Goal: Task Accomplishment & Management: Complete application form

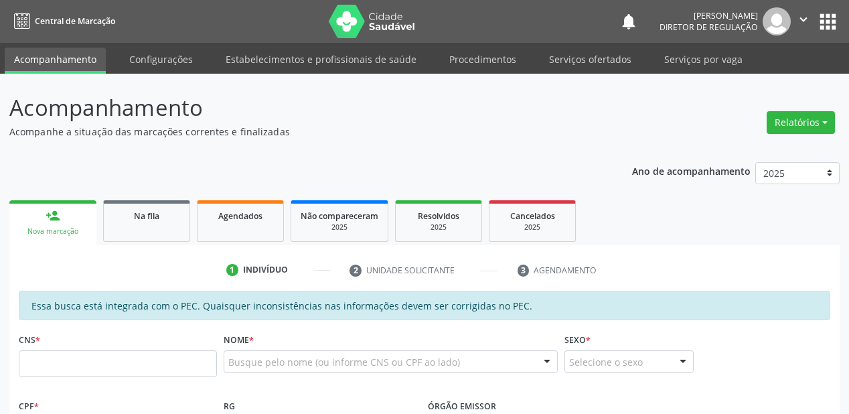
scroll to position [268, 0]
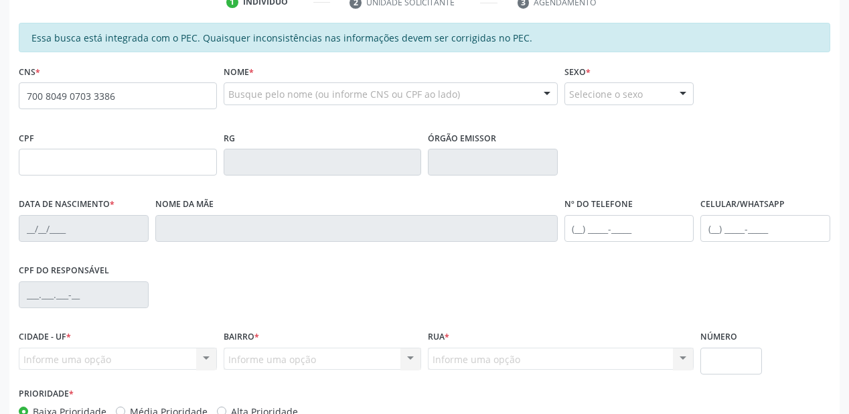
type input "700 8049 0703 3386"
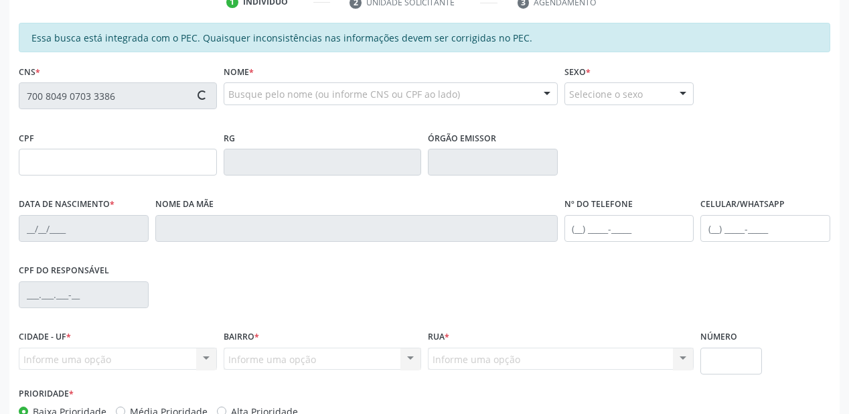
type input "022.192.904-50"
type input "07/08/1977"
type input "Isabel de Brito da Mata"
type input "(87) 8812-5135"
type input "S/N"
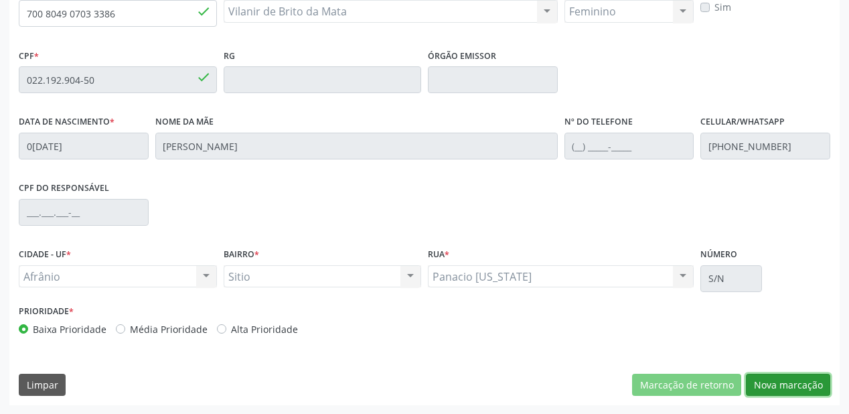
click at [778, 388] on button "Nova marcação" at bounding box center [788, 385] width 84 height 23
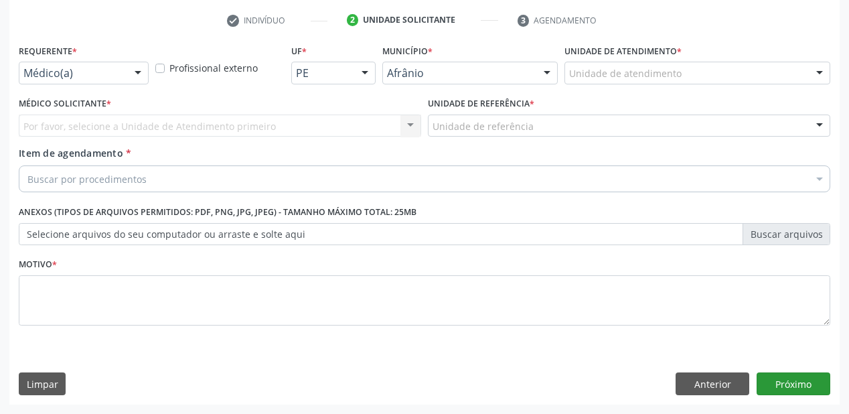
scroll to position [249, 0]
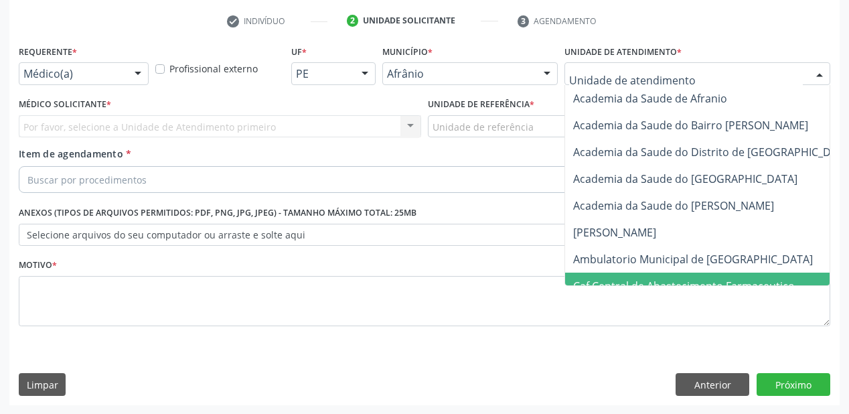
click at [629, 266] on span "Ambulatorio Municipal de [GEOGRAPHIC_DATA]" at bounding box center [728, 259] width 327 height 27
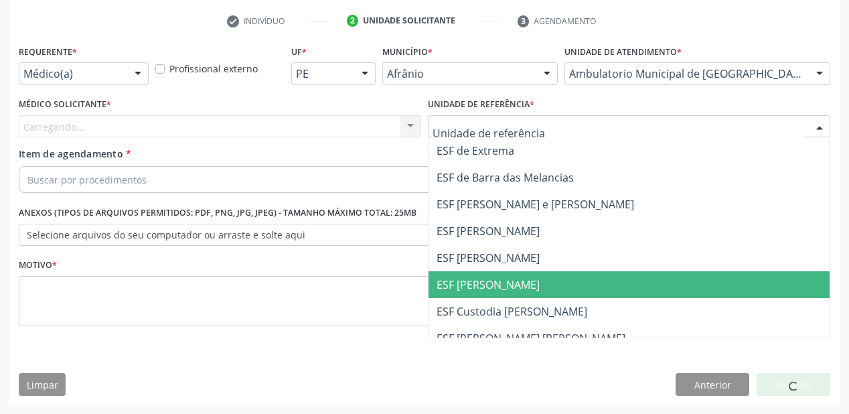
click at [490, 281] on span "ESF [PERSON_NAME]" at bounding box center [488, 284] width 103 height 15
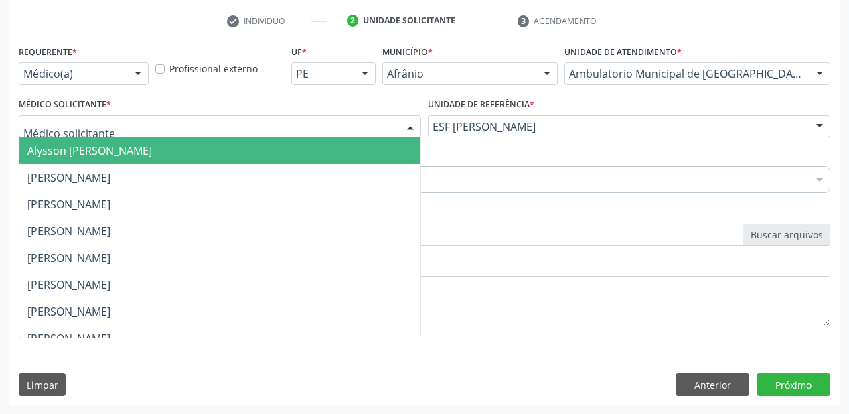
click at [99, 149] on span "Alysson Rodrigo Ferreira Cavalcanti" at bounding box center [89, 150] width 125 height 15
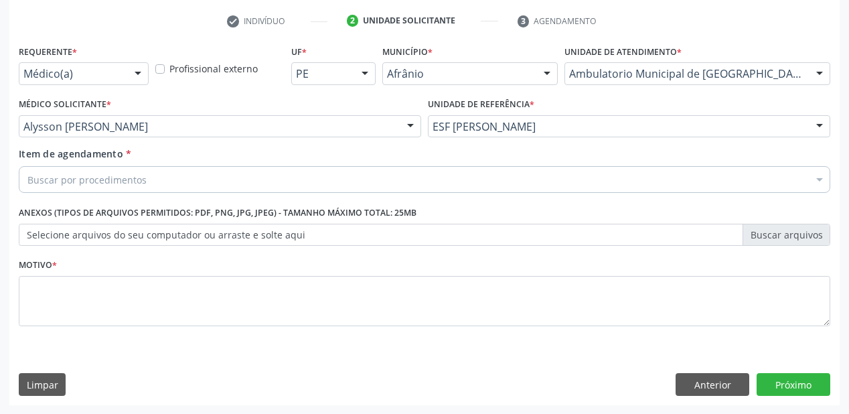
click at [81, 171] on div "Buscar por procedimentos" at bounding box center [424, 179] width 811 height 27
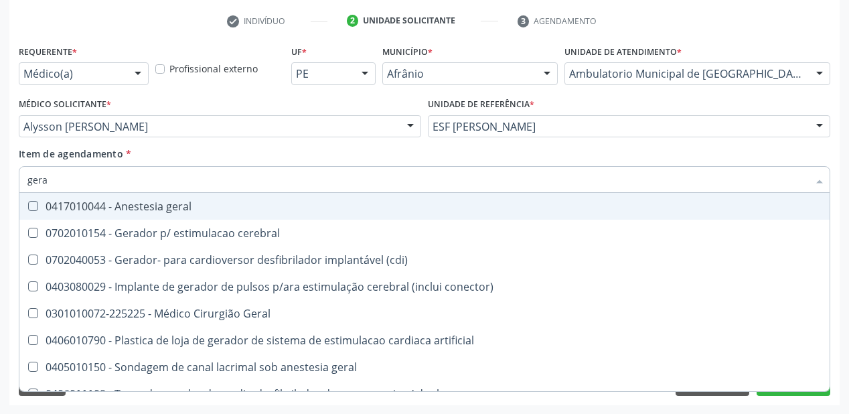
type input "geral"
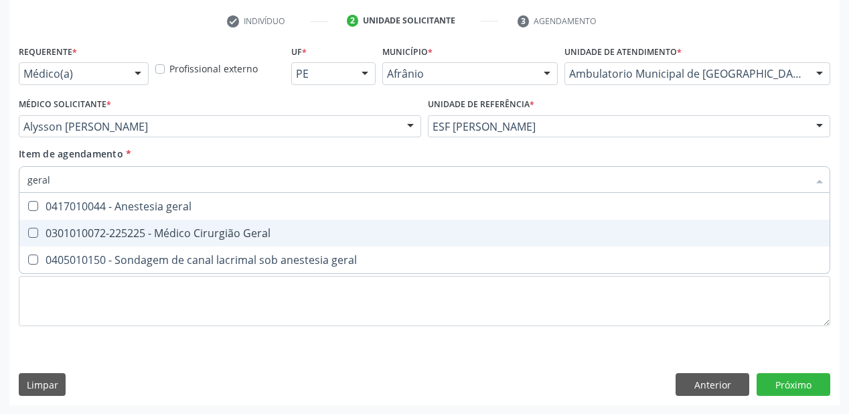
click at [92, 232] on div "0301010072-225225 - Médico Cirurgião Geral" at bounding box center [424, 233] width 794 height 11
checkbox Geral "true"
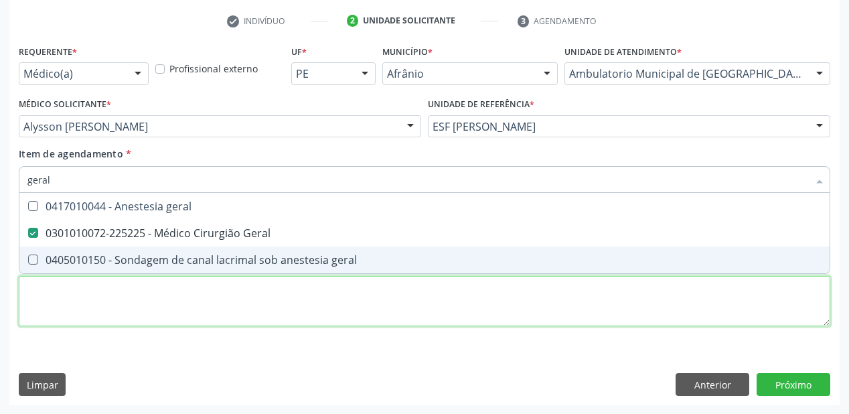
click at [72, 305] on div "Requerente * Médico(a) Médico(a) Enfermeiro(a) Paciente Nenhum resultado encont…" at bounding box center [424, 193] width 811 height 303
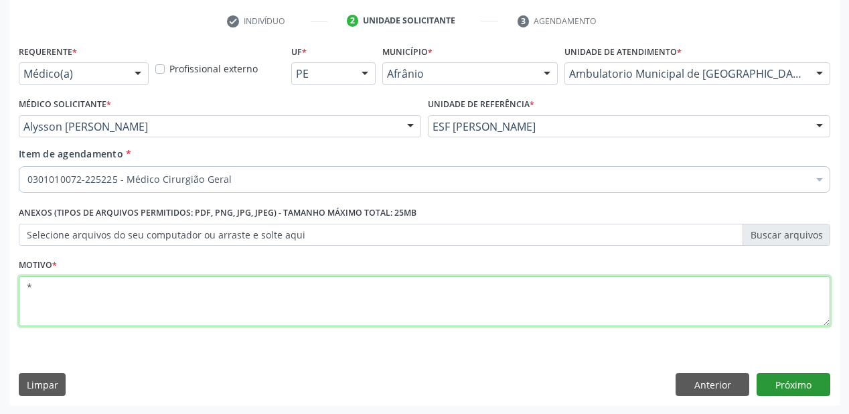
type textarea "*"
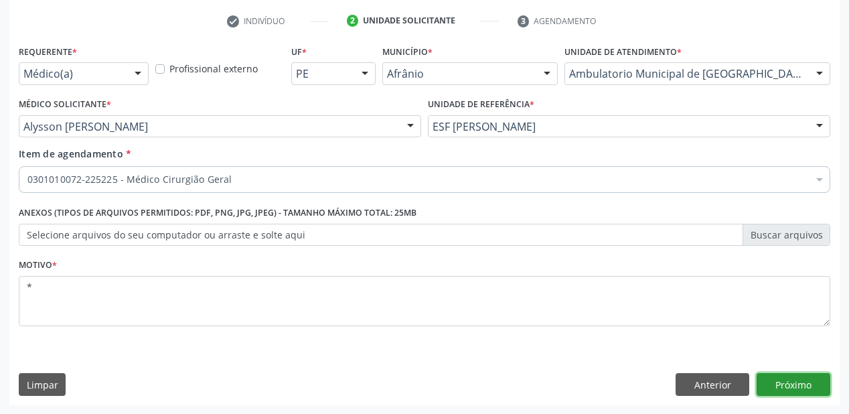
click at [791, 381] on button "Próximo" at bounding box center [794, 384] width 74 height 23
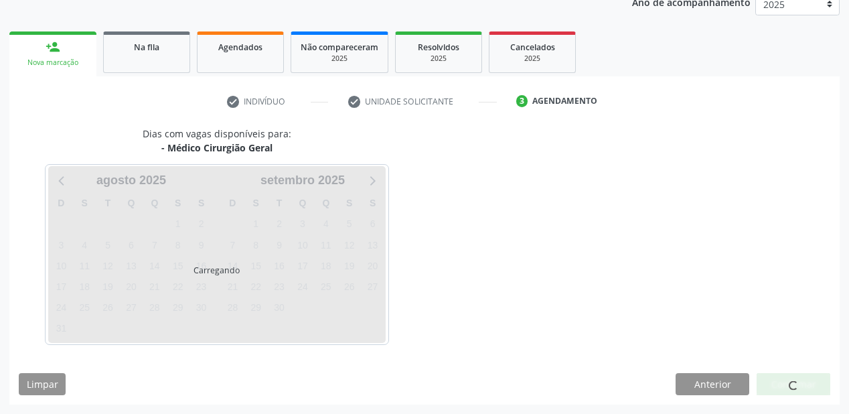
scroll to position [168, 0]
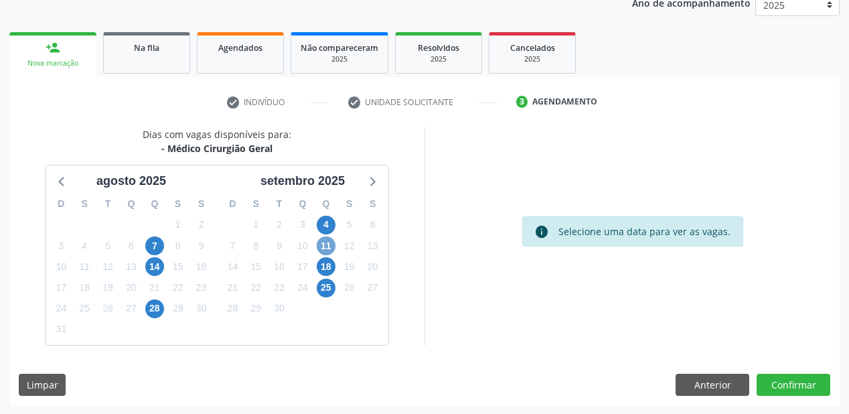
click at [325, 244] on span "11" at bounding box center [326, 245] width 19 height 19
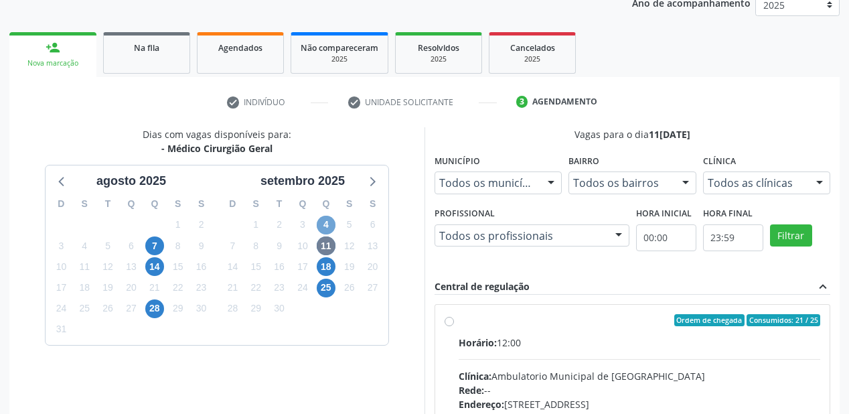
click at [324, 224] on span "4" at bounding box center [326, 225] width 19 height 19
click at [621, 314] on div "Ordem de chegada Consumidos: 23 / 25" at bounding box center [640, 320] width 362 height 12
click at [454, 314] on input "Ordem de chegada Consumidos: 23 / 25 Horário: 12:00 Clínica: Ambulatorio Munici…" at bounding box center [449, 320] width 9 height 12
radio input "true"
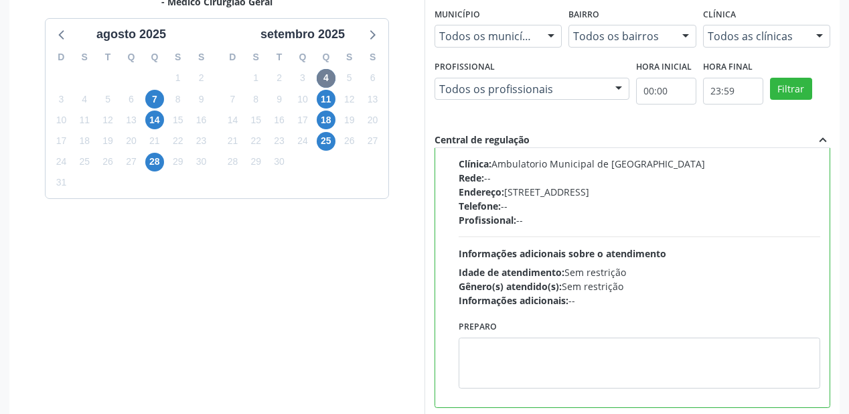
scroll to position [386, 0]
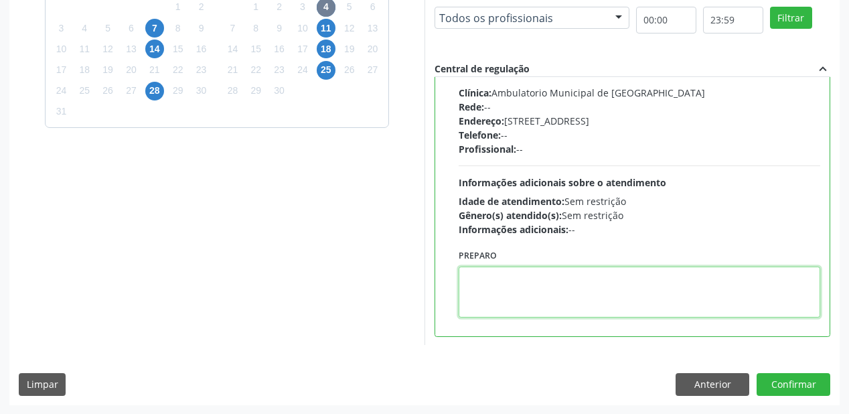
click at [588, 294] on textarea at bounding box center [640, 291] width 362 height 51
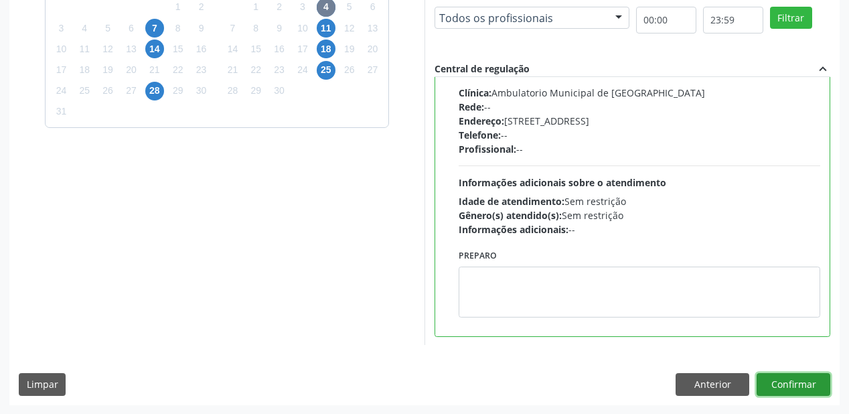
click at [765, 380] on button "Confirmar" at bounding box center [794, 384] width 74 height 23
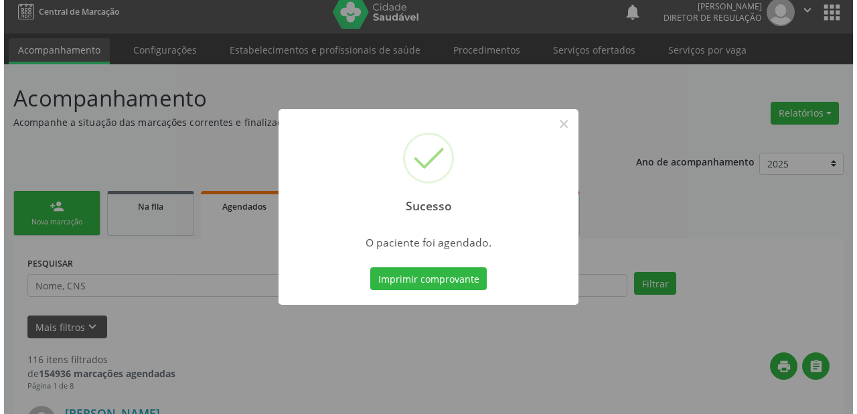
scroll to position [0, 0]
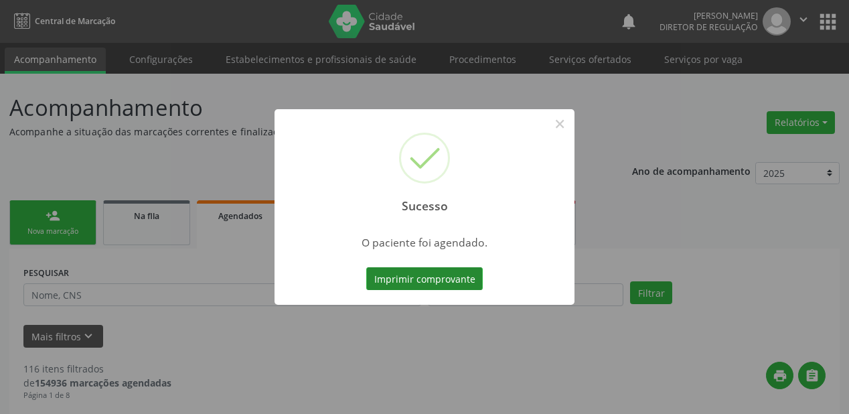
click at [408, 276] on button "Imprimir comprovante" at bounding box center [424, 278] width 116 height 23
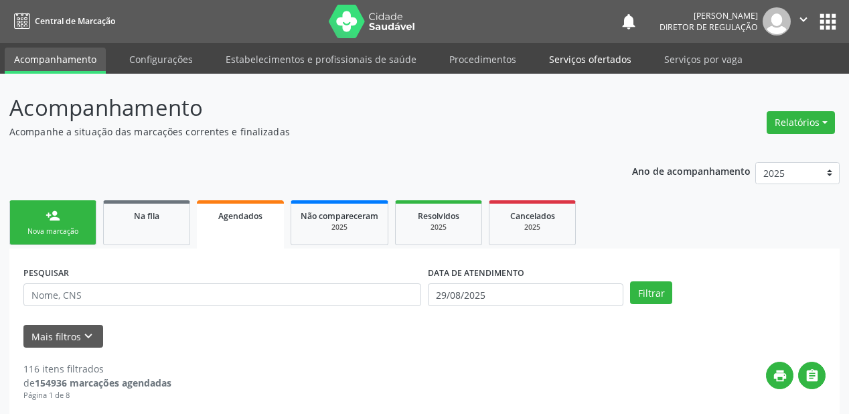
click at [586, 62] on link "Serviços ofertados" at bounding box center [590, 59] width 101 height 23
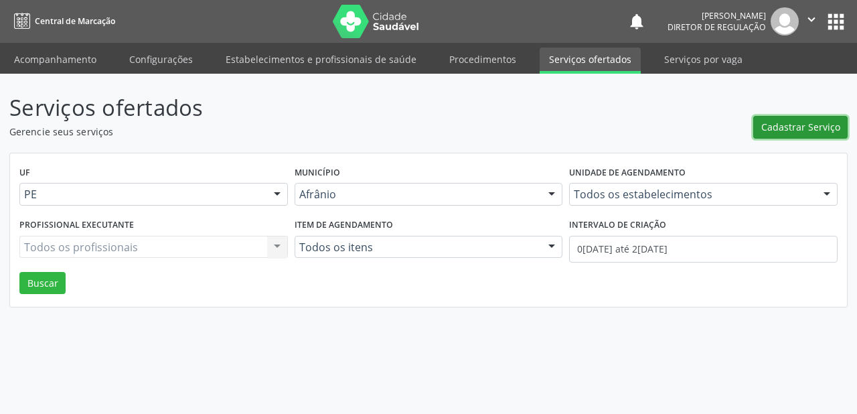
click at [780, 121] on span "Cadastrar Serviço" at bounding box center [800, 127] width 79 height 14
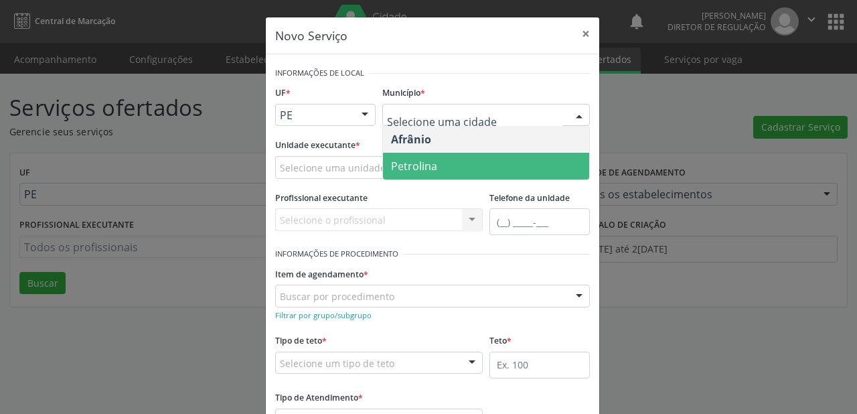
click at [409, 159] on span "Petrolina" at bounding box center [414, 166] width 46 height 15
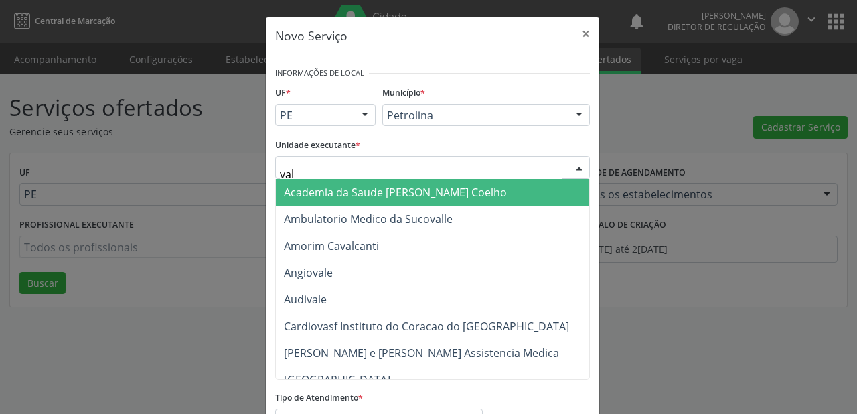
type input "vale"
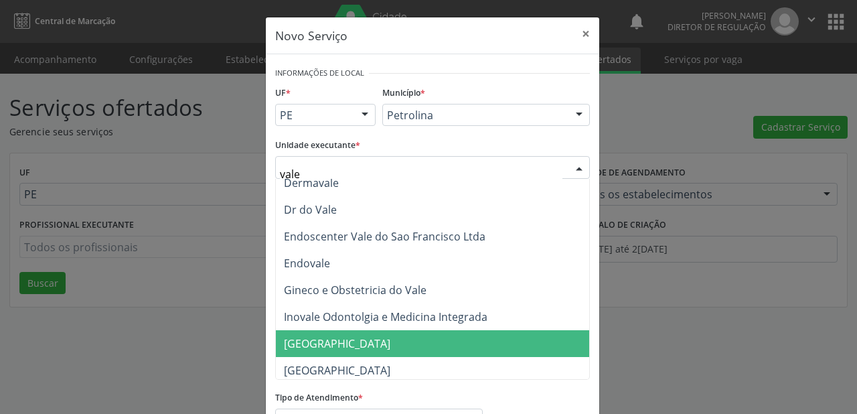
scroll to position [107, 0]
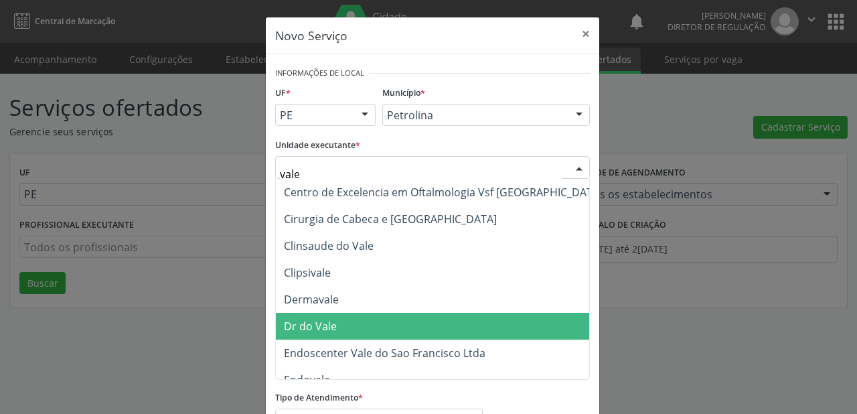
click at [319, 321] on span "Dr do Vale" at bounding box center [310, 326] width 53 height 15
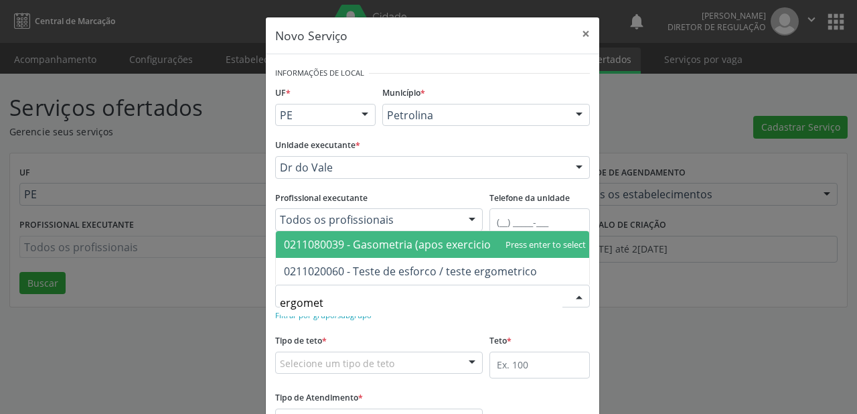
type input "ergometr"
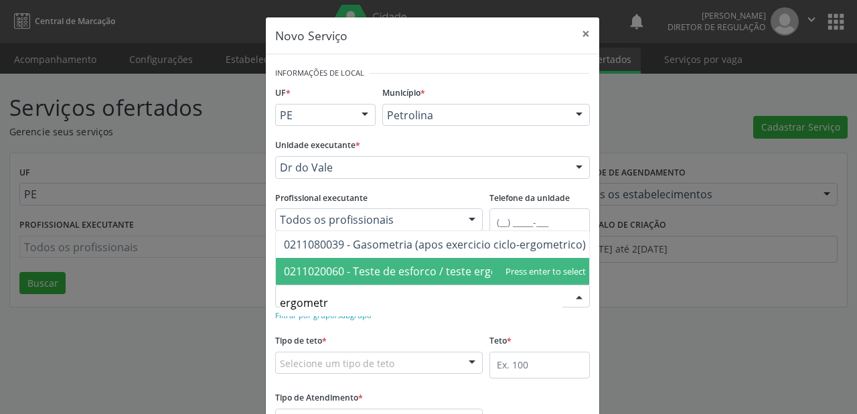
click at [300, 273] on span "0211020060 - Teste de esforco / teste ergometrico" at bounding box center [410, 271] width 253 height 15
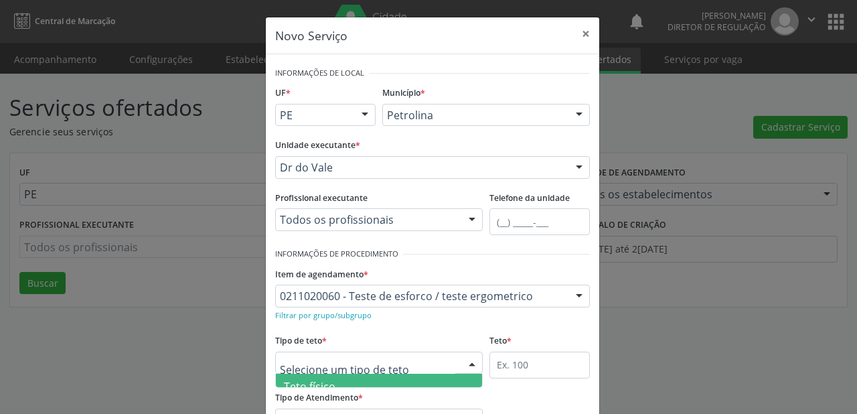
scroll to position [40, 0]
click at [327, 378] on span "Teto físico" at bounding box center [310, 373] width 52 height 15
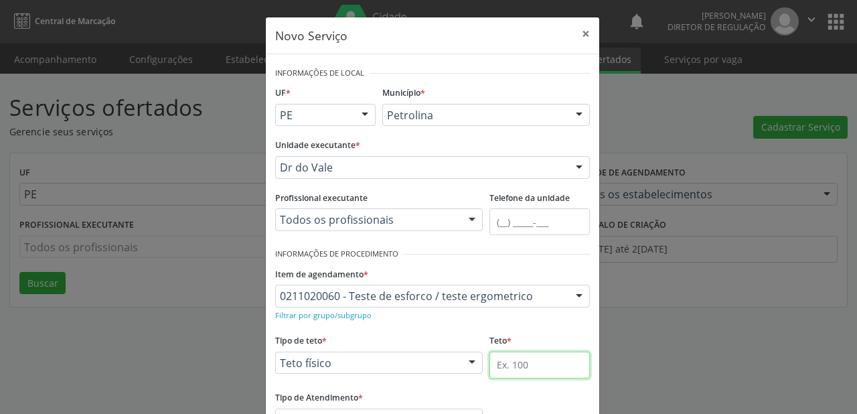
click at [501, 368] on input "text" at bounding box center [539, 364] width 100 height 27
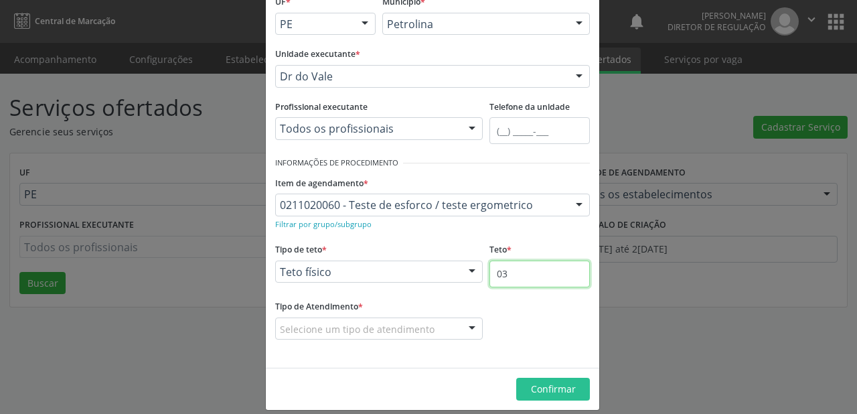
scroll to position [102, 0]
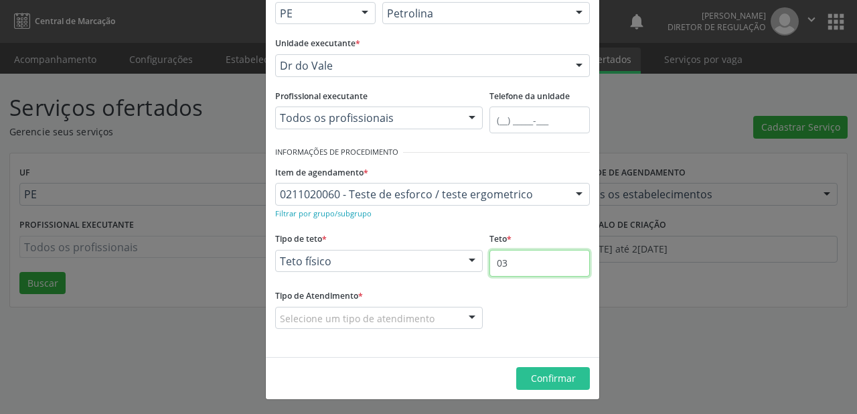
type input "03"
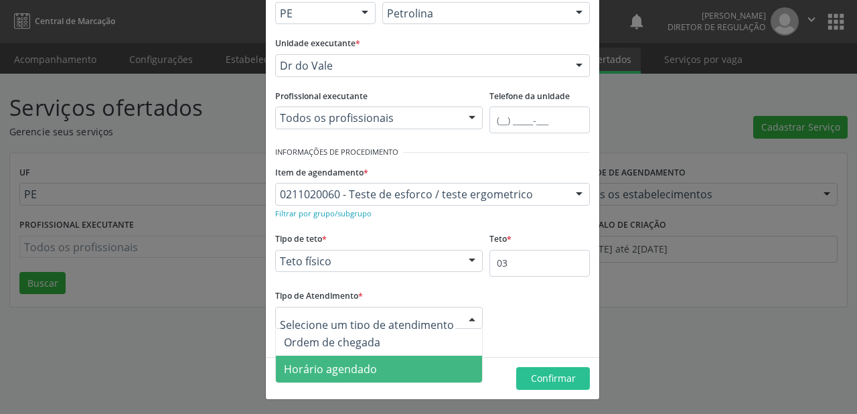
click at [321, 368] on span "Horário agendado" at bounding box center [330, 369] width 93 height 15
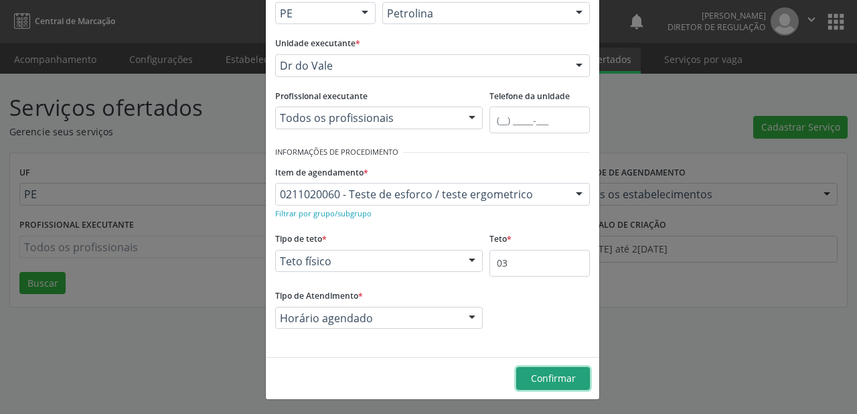
click at [538, 372] on span "Confirmar" at bounding box center [553, 378] width 45 height 13
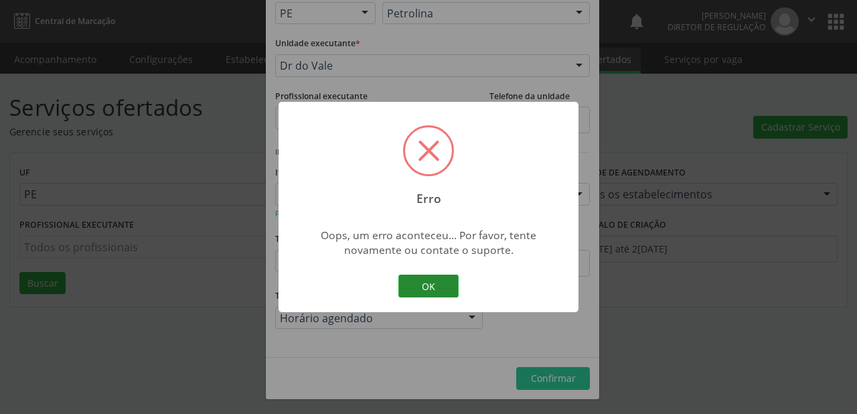
click at [423, 277] on button "OK" at bounding box center [428, 286] width 60 height 23
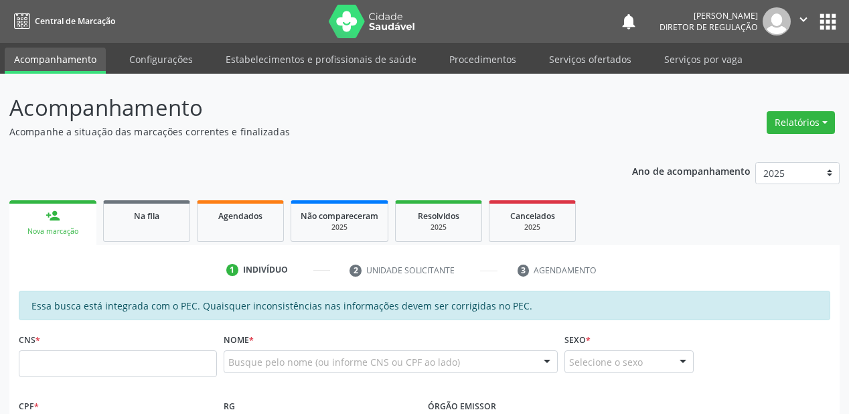
scroll to position [313, 0]
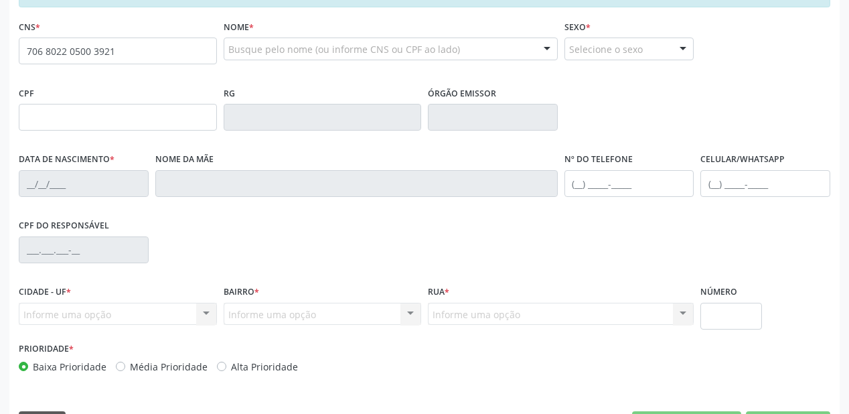
type input "706 8022 0500 3921"
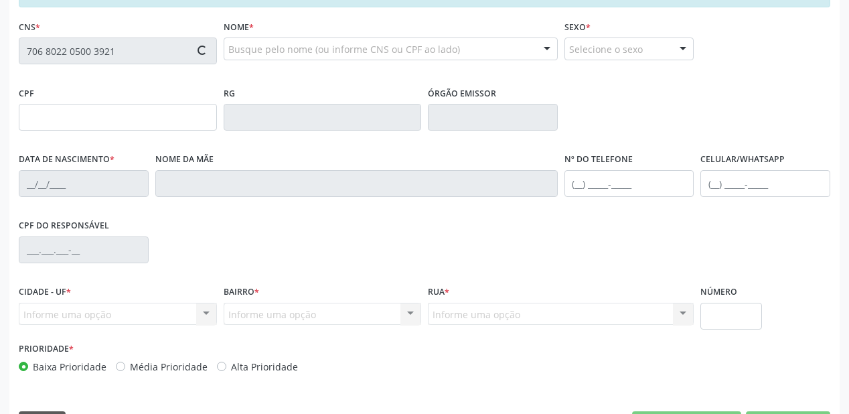
type input "002.324.384-80"
type input "09/03/2024"
type input "Samara de Brito Gomes"
type input "(87) 98832-2903"
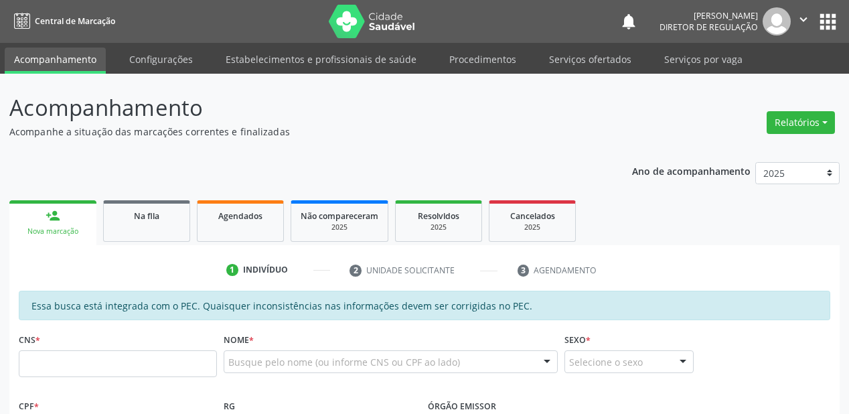
scroll to position [258, 0]
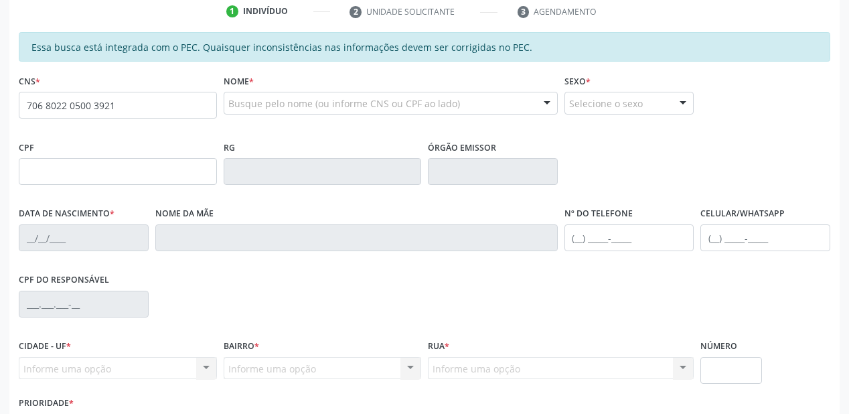
type input "706 8022 0500 3921"
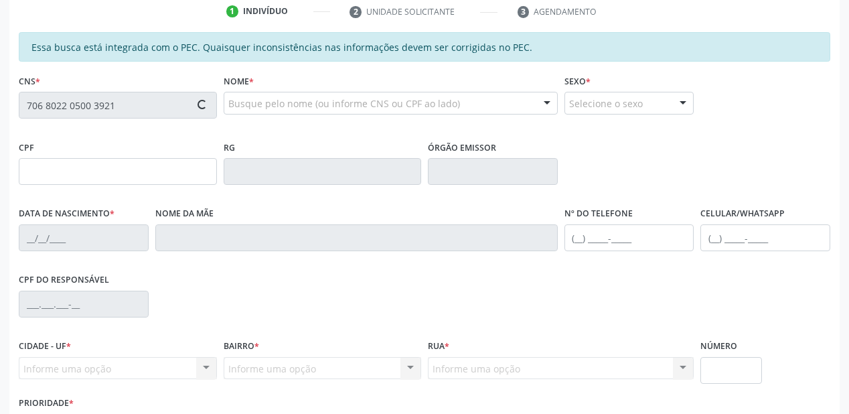
type input "002.324.384-80"
type input "09/03/2024"
type input "Samara de Brito Gomes"
type input "(87) 98832-2903"
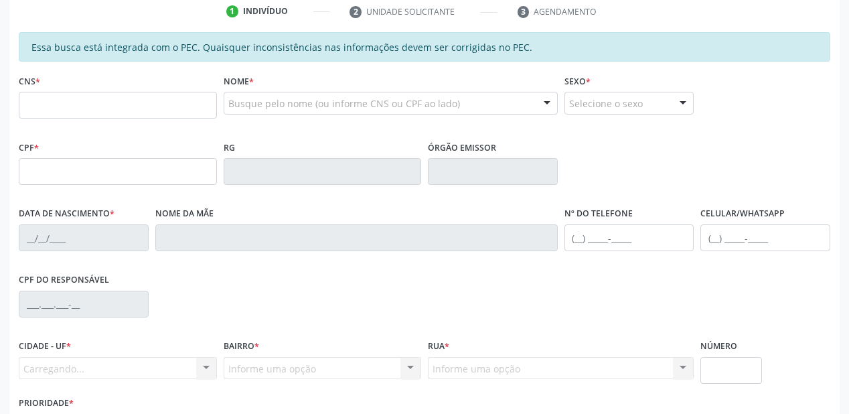
scroll to position [258, 0]
type input "706 8022 0500 3921"
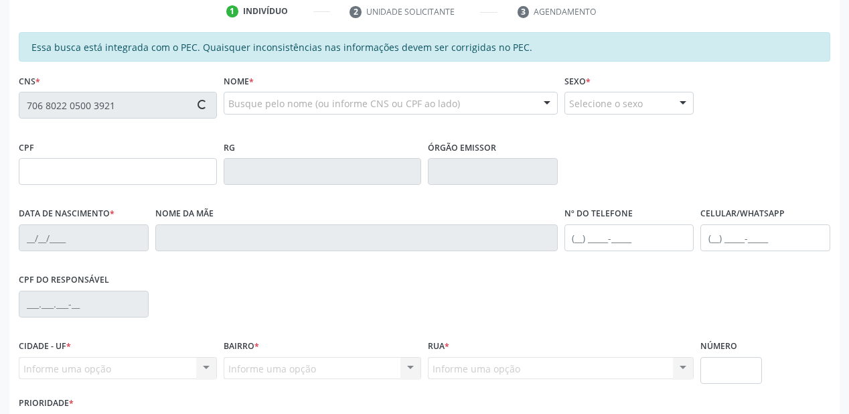
type input "002.324.384-80"
type input "09/03/2024"
type input "Samara de Brito Gomes"
type input "(87) 98832-2903"
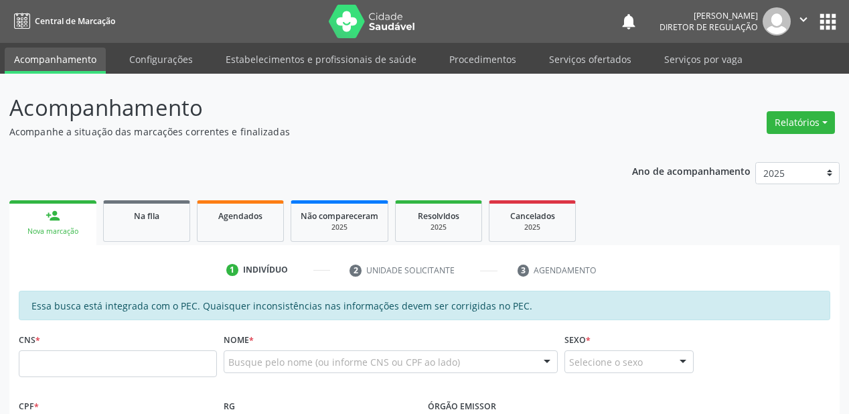
scroll to position [258, 0]
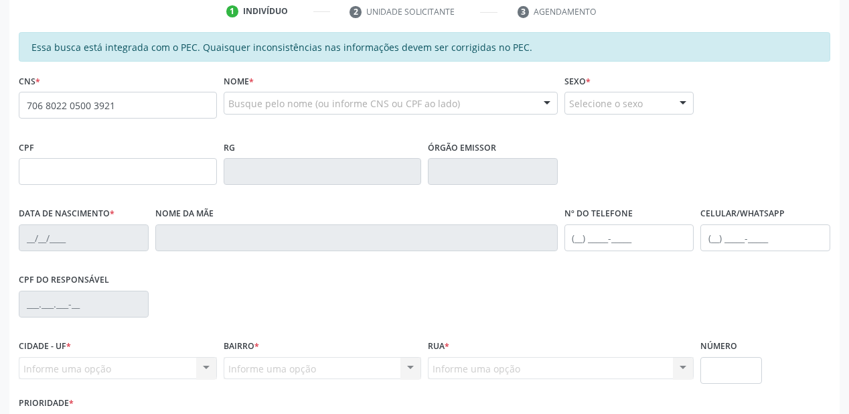
type input "706 8022 0500 3921"
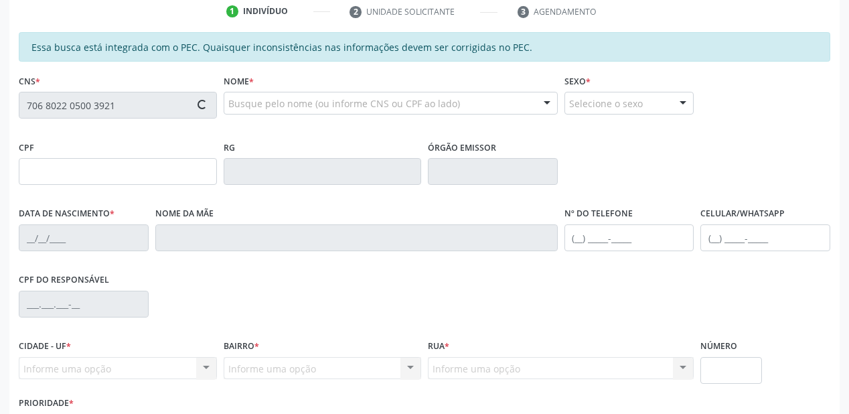
type input "002.324.384-80"
type input "[DATE]"
type input "[PERSON_NAME]"
type input "[PHONE_NUMBER]"
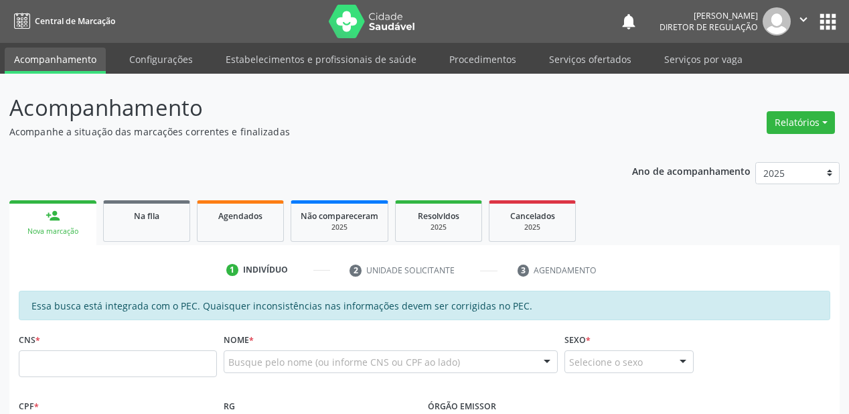
scroll to position [258, 0]
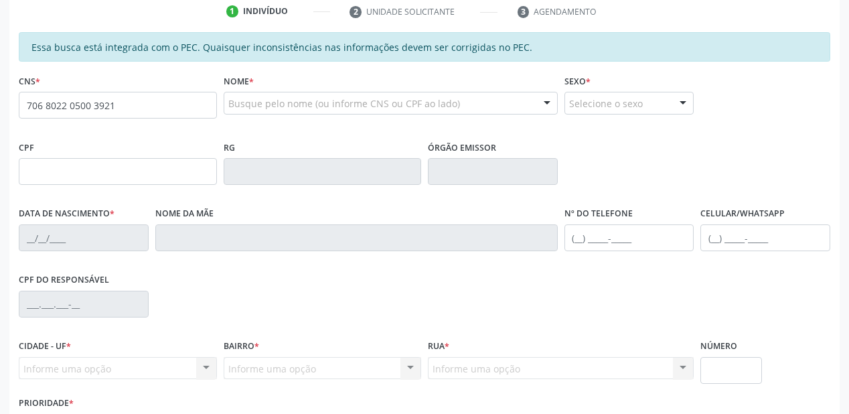
type input "706 8022 0500 3921"
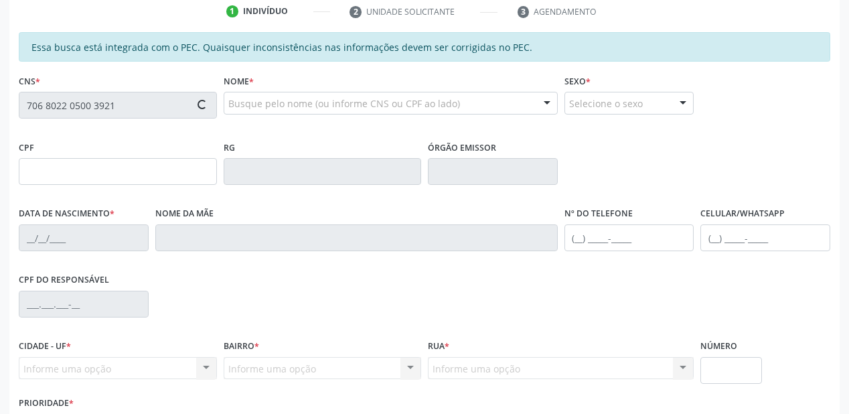
type input "002.324.384-80"
type input "[DATE]"
type input "[PERSON_NAME]"
type input "[PHONE_NUMBER]"
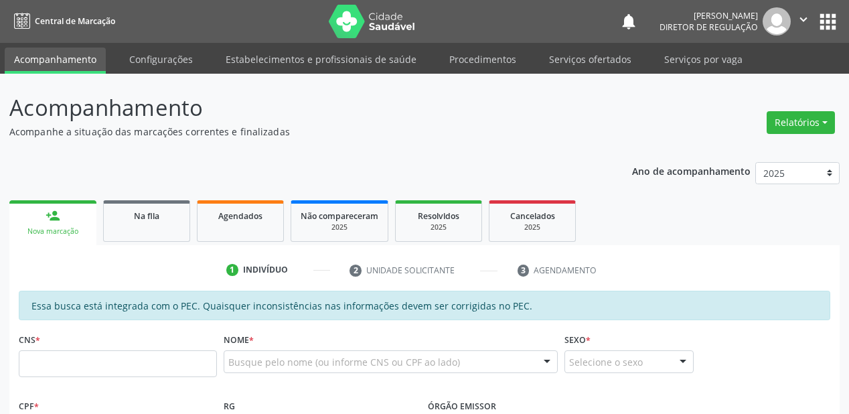
scroll to position [258, 0]
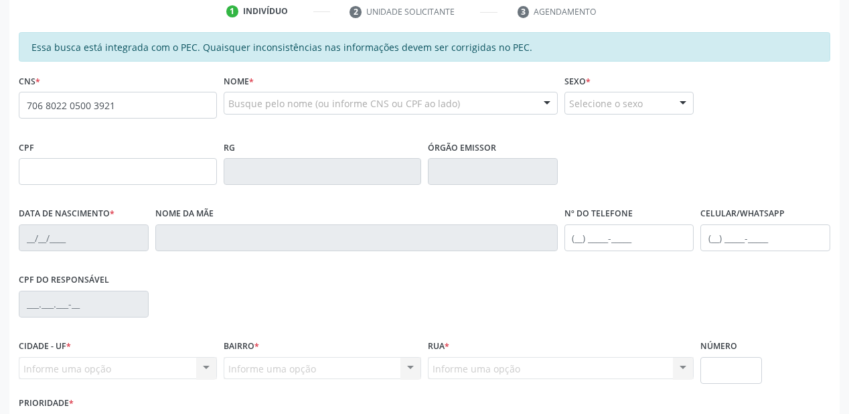
type input "706 8022 0500 3921"
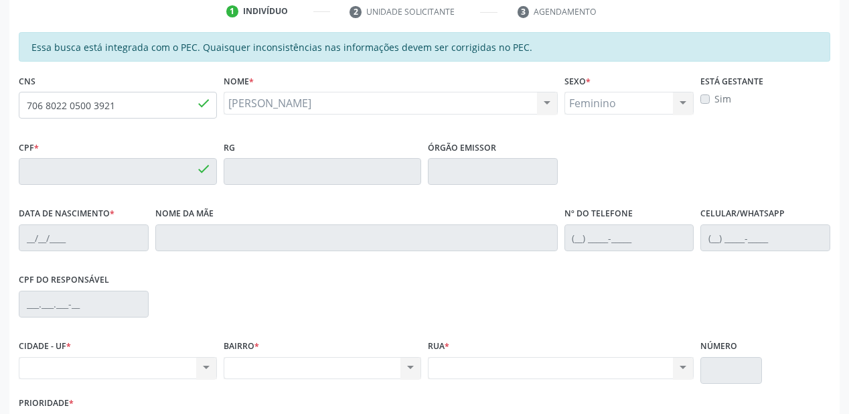
type input "002.324.384-80"
type input "[DATE]"
type input "[PERSON_NAME]"
type input "[PHONE_NUMBER]"
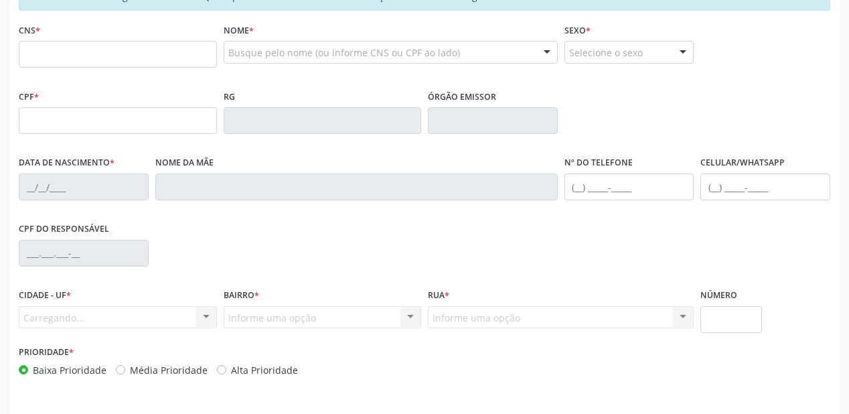
scroll to position [312, 0]
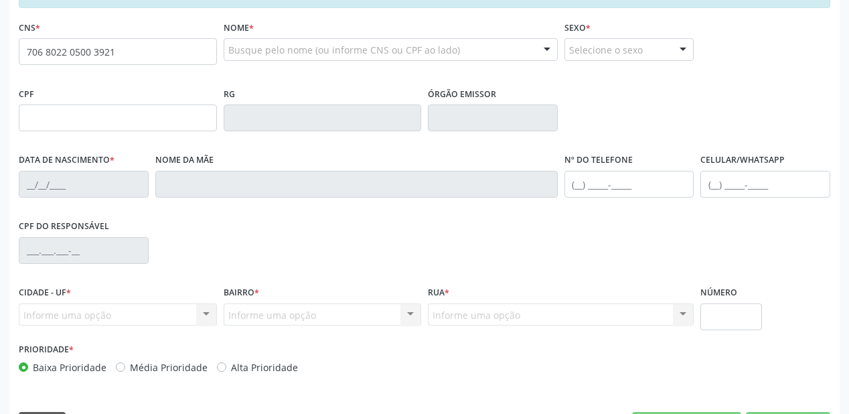
type input "706 8022 0500 3921"
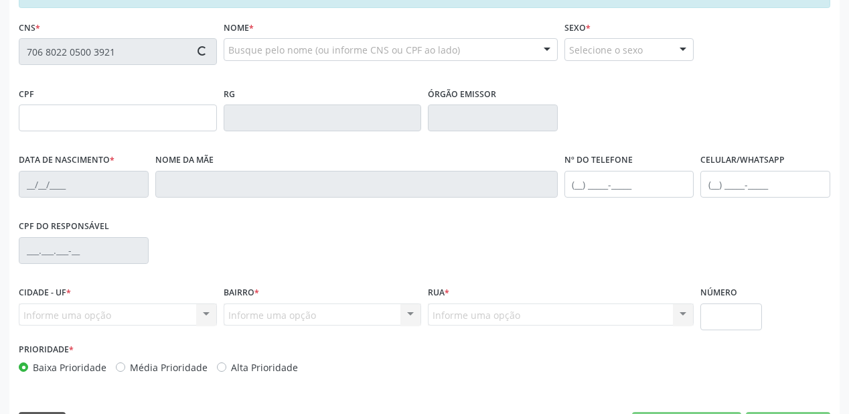
type input "002.324.384-80"
type input "09/03/2024"
type input "Samara de Brito Gomes"
type input "(87) 98832-2903"
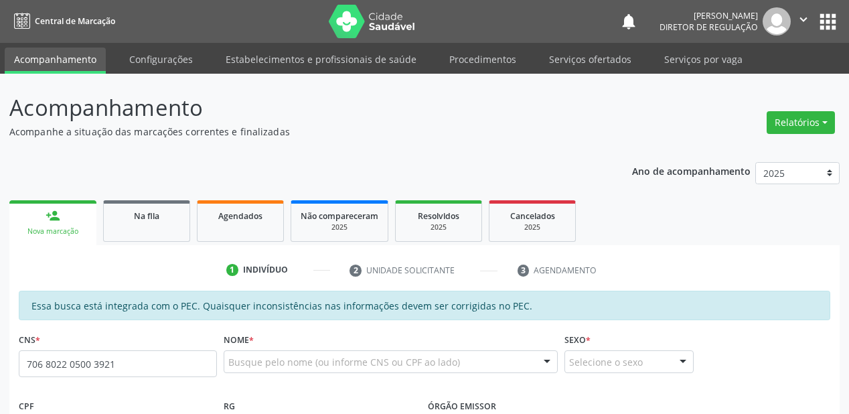
type input "706 8022 0500 3921"
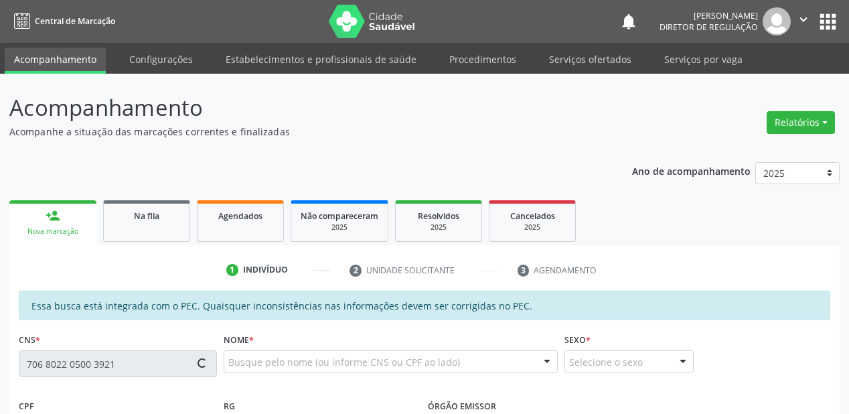
type input "002.324.384-80"
type input "09/03/2024"
type input "Samara de Brito Gomes"
type input "(87) 98832-2903"
type input "S/N"
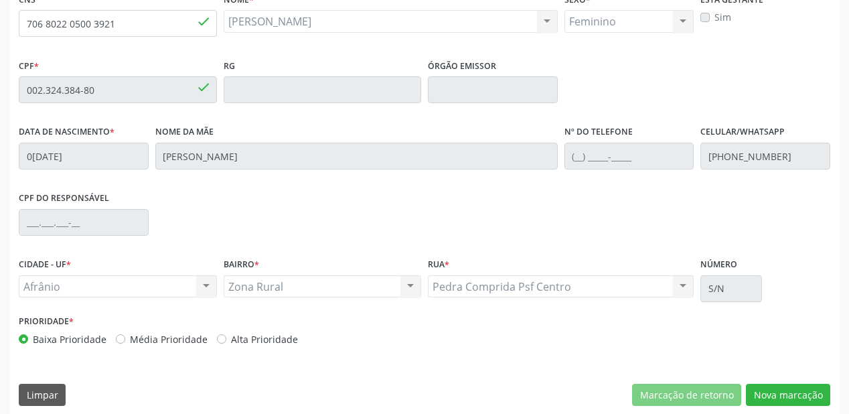
scroll to position [350, 0]
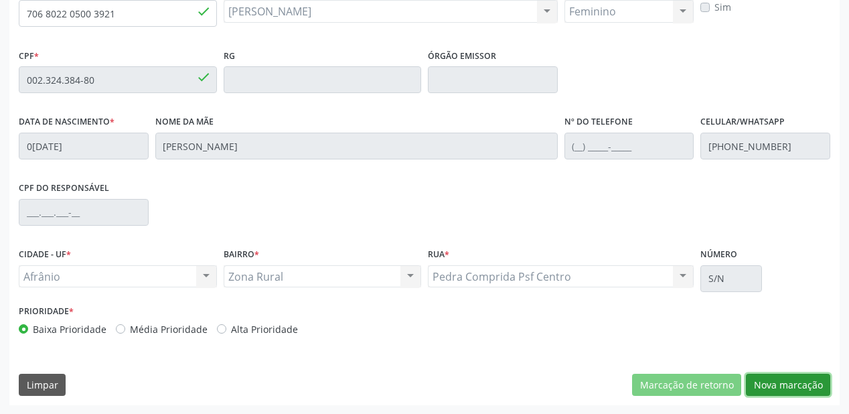
click at [769, 383] on button "Nova marcação" at bounding box center [788, 385] width 84 height 23
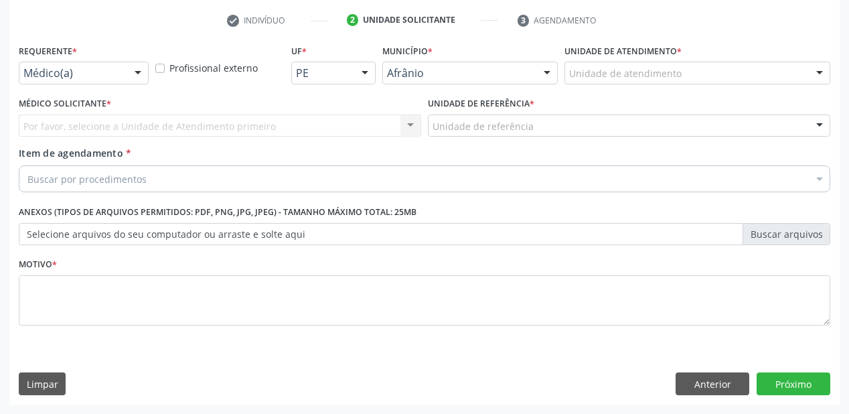
scroll to position [249, 0]
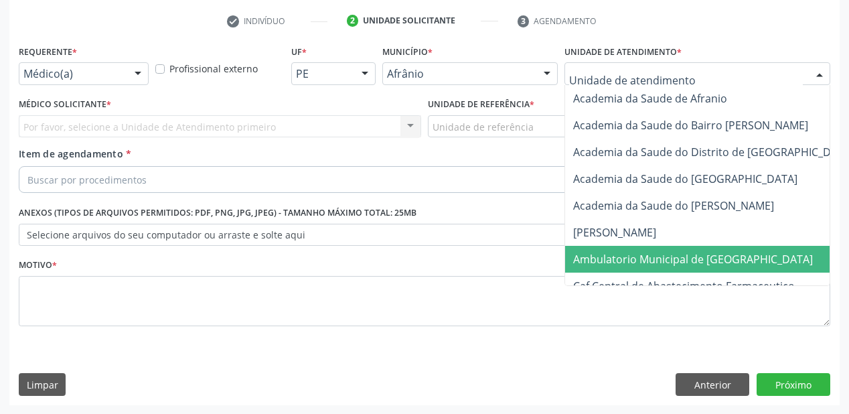
click at [604, 256] on span "Ambulatorio Municipal de [GEOGRAPHIC_DATA]" at bounding box center [693, 259] width 240 height 15
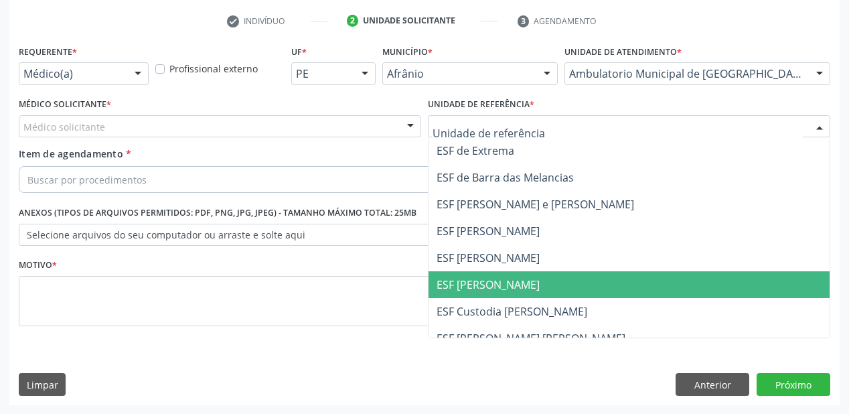
click at [489, 275] on span "ESF [PERSON_NAME]" at bounding box center [628, 284] width 401 height 27
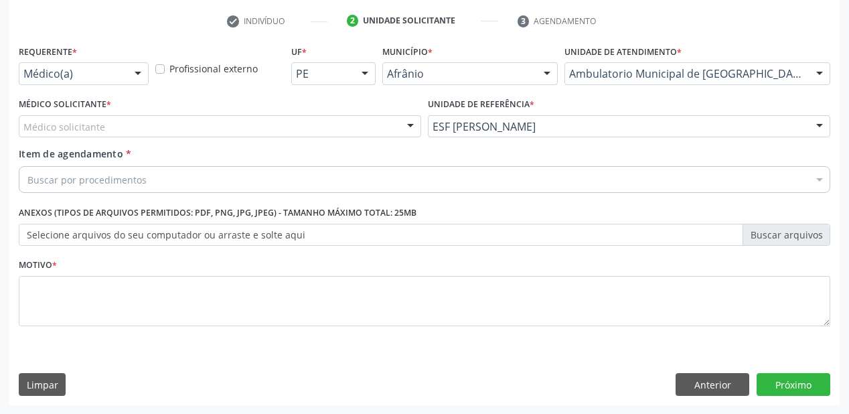
drag, startPoint x: 77, startPoint y: 126, endPoint x: 77, endPoint y: 144, distance: 18.1
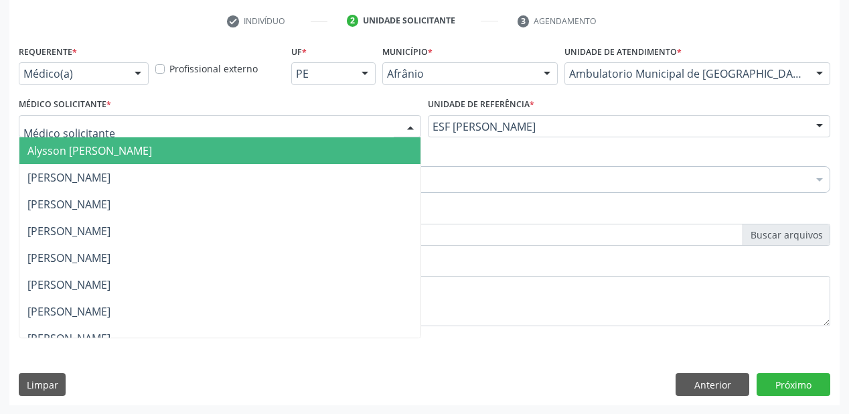
click at [78, 152] on span "Alysson Rodrigo Ferreira Cavalcanti" at bounding box center [89, 150] width 125 height 15
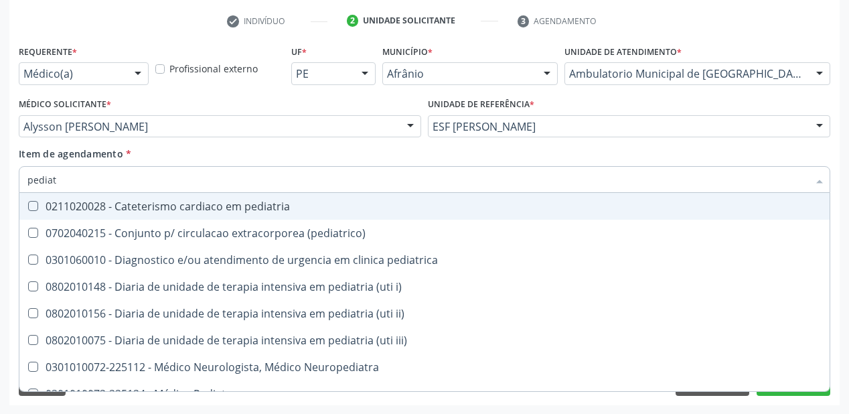
type input "pediatr"
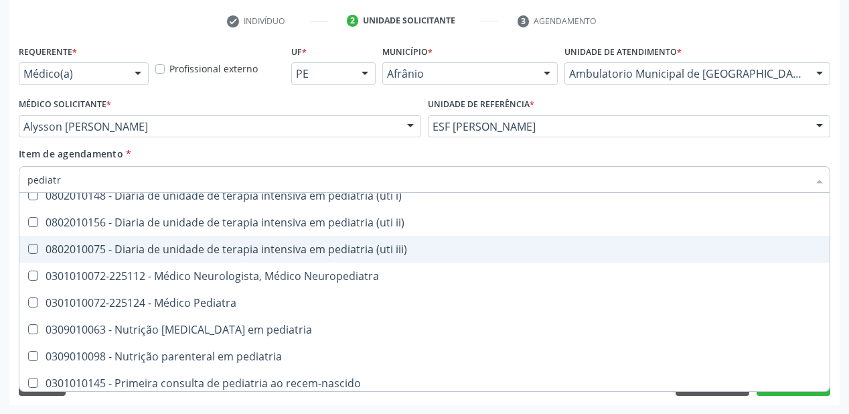
scroll to position [96, 0]
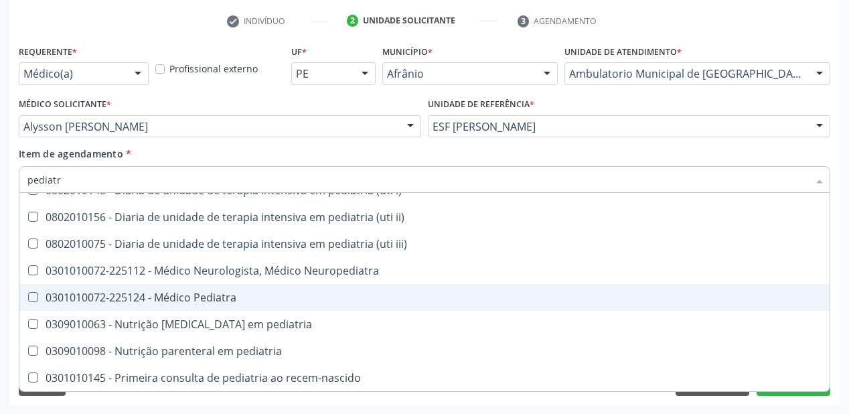
click at [141, 297] on div "0301010072-225124 - Médico Pediatra" at bounding box center [424, 297] width 794 height 11
checkbox Pediatra "true"
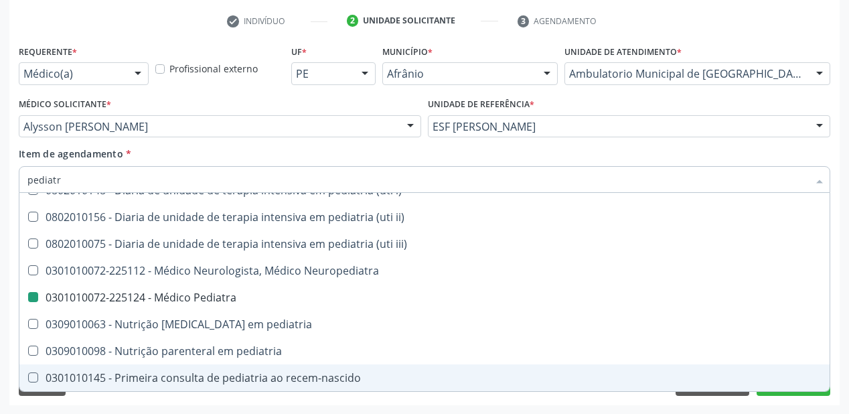
click at [102, 402] on div "Requerente * Médico(a) Médico(a) Enfermeiro(a) Paciente Nenhum resultado encont…" at bounding box center [424, 224] width 830 height 364
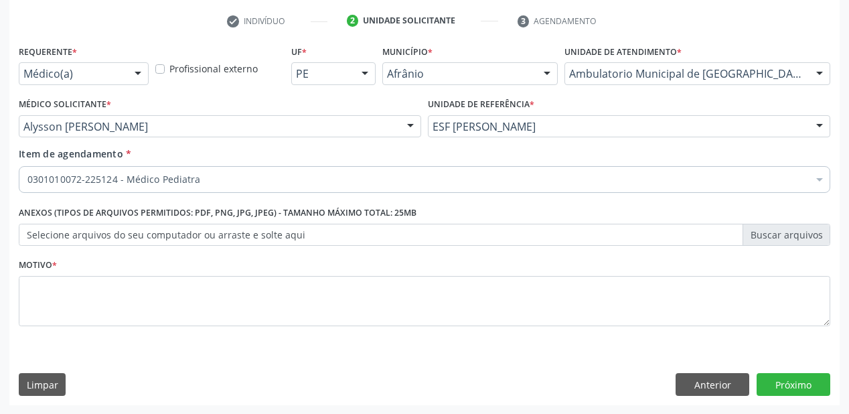
scroll to position [0, 0]
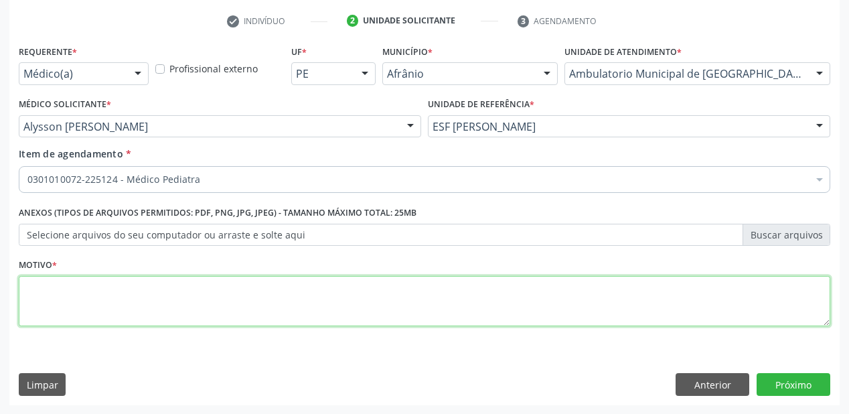
click at [62, 302] on textarea at bounding box center [424, 301] width 811 height 51
type textarea "*"
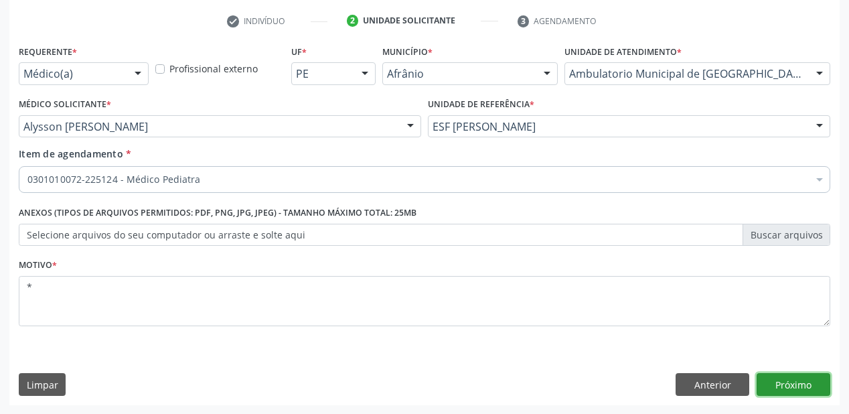
click at [782, 383] on button "Próximo" at bounding box center [794, 384] width 74 height 23
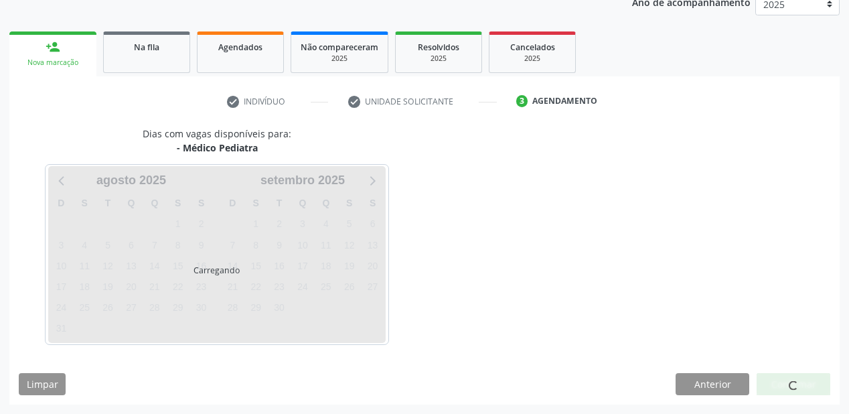
scroll to position [168, 0]
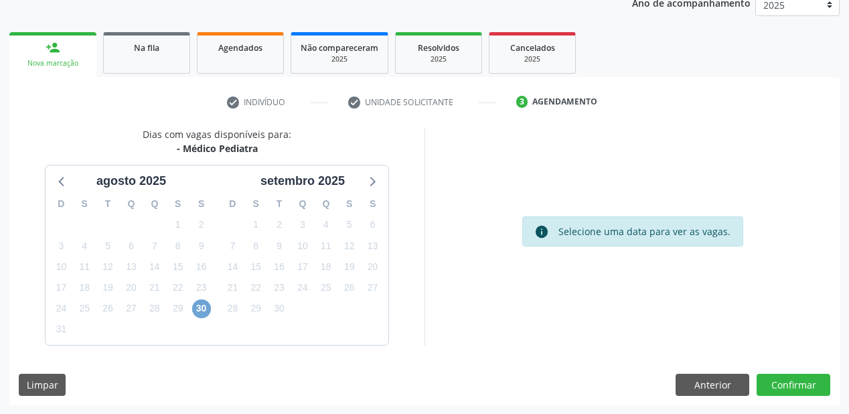
click at [204, 308] on span "30" at bounding box center [201, 308] width 19 height 19
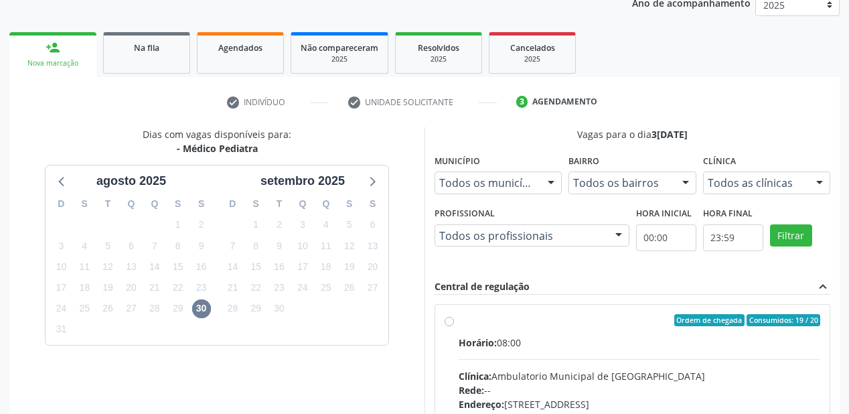
click at [627, 348] on div "Horário: 08:00" at bounding box center [640, 342] width 362 height 14
click at [454, 326] on input "Ordem de chegada Consumidos: 19 / 20 Horário: 08:00 Clínica: Ambulatorio Munici…" at bounding box center [449, 320] width 9 height 12
radio input "true"
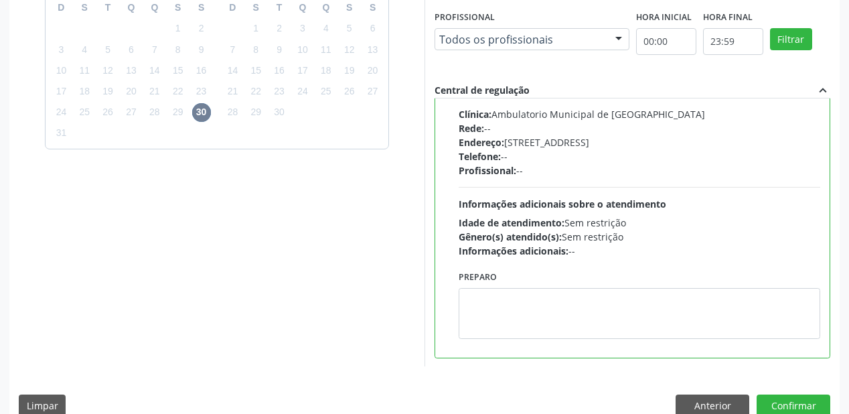
scroll to position [386, 0]
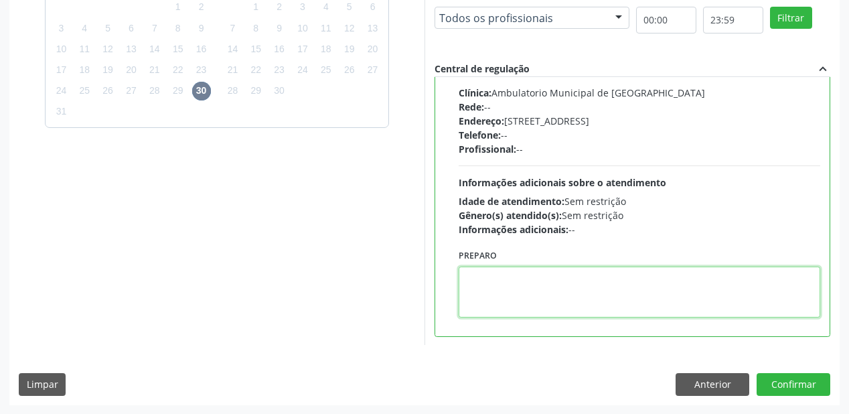
click at [485, 301] on textarea at bounding box center [640, 291] width 362 height 51
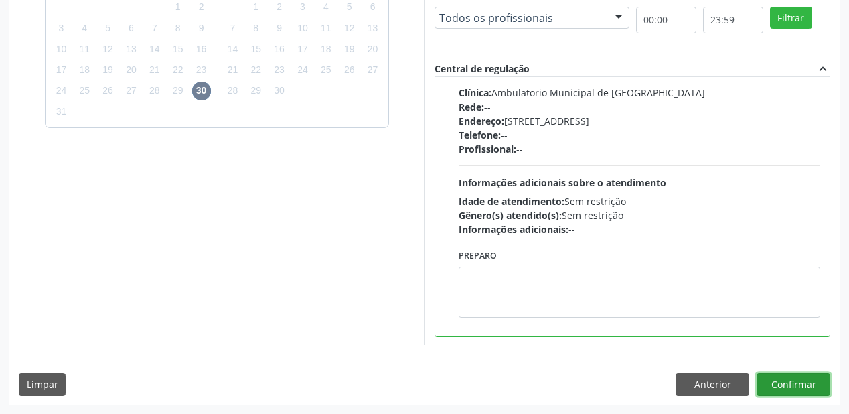
click at [787, 382] on button "Confirmar" at bounding box center [794, 384] width 74 height 23
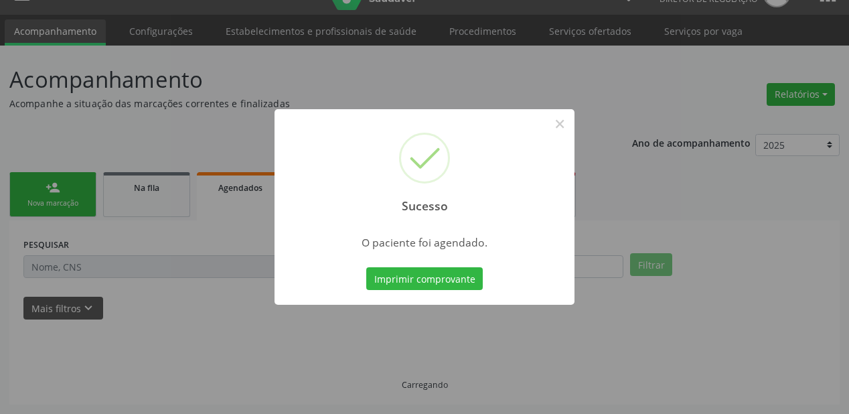
scroll to position [27, 0]
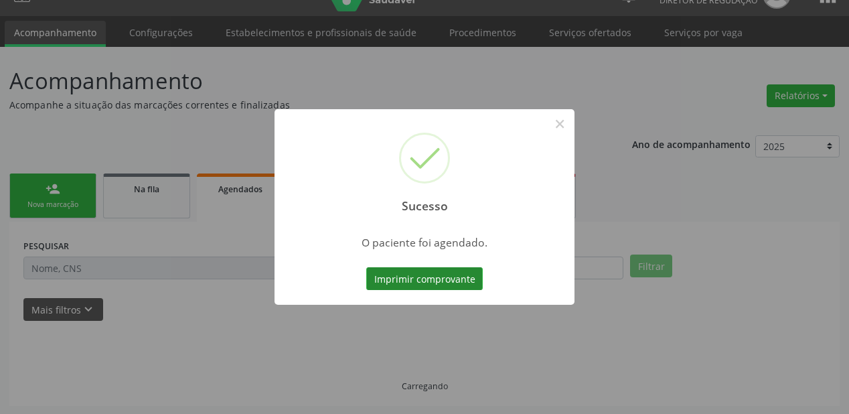
click at [403, 274] on button "Imprimir comprovante" at bounding box center [424, 278] width 116 height 23
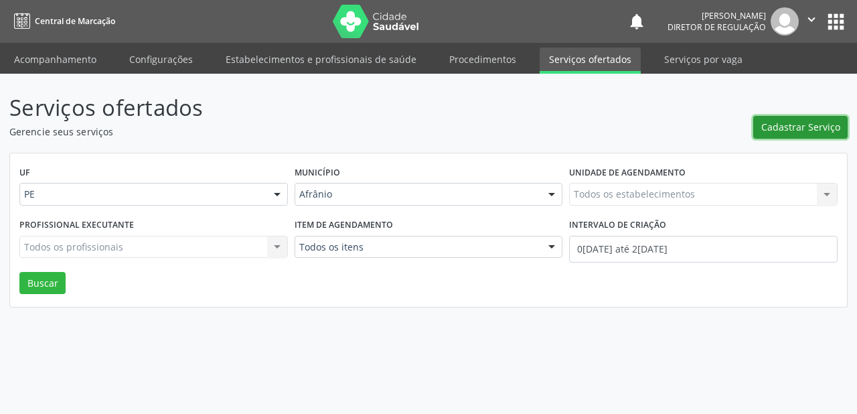
click at [787, 129] on span "Cadastrar Serviço" at bounding box center [800, 127] width 79 height 14
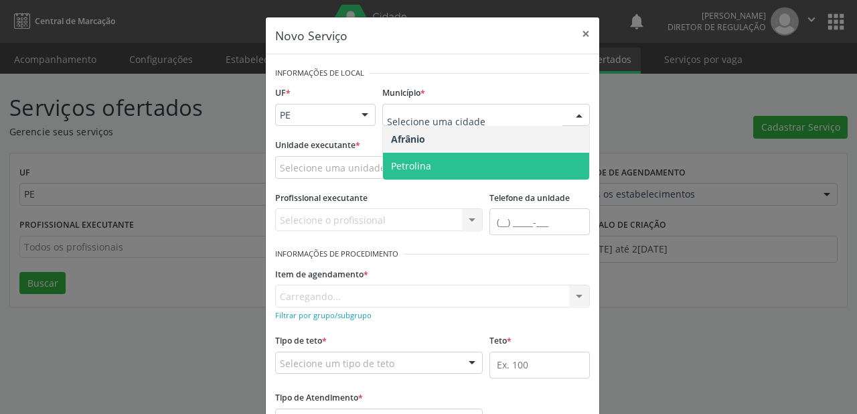
click at [408, 166] on span "Petrolina" at bounding box center [411, 165] width 40 height 13
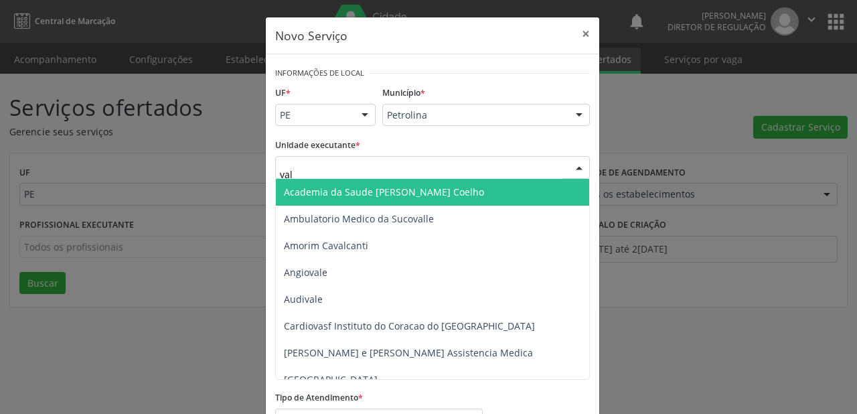
type input "vale"
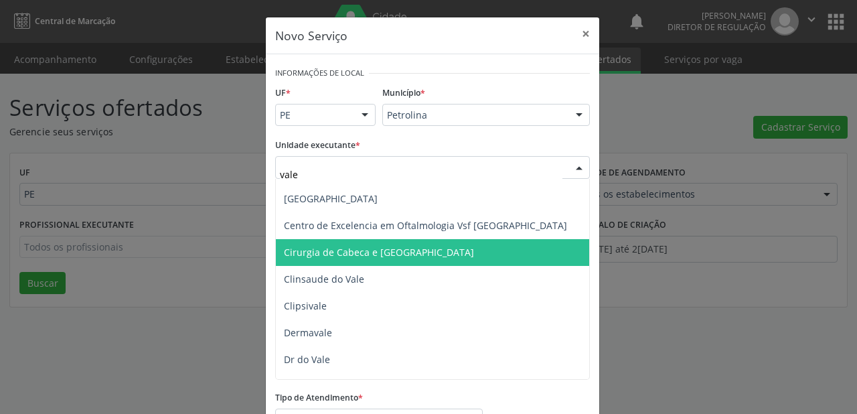
scroll to position [107, 0]
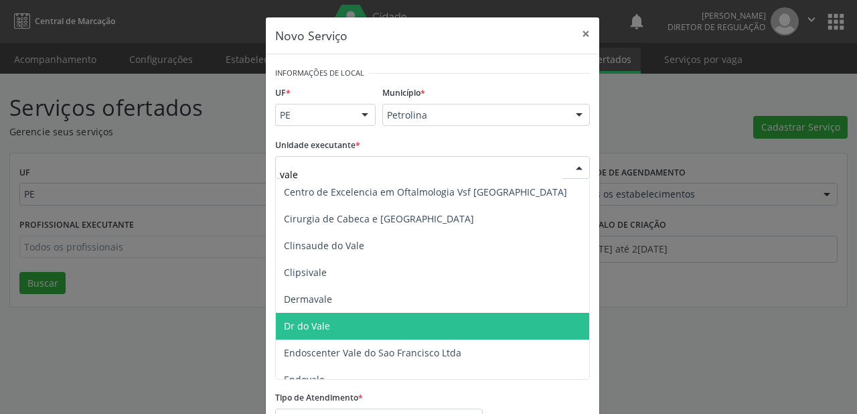
click at [303, 327] on span "Dr do Vale" at bounding box center [307, 325] width 46 height 13
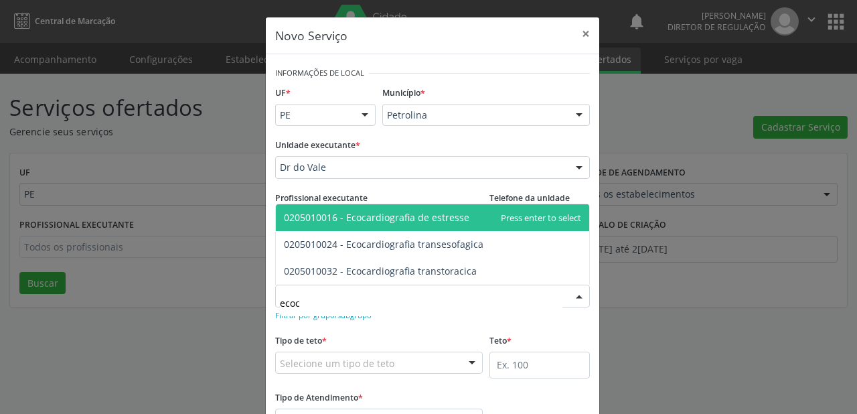
type input "ecoca"
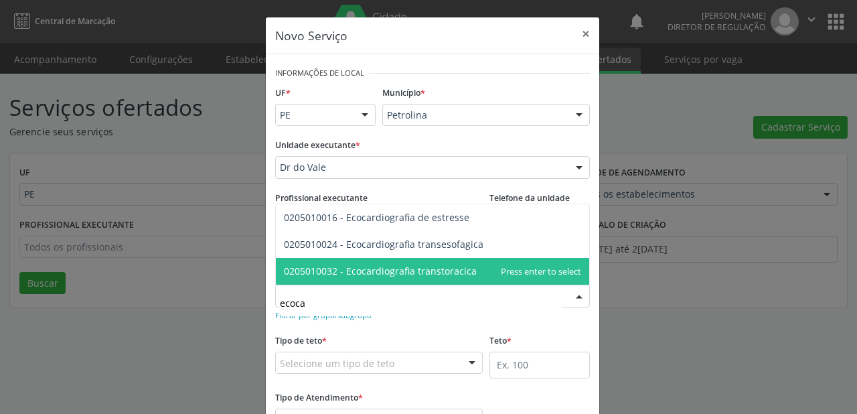
click at [355, 271] on span "0205010032 - Ecocardiografia transtoracica" at bounding box center [380, 270] width 193 height 13
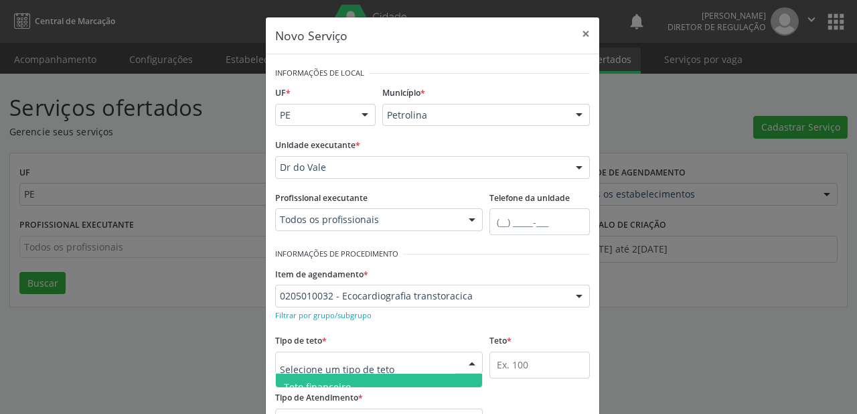
scroll to position [40, 0]
click at [316, 376] on span "Teto físico" at bounding box center [307, 373] width 46 height 13
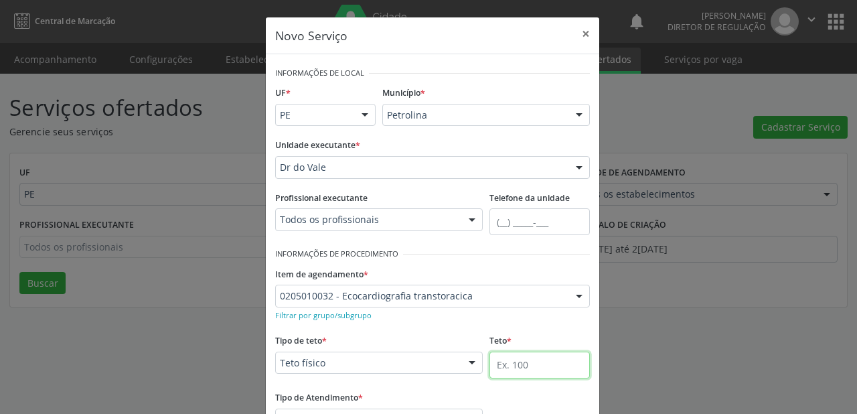
click at [503, 361] on input "text" at bounding box center [539, 364] width 100 height 27
type input "9"
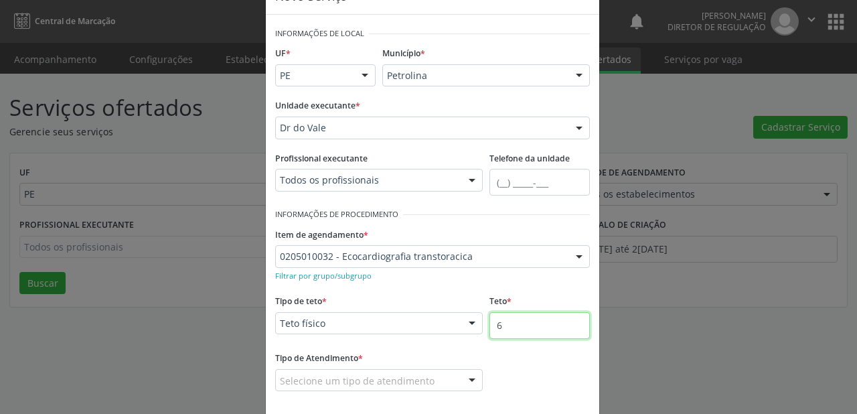
scroll to position [102, 0]
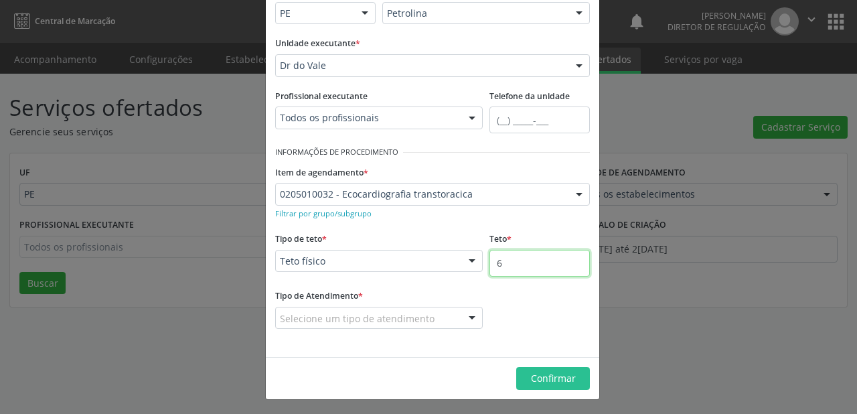
type input "6"
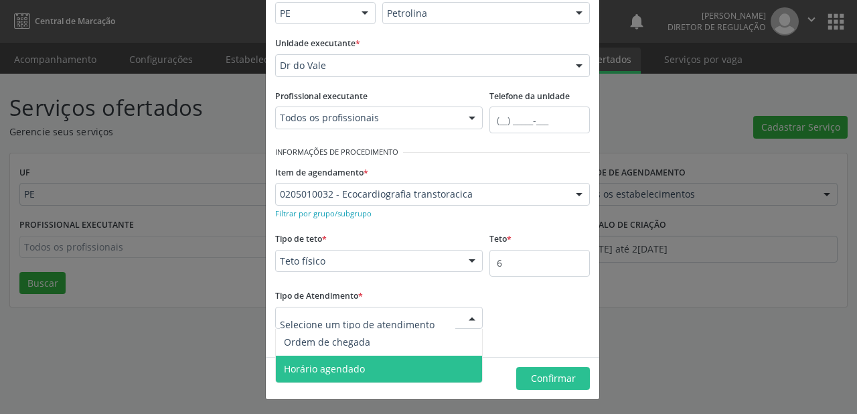
click at [317, 367] on span "Horário agendado" at bounding box center [324, 368] width 81 height 13
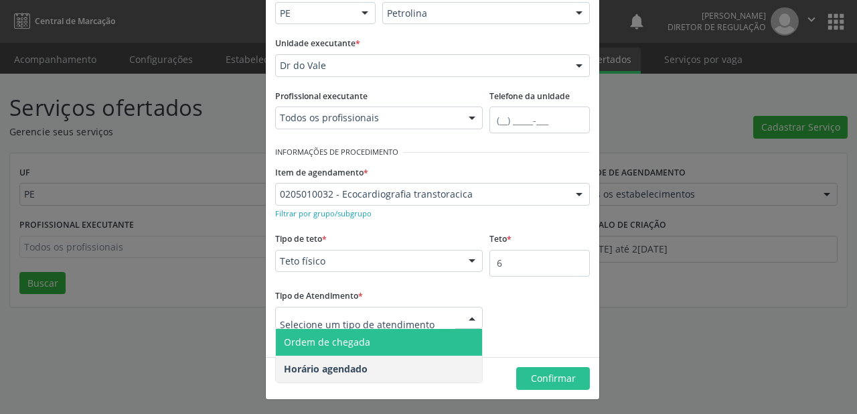
click at [327, 346] on span "Ordem de chegada" at bounding box center [327, 341] width 86 height 13
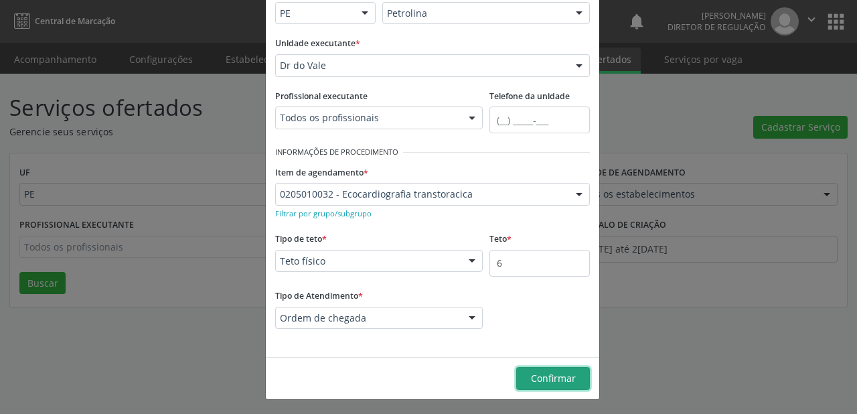
click at [531, 379] on span "Confirmar" at bounding box center [553, 378] width 45 height 13
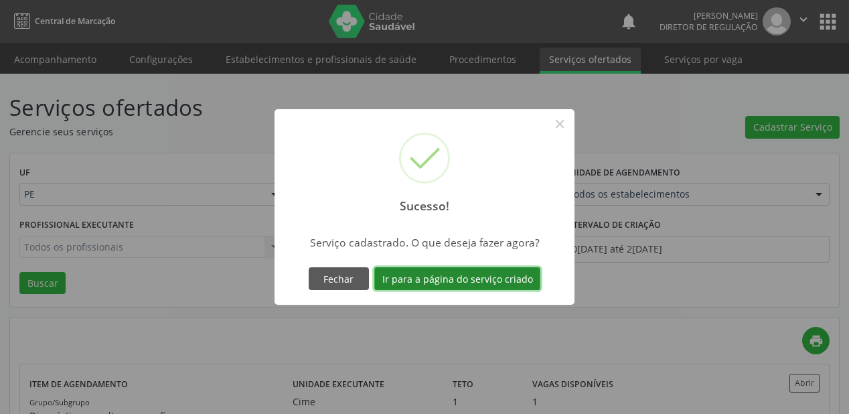
click at [432, 281] on button "Ir para a página do serviço criado" at bounding box center [457, 278] width 166 height 23
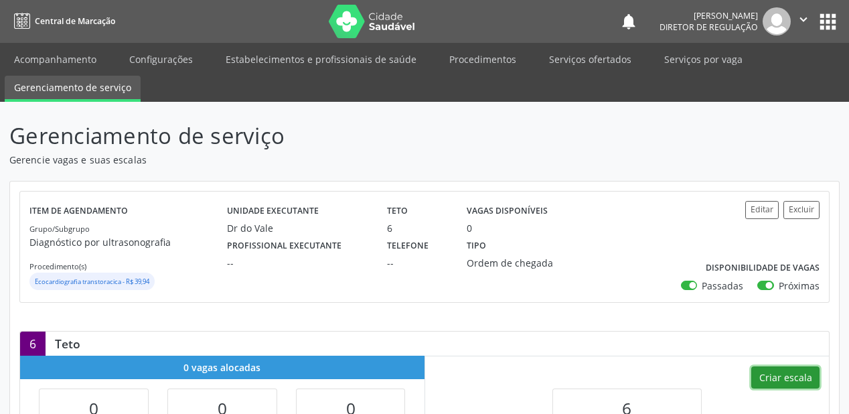
click at [777, 378] on button "Criar escala" at bounding box center [785, 377] width 68 height 23
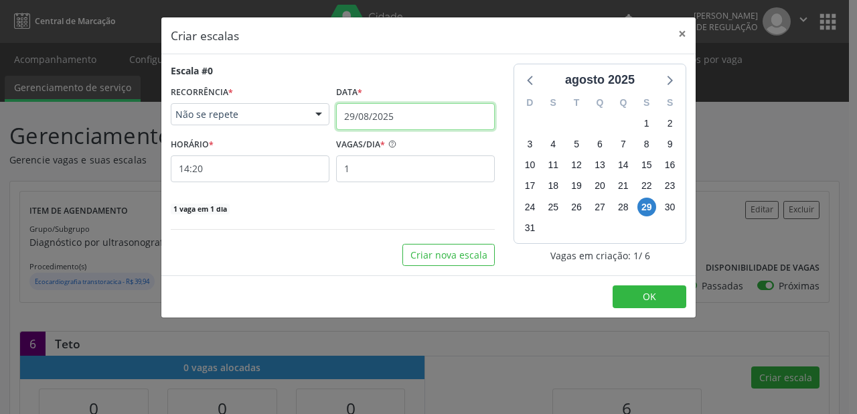
click at [363, 118] on input "29/08/2025" at bounding box center [415, 116] width 159 height 27
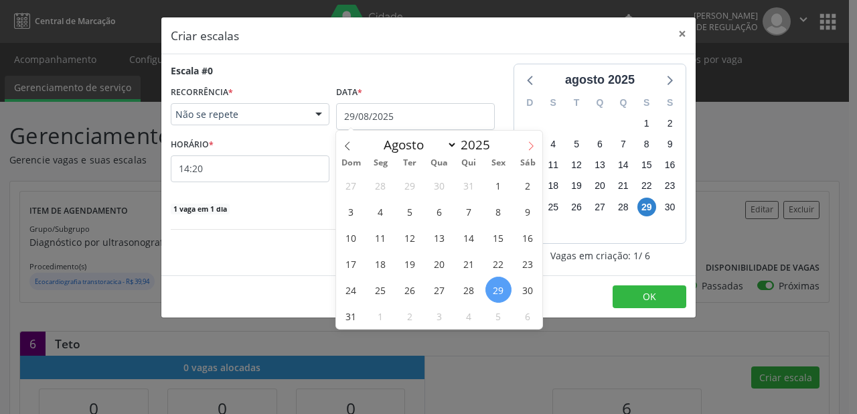
click at [530, 145] on icon at bounding box center [530, 145] width 9 height 9
select select "8"
click at [467, 212] on span "11" at bounding box center [469, 211] width 26 height 26
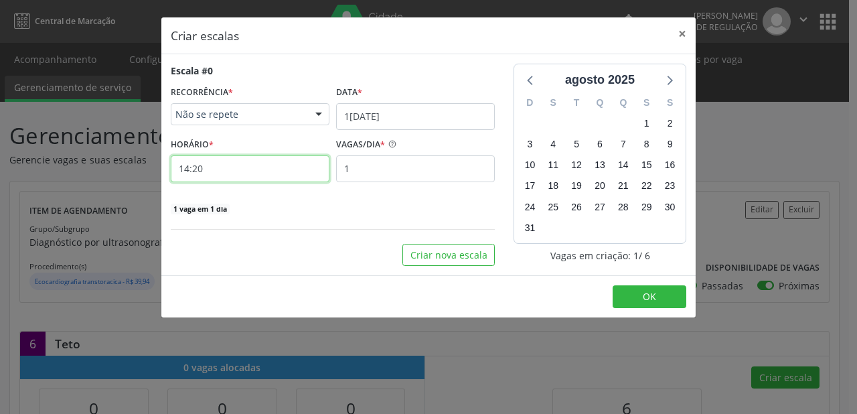
click at [246, 175] on input "14:20" at bounding box center [250, 168] width 159 height 27
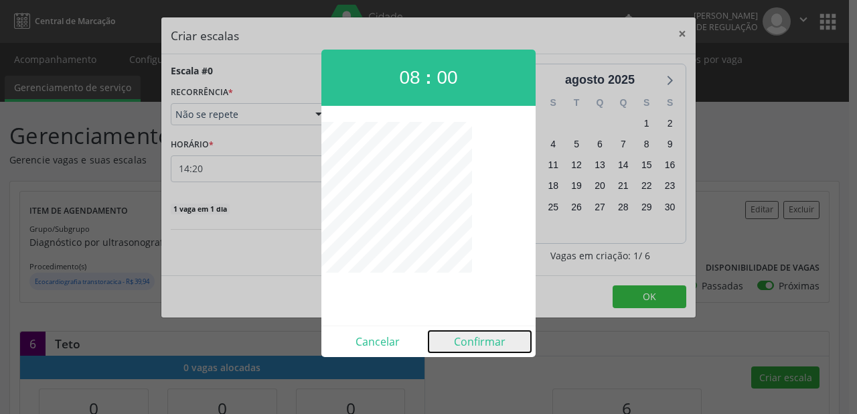
click at [469, 343] on button "Confirmar" at bounding box center [479, 341] width 102 height 21
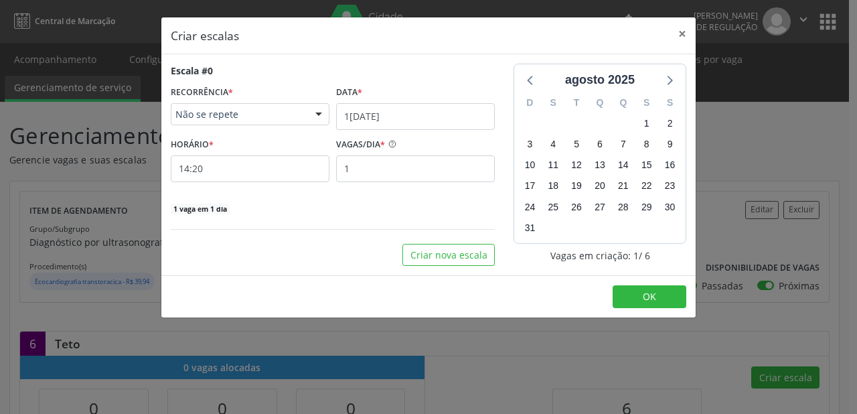
type input "08:00"
click at [368, 166] on input "1" at bounding box center [415, 168] width 159 height 27
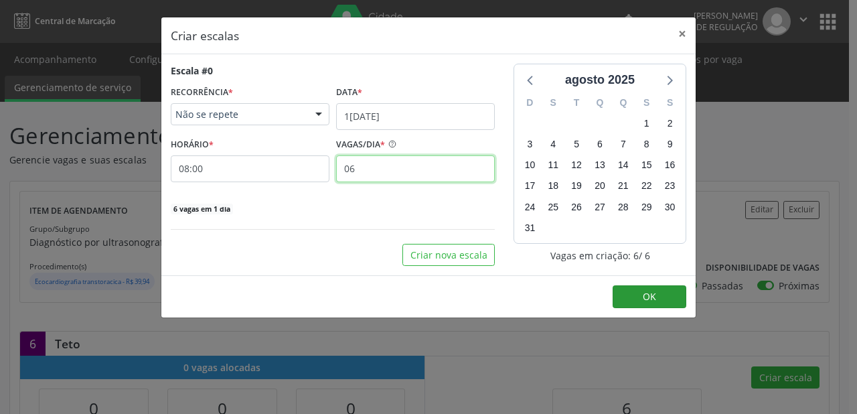
type input "06"
click at [640, 293] on button "OK" at bounding box center [650, 296] width 74 height 23
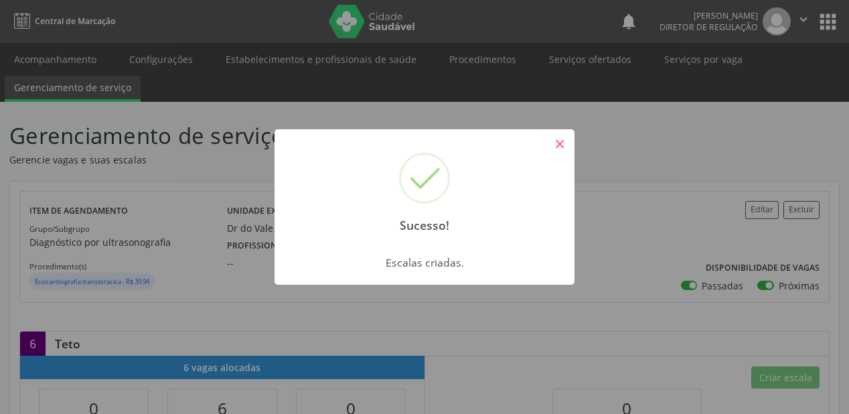
click at [559, 147] on button "×" at bounding box center [559, 144] width 23 height 23
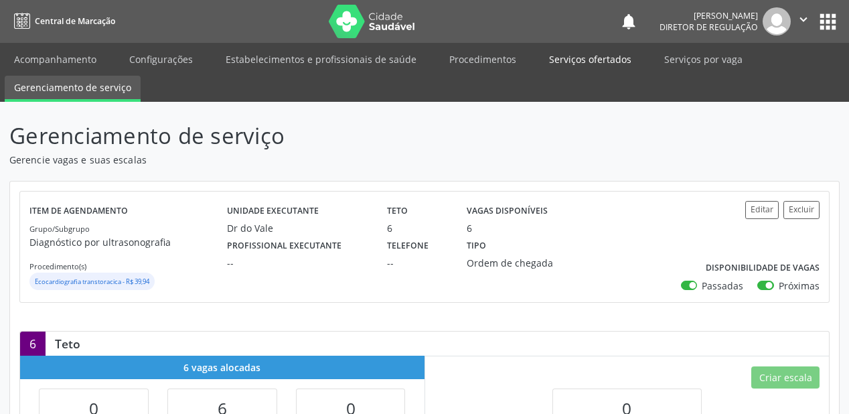
click at [577, 54] on link "Serviços ofertados" at bounding box center [590, 59] width 101 height 23
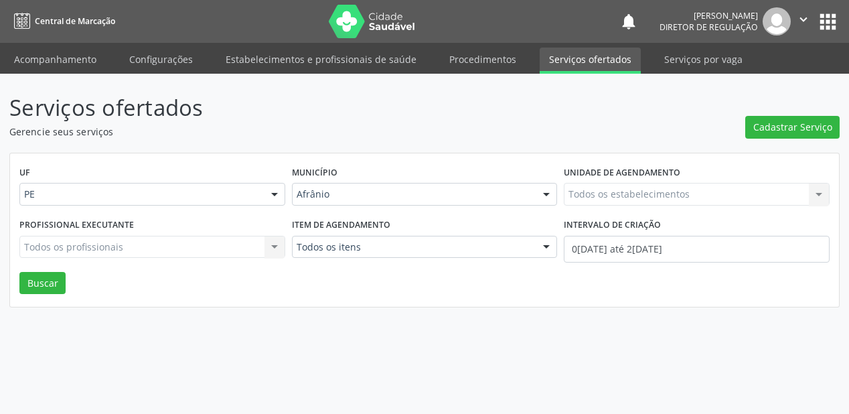
click at [577, 54] on link "Serviços ofertados" at bounding box center [590, 61] width 101 height 26
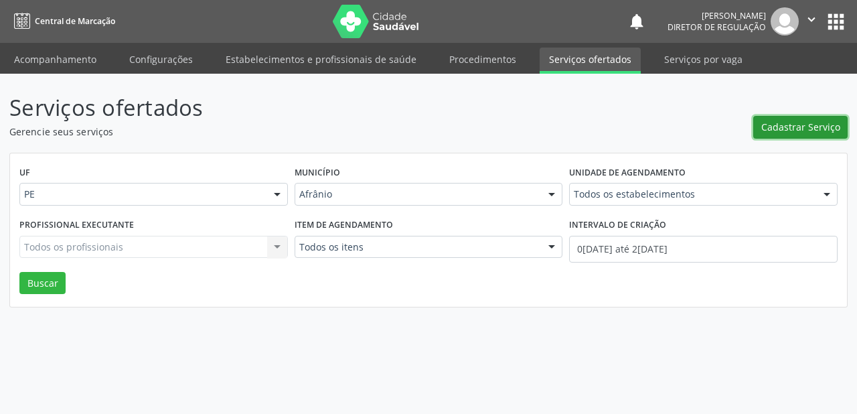
click at [801, 134] on span "Cadastrar Serviço" at bounding box center [800, 127] width 79 height 14
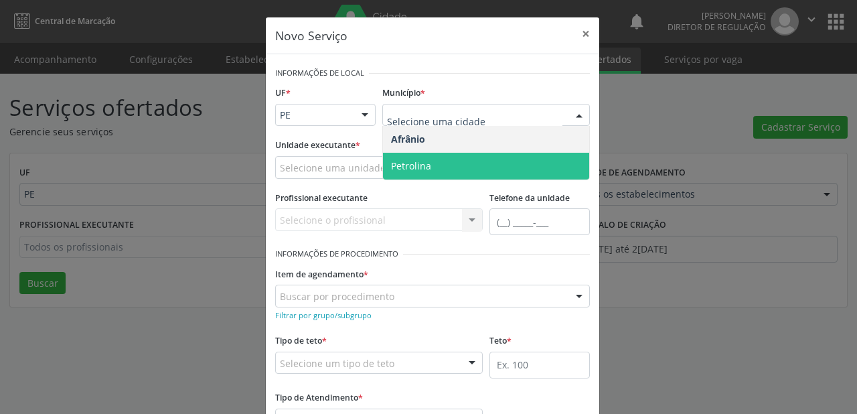
drag, startPoint x: 415, startPoint y: 161, endPoint x: 354, endPoint y: 163, distance: 61.6
click at [415, 161] on span "Petrolina" at bounding box center [411, 165] width 40 height 13
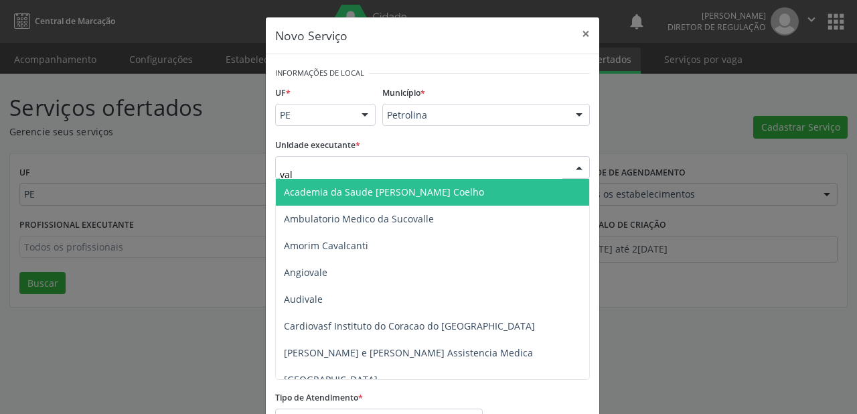
type input "vale"
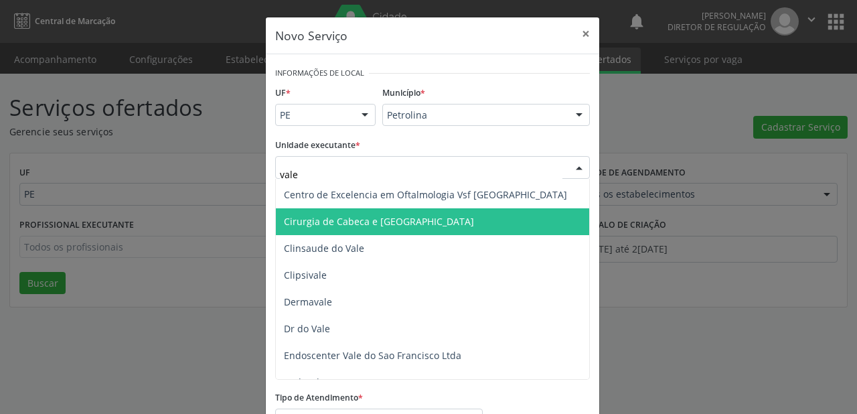
scroll to position [107, 0]
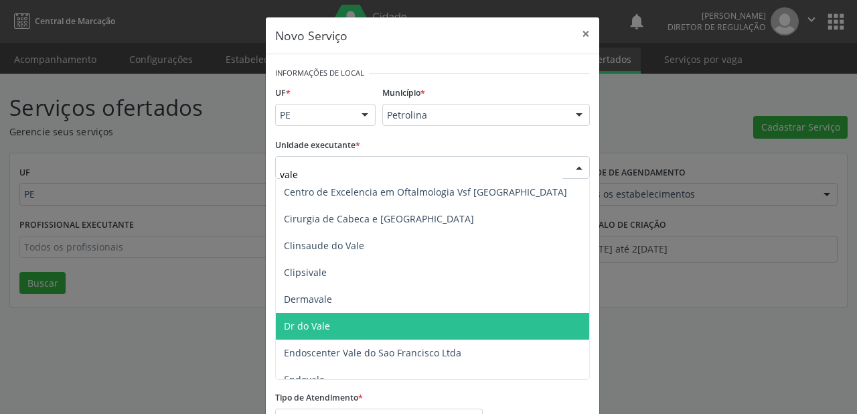
click at [337, 330] on span "Dr do Vale" at bounding box center [432, 326] width 313 height 27
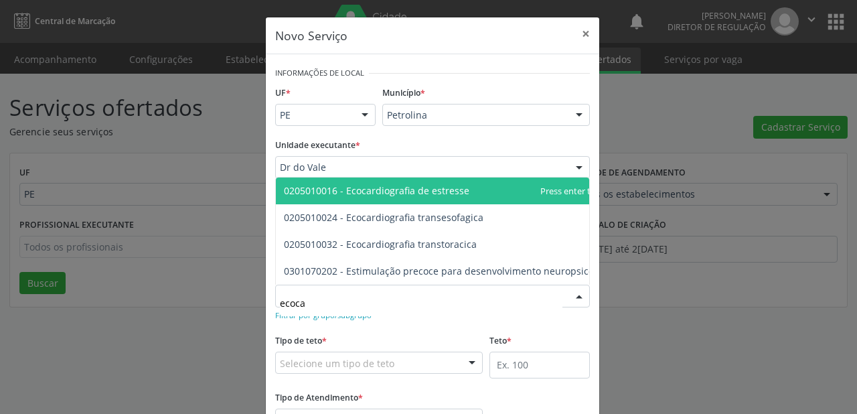
type input "ecocar"
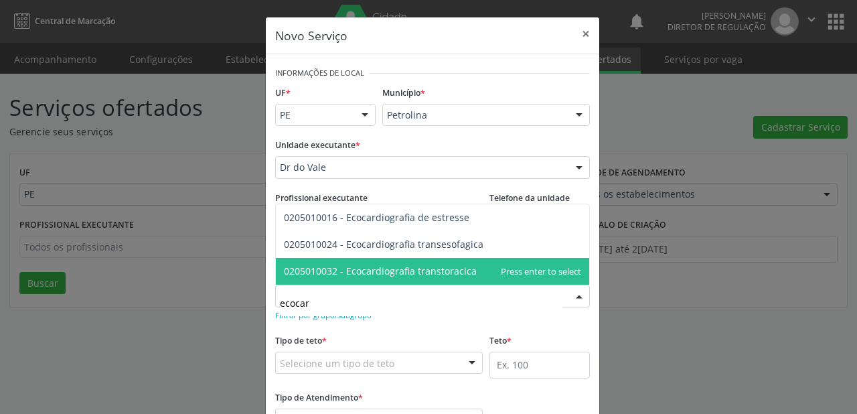
click at [322, 270] on span "0205010032 - Ecocardiografia transtoracica" at bounding box center [380, 270] width 193 height 13
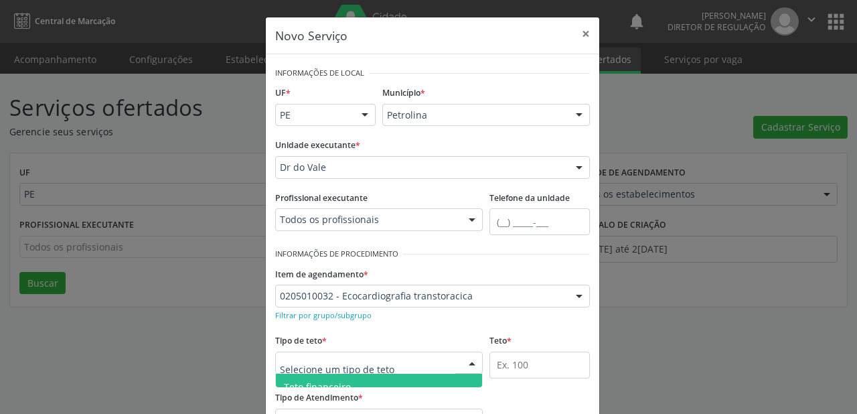
scroll to position [40, 0]
click at [319, 380] on span "Teto físico" at bounding box center [379, 373] width 206 height 27
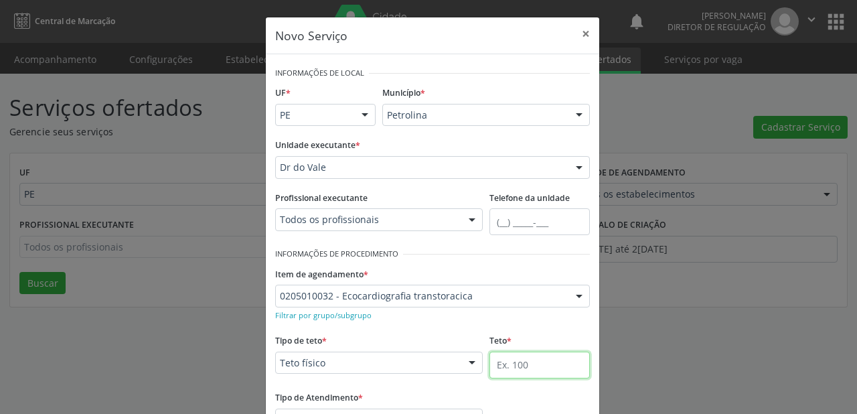
click at [512, 359] on input "text" at bounding box center [539, 364] width 100 height 27
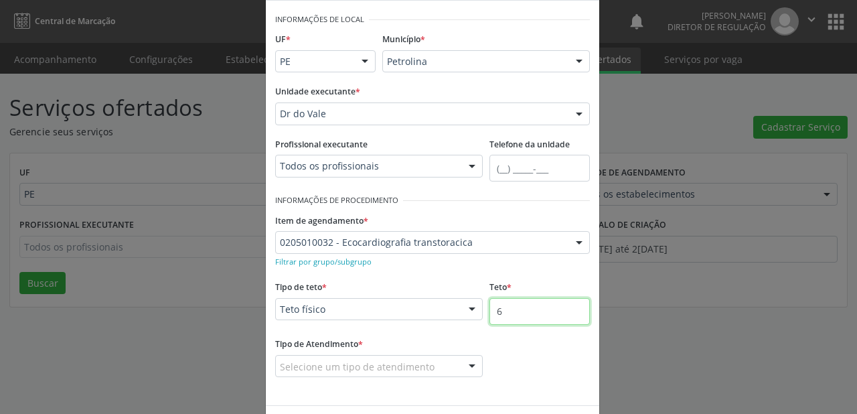
scroll to position [102, 0]
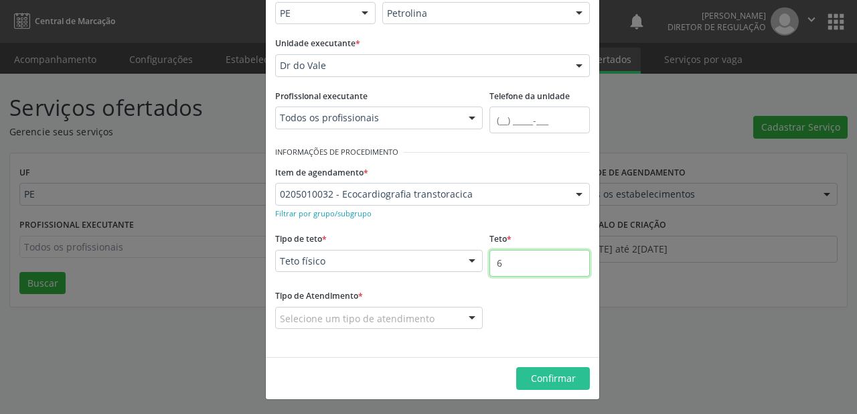
type input "6"
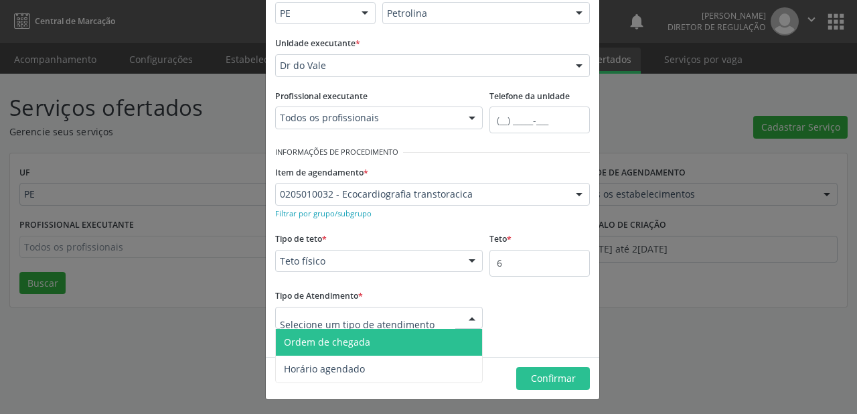
click at [326, 343] on span "Ordem de chegada" at bounding box center [327, 341] width 86 height 13
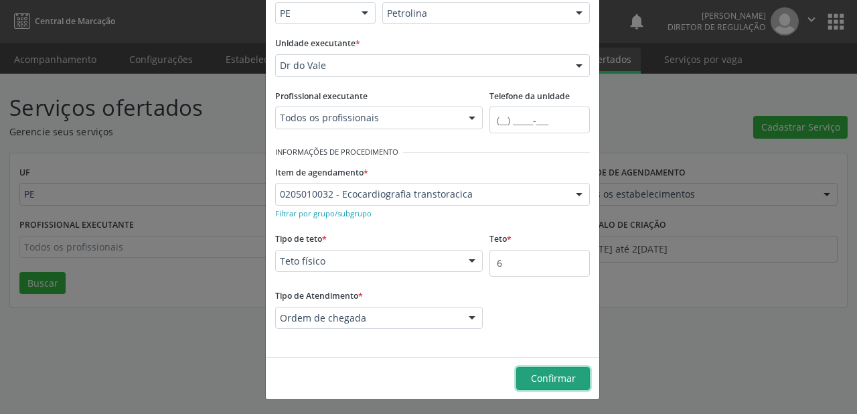
click at [535, 380] on span "Confirmar" at bounding box center [553, 378] width 45 height 13
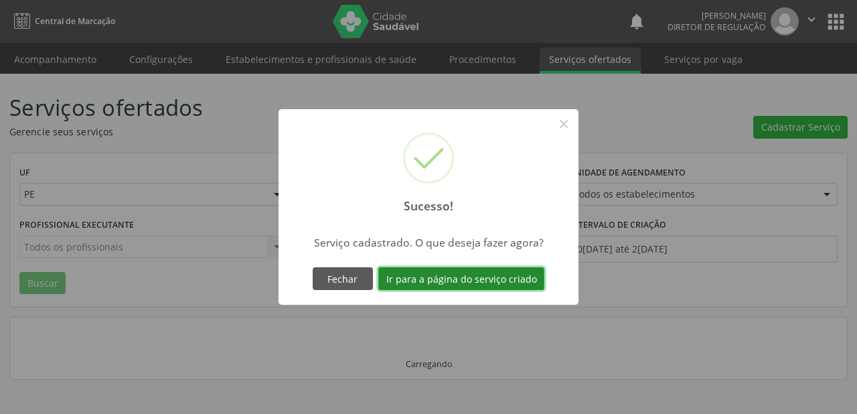
click at [428, 281] on button "Ir para a página do serviço criado" at bounding box center [461, 278] width 166 height 23
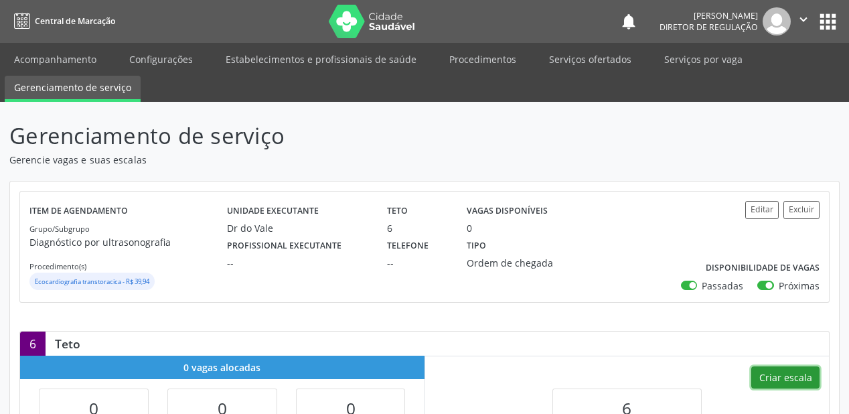
click at [778, 376] on button "Criar escala" at bounding box center [785, 377] width 68 height 23
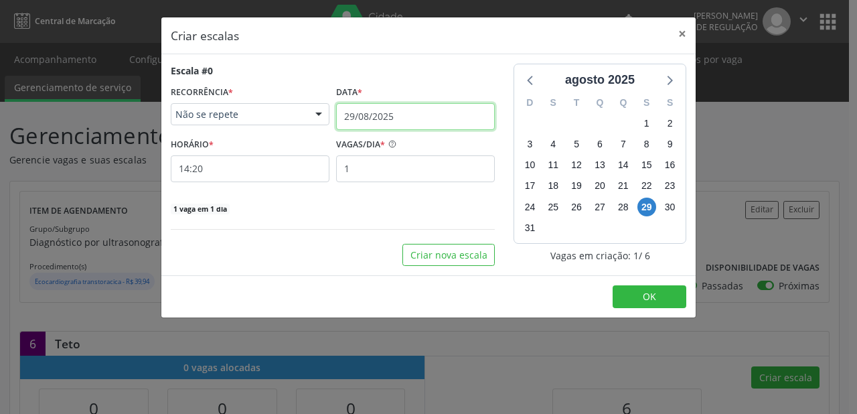
click at [407, 108] on input "29/08/2025" at bounding box center [415, 116] width 159 height 27
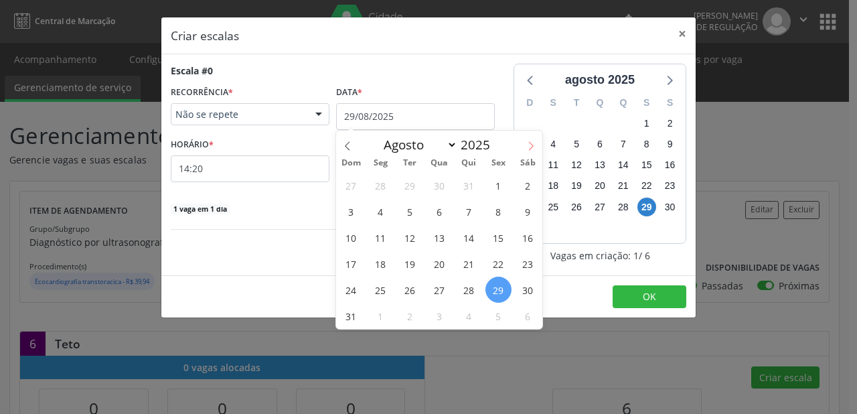
click at [533, 146] on icon at bounding box center [531, 146] width 5 height 9
select select "8"
click at [465, 241] on span "18" at bounding box center [469, 237] width 26 height 26
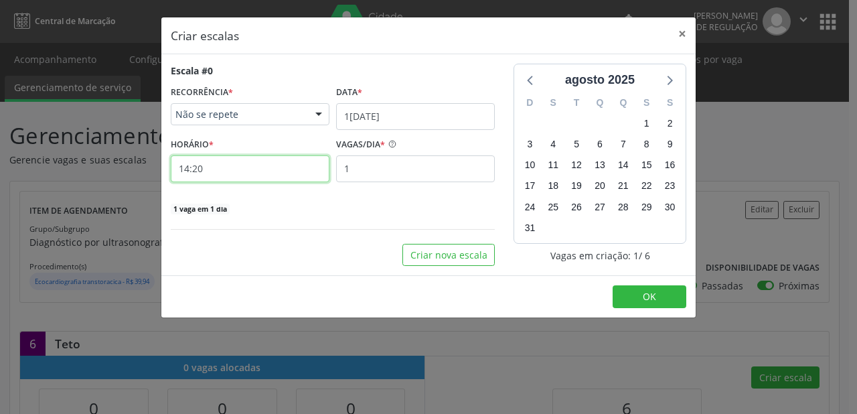
click at [236, 173] on input "14:20" at bounding box center [250, 168] width 159 height 27
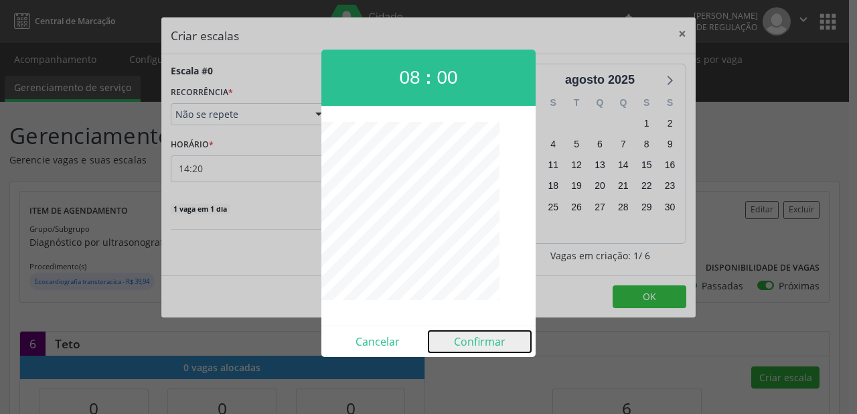
click at [477, 347] on button "Confirmar" at bounding box center [479, 341] width 102 height 21
type input "08:00"
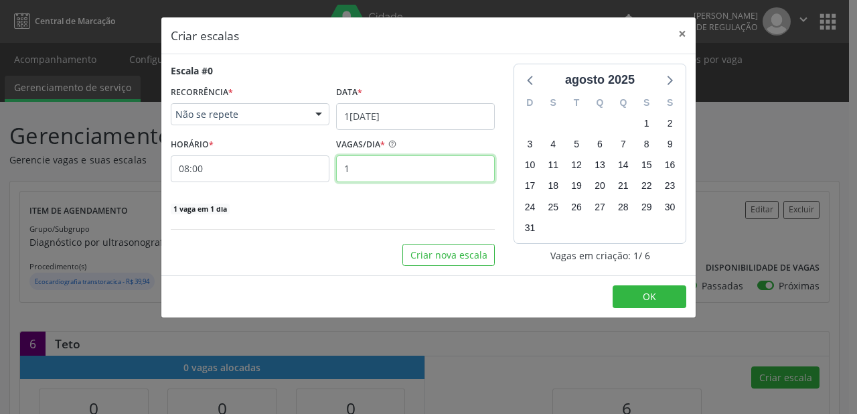
click at [351, 169] on input "1" at bounding box center [415, 168] width 159 height 27
type input "6"
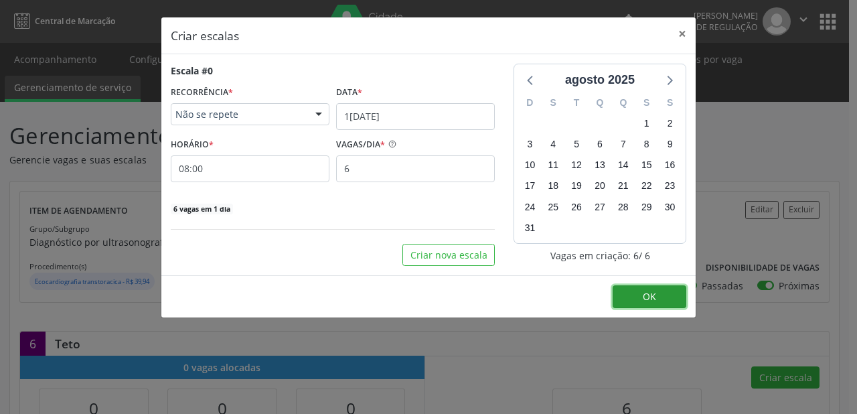
click at [641, 295] on button "OK" at bounding box center [650, 296] width 74 height 23
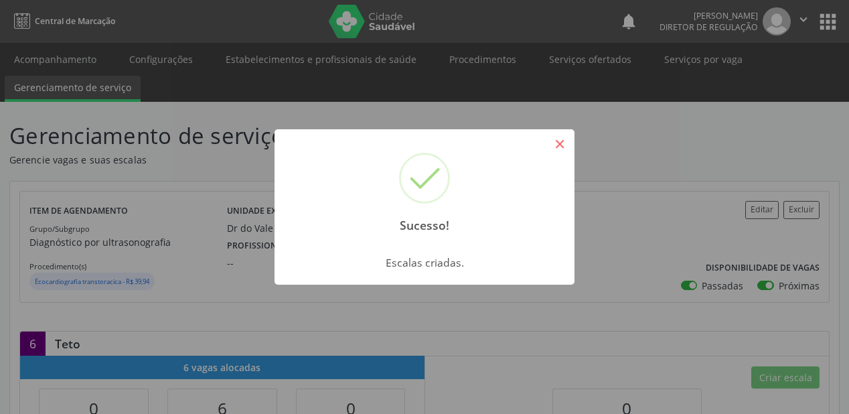
click at [562, 147] on button "×" at bounding box center [559, 144] width 23 height 23
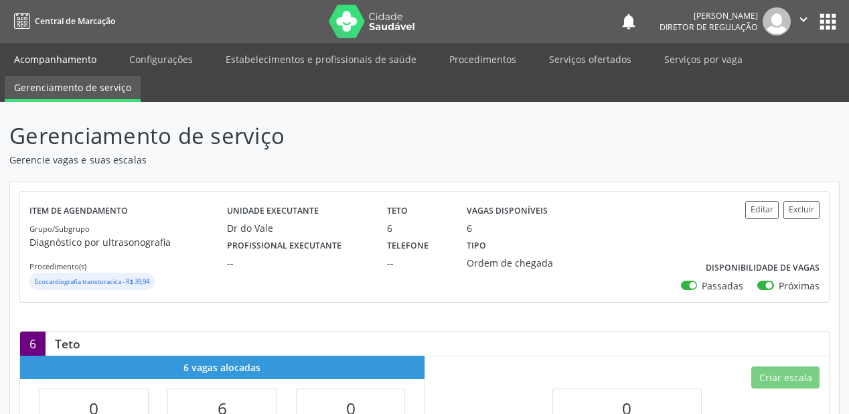
click at [66, 59] on link "Acompanhamento" at bounding box center [55, 59] width 101 height 23
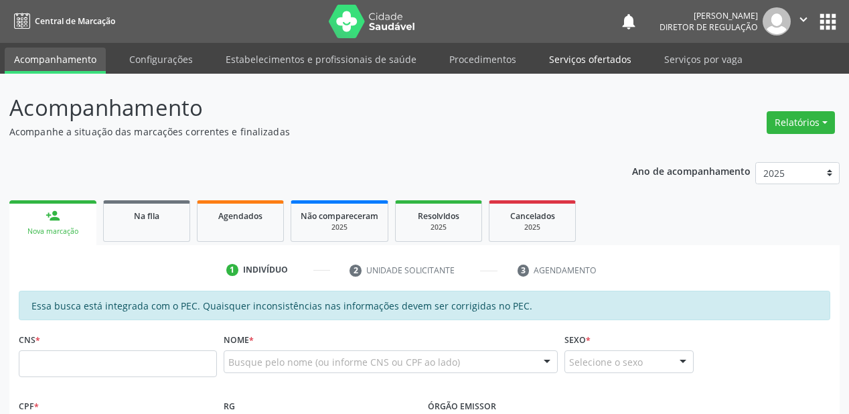
click at [575, 60] on link "Serviços ofertados" at bounding box center [590, 59] width 101 height 23
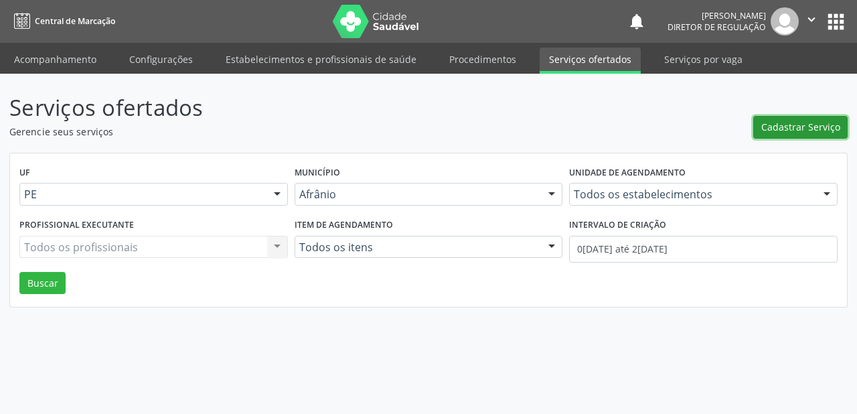
click at [787, 123] on span "Cadastrar Serviço" at bounding box center [800, 127] width 79 height 14
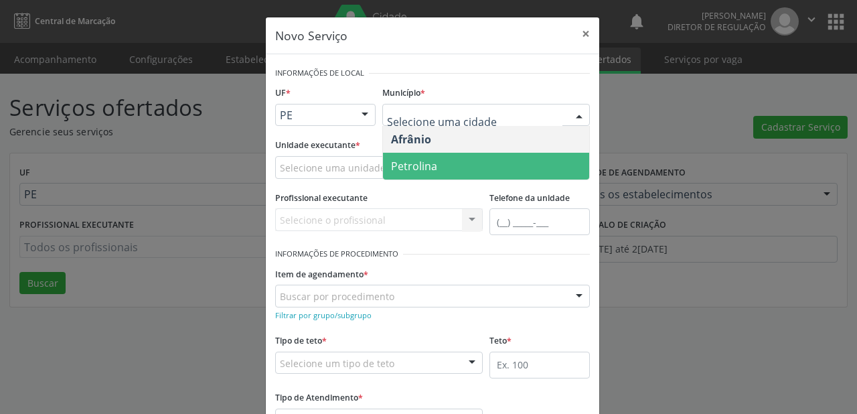
click at [415, 163] on span "Petrolina" at bounding box center [414, 166] width 46 height 15
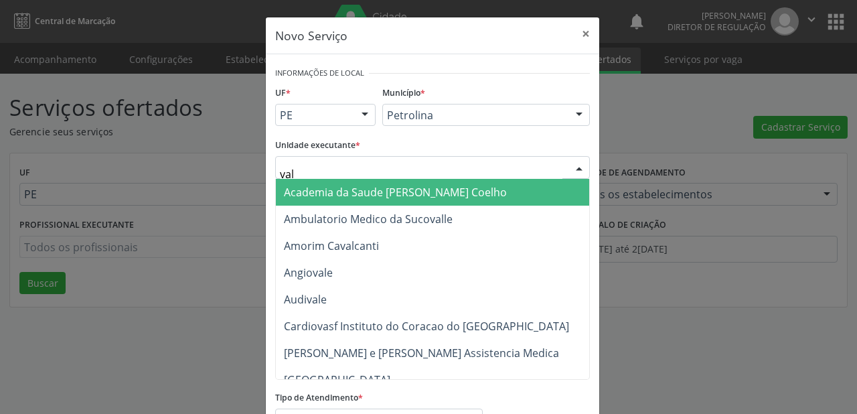
type input "vale"
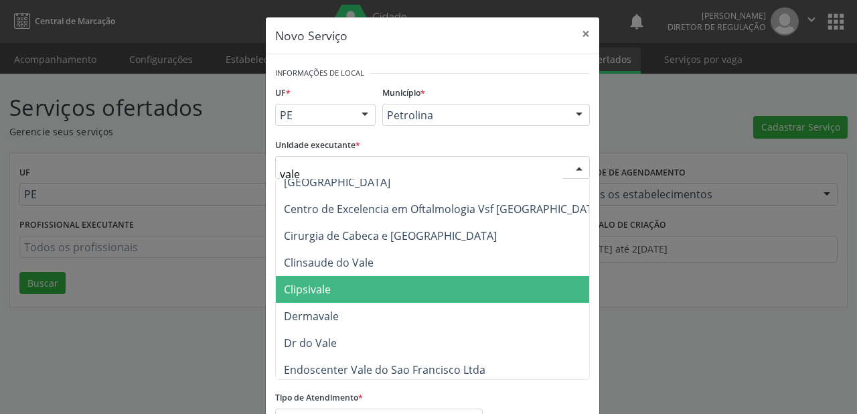
scroll to position [107, 0]
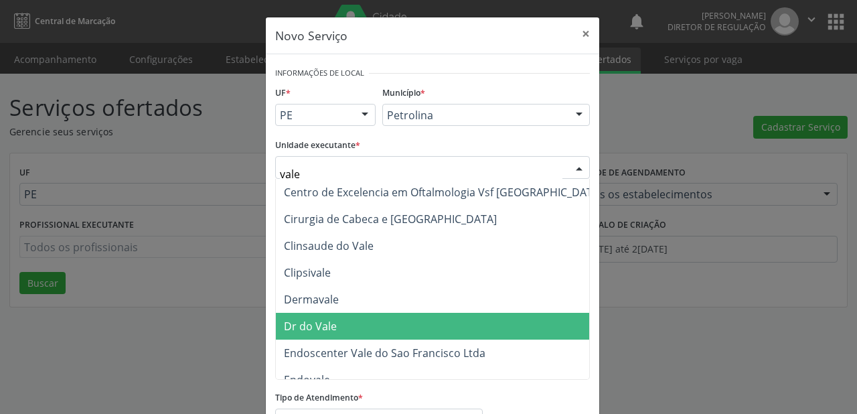
click at [332, 323] on span "Dr do Vale" at bounding box center [443, 326] width 335 height 27
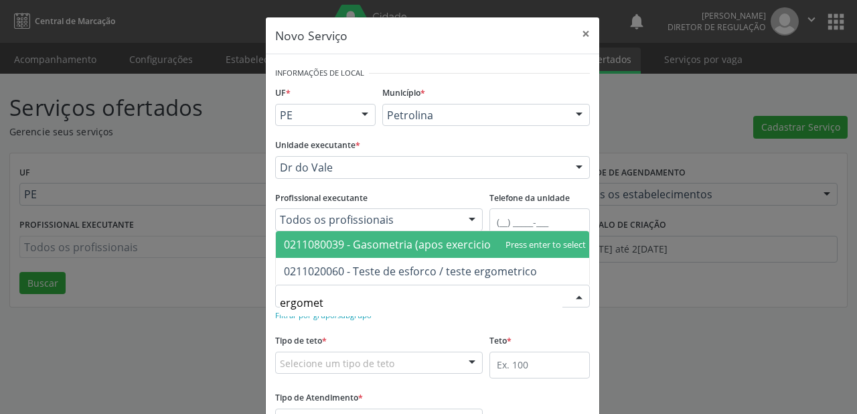
type input "ergometr"
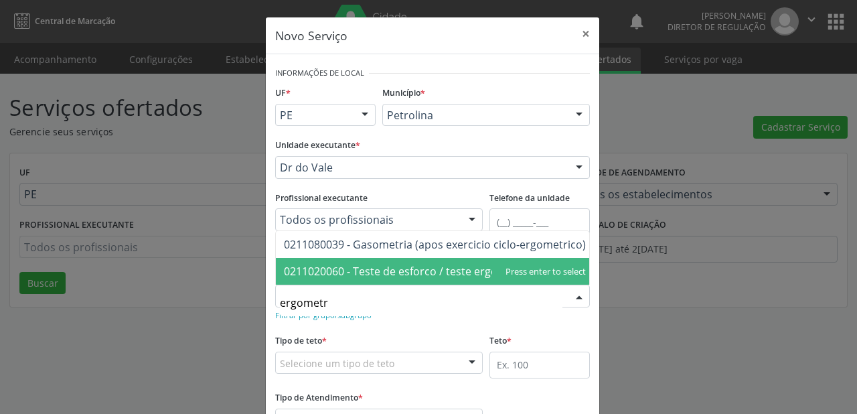
click at [335, 272] on span "0211020060 - Teste de esforco / teste ergometrico" at bounding box center [410, 271] width 253 height 15
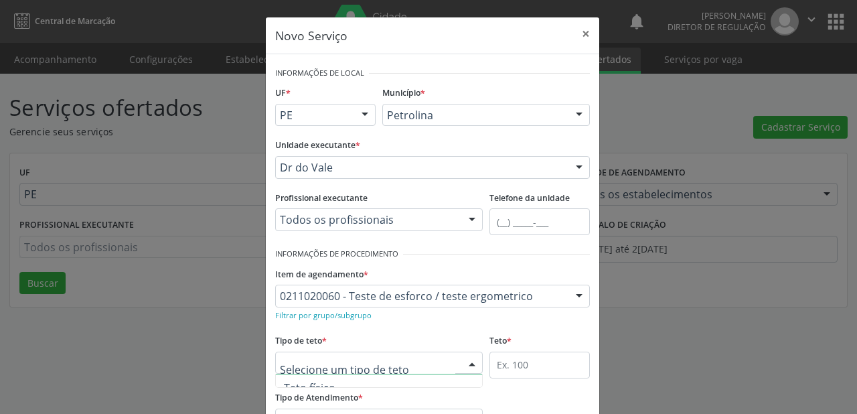
scroll to position [40, 0]
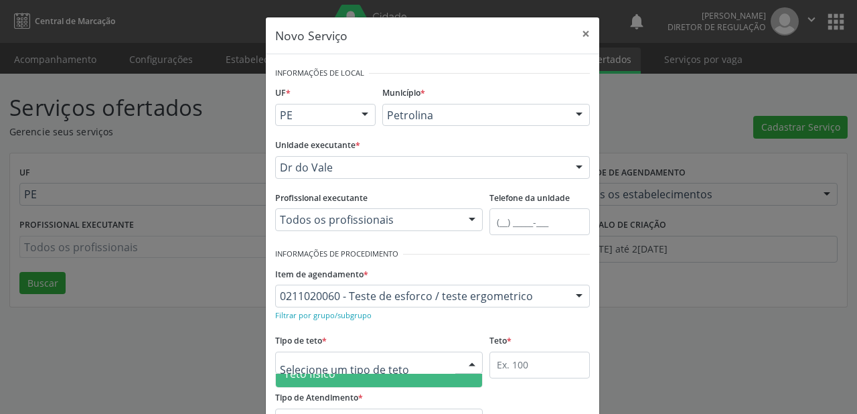
click at [329, 379] on span "Teto físico" at bounding box center [310, 373] width 52 height 15
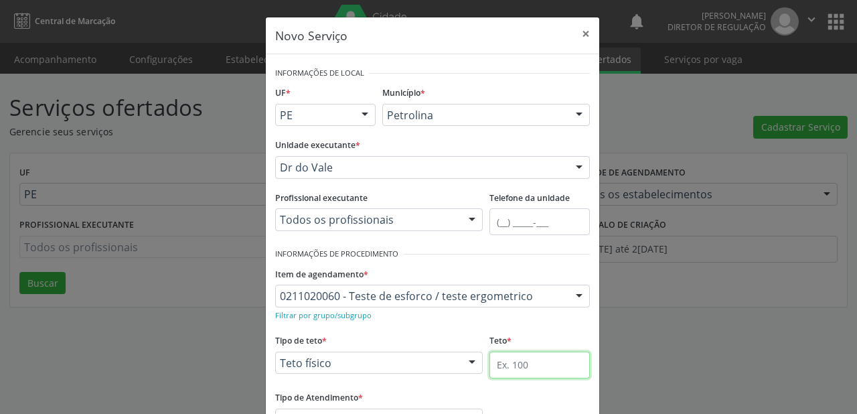
click at [503, 357] on input "text" at bounding box center [539, 364] width 100 height 27
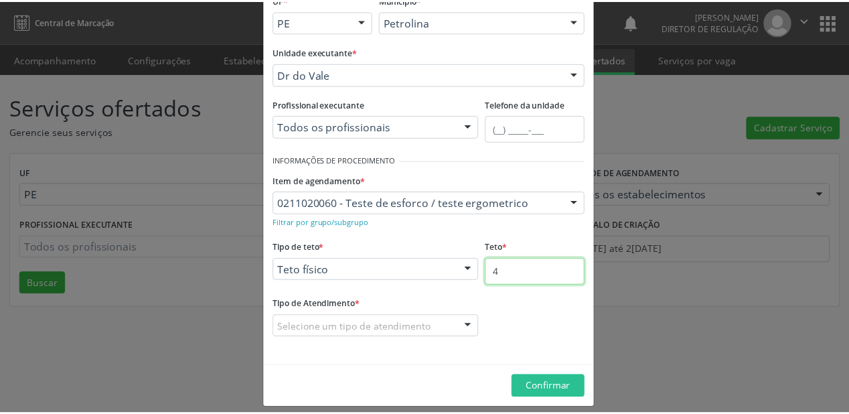
scroll to position [102, 0]
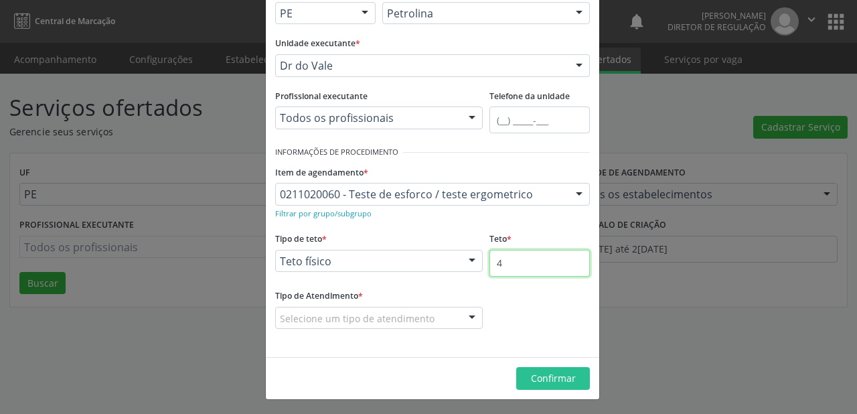
type input "4"
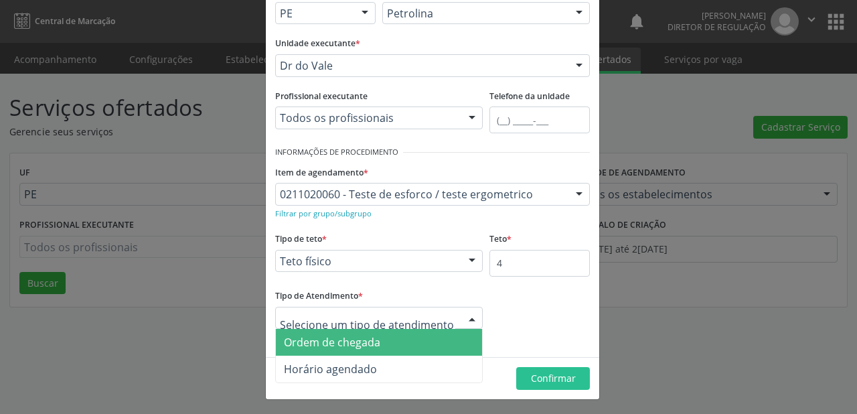
click at [332, 340] on span "Ordem de chegada" at bounding box center [332, 342] width 96 height 15
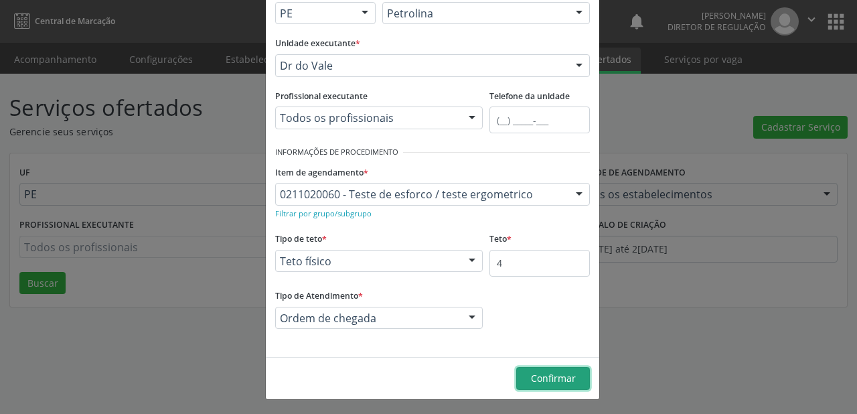
click at [533, 372] on span "Confirmar" at bounding box center [553, 378] width 45 height 13
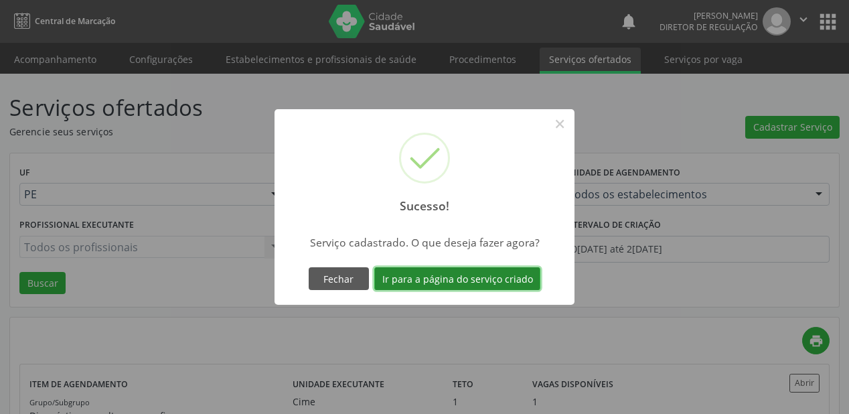
click at [436, 282] on button "Ir para a página do serviço criado" at bounding box center [457, 278] width 166 height 23
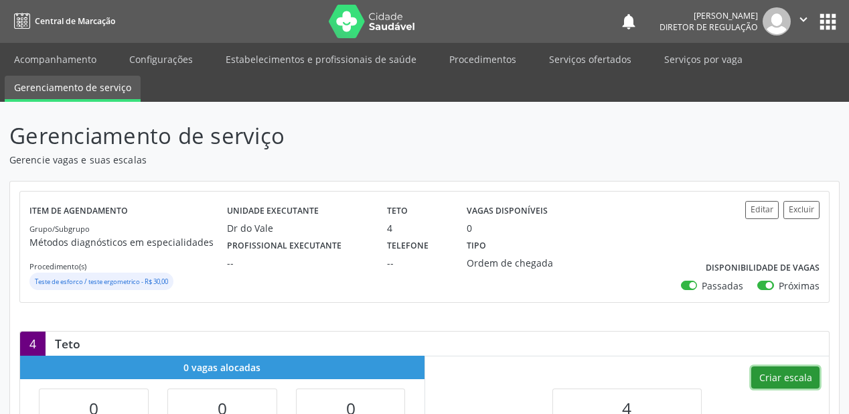
click at [779, 377] on button "Criar escala" at bounding box center [785, 377] width 68 height 23
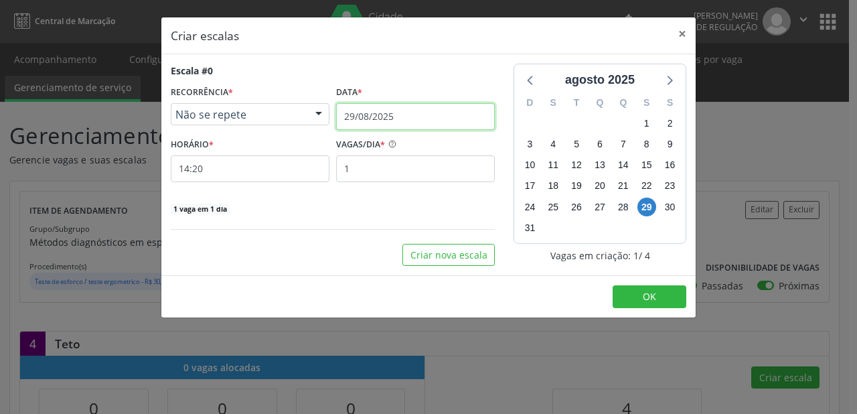
click at [378, 117] on input "29/08/2025" at bounding box center [415, 116] width 159 height 27
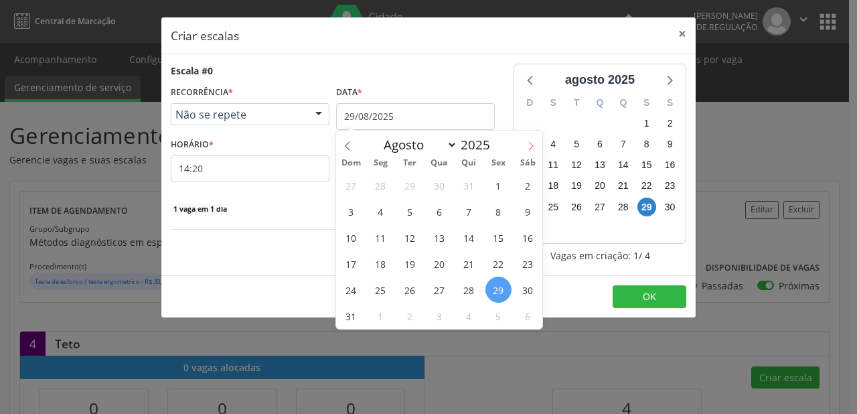
click at [533, 147] on icon at bounding box center [531, 146] width 5 height 9
select select "8"
click at [466, 240] on span "18" at bounding box center [469, 237] width 26 height 26
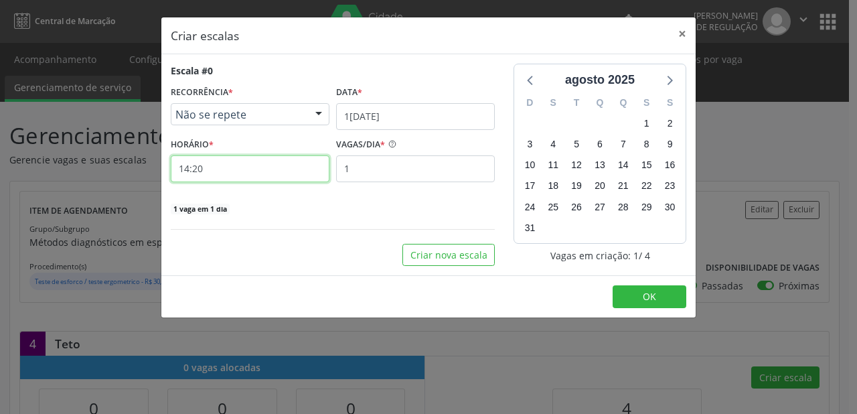
click at [204, 166] on input "14:20" at bounding box center [250, 168] width 159 height 27
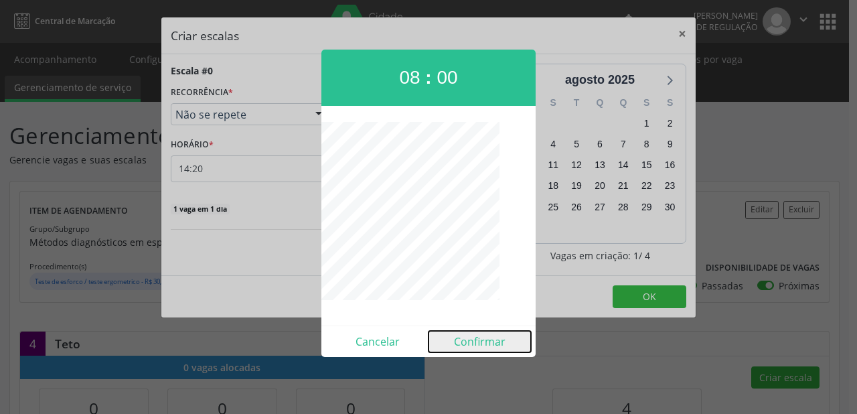
click at [480, 341] on button "Confirmar" at bounding box center [479, 341] width 102 height 21
type input "08:00"
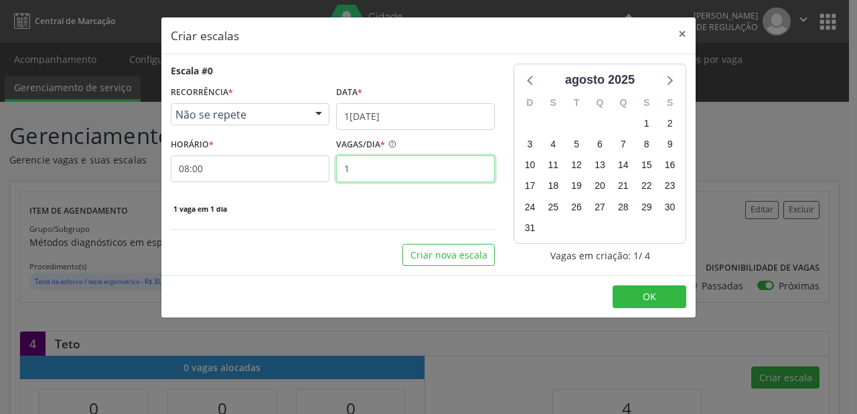
click at [349, 166] on input "1" at bounding box center [415, 168] width 159 height 27
type input "4"
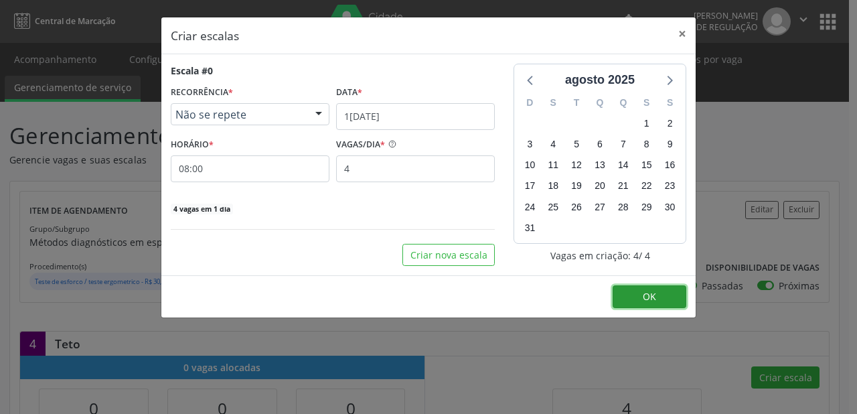
click at [661, 298] on button "OK" at bounding box center [650, 296] width 74 height 23
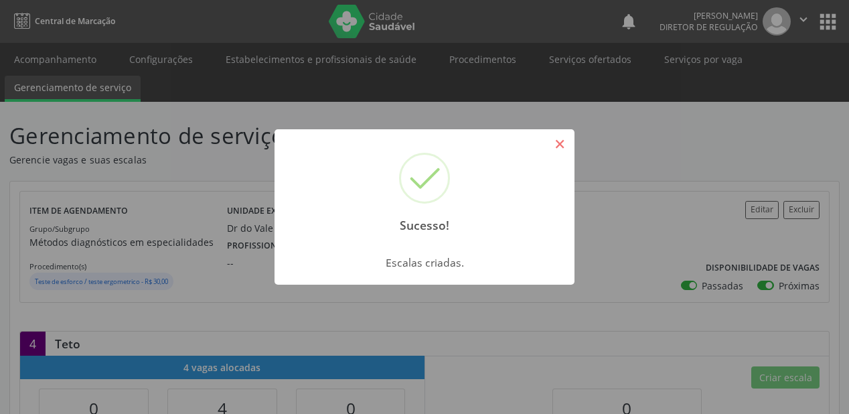
click at [561, 141] on button "×" at bounding box center [559, 144] width 23 height 23
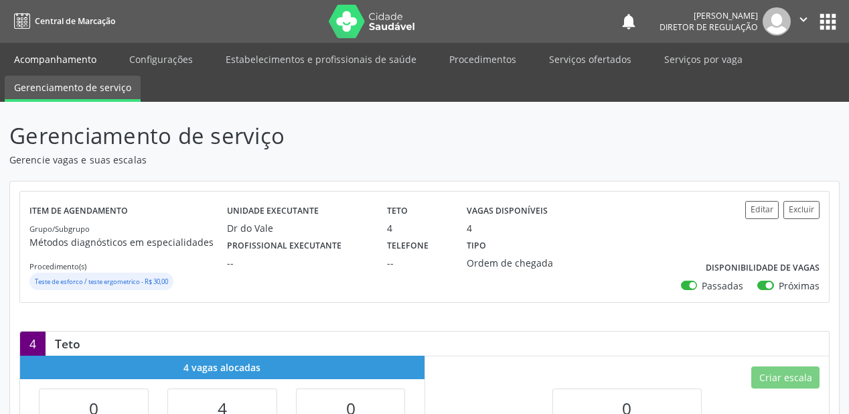
click at [52, 61] on link "Acompanhamento" at bounding box center [55, 59] width 101 height 23
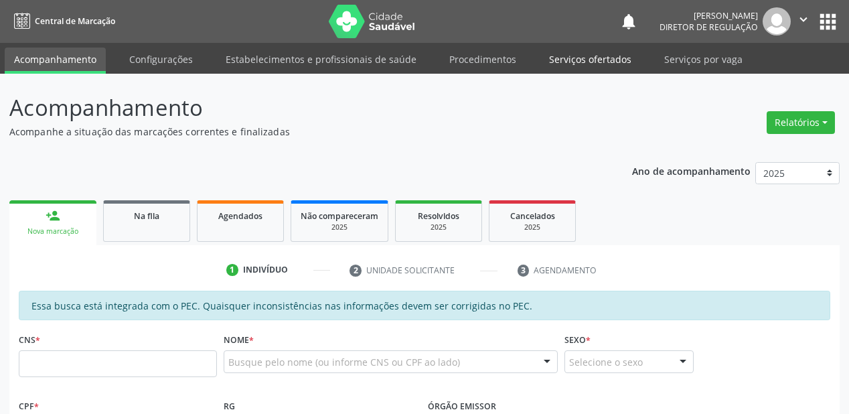
click at [582, 60] on link "Serviços ofertados" at bounding box center [590, 59] width 101 height 23
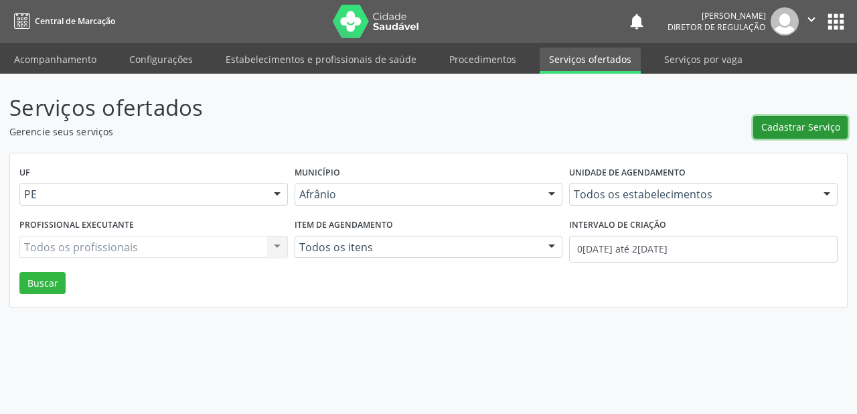
click at [787, 129] on span "Cadastrar Serviço" at bounding box center [800, 127] width 79 height 14
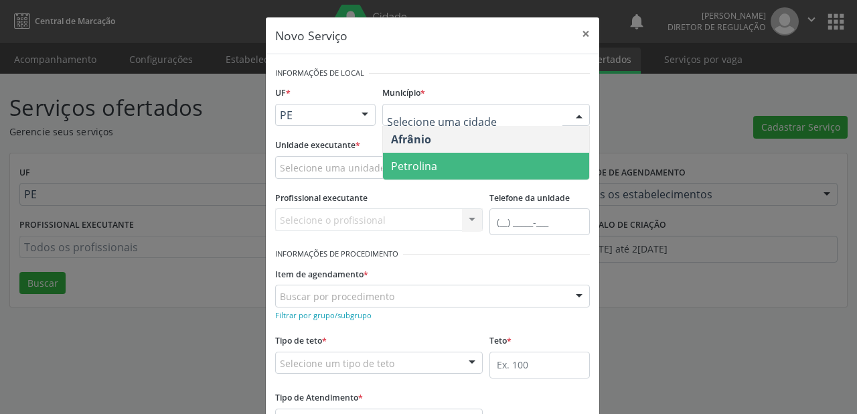
click at [418, 169] on span "Petrolina" at bounding box center [414, 166] width 46 height 15
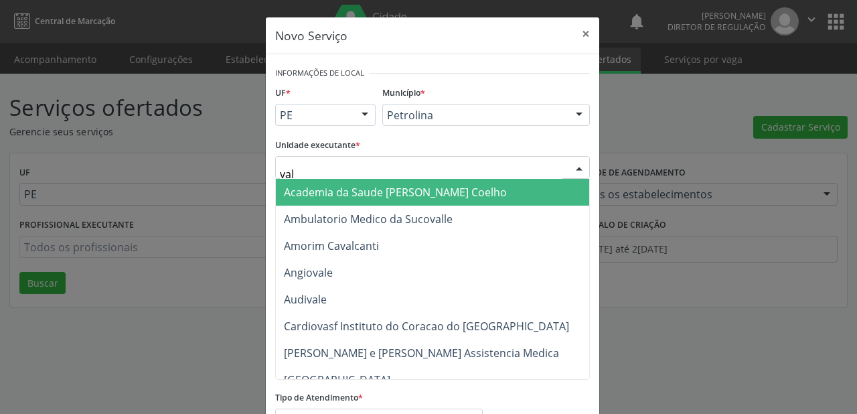
type input "vale"
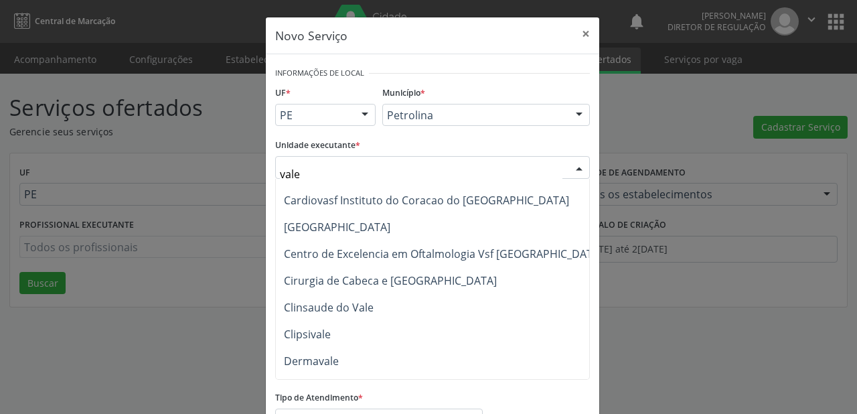
scroll to position [107, 0]
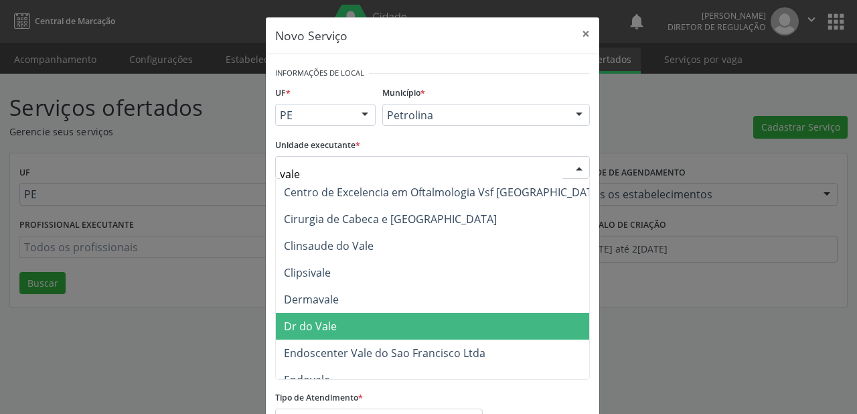
click at [337, 324] on span "Dr do Vale" at bounding box center [443, 326] width 335 height 27
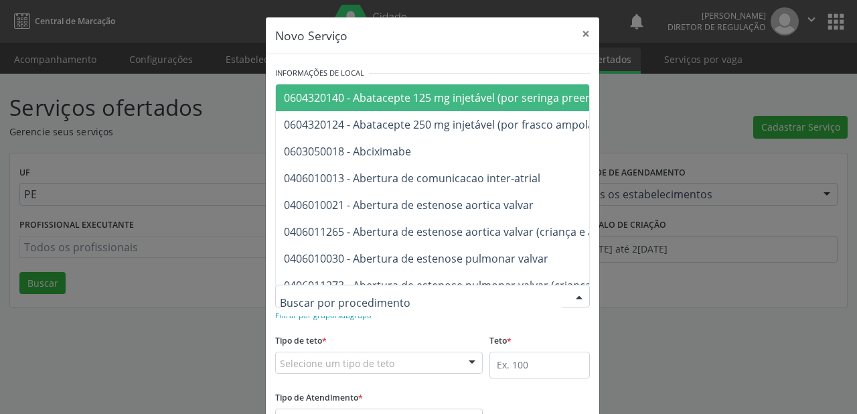
click at [309, 288] on div at bounding box center [432, 296] width 315 height 23
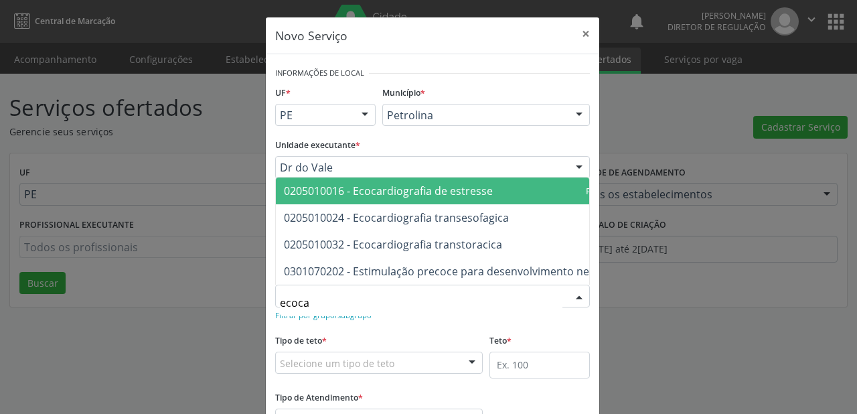
type input "ecocar"
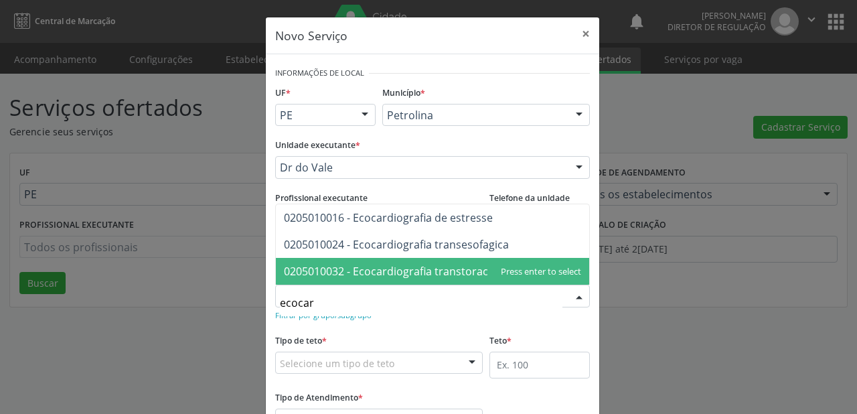
click at [399, 260] on span "0205010032 - Ecocardiografia transtoracica" at bounding box center [432, 271] width 313 height 27
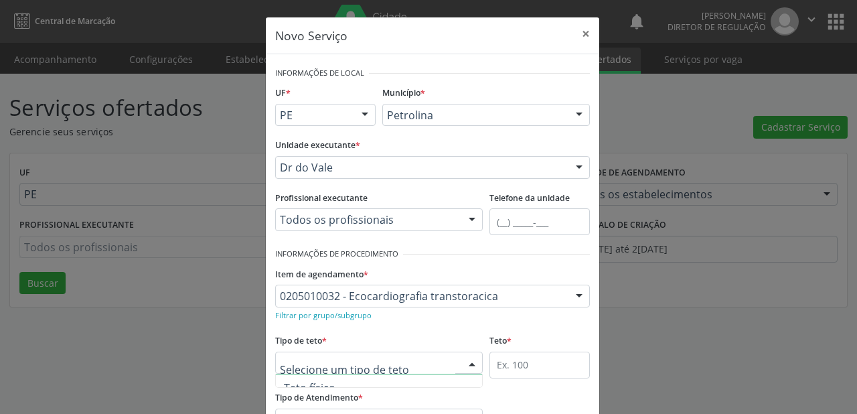
scroll to position [40, 0]
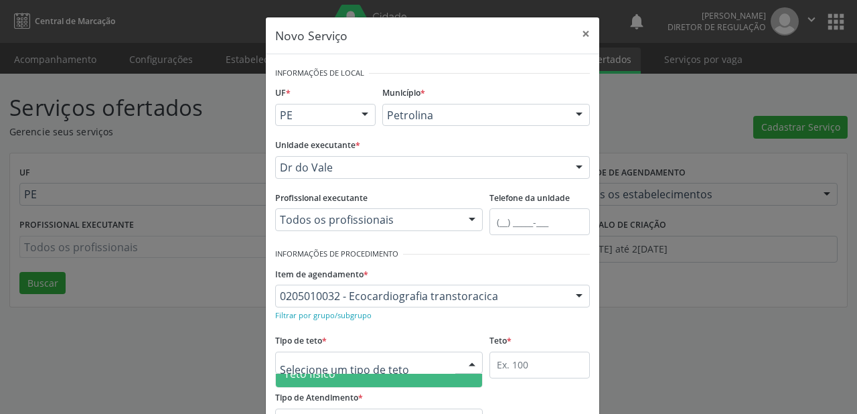
click at [322, 378] on span "Teto físico" at bounding box center [310, 373] width 52 height 15
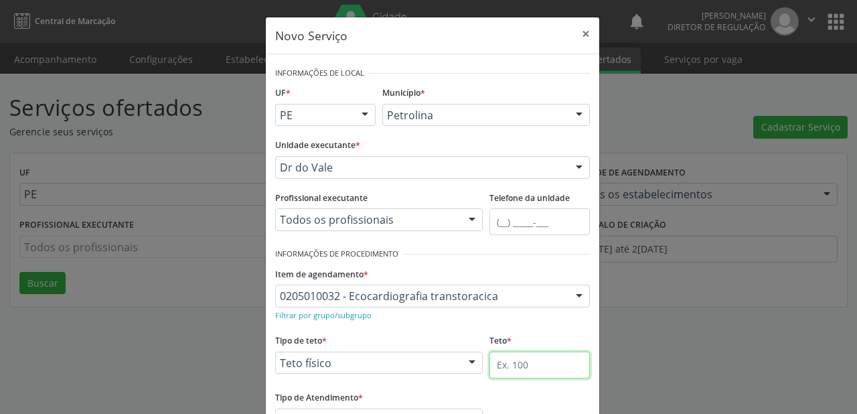
click at [495, 362] on input "text" at bounding box center [539, 364] width 100 height 27
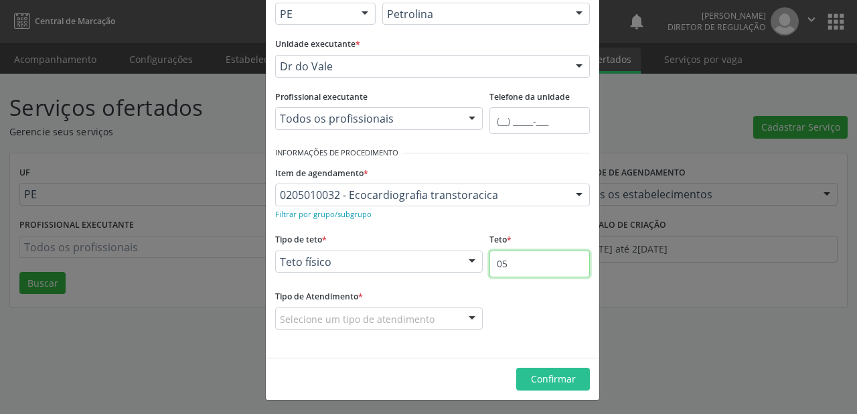
scroll to position [102, 0]
type input "05"
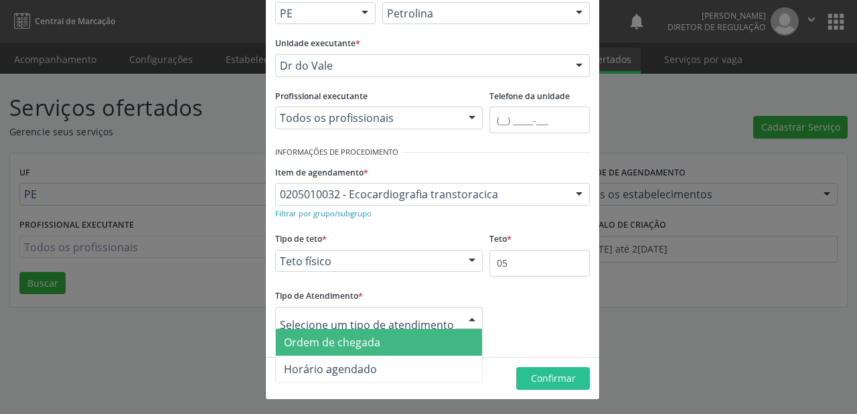
click at [340, 348] on span "Ordem de chegada" at bounding box center [379, 342] width 206 height 27
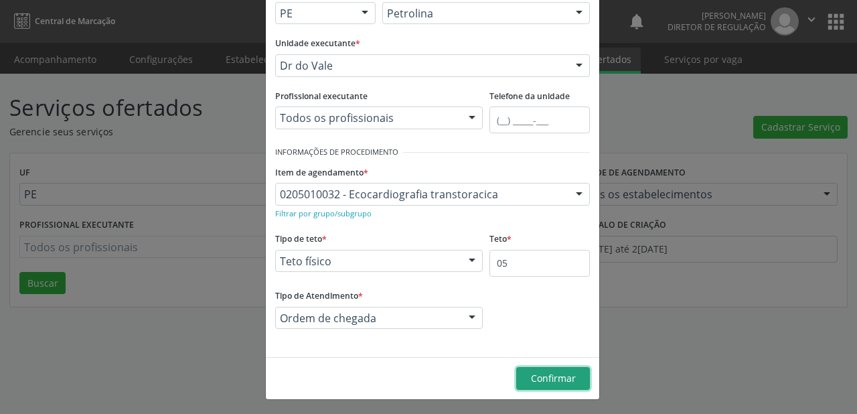
click at [531, 375] on span "Confirmar" at bounding box center [553, 378] width 45 height 13
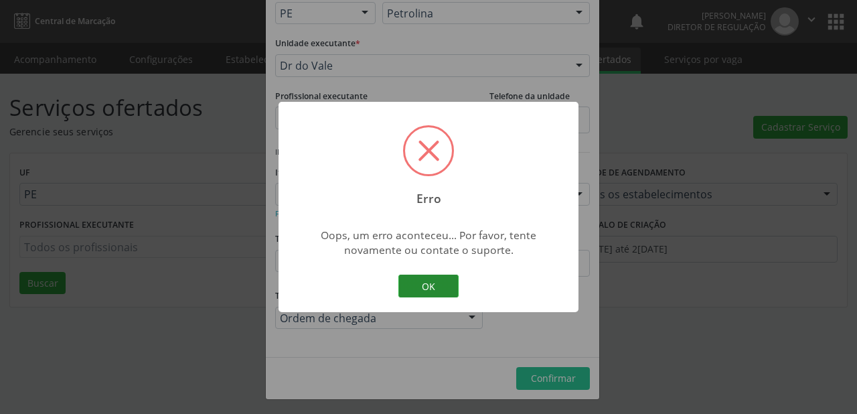
click at [438, 290] on button "OK" at bounding box center [428, 286] width 60 height 23
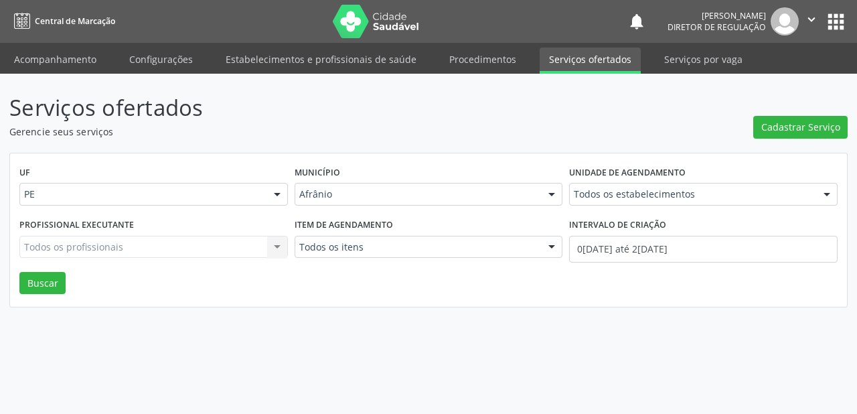
click at [568, 59] on link "Serviços ofertados" at bounding box center [590, 61] width 101 height 26
click at [793, 129] on span "Cadastrar Serviço" at bounding box center [800, 127] width 79 height 14
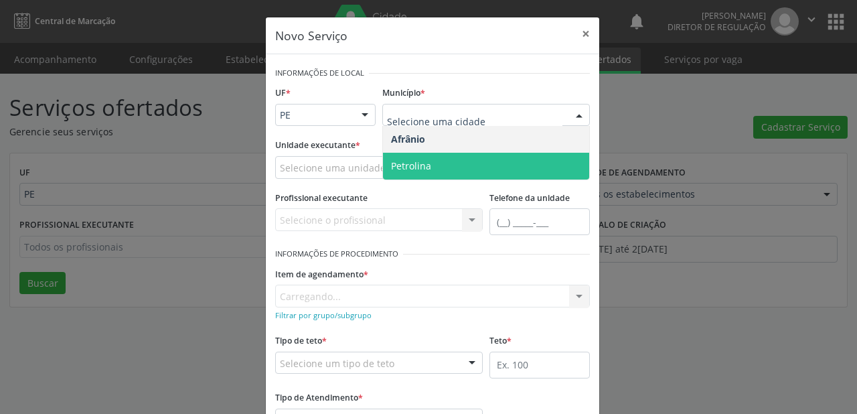
click at [412, 164] on span "Petrolina" at bounding box center [411, 165] width 40 height 13
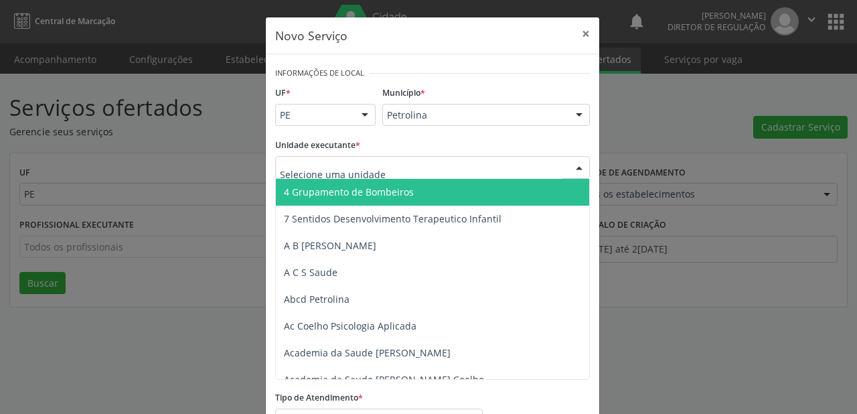
type input "c"
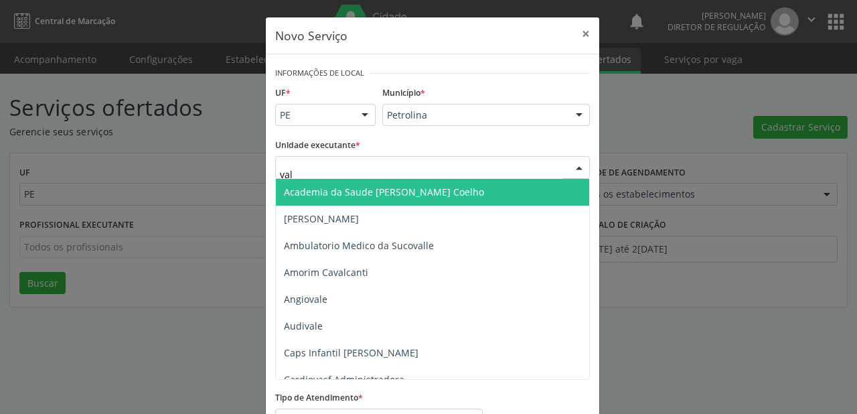
type input "vale"
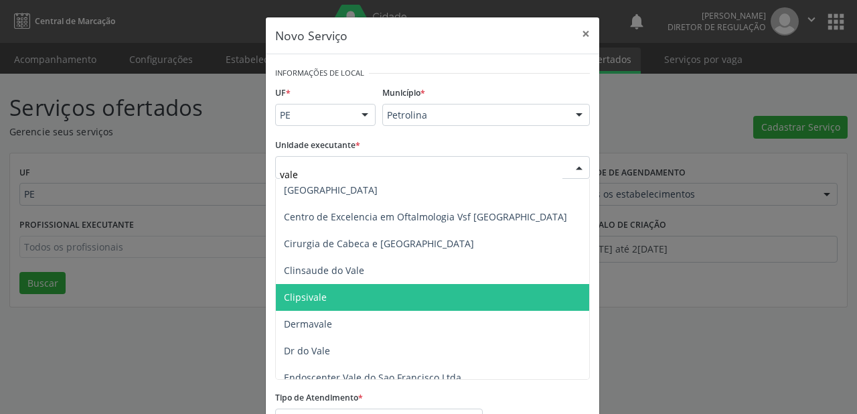
scroll to position [107, 0]
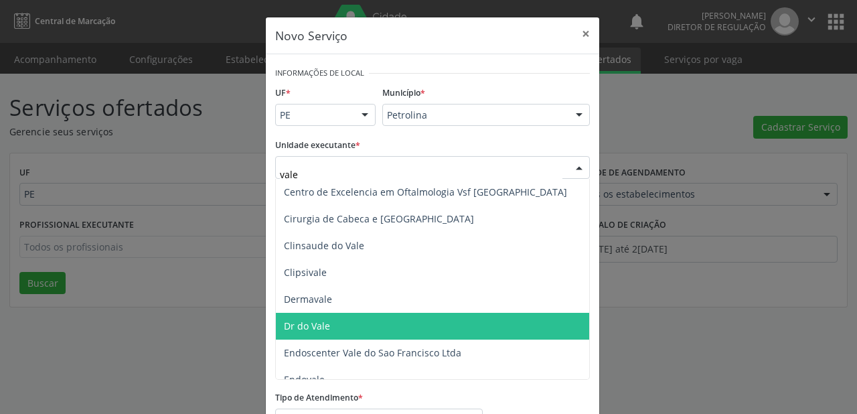
click at [333, 329] on span "Dr do Vale" at bounding box center [432, 326] width 313 height 27
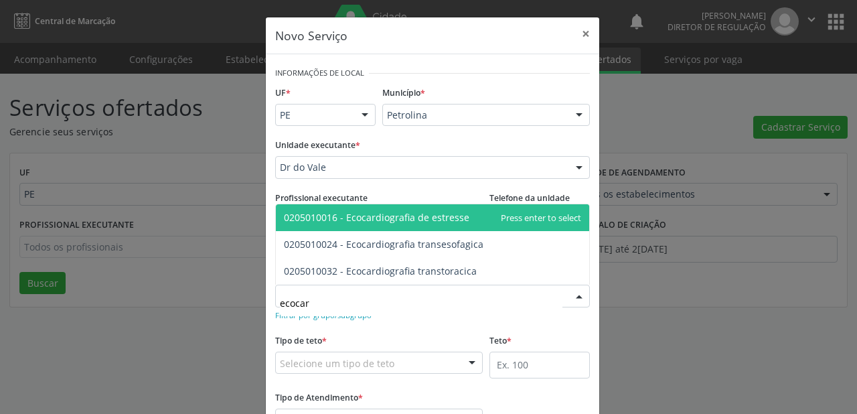
type input "ecocard"
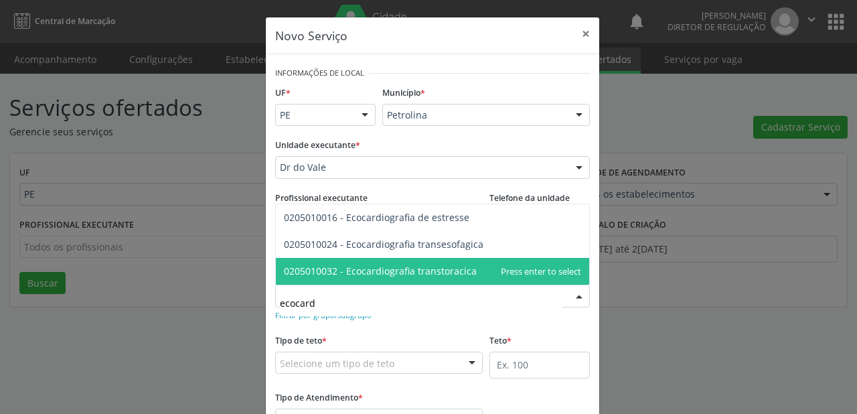
click at [333, 279] on span "0205010032 - Ecocardiografia transtoracica" at bounding box center [432, 271] width 313 height 27
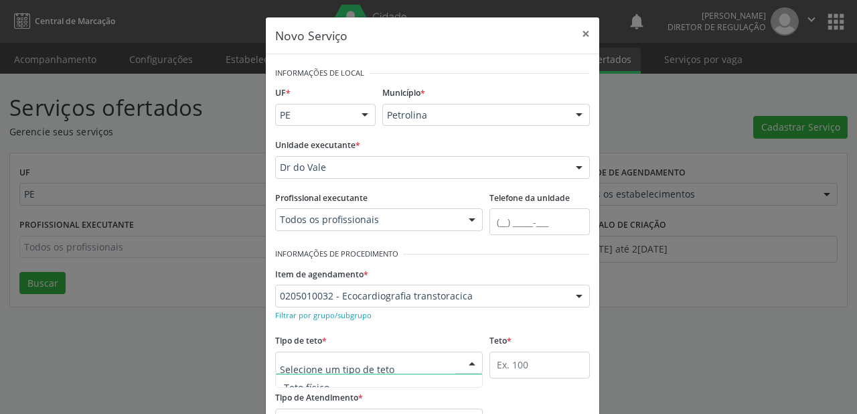
scroll to position [40, 0]
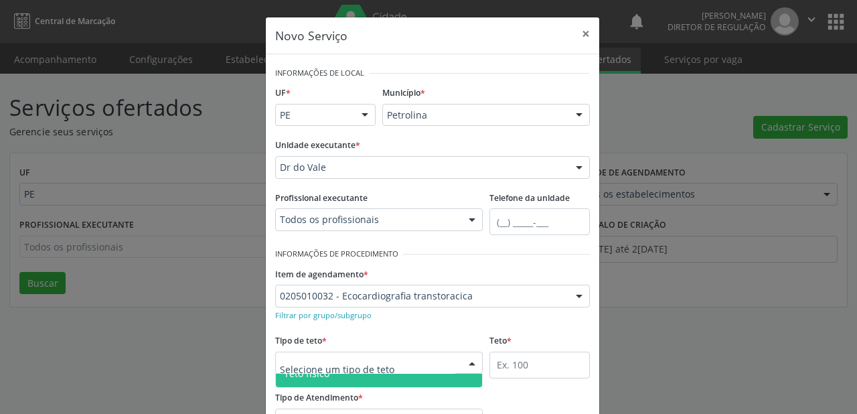
click at [331, 378] on span "Teto físico" at bounding box center [379, 373] width 206 height 27
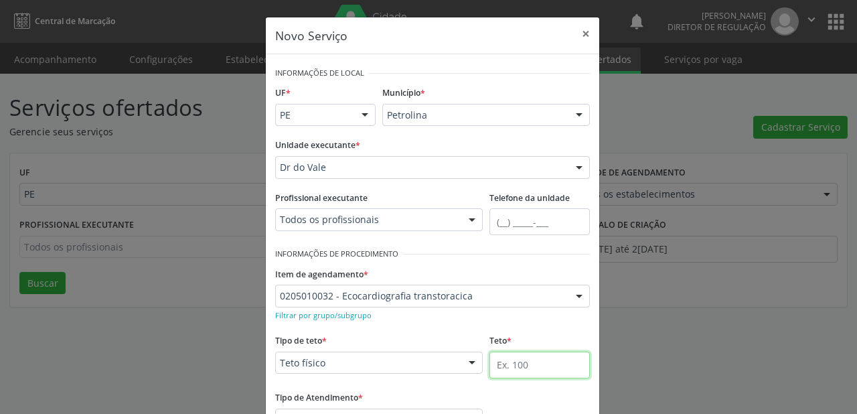
click at [491, 364] on input "text" at bounding box center [539, 364] width 100 height 27
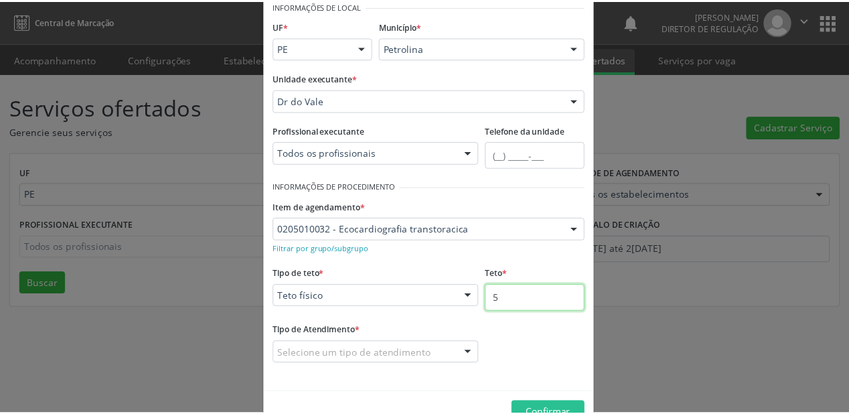
scroll to position [102, 0]
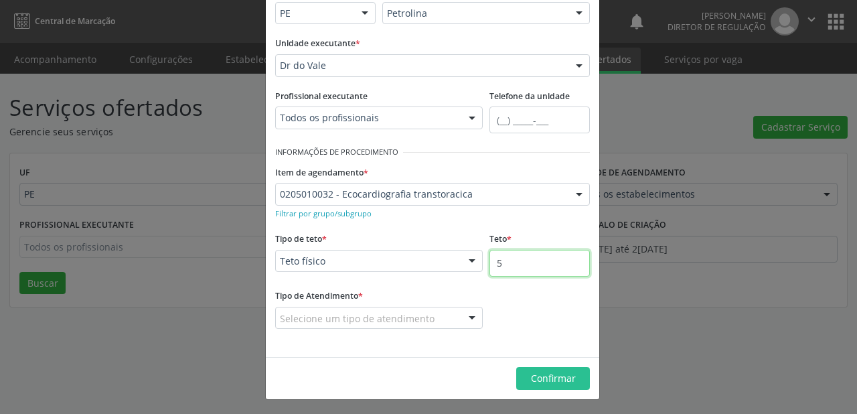
type input "5"
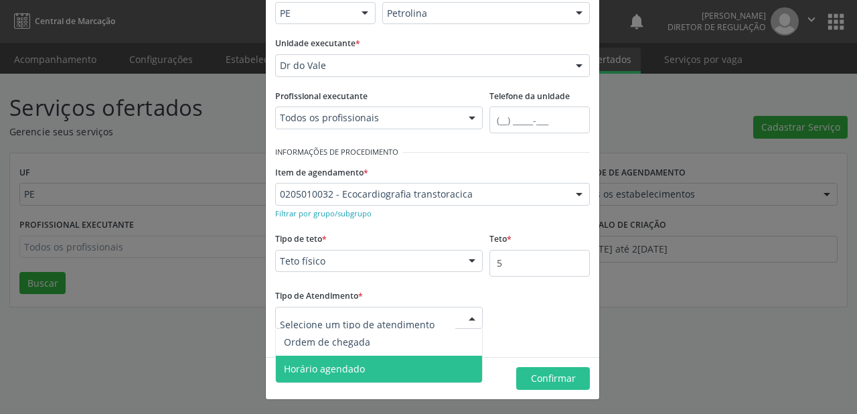
click at [337, 368] on span "Horário agendado" at bounding box center [324, 368] width 81 height 13
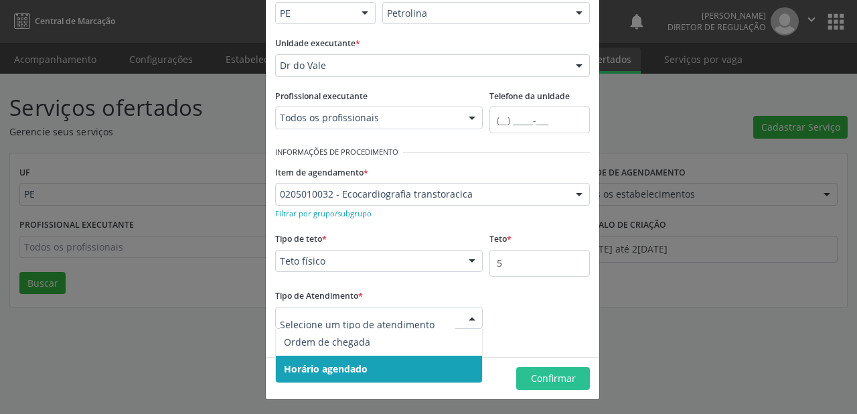
click at [341, 324] on div at bounding box center [379, 318] width 208 height 23
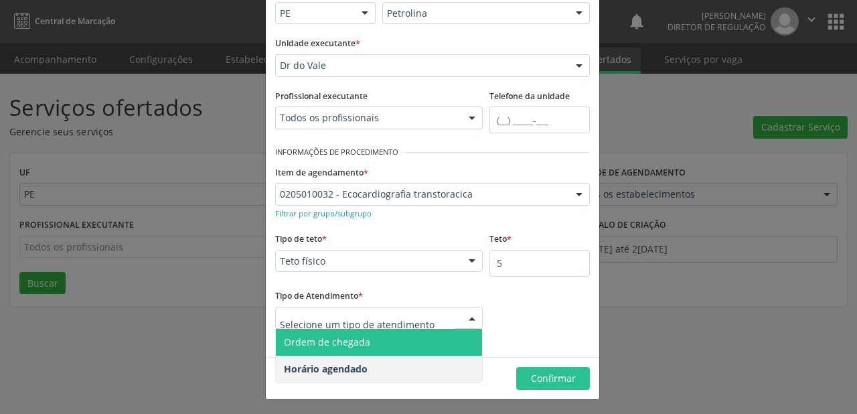
click at [351, 343] on span "Ordem de chegada" at bounding box center [327, 341] width 86 height 13
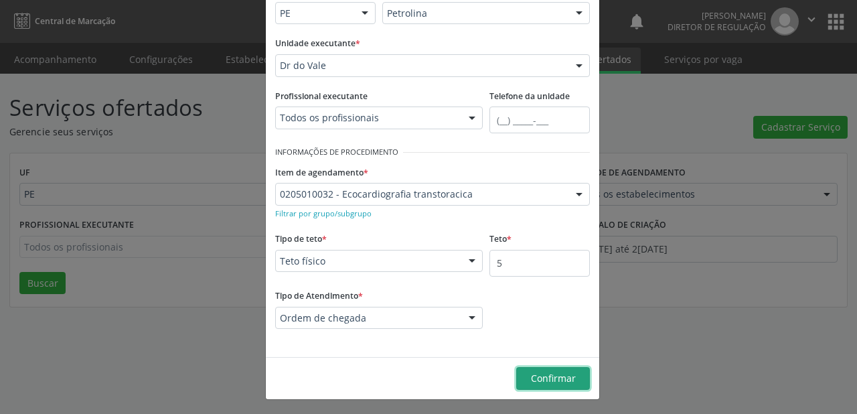
click at [538, 375] on span "Confirmar" at bounding box center [553, 378] width 45 height 13
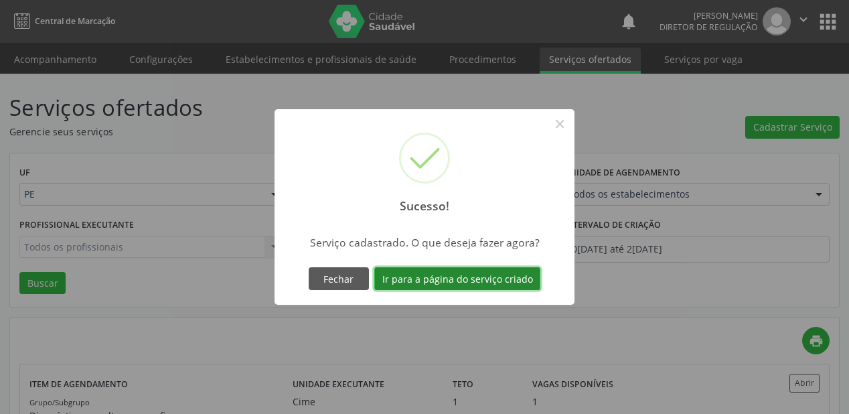
click at [462, 281] on button "Ir para a página do serviço criado" at bounding box center [457, 278] width 166 height 23
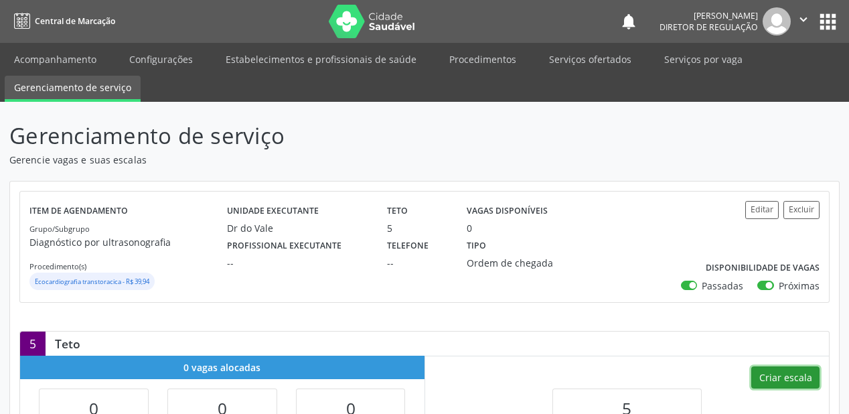
click at [774, 378] on button "Criar escala" at bounding box center [785, 377] width 68 height 23
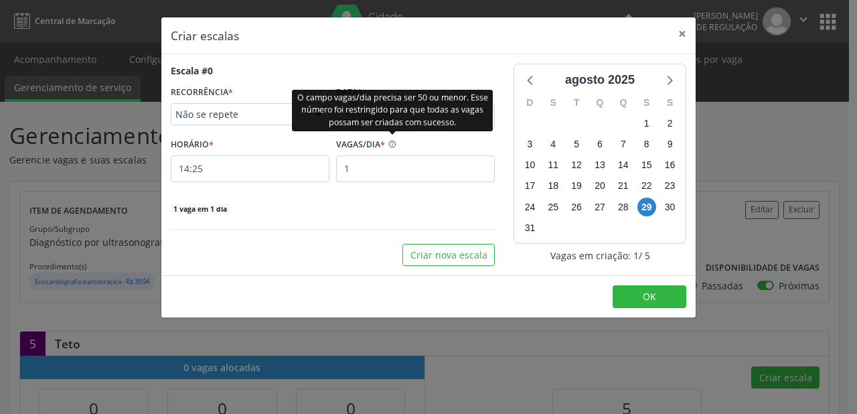
click at [376, 115] on div "O campo vagas/dia precisa ser 50 ou menor. Esse número foi restringido para que…" at bounding box center [392, 110] width 201 height 42
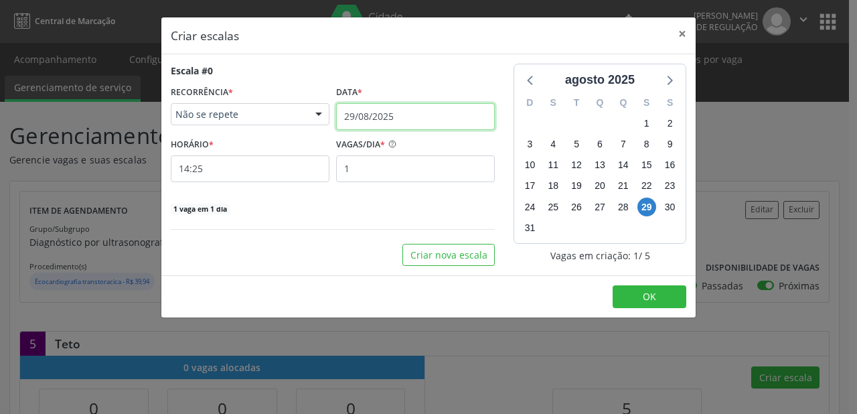
click at [395, 108] on input "29/08/2025" at bounding box center [415, 116] width 159 height 27
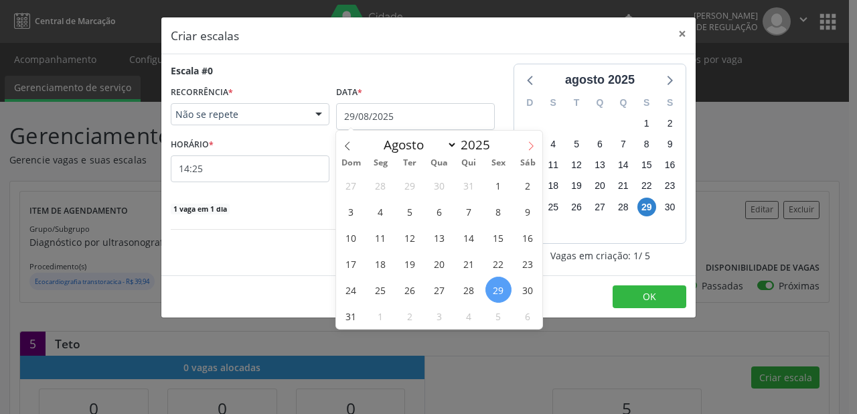
click at [529, 145] on icon at bounding box center [530, 145] width 9 height 9
select select "8"
click at [466, 269] on span "25" at bounding box center [469, 263] width 26 height 26
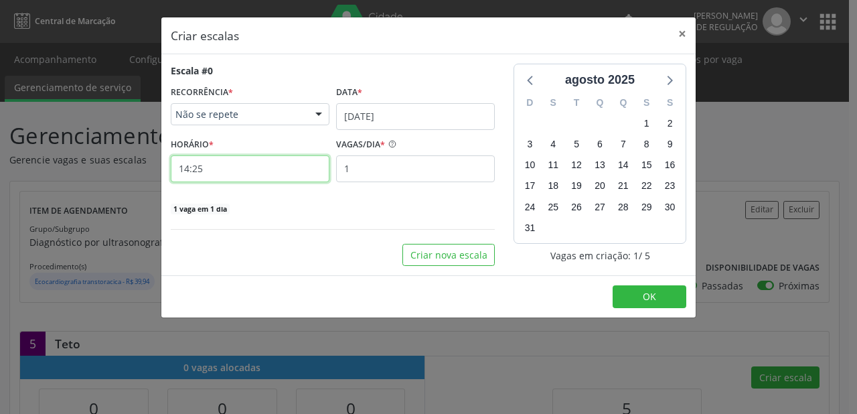
click at [233, 177] on input "14:25" at bounding box center [250, 168] width 159 height 27
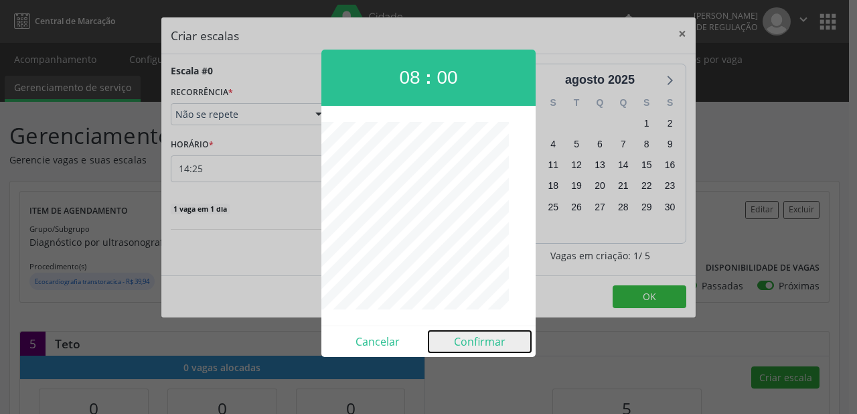
click at [473, 343] on button "Confirmar" at bounding box center [479, 341] width 102 height 21
type input "08:00"
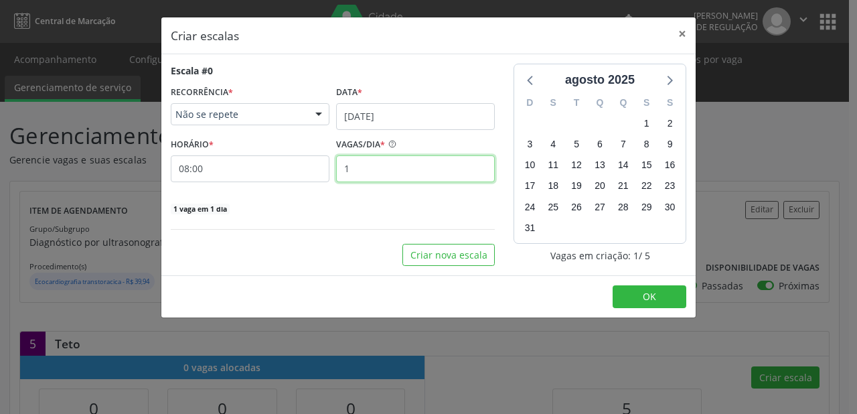
click at [351, 165] on input "1" at bounding box center [415, 168] width 159 height 27
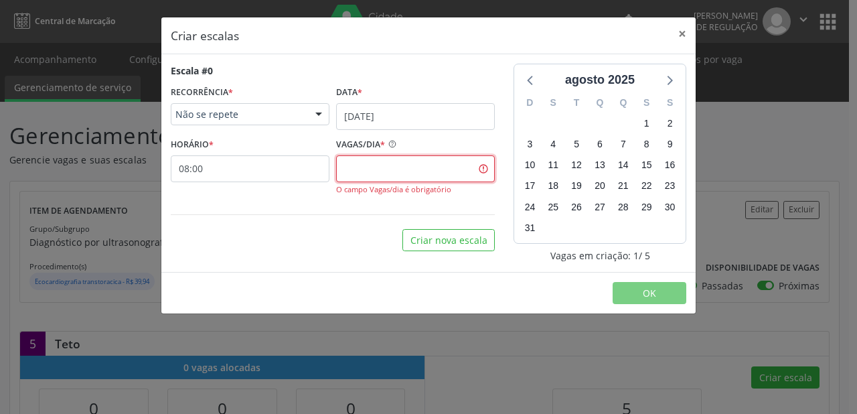
type input "8"
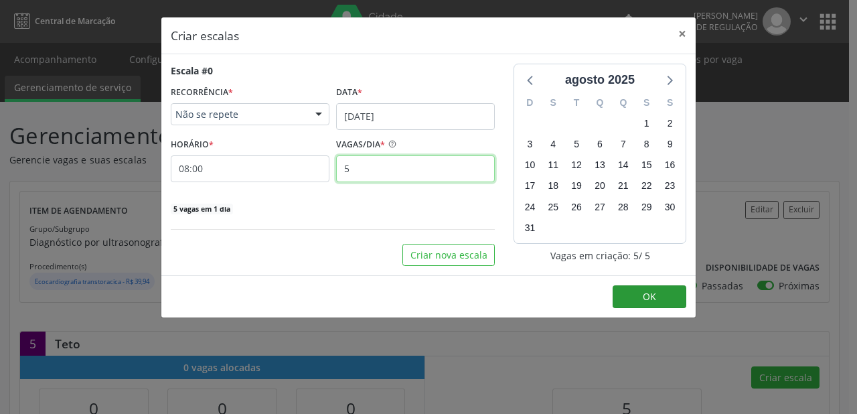
type input "5"
click at [655, 295] on span "OK" at bounding box center [649, 296] width 13 height 13
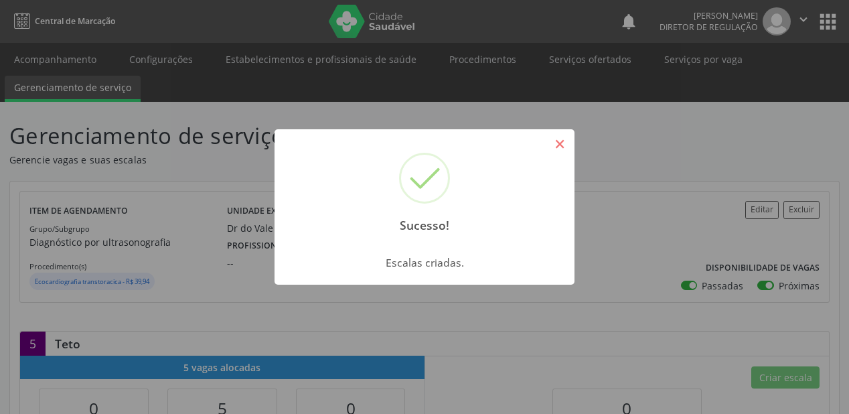
click at [566, 147] on button "×" at bounding box center [559, 144] width 23 height 23
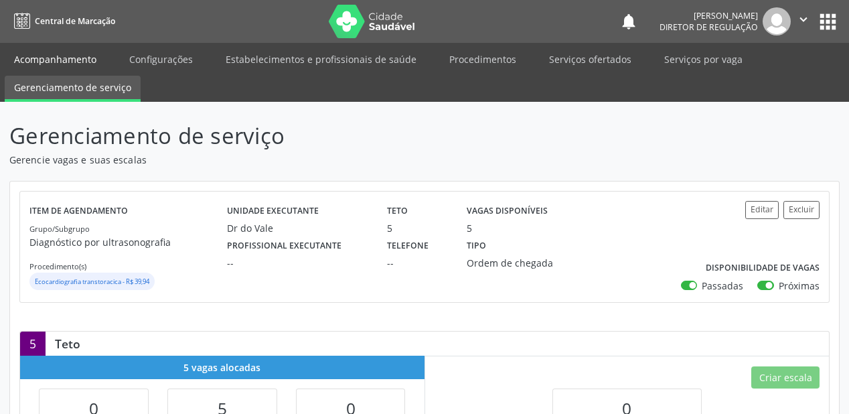
click at [51, 63] on link "Acompanhamento" at bounding box center [55, 59] width 101 height 23
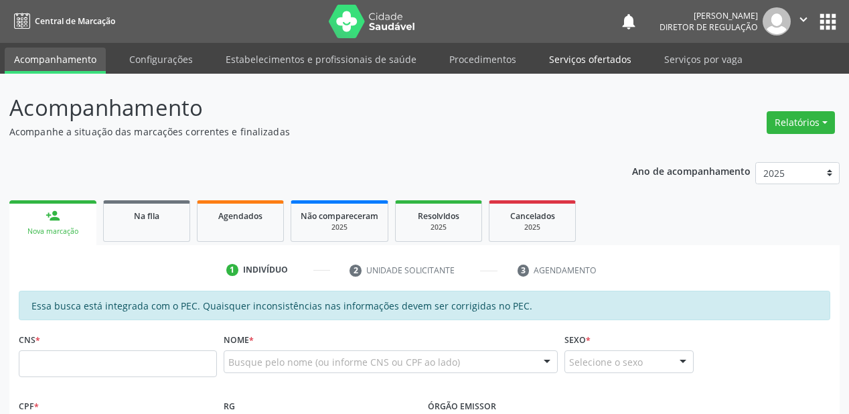
click at [582, 58] on link "Serviços ofertados" at bounding box center [590, 59] width 101 height 23
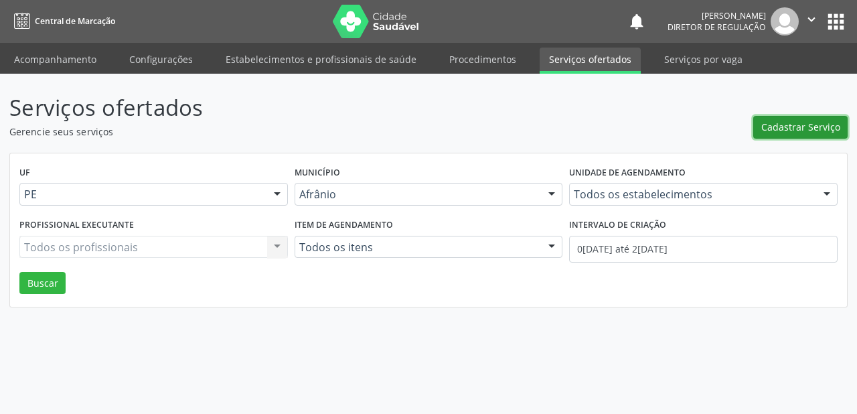
click at [783, 131] on span "Cadastrar Serviço" at bounding box center [800, 127] width 79 height 14
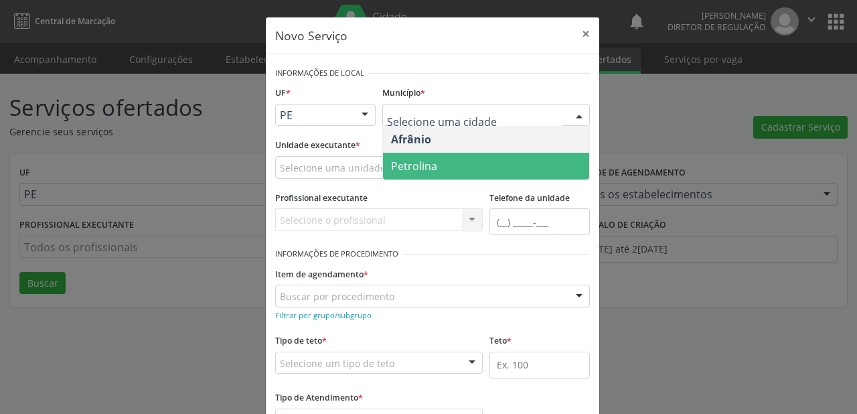
click at [408, 166] on span "Petrolina" at bounding box center [414, 166] width 46 height 15
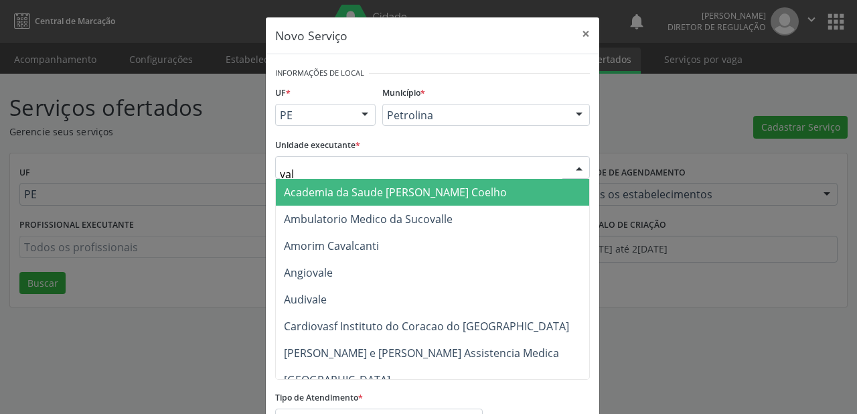
type input "vale"
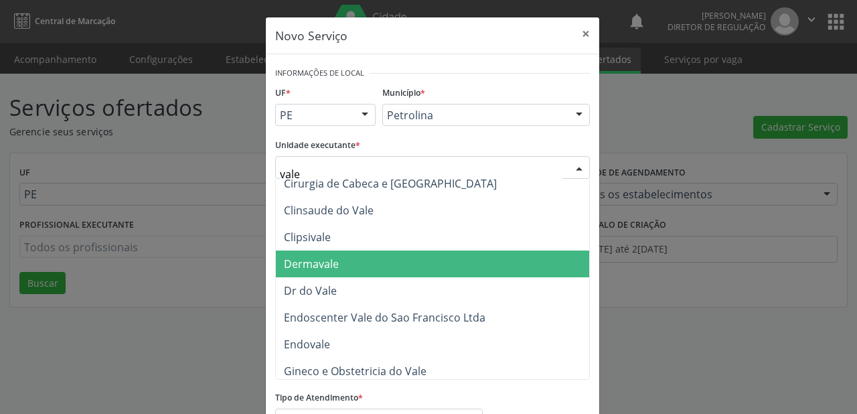
scroll to position [161, 0]
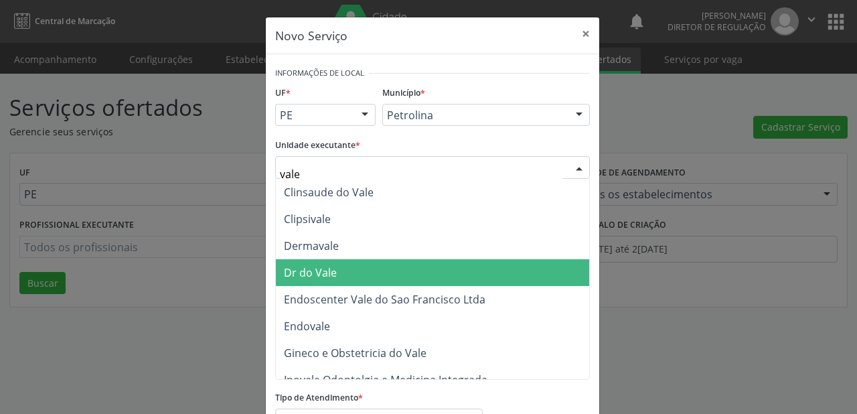
click at [335, 275] on span "Dr do Vale" at bounding box center [443, 272] width 335 height 27
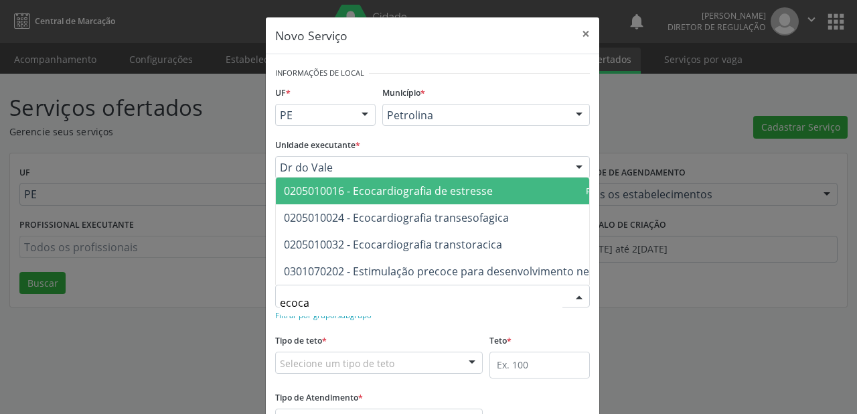
type input "ecocar"
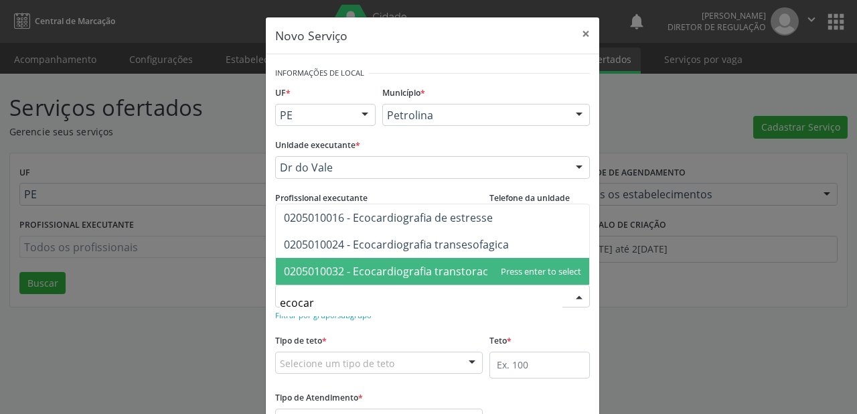
click at [325, 275] on span "0205010032 - Ecocardiografia transtoracica" at bounding box center [393, 271] width 218 height 15
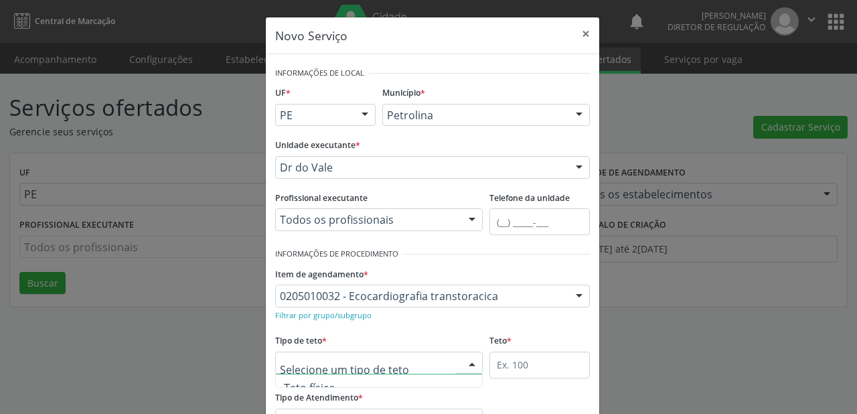
scroll to position [40, 0]
click at [327, 375] on span "Teto físico" at bounding box center [310, 373] width 52 height 15
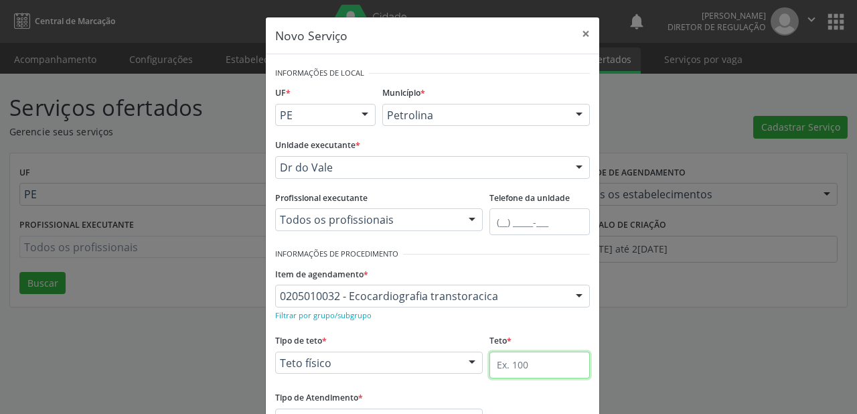
click at [500, 360] on input "text" at bounding box center [539, 364] width 100 height 27
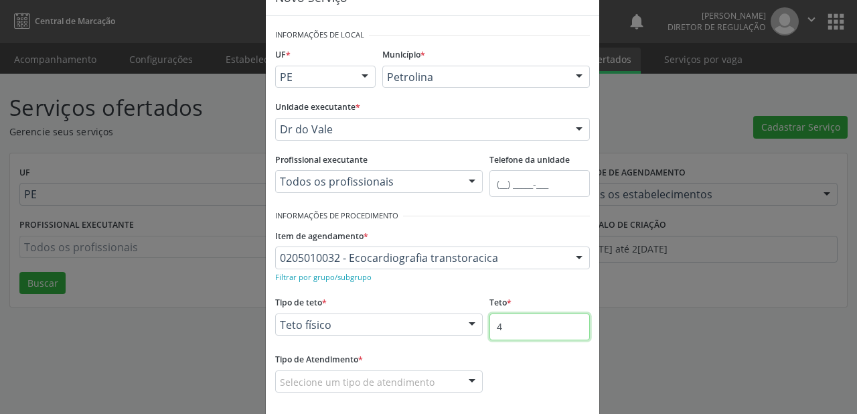
scroll to position [102, 0]
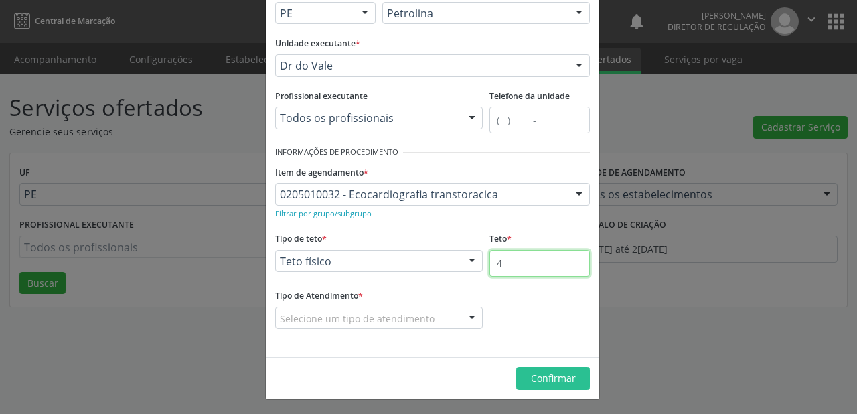
type input "4"
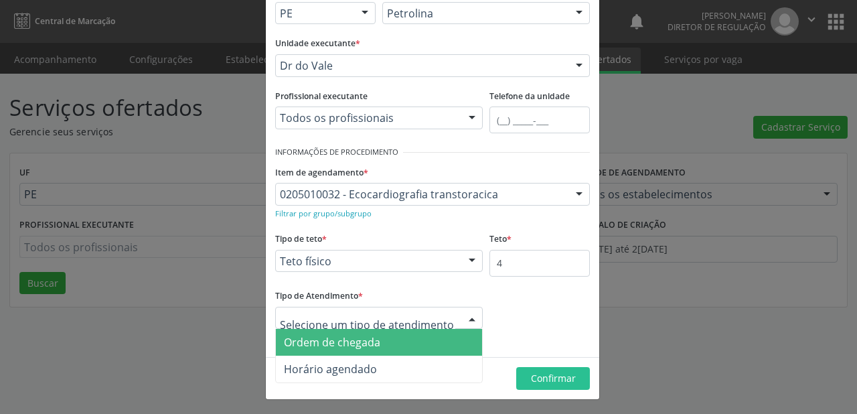
click at [321, 347] on span "Ordem de chegada" at bounding box center [332, 342] width 96 height 15
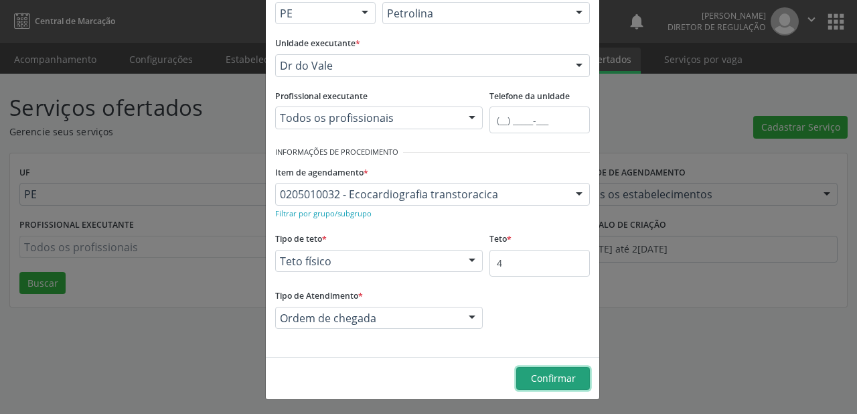
click at [542, 377] on span "Confirmar" at bounding box center [553, 378] width 45 height 13
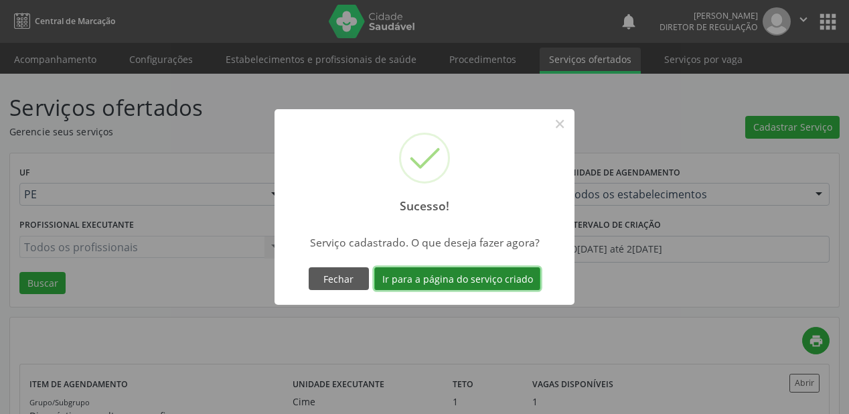
click at [446, 279] on button "Ir para a página do serviço criado" at bounding box center [457, 278] width 166 height 23
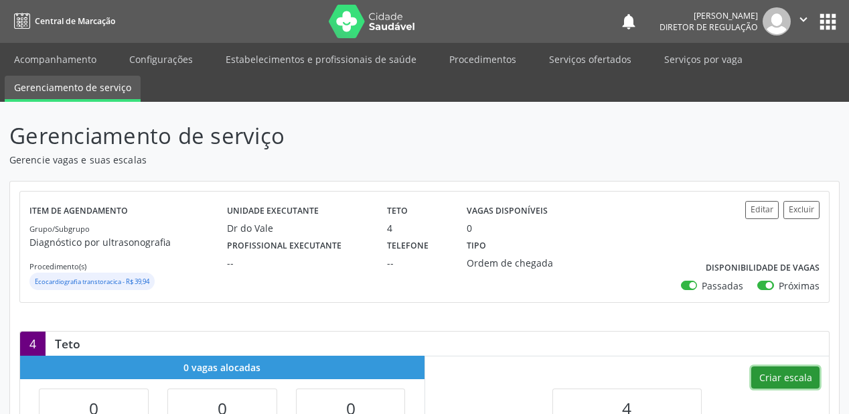
click at [781, 370] on button "Criar escala" at bounding box center [785, 377] width 68 height 23
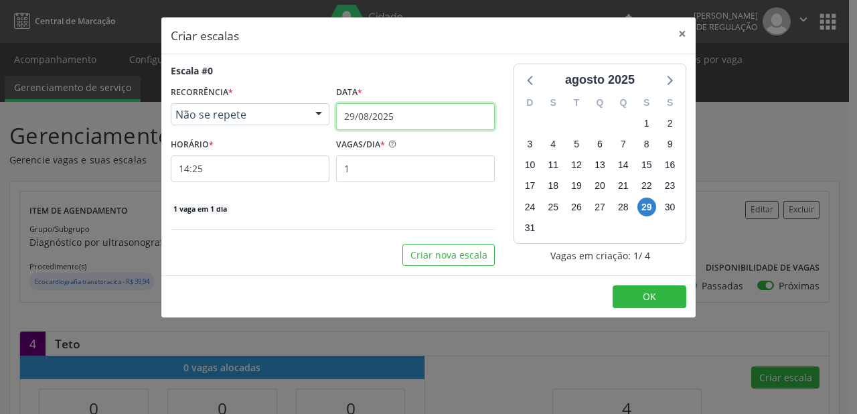
click at [428, 119] on input "29/08/2025" at bounding box center [415, 116] width 159 height 27
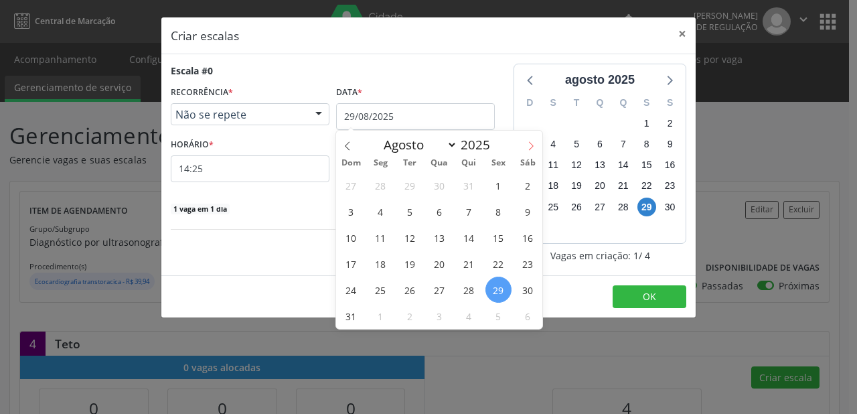
click at [531, 148] on icon at bounding box center [531, 146] width 5 height 9
select select "8"
click at [473, 189] on span "4" at bounding box center [469, 185] width 26 height 26
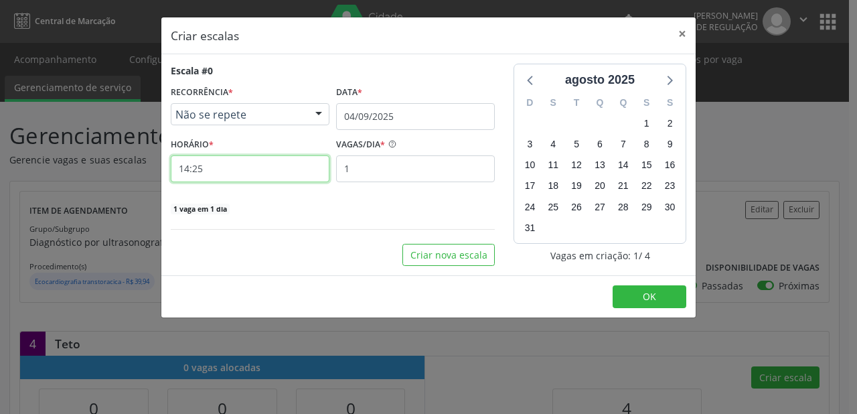
click at [261, 169] on input "14:25" at bounding box center [250, 168] width 159 height 27
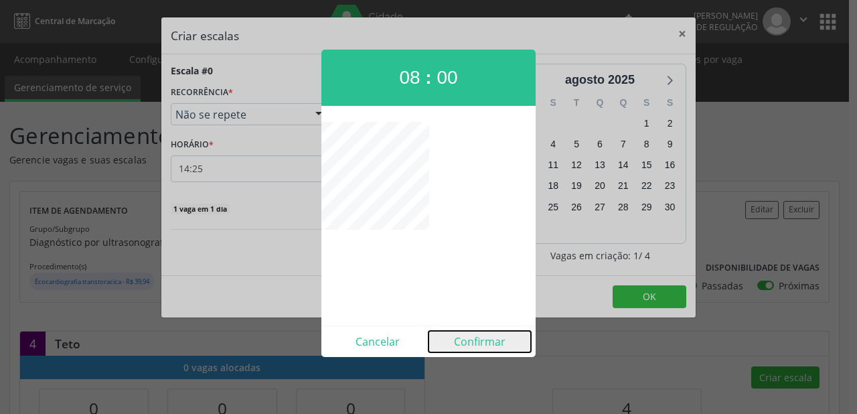
click at [479, 344] on button "Confirmar" at bounding box center [479, 341] width 102 height 21
type input "08:00"
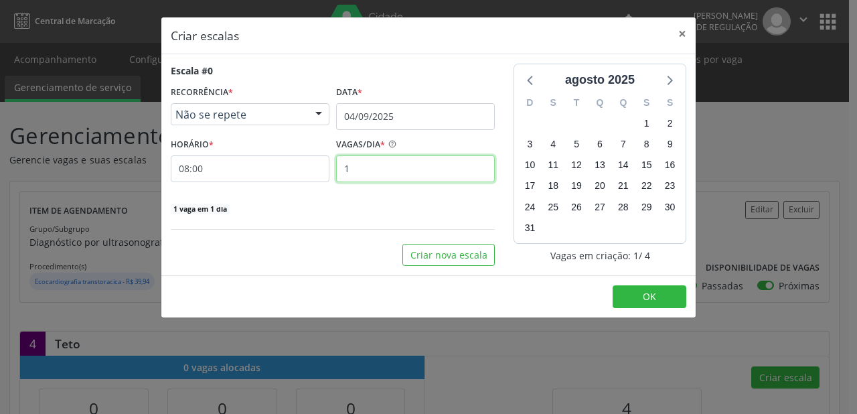
click at [353, 163] on input "1" at bounding box center [415, 168] width 159 height 27
type input "4"
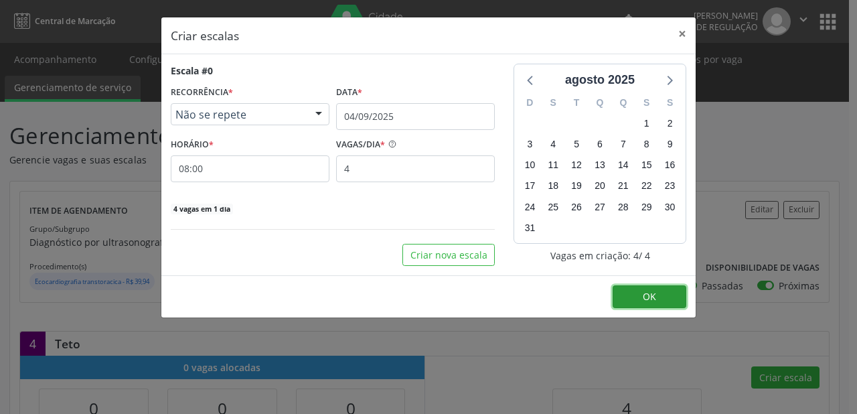
click at [651, 293] on span "OK" at bounding box center [649, 296] width 13 height 13
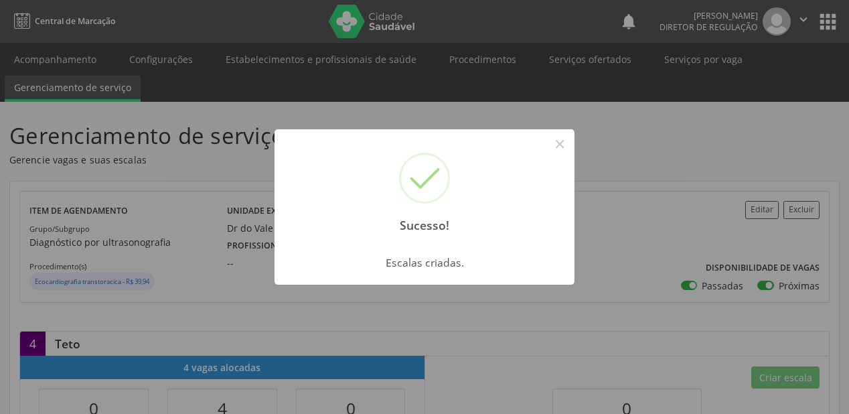
drag, startPoint x: 559, startPoint y: 145, endPoint x: 241, endPoint y: 90, distance: 322.8
click at [559, 144] on button "×" at bounding box center [559, 144] width 23 height 23
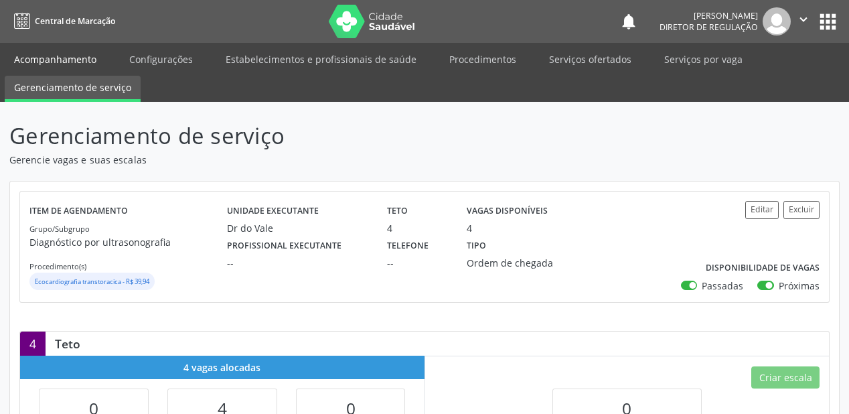
click at [63, 54] on link "Acompanhamento" at bounding box center [55, 59] width 101 height 23
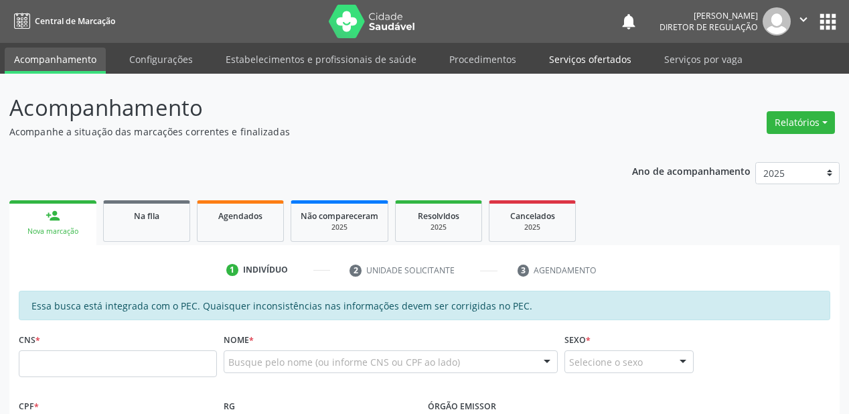
click at [587, 59] on link "Serviços ofertados" at bounding box center [590, 59] width 101 height 23
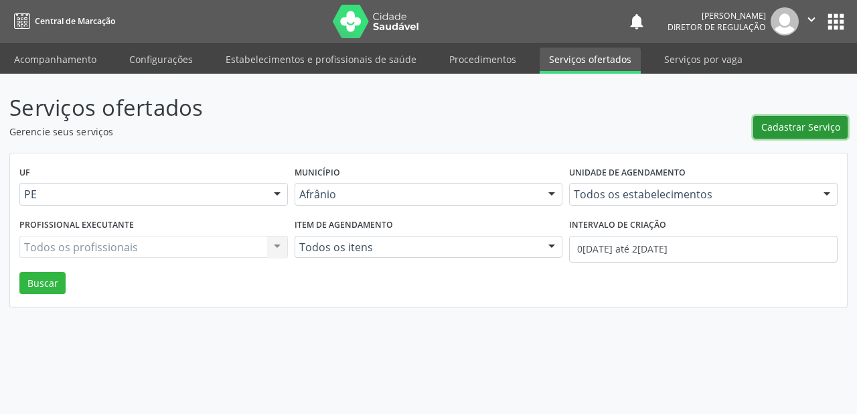
click at [771, 129] on span "Cadastrar Serviço" at bounding box center [800, 127] width 79 height 14
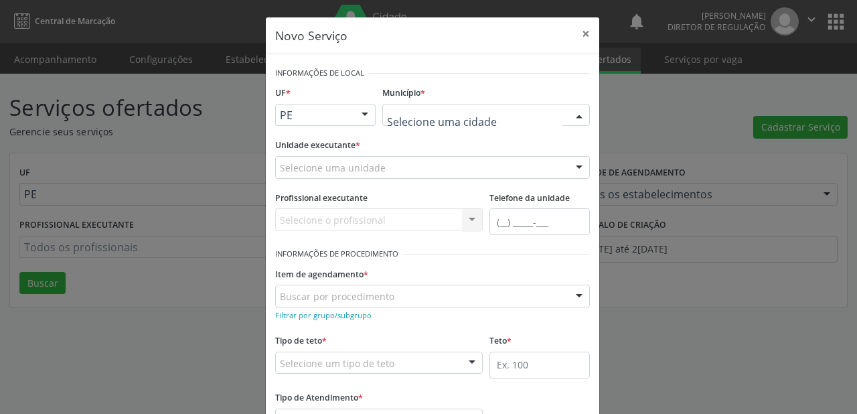
drag, startPoint x: 404, startPoint y: 118, endPoint x: 420, endPoint y: 133, distance: 22.3
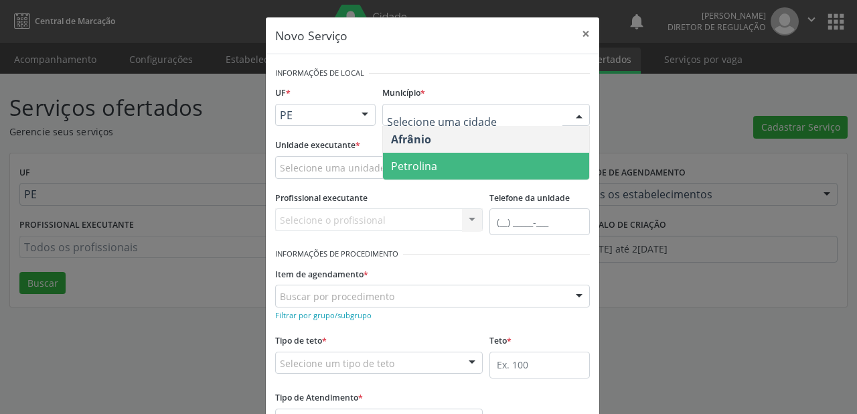
click at [431, 164] on span "Petrolina" at bounding box center [414, 166] width 46 height 15
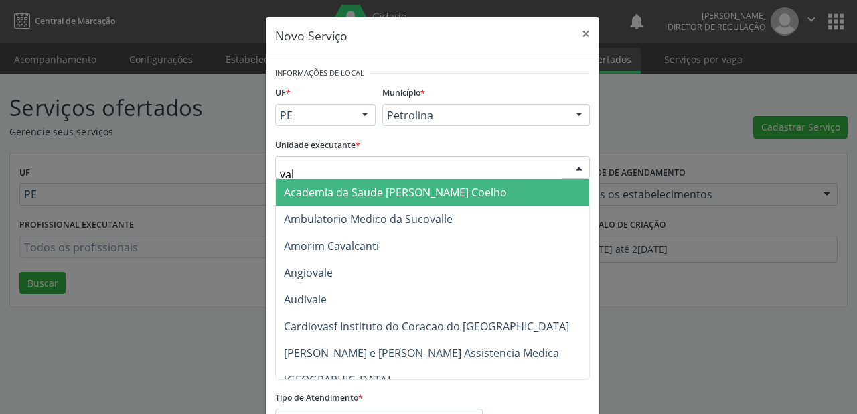
type input "vale"
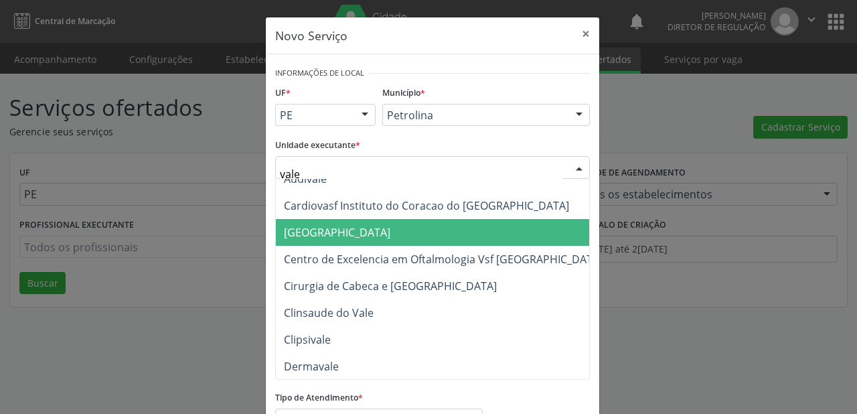
scroll to position [107, 0]
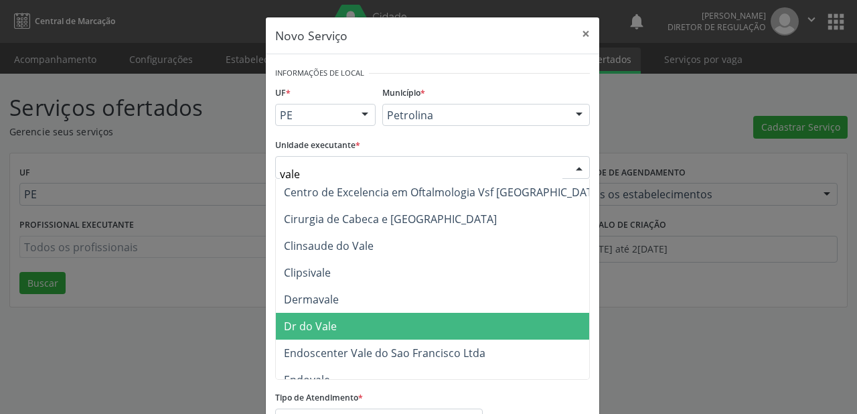
click at [313, 325] on span "Dr do Vale" at bounding box center [310, 326] width 53 height 15
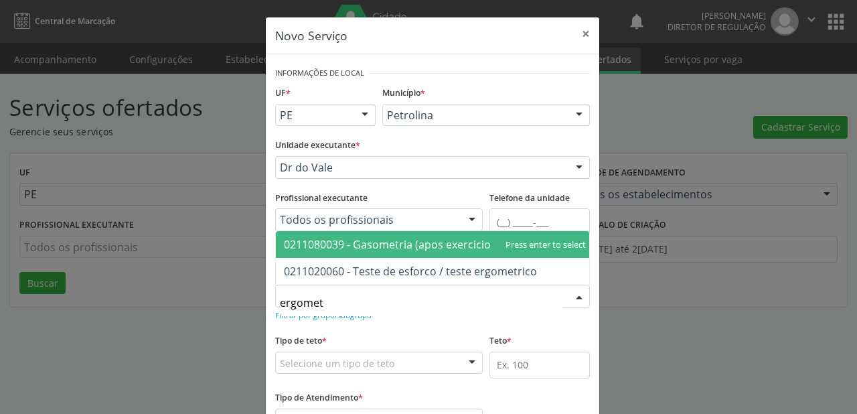
type input "ergometr"
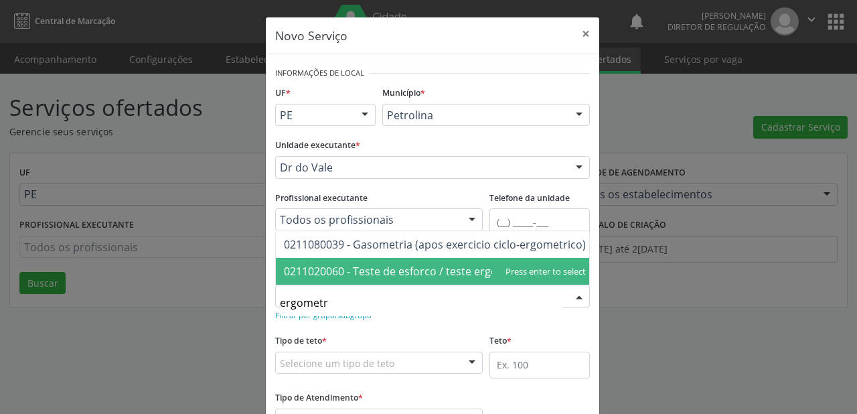
click at [317, 276] on span "0211020060 - Teste de esforco / teste ergometrico" at bounding box center [410, 271] width 253 height 15
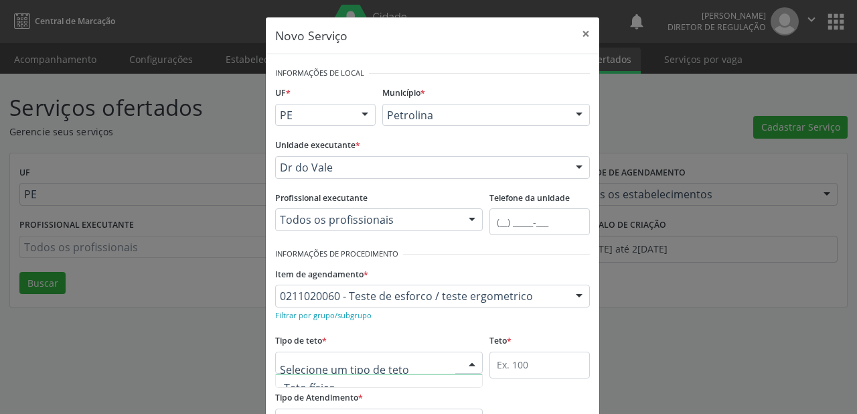
scroll to position [40, 0]
click at [320, 380] on span "Teto físico" at bounding box center [379, 373] width 206 height 27
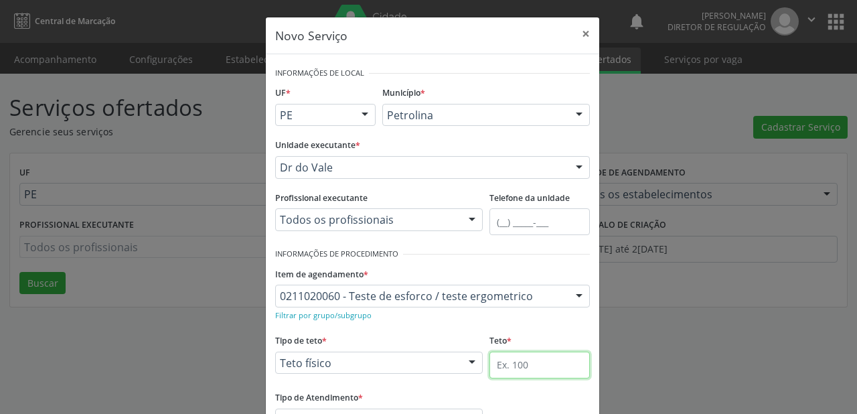
click at [495, 359] on input "text" at bounding box center [539, 364] width 100 height 27
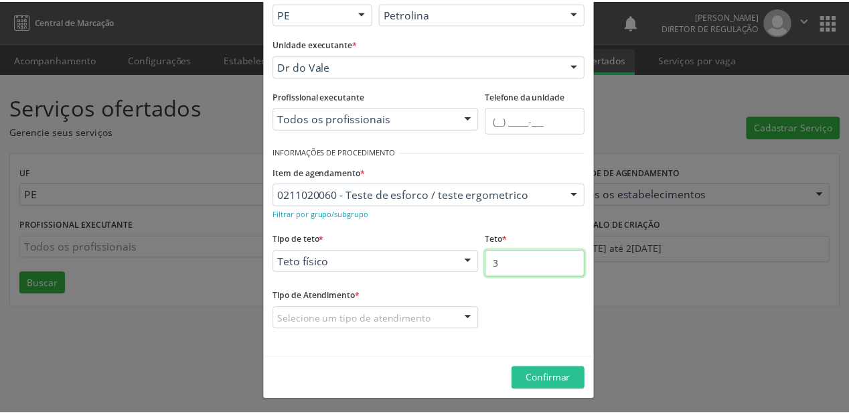
scroll to position [102, 0]
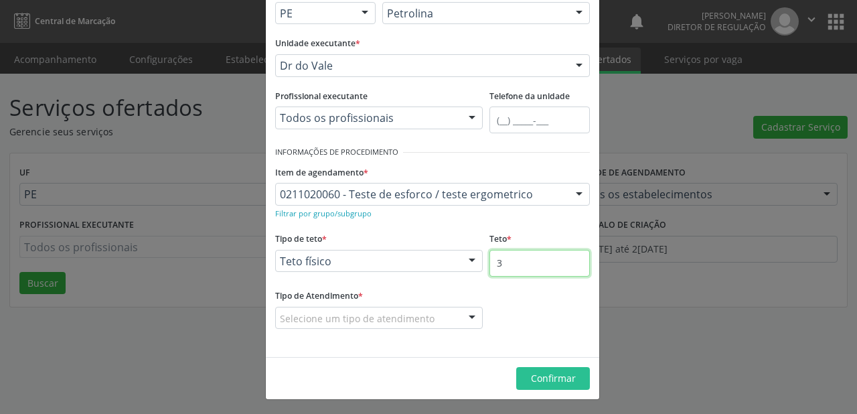
type input "3"
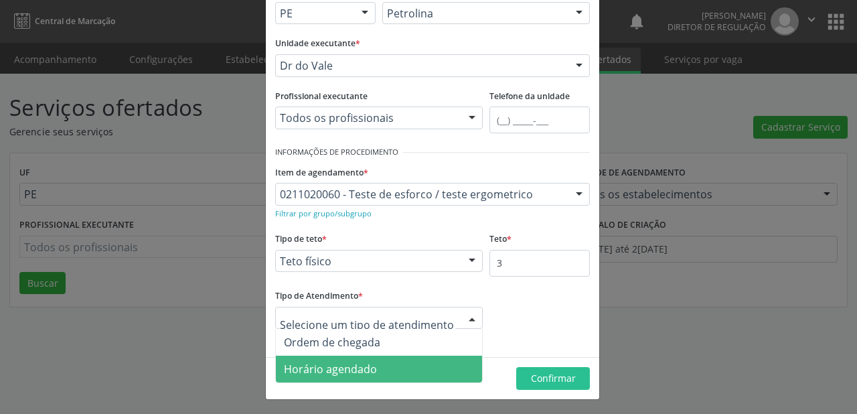
click at [334, 368] on span "Horário agendado" at bounding box center [330, 369] width 93 height 15
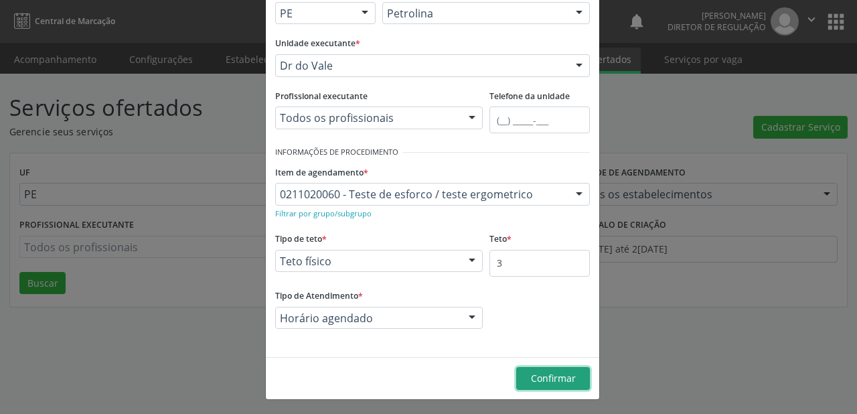
click at [548, 380] on span "Confirmar" at bounding box center [553, 378] width 45 height 13
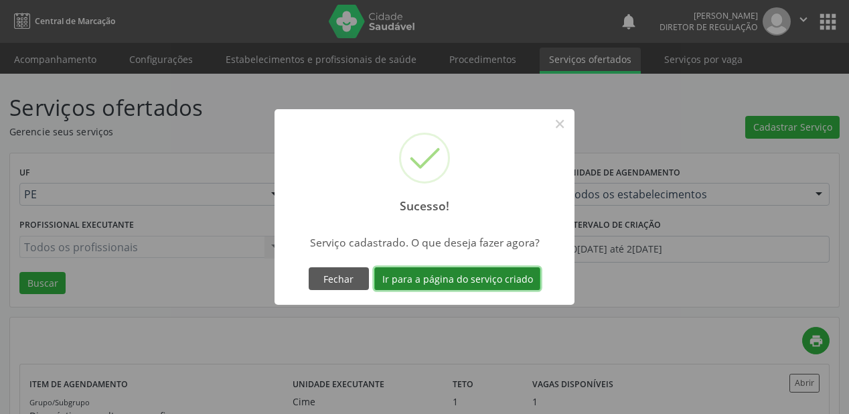
click at [443, 279] on button "Ir para a página do serviço criado" at bounding box center [457, 278] width 166 height 23
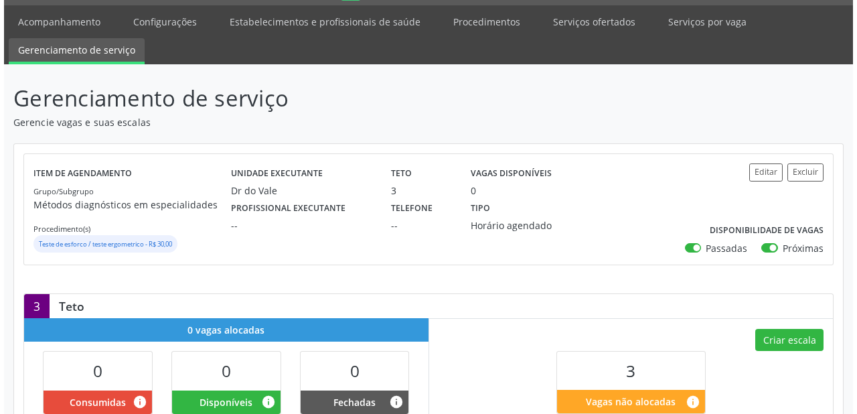
scroll to position [107, 0]
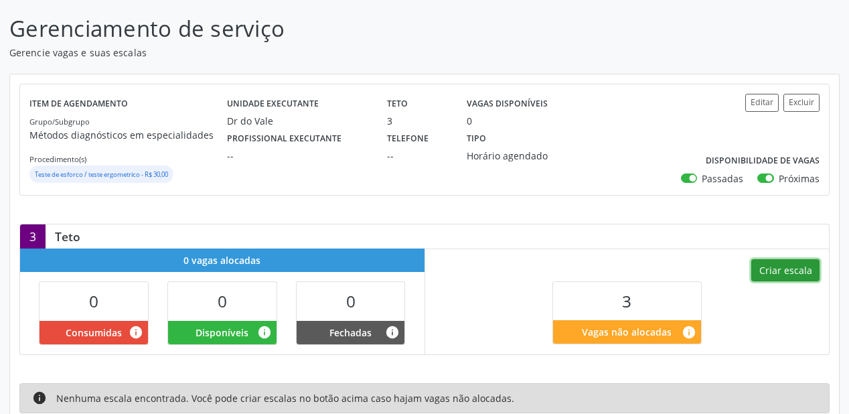
click at [779, 268] on button "Criar escala" at bounding box center [785, 270] width 68 height 23
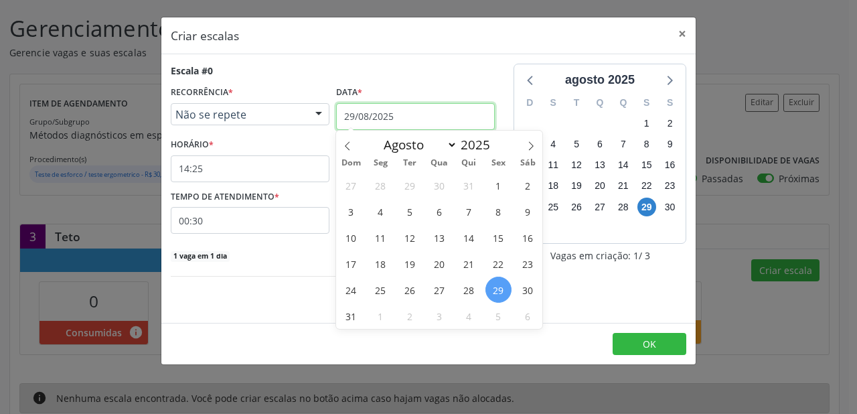
click at [387, 110] on input "29/08/2025" at bounding box center [415, 116] width 159 height 27
click at [532, 145] on icon at bounding box center [531, 146] width 5 height 9
select select "8"
click at [469, 182] on span "4" at bounding box center [469, 185] width 26 height 26
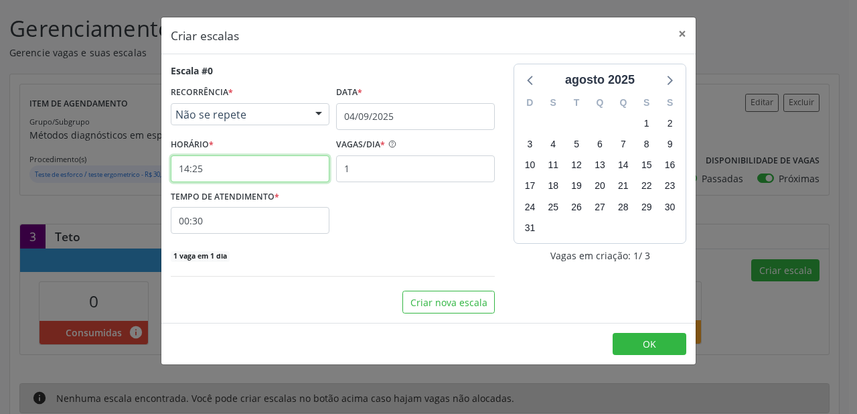
click at [222, 169] on input "14:25" at bounding box center [250, 168] width 159 height 27
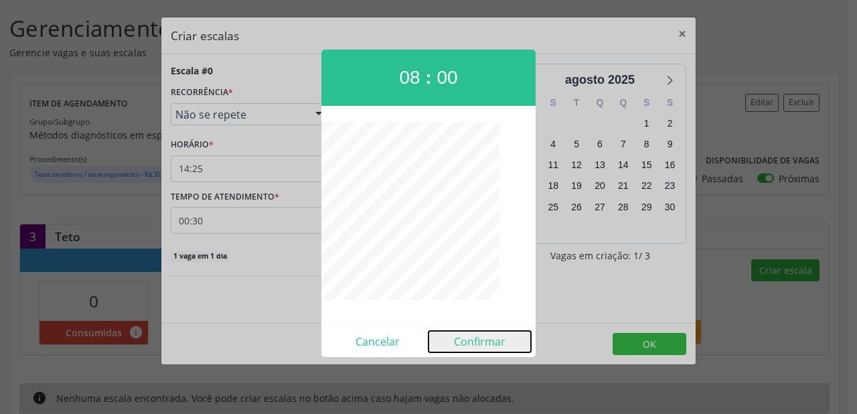
click at [487, 343] on button "Confirmar" at bounding box center [479, 341] width 102 height 21
type input "08:00"
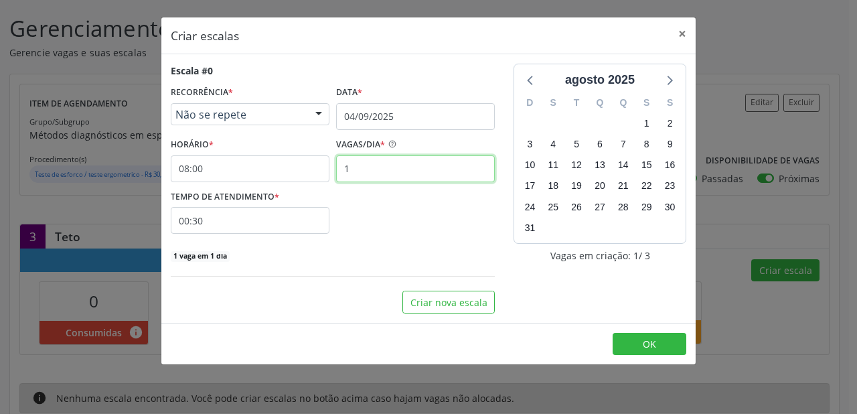
click at [361, 165] on input "1" at bounding box center [415, 168] width 159 height 27
type input "3"
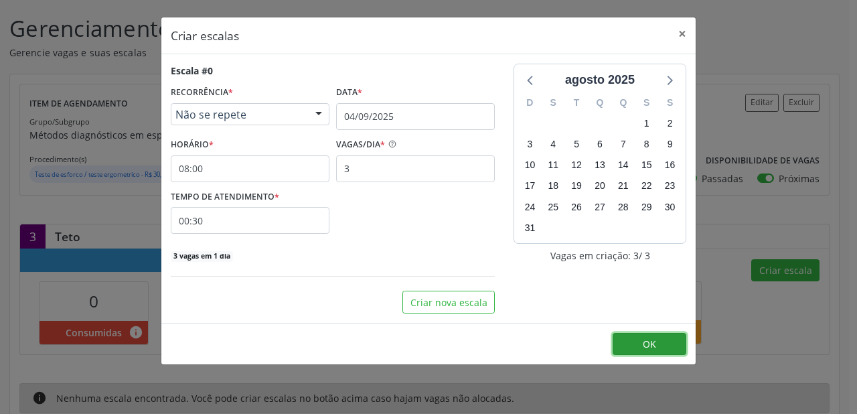
click at [651, 349] on span "OK" at bounding box center [649, 343] width 13 height 13
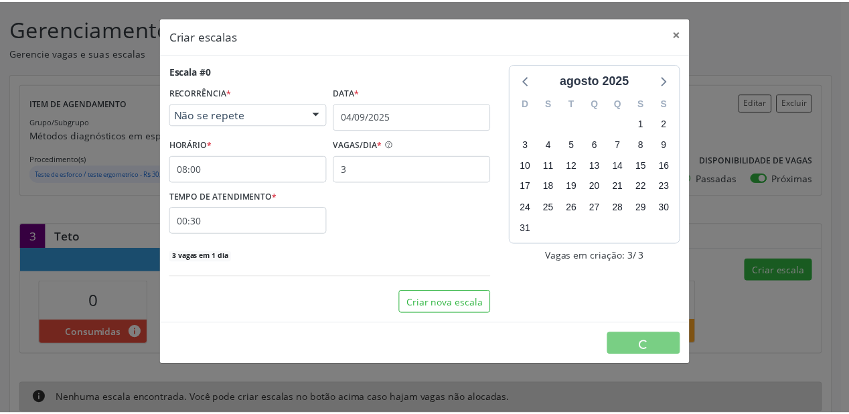
scroll to position [0, 0]
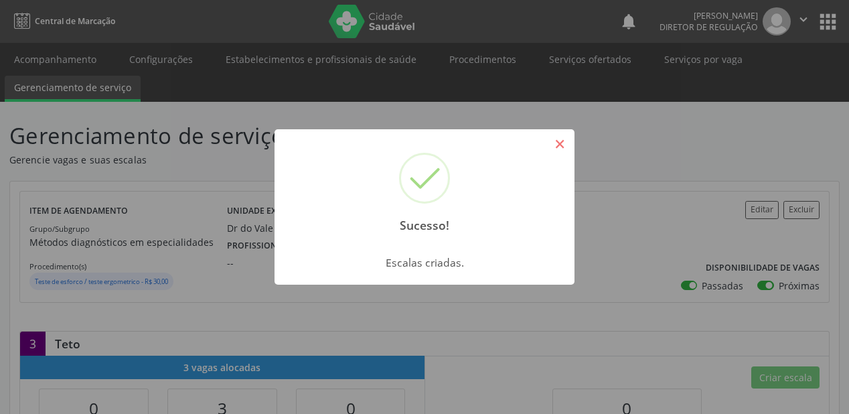
click at [555, 149] on button "×" at bounding box center [559, 144] width 23 height 23
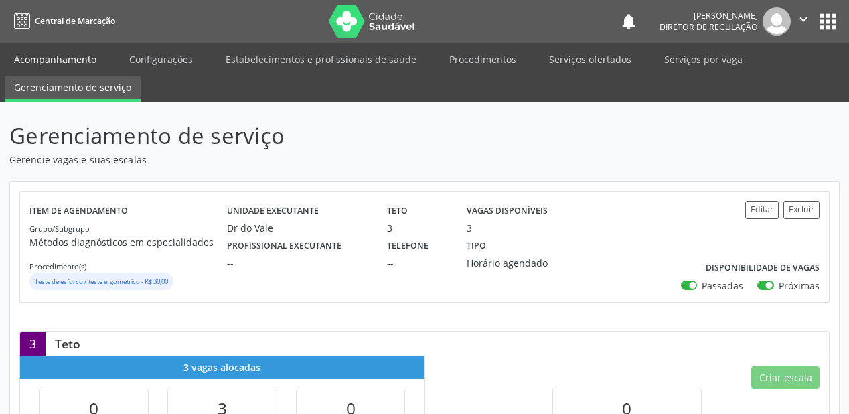
click at [52, 59] on link "Acompanhamento" at bounding box center [55, 59] width 101 height 23
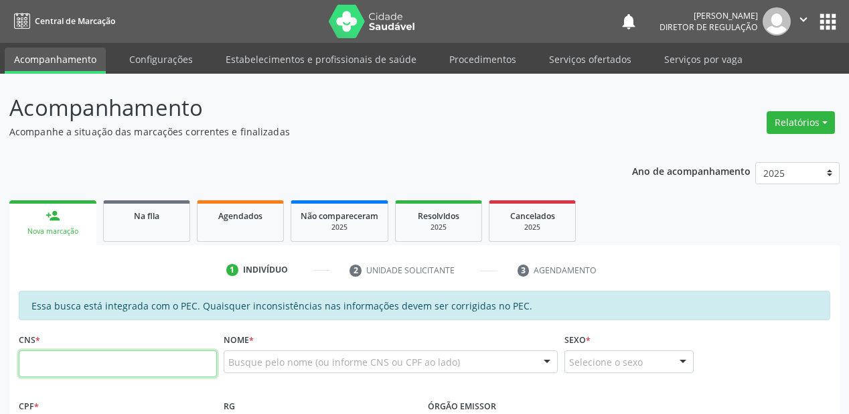
click at [68, 368] on input "text" at bounding box center [118, 363] width 198 height 27
drag, startPoint x: 152, startPoint y: 214, endPoint x: 295, endPoint y: 241, distance: 145.1
click at [153, 213] on span "Na fila" at bounding box center [146, 215] width 25 height 11
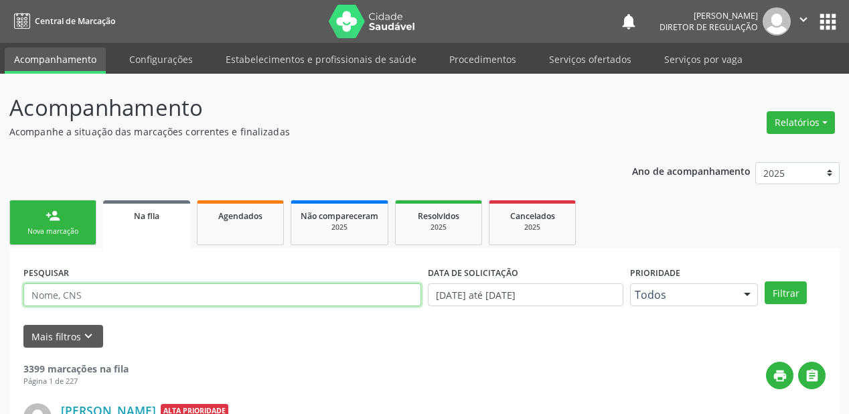
click at [79, 295] on input "text" at bounding box center [222, 294] width 398 height 23
type input "700009333450100"
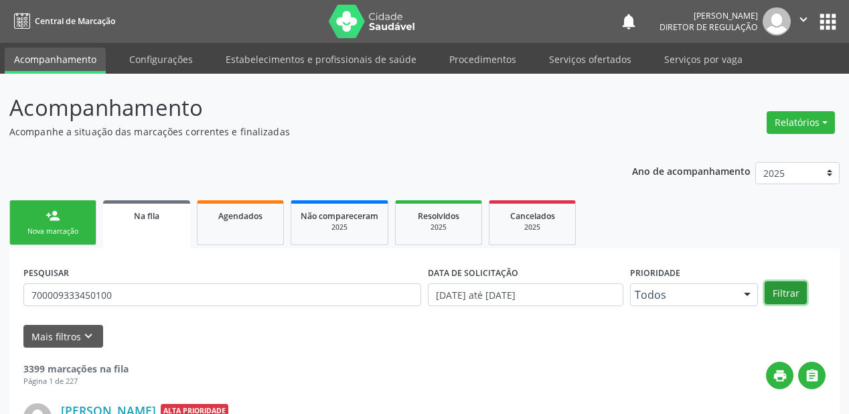
click at [792, 289] on button "Filtrar" at bounding box center [786, 292] width 42 height 23
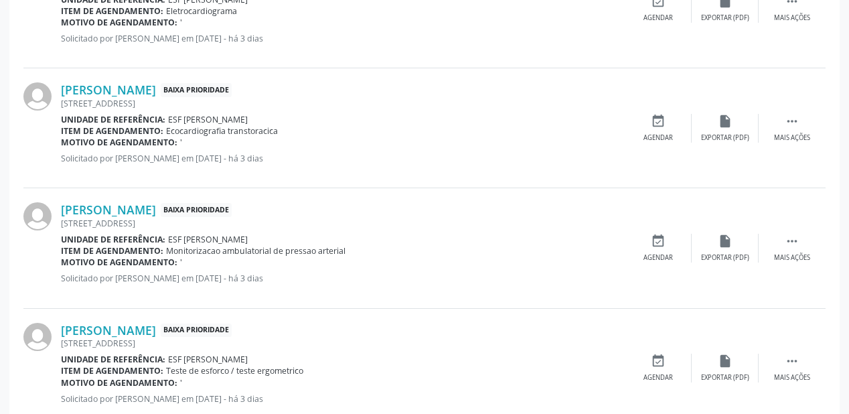
scroll to position [469, 0]
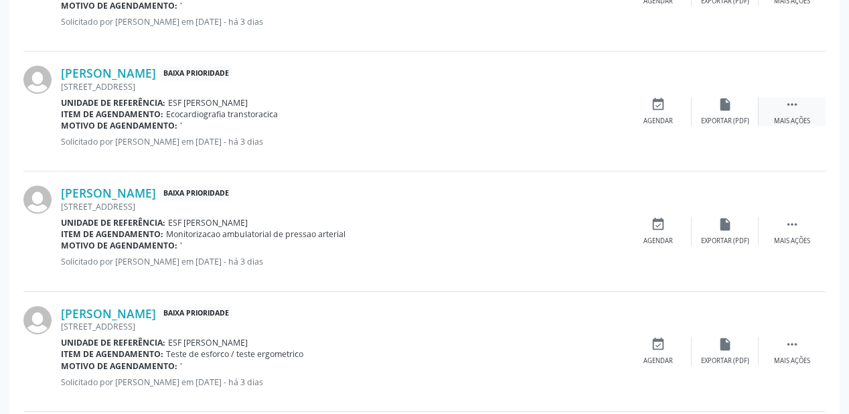
click at [785, 101] on icon "" at bounding box center [792, 104] width 15 height 15
click at [466, 114] on div "event_available Agendar" at bounding box center [457, 111] width 67 height 29
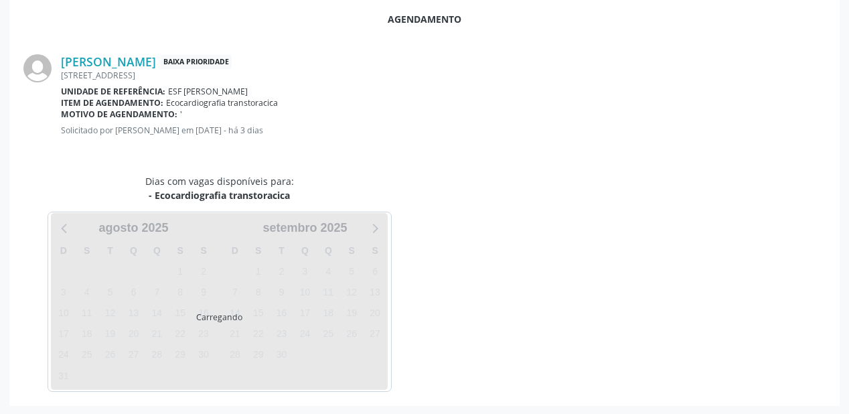
scroll to position [282, 0]
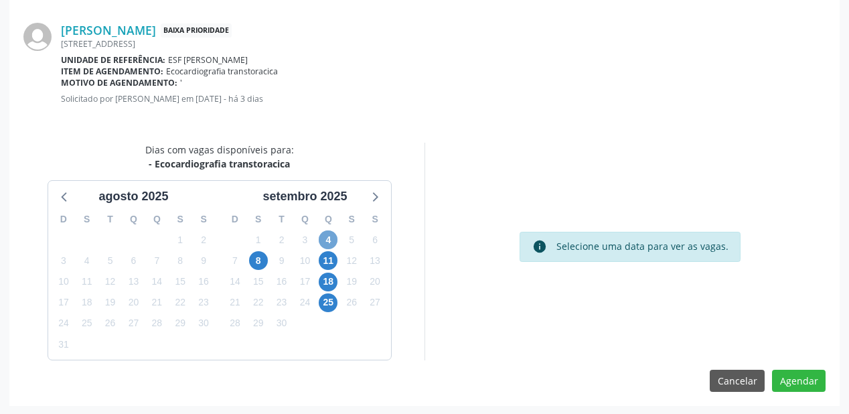
click at [326, 237] on span "4" at bounding box center [328, 239] width 19 height 19
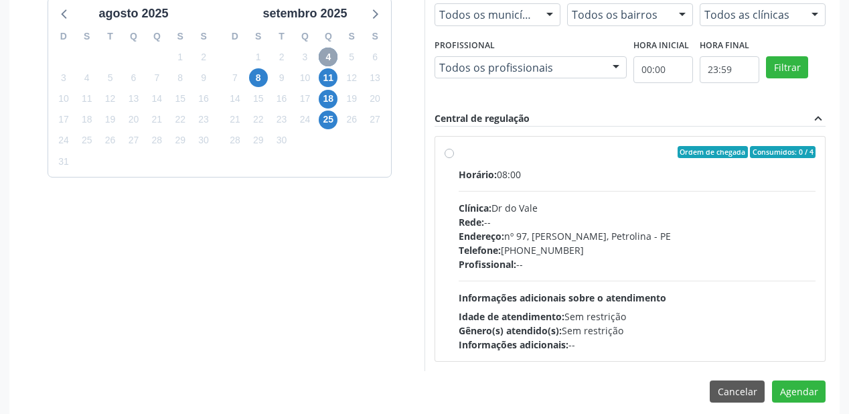
scroll to position [475, 0]
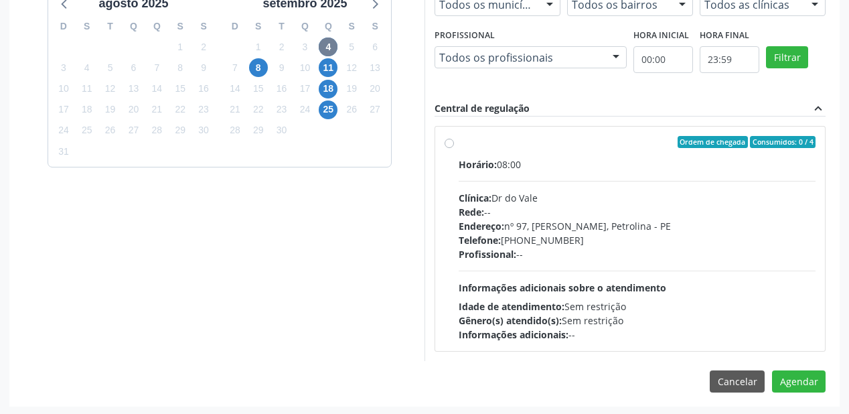
click at [601, 260] on div "Horário: 08:00 Clínica: Dr do Vale Rede: -- Endereço: [STREET_ADDRESS][PERSON_N…" at bounding box center [637, 249] width 357 height 184
click at [454, 148] on input "Ordem de chegada Consumidos: 0 / 4 Horário: 08:00 Clínica: Dr do Vale Rede: -- …" at bounding box center [449, 142] width 9 height 12
radio input "true"
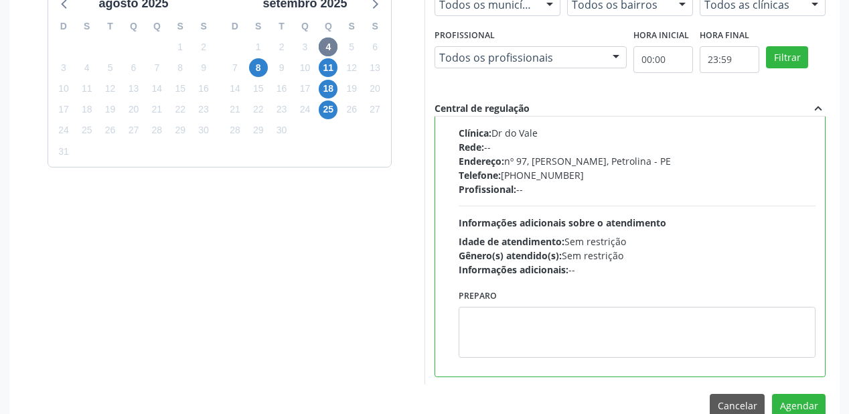
scroll to position [66, 0]
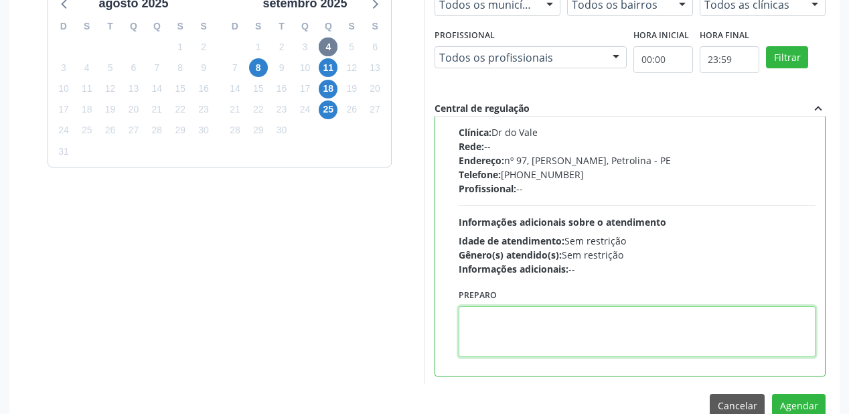
click at [472, 323] on textarea at bounding box center [637, 331] width 357 height 51
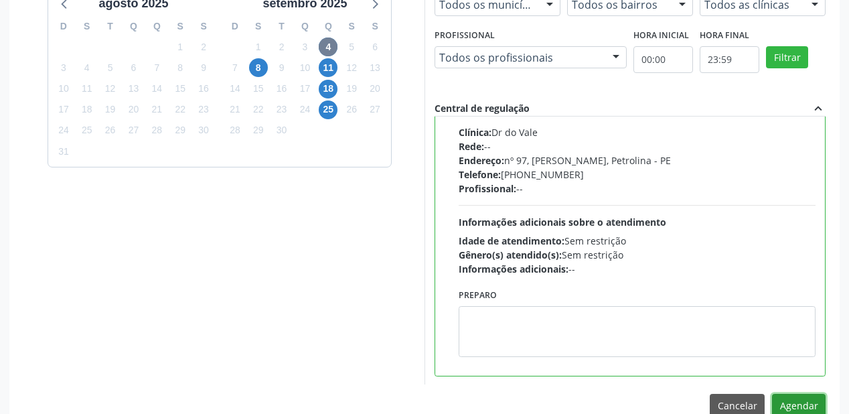
click at [799, 399] on button "Agendar" at bounding box center [799, 405] width 54 height 23
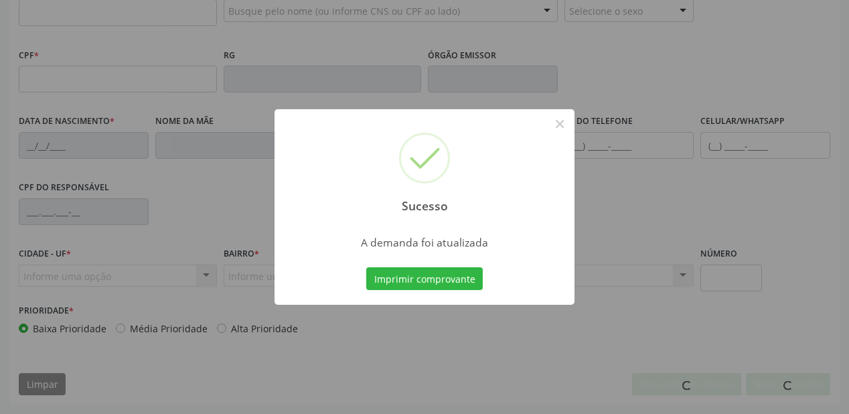
scroll to position [350, 0]
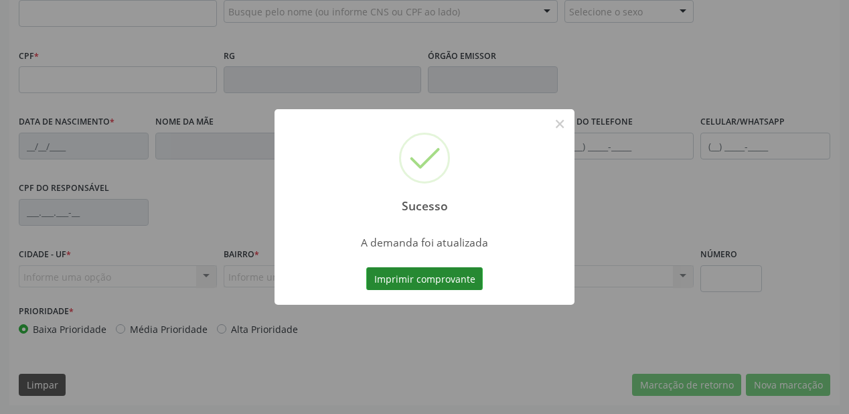
click at [427, 281] on button "Imprimir comprovante" at bounding box center [424, 278] width 116 height 23
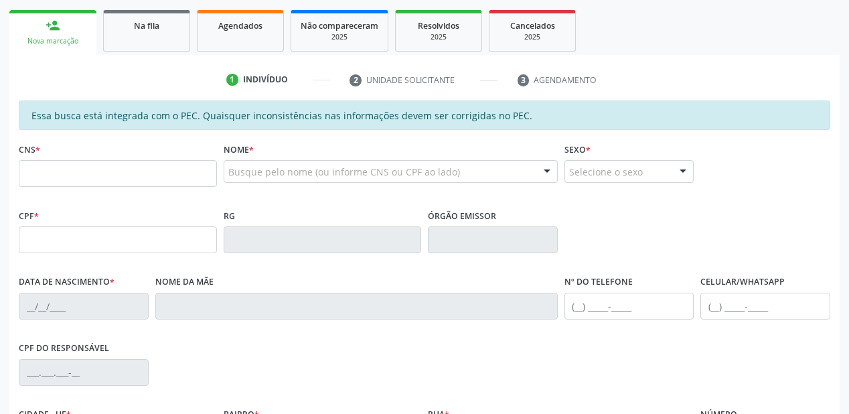
scroll to position [189, 0]
click at [158, 46] on link "Na fila" at bounding box center [146, 32] width 87 height 42
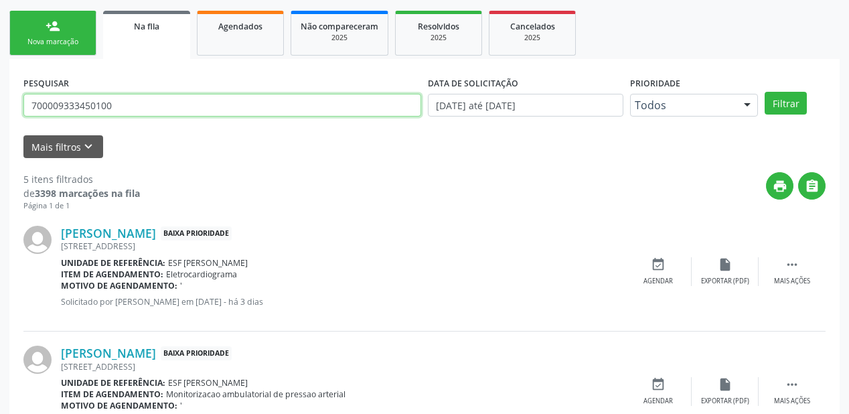
click at [119, 101] on input "700009333450100" at bounding box center [222, 105] width 398 height 23
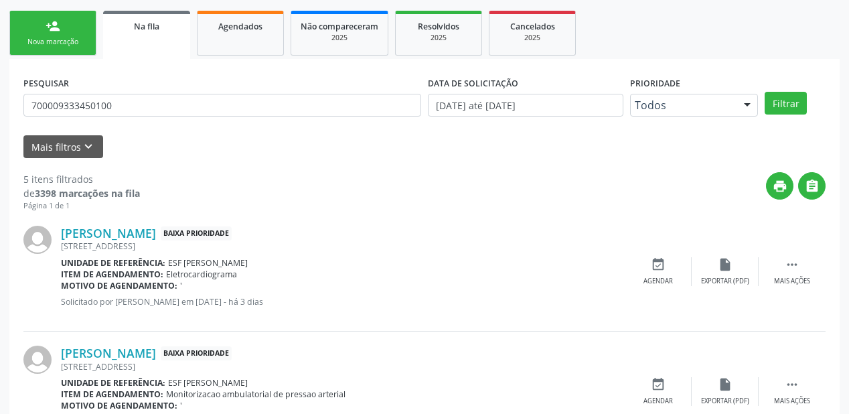
click at [797, 90] on div "PESQUISAR 700009333450100 DATA DE SOLICITAÇÃO 01/01/2018 até 29/08/2025 Priorid…" at bounding box center [424, 99] width 809 height 52
click at [797, 98] on button "Filtrar" at bounding box center [786, 103] width 42 height 23
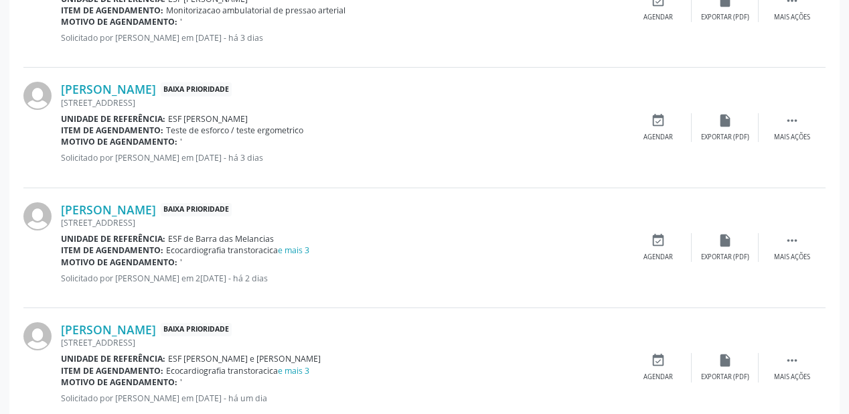
scroll to position [554, 0]
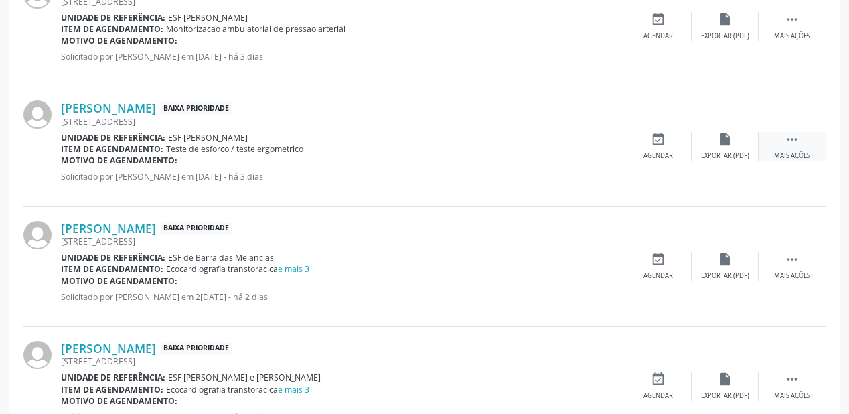
click at [789, 133] on icon "" at bounding box center [792, 139] width 15 height 15
click at [477, 145] on div "event_available Agendar" at bounding box center [457, 146] width 67 height 29
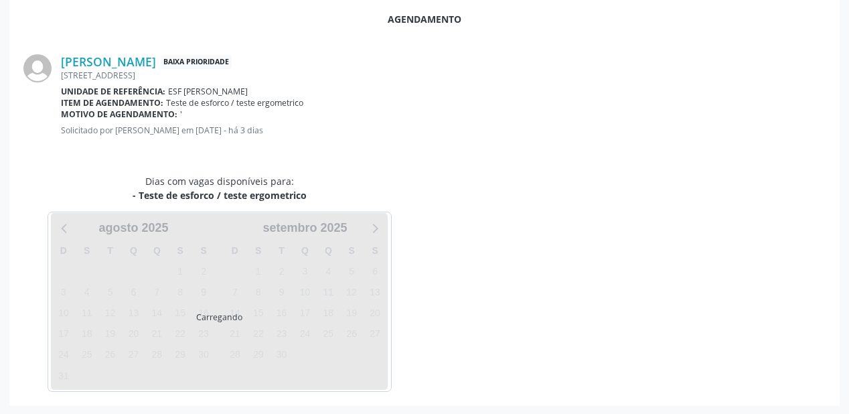
scroll to position [282, 0]
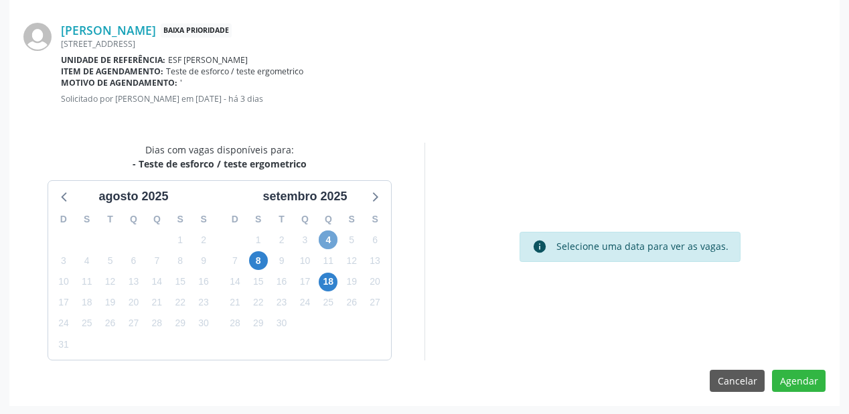
click at [323, 239] on span "4" at bounding box center [328, 239] width 19 height 19
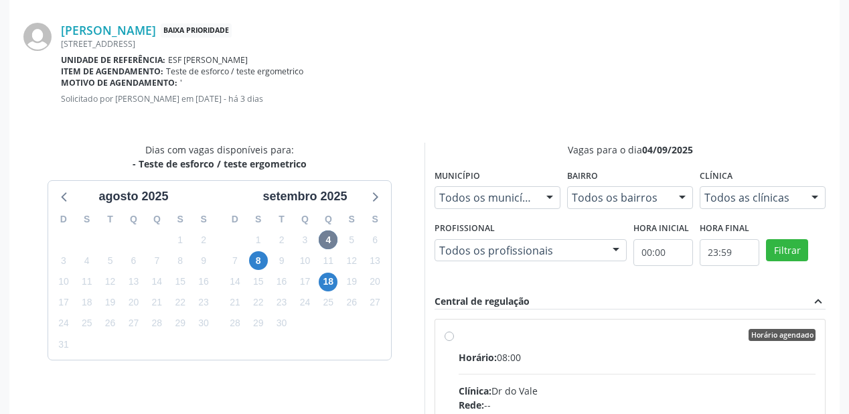
click at [454, 339] on input "Horário agendado Horário: 08:00 Clínica: Dr do Vale Rede: -- Endereço: nº 97, G…" at bounding box center [449, 335] width 9 height 12
radio input "true"
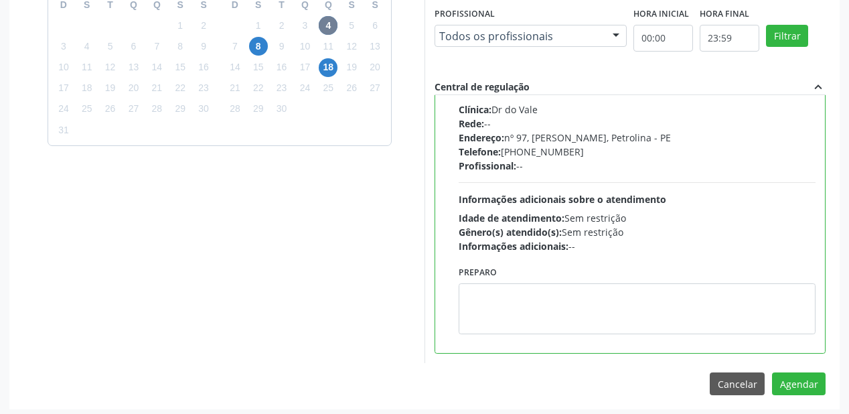
scroll to position [107, 0]
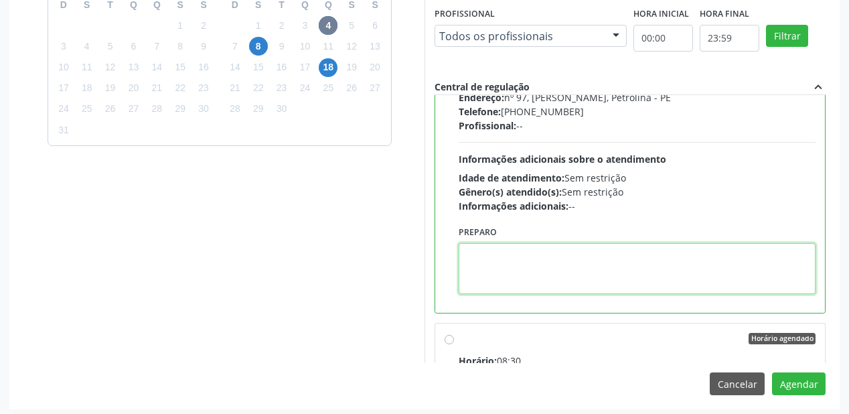
click at [544, 267] on textarea at bounding box center [637, 268] width 357 height 51
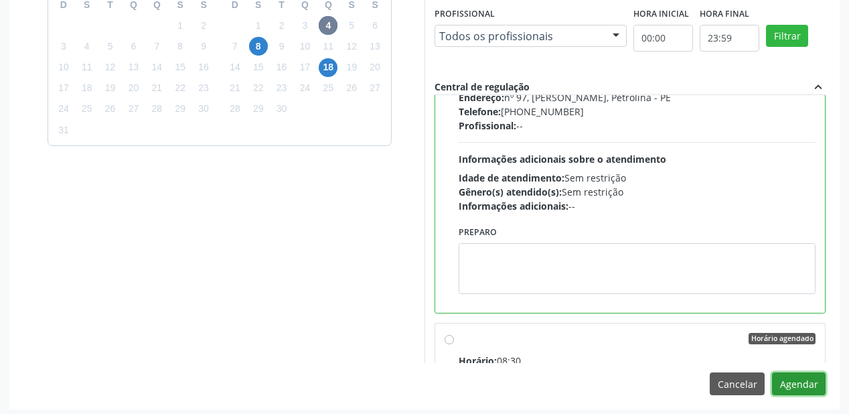
click at [787, 375] on button "Agendar" at bounding box center [799, 383] width 54 height 23
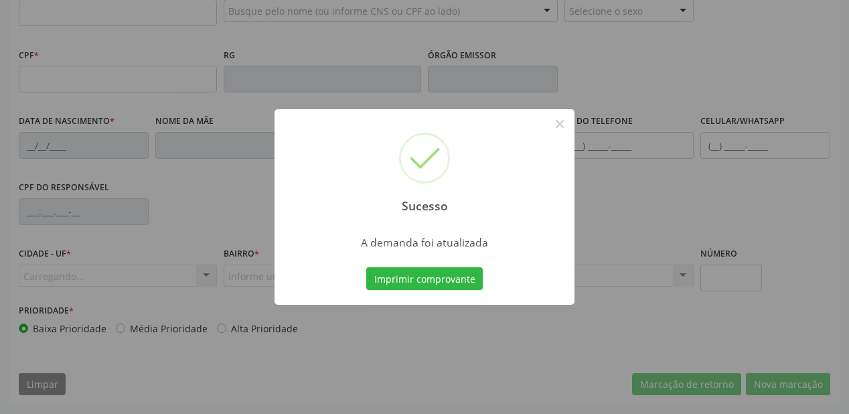
scroll to position [350, 0]
click at [455, 277] on button "Imprimir comprovante" at bounding box center [424, 278] width 116 height 23
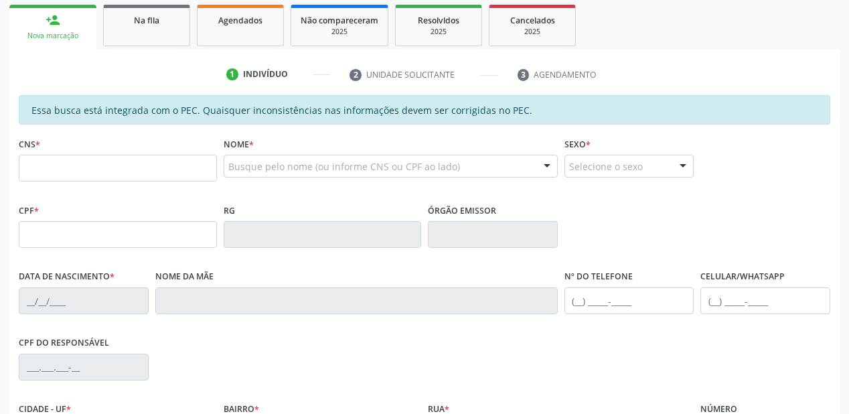
scroll to position [189, 0]
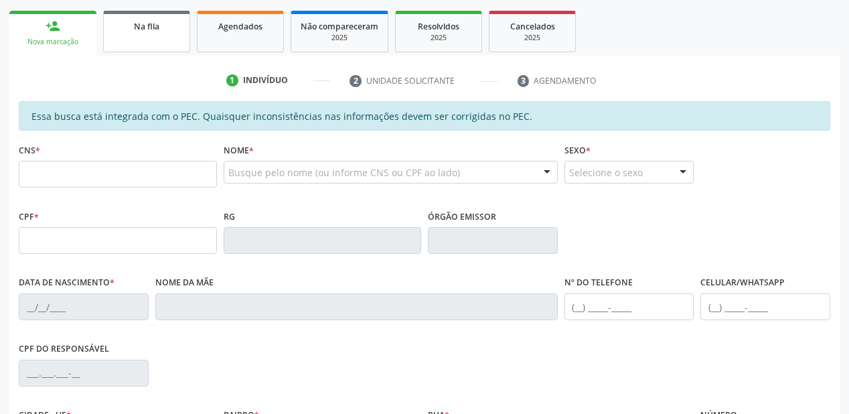
click at [153, 29] on span "Na fila" at bounding box center [146, 26] width 25 height 11
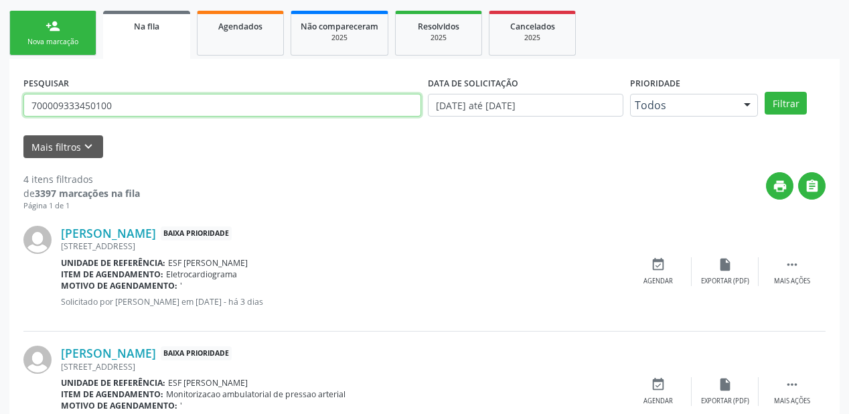
click at [119, 102] on input "700009333450100" at bounding box center [222, 105] width 398 height 23
type input "7"
type input "708605065899287"
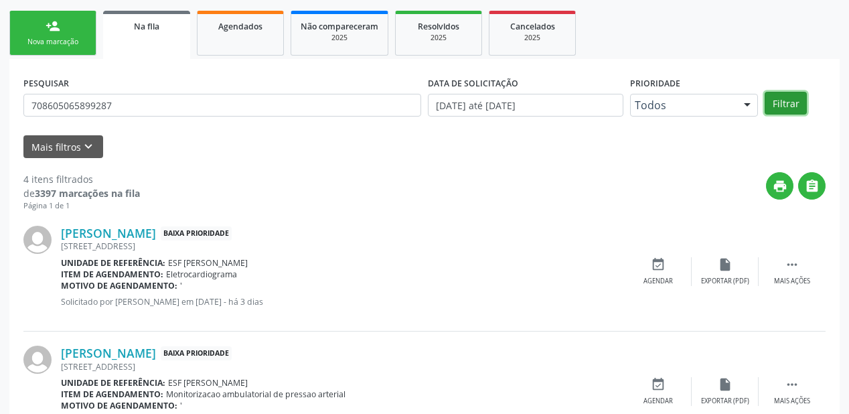
click at [787, 109] on button "Filtrar" at bounding box center [786, 103] width 42 height 23
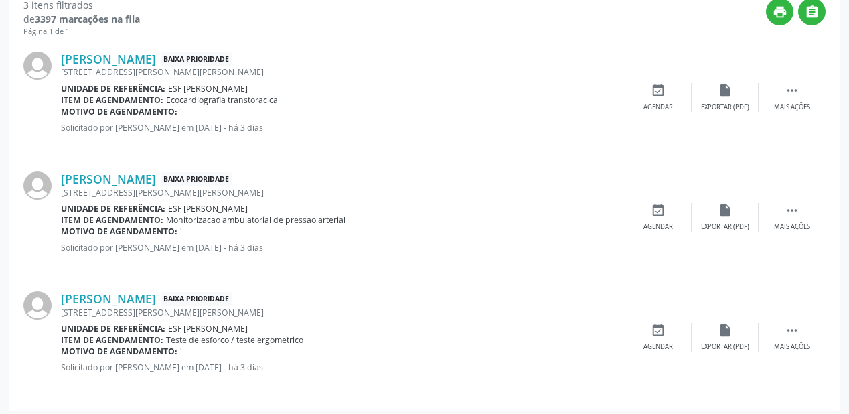
scroll to position [368, 0]
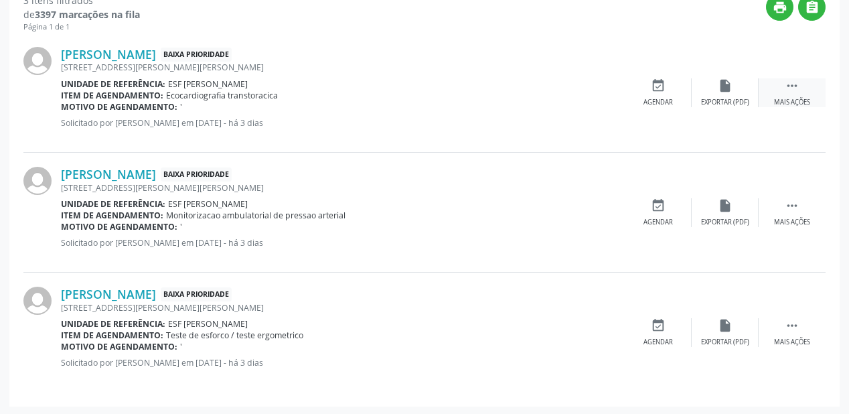
click at [790, 83] on icon "" at bounding box center [792, 85] width 15 height 15
click at [474, 96] on div "event_available Agendar" at bounding box center [457, 92] width 67 height 29
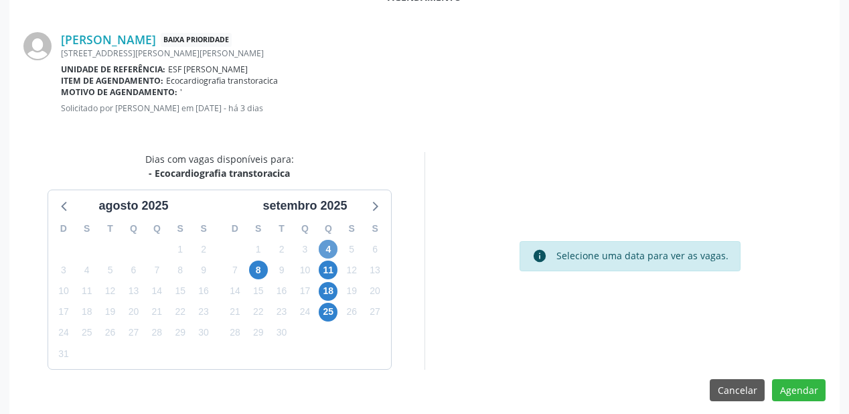
scroll to position [282, 0]
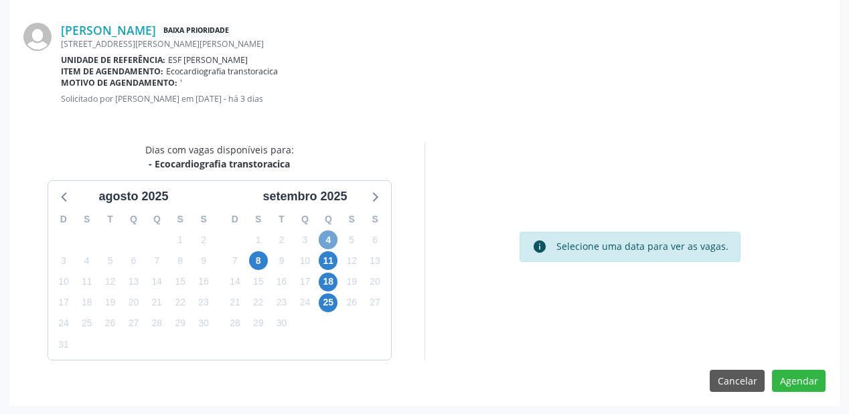
click at [332, 245] on span "4" at bounding box center [328, 239] width 19 height 19
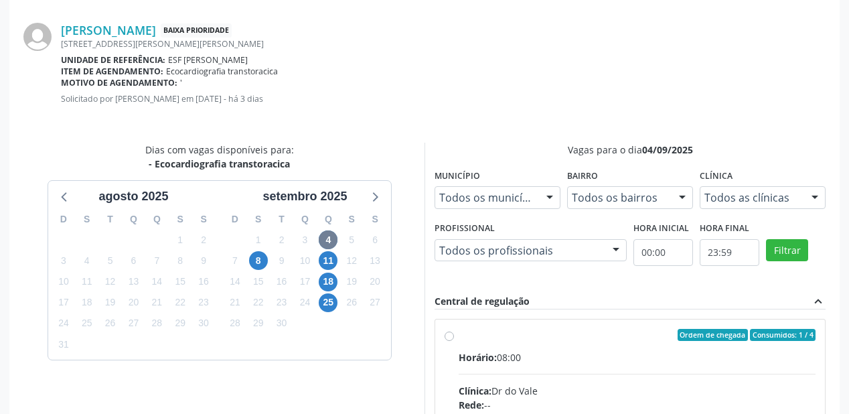
click at [646, 356] on div "Horário: 08:00" at bounding box center [637, 357] width 357 height 14
click at [454, 341] on input "Ordem de chegada Consumidos: 1 / 4 Horário: 08:00 Clínica: Dr do Vale Rede: -- …" at bounding box center [449, 335] width 9 height 12
radio input "true"
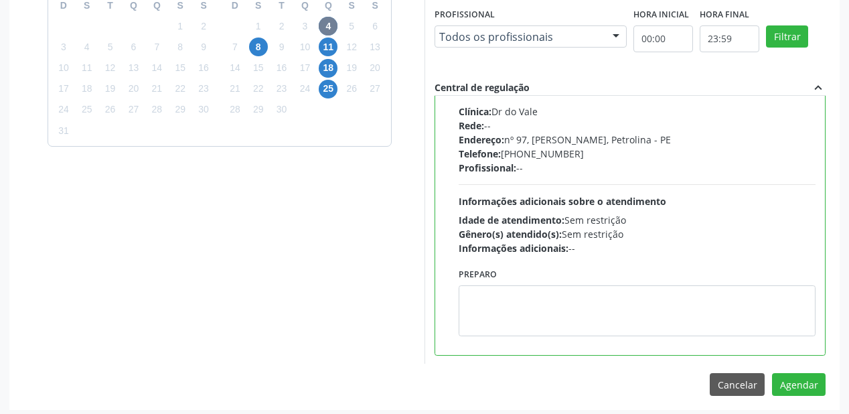
scroll to position [499, 0]
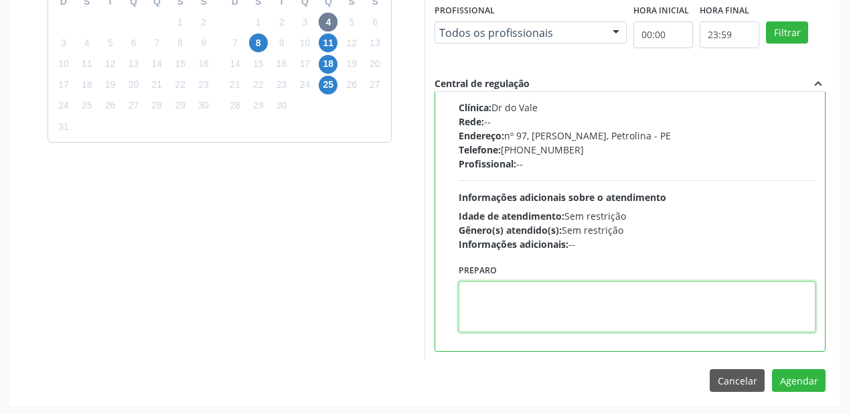
click at [734, 325] on textarea at bounding box center [637, 306] width 357 height 51
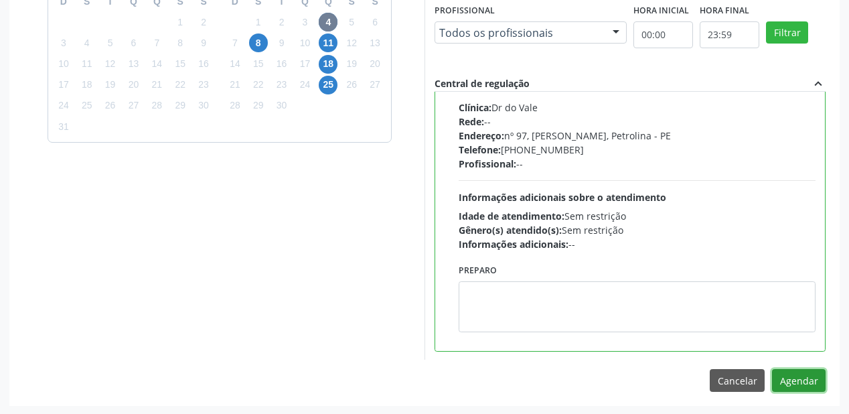
click at [801, 378] on button "Agendar" at bounding box center [799, 380] width 54 height 23
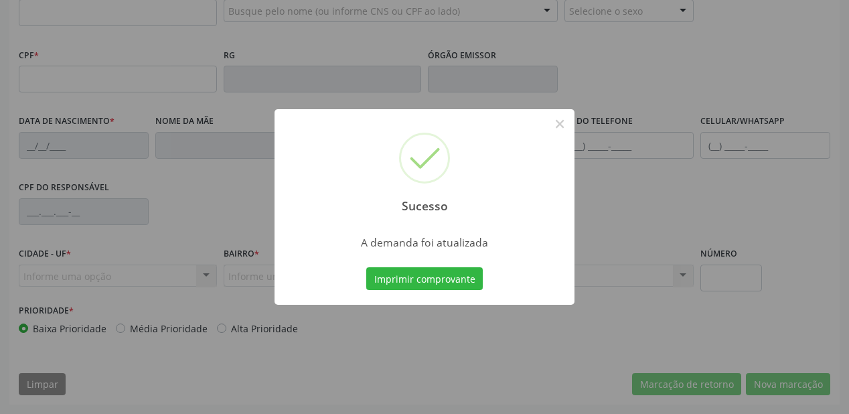
scroll to position [350, 0]
click at [426, 279] on button "Imprimir comprovante" at bounding box center [424, 278] width 116 height 23
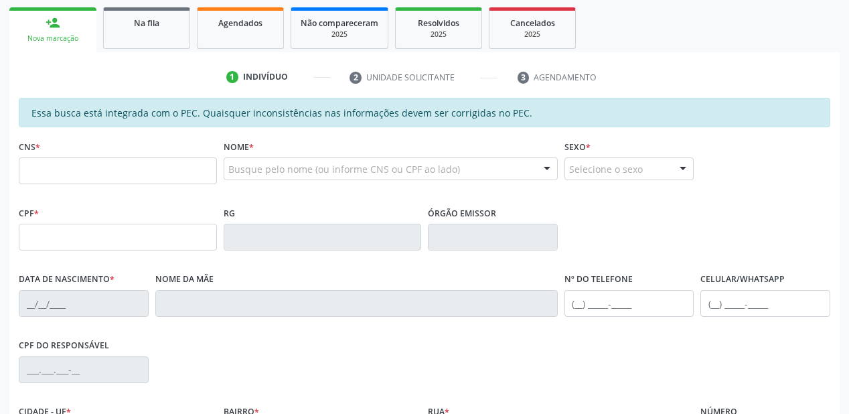
scroll to position [189, 0]
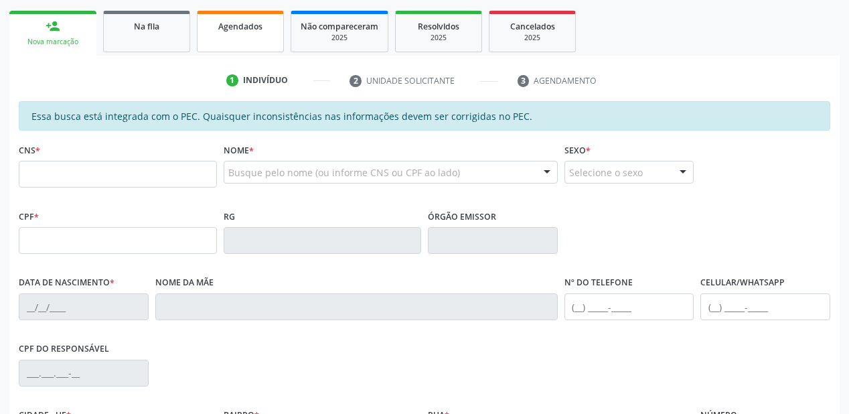
click at [231, 32] on div "Agendados" at bounding box center [240, 26] width 67 height 14
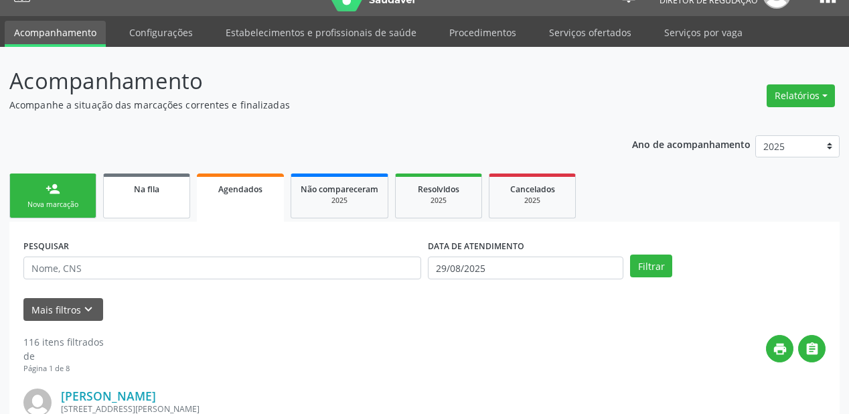
click at [139, 335] on div "print " at bounding box center [465, 355] width 722 height 40
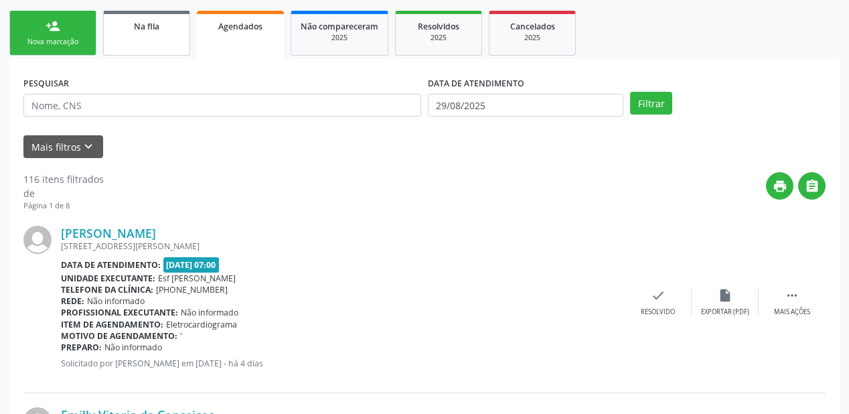
click at [137, 37] on link "Na fila" at bounding box center [146, 33] width 87 height 45
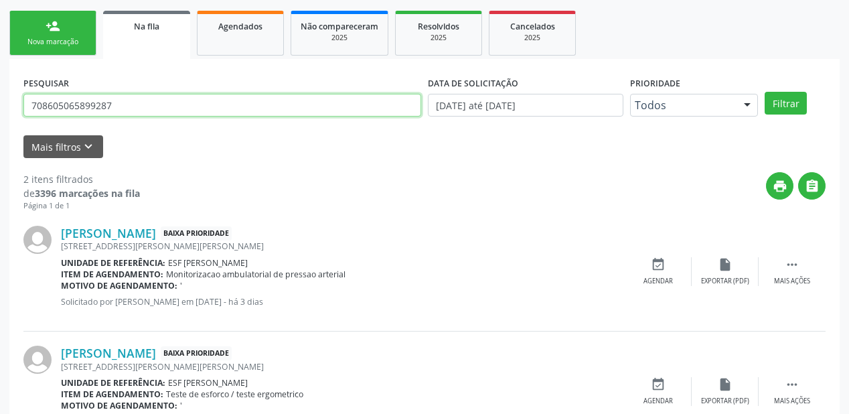
click at [117, 106] on input "708605065899287" at bounding box center [222, 105] width 398 height 23
type input "7"
type input "708605065899287"
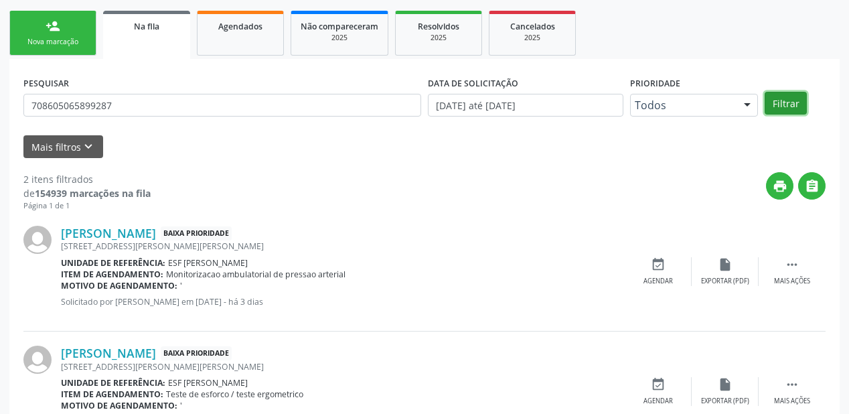
click at [773, 98] on button "Filtrar" at bounding box center [786, 103] width 42 height 23
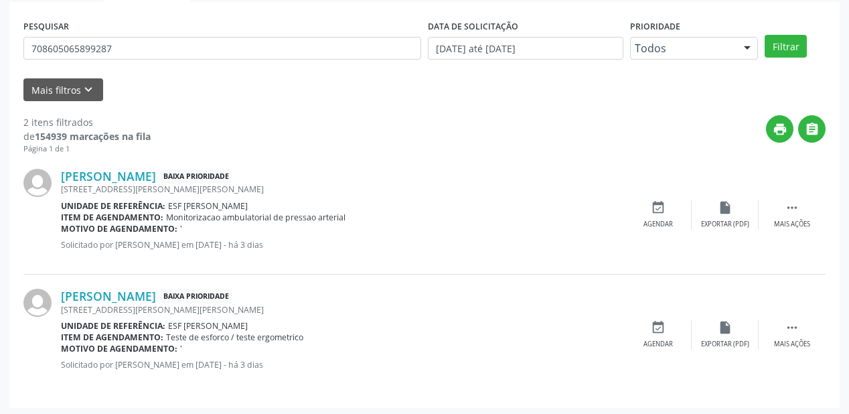
scroll to position [248, 0]
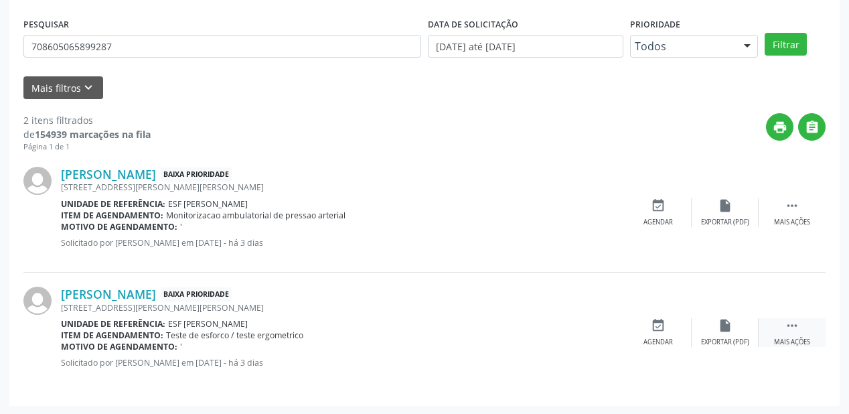
click at [787, 323] on icon "" at bounding box center [792, 325] width 15 height 15
click at [468, 327] on div "event_available Agendar" at bounding box center [457, 332] width 67 height 29
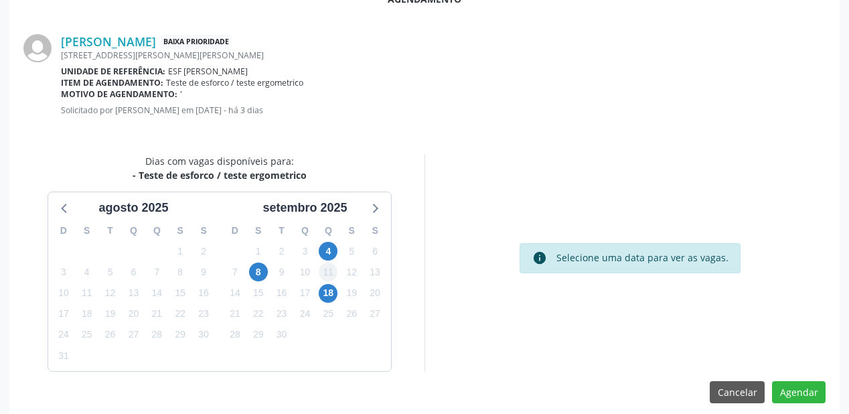
scroll to position [282, 0]
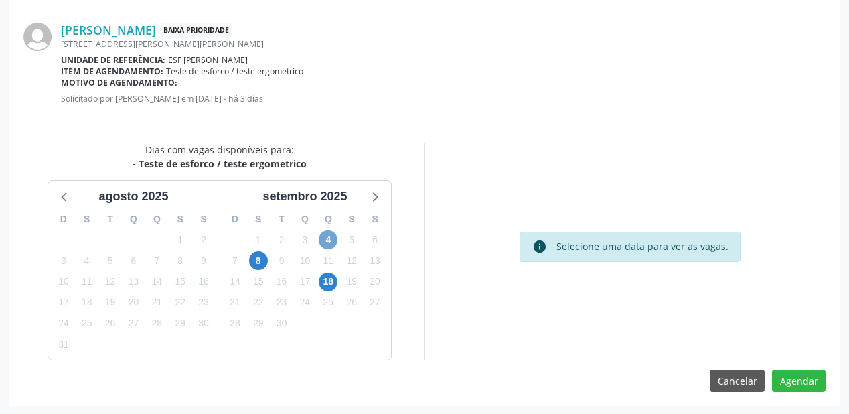
click at [332, 238] on span "4" at bounding box center [328, 239] width 19 height 19
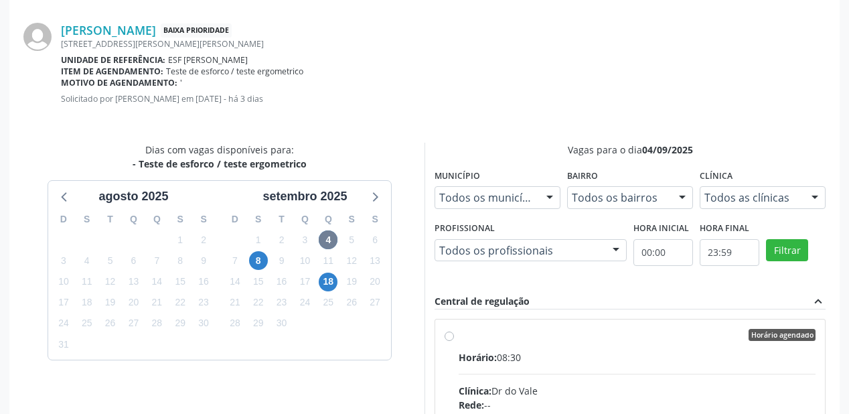
click at [649, 350] on div "Horário: 08:30" at bounding box center [637, 357] width 357 height 14
click at [454, 341] on input "Horário agendado Horário: 08:30 Clínica: Dr do Vale Rede: -- Endereço: nº 97, G…" at bounding box center [449, 335] width 9 height 12
radio input "true"
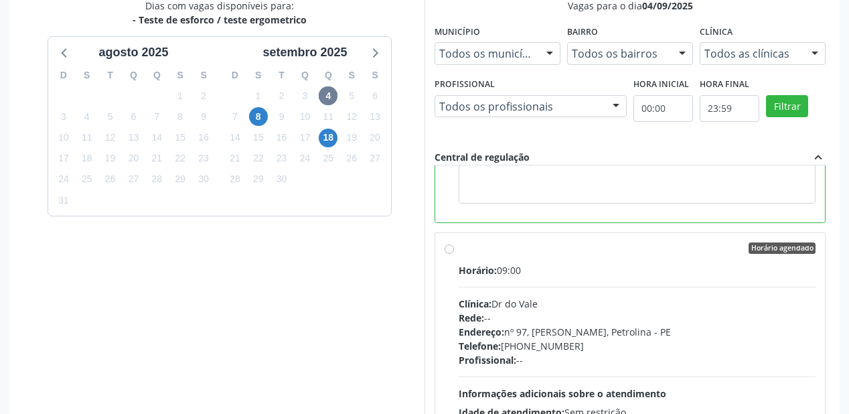
scroll to position [499, 0]
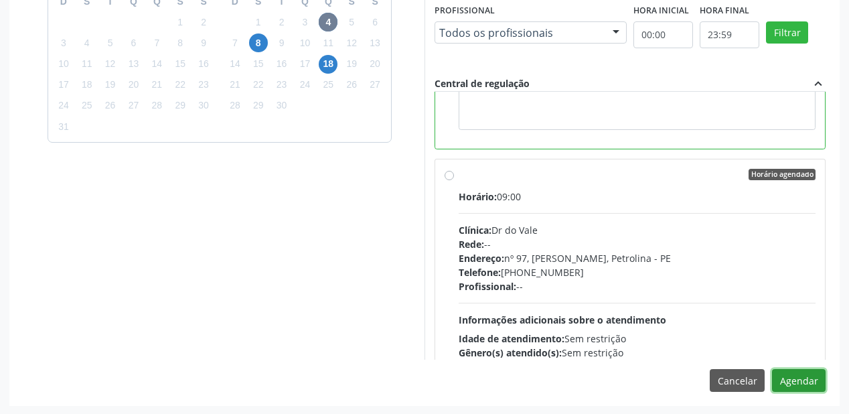
click at [789, 378] on button "Agendar" at bounding box center [799, 380] width 54 height 23
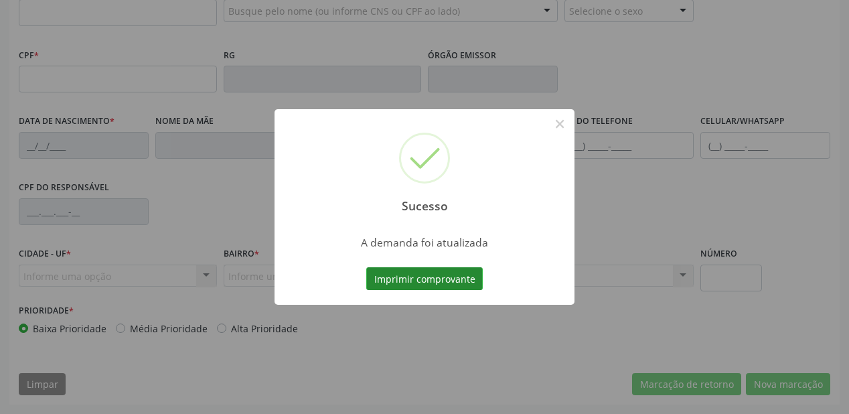
scroll to position [350, 0]
click at [414, 278] on button "Imprimir comprovante" at bounding box center [424, 278] width 116 height 23
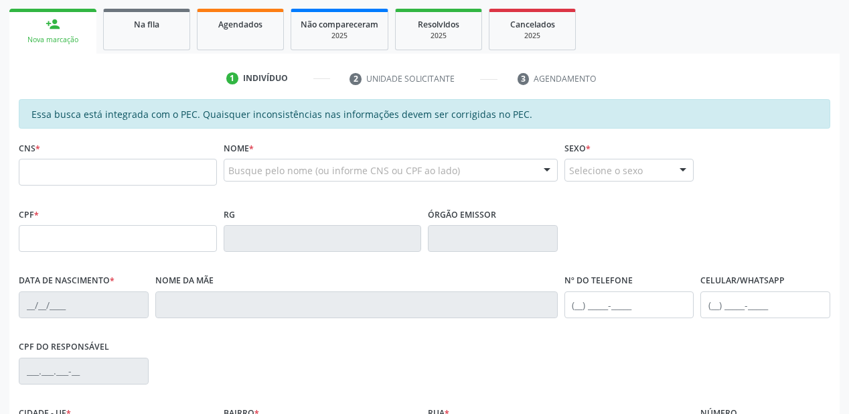
scroll to position [189, 0]
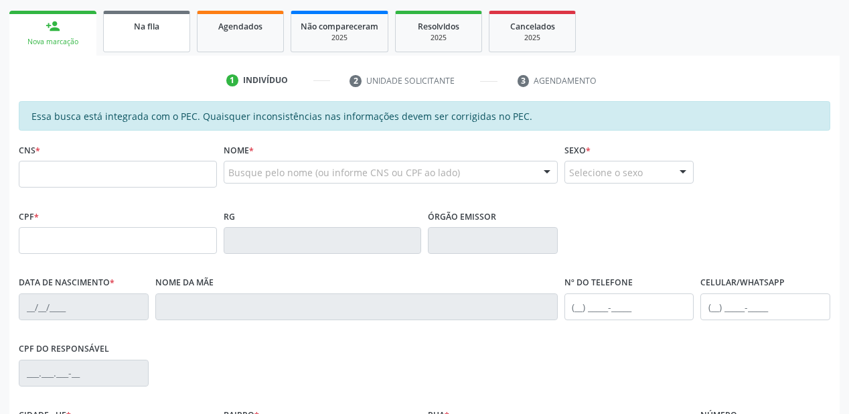
click at [145, 44] on link "Na fila" at bounding box center [146, 32] width 87 height 42
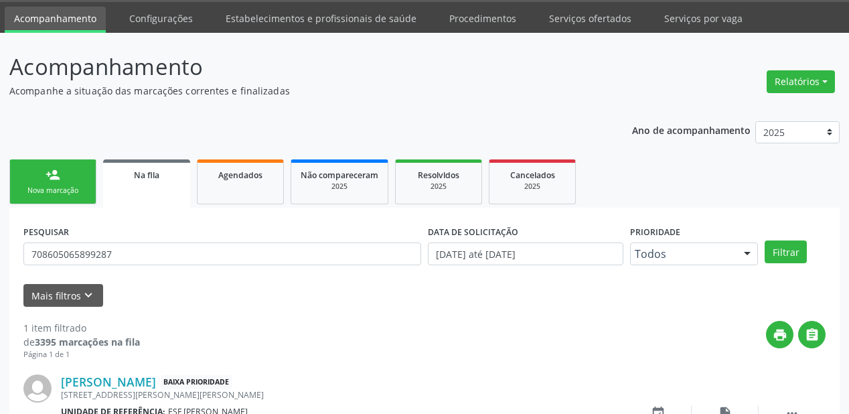
scroll to position [129, 0]
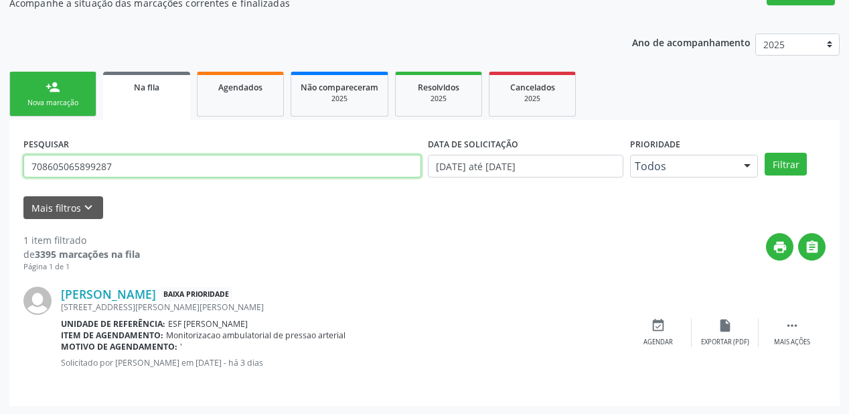
click at [131, 171] on input "708605065899287" at bounding box center [222, 166] width 398 height 23
type input "7"
type input "702000312141182"
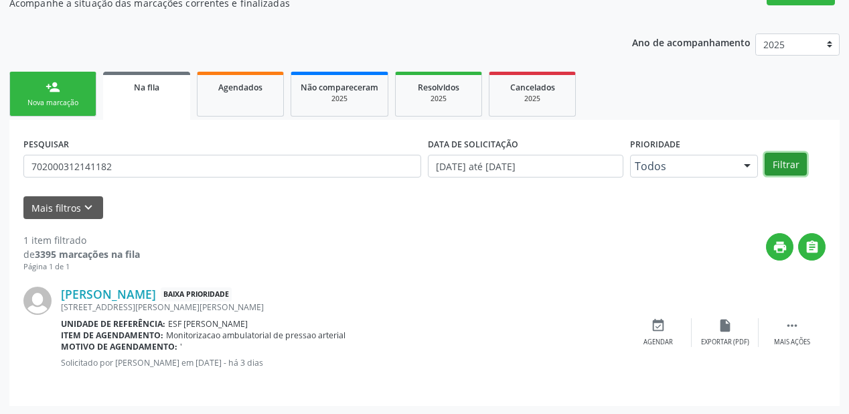
click at [784, 162] on button "Filtrar" at bounding box center [786, 164] width 42 height 23
click at [789, 323] on icon "" at bounding box center [792, 325] width 15 height 15
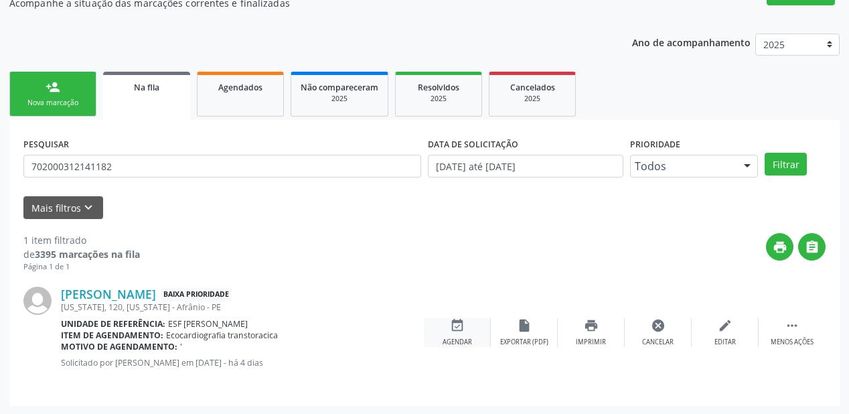
click at [461, 329] on icon "event_available" at bounding box center [457, 325] width 15 height 15
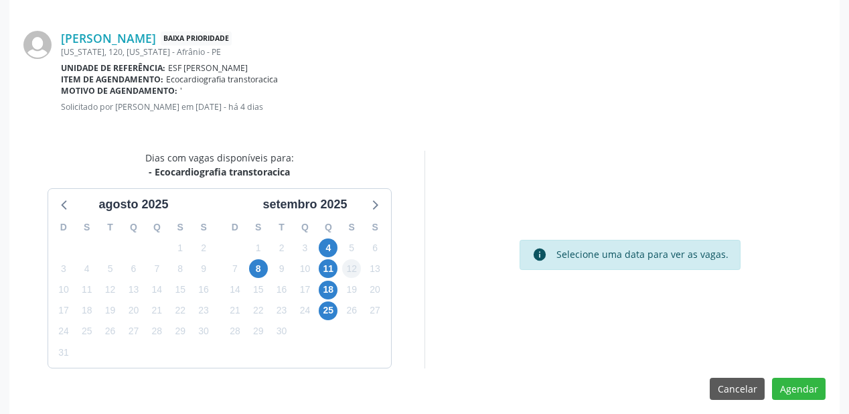
scroll to position [282, 0]
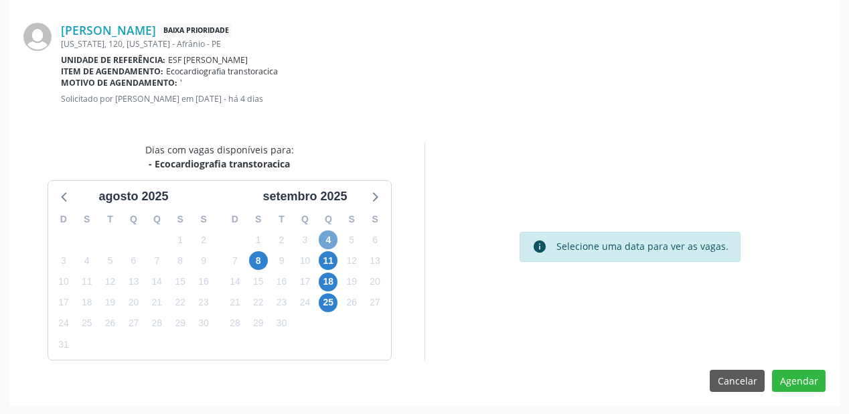
click at [332, 241] on span "4" at bounding box center [328, 239] width 19 height 19
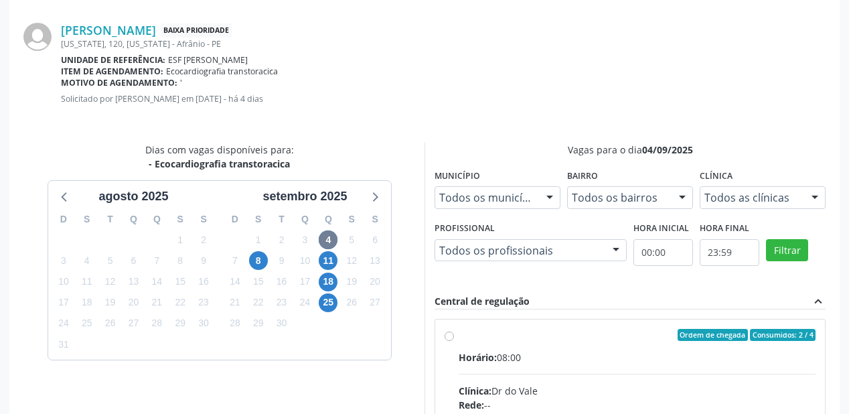
click at [454, 341] on input "Ordem de chegada Consumidos: 2 / 4 Horário: 08:00 Clínica: Dr do Vale Rede: -- …" at bounding box center [449, 335] width 9 height 12
radio input "true"
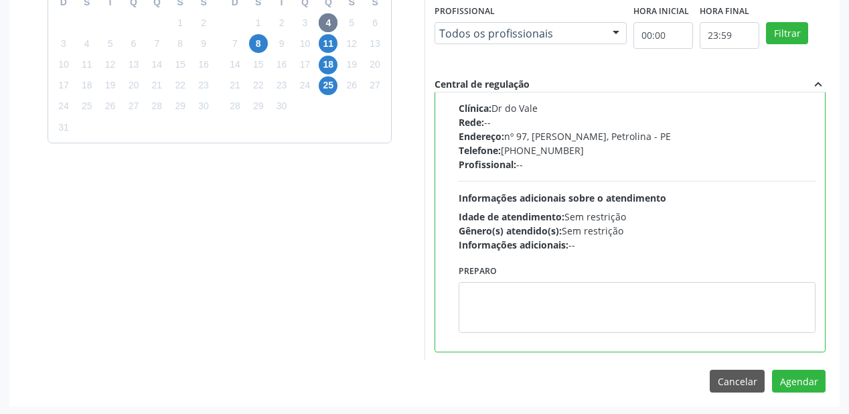
scroll to position [499, 0]
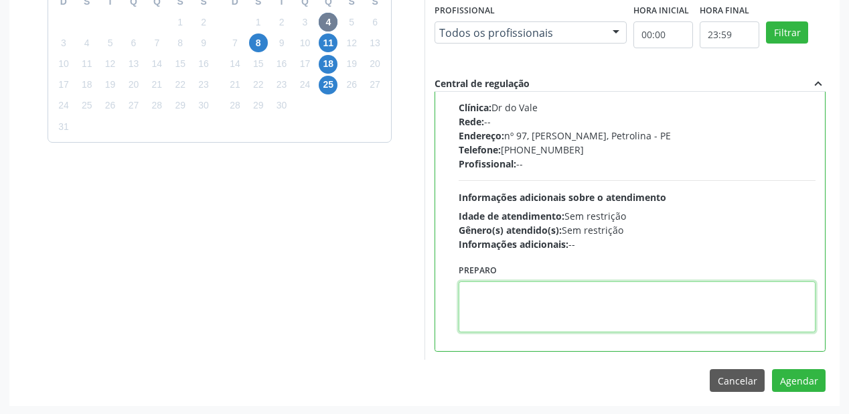
click at [607, 303] on textarea at bounding box center [637, 306] width 357 height 51
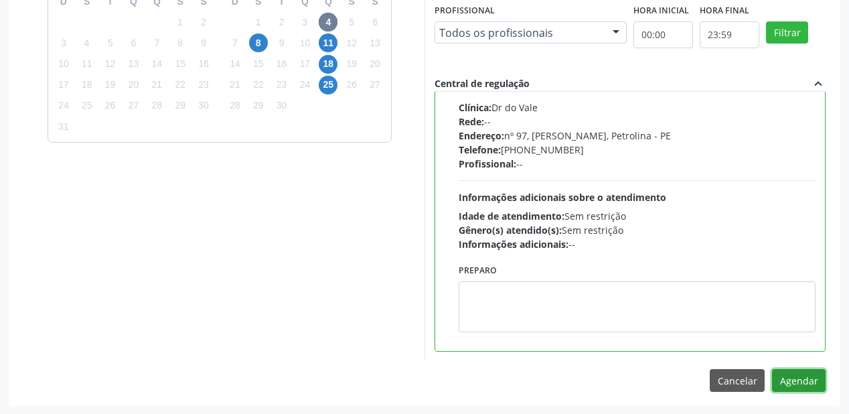
click at [793, 374] on button "Agendar" at bounding box center [799, 380] width 54 height 23
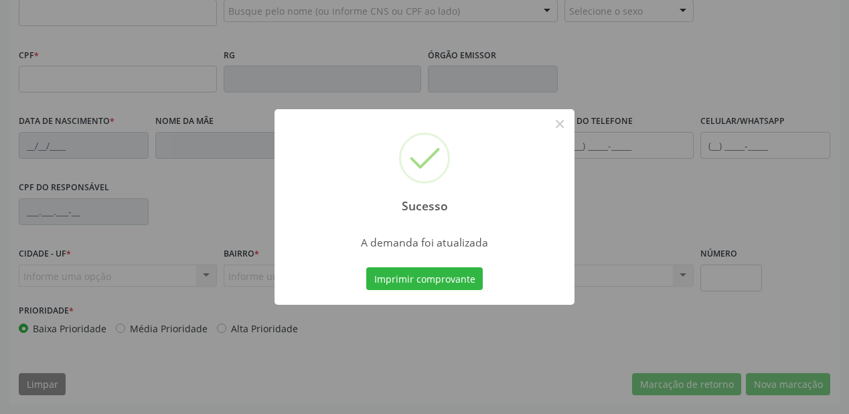
click at [416, 276] on div "Sucesso × A demanda foi atualizada Imprimir comprovante Cancel" at bounding box center [424, 207] width 849 height 414
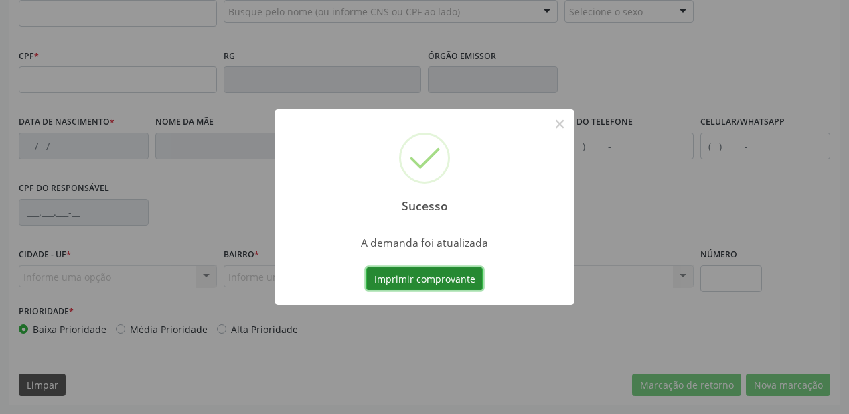
click at [431, 275] on button "Imprimir comprovante" at bounding box center [424, 278] width 116 height 23
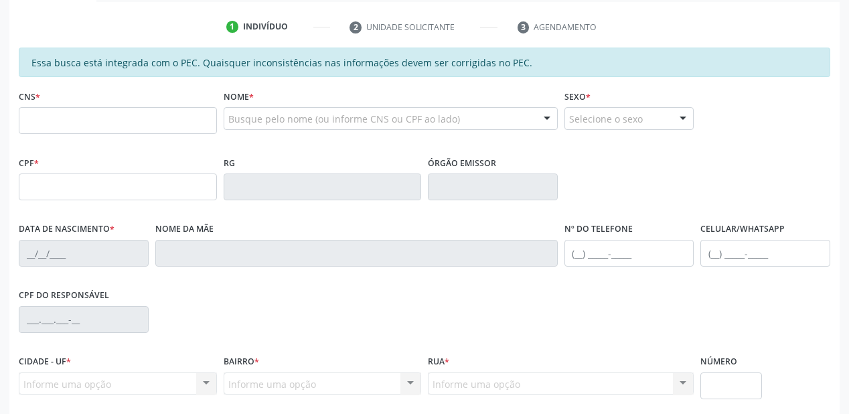
scroll to position [136, 0]
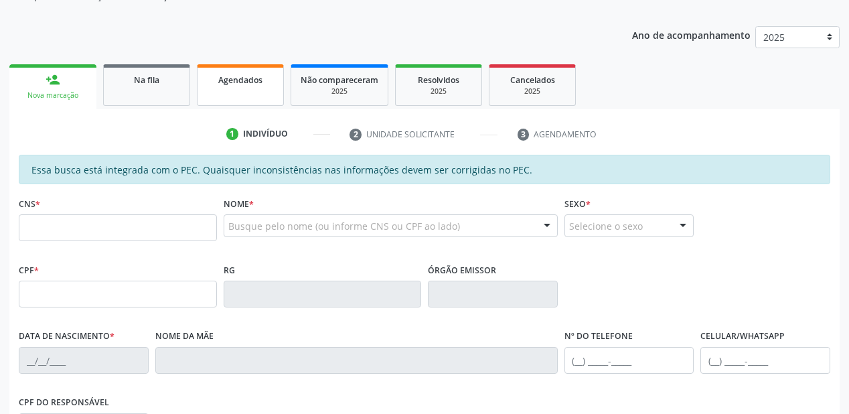
click at [229, 76] on span "Agendados" at bounding box center [240, 79] width 44 height 11
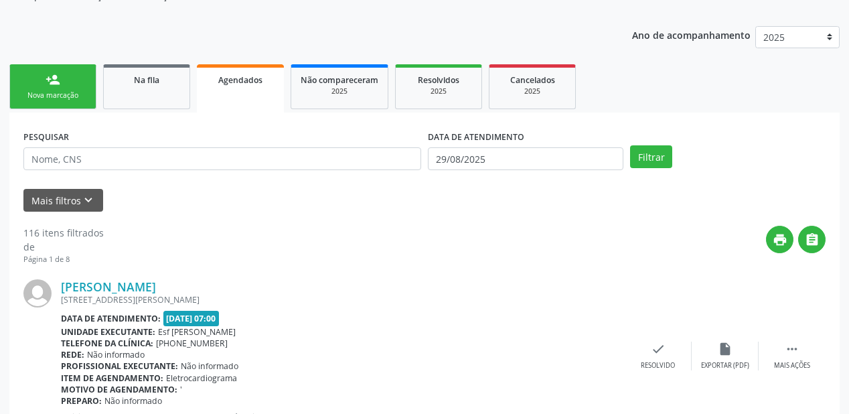
click at [123, 190] on div "Mais filtros keyboard_arrow_down" at bounding box center [424, 200] width 809 height 23
click at [142, 88] on link "Na fila" at bounding box center [146, 86] width 87 height 45
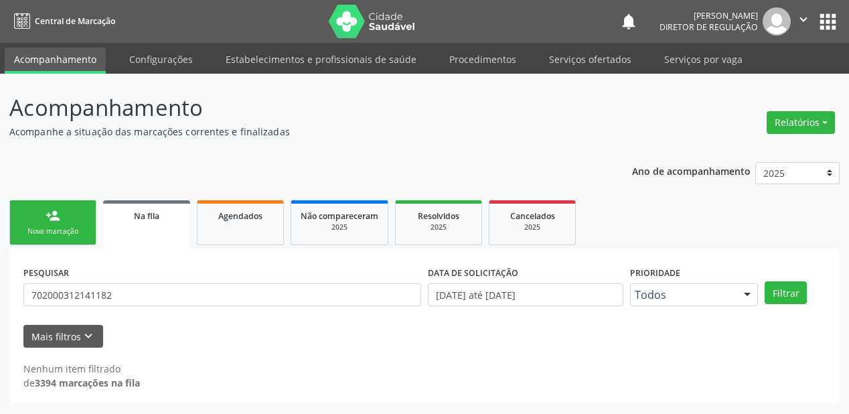
scroll to position [0, 0]
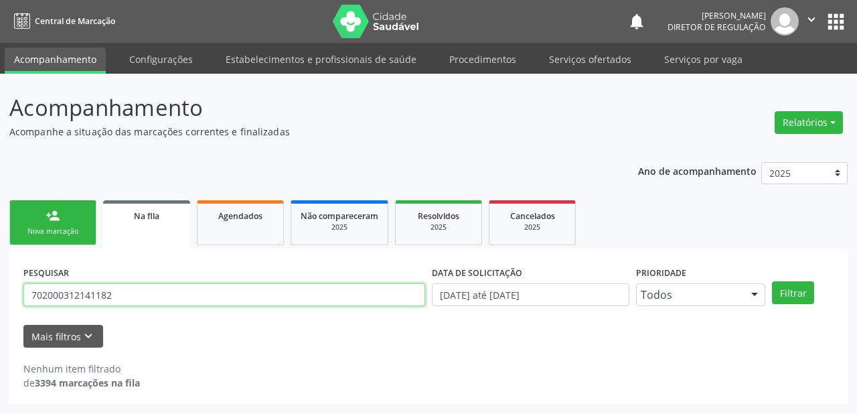
click at [127, 291] on input "702000312141182" at bounding box center [224, 294] width 402 height 23
type input "7"
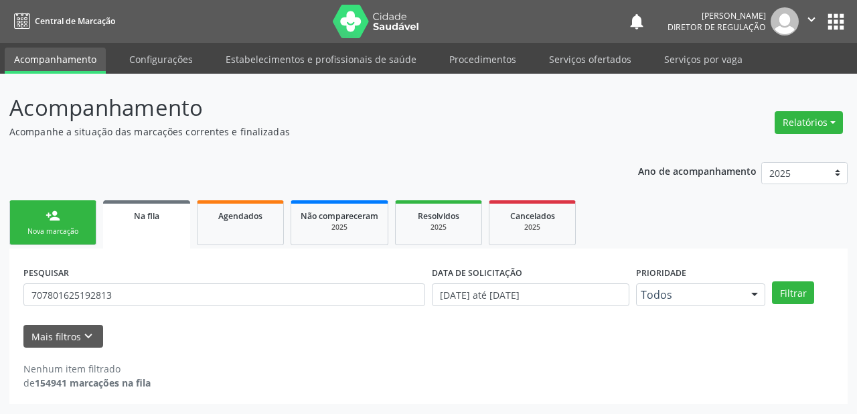
click at [830, 230] on ul "person_add Nova marcação Na fila Agendados Não compareceram 2025 Resolvidos 202…" at bounding box center [428, 223] width 838 height 52
click at [794, 285] on button "Filtrar" at bounding box center [793, 292] width 42 height 23
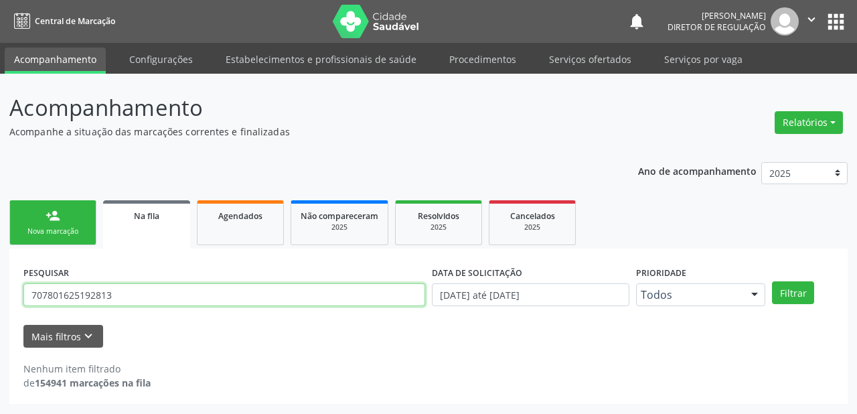
click at [143, 295] on input "707801625192813" at bounding box center [224, 294] width 402 height 23
type input "7"
type input "707801625192813"
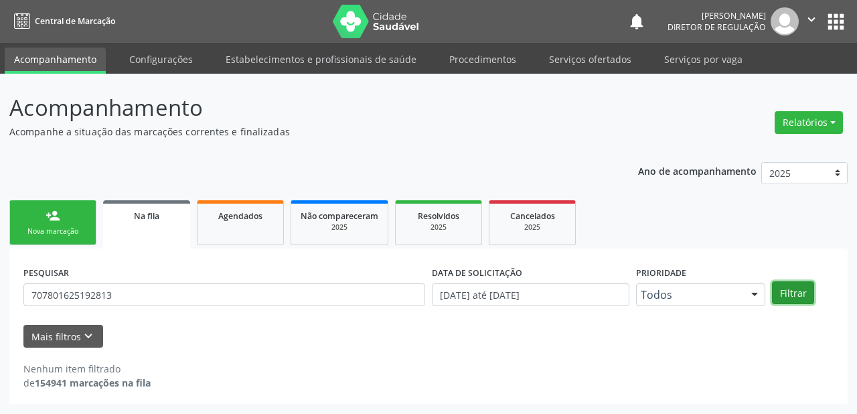
click at [789, 289] on button "Filtrar" at bounding box center [793, 292] width 42 height 23
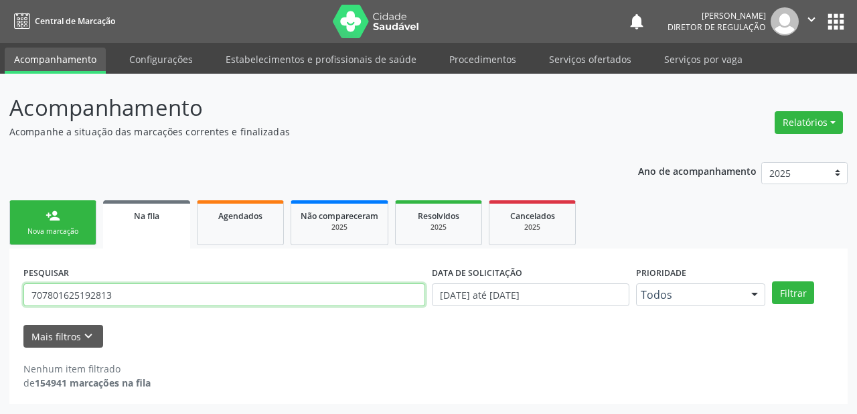
drag, startPoint x: 126, startPoint y: 293, endPoint x: 0, endPoint y: 297, distance: 125.9
click at [0, 296] on div "Acompanhamento Acompanhe a situação das marcações correntes e finalizadas Relat…" at bounding box center [428, 244] width 857 height 340
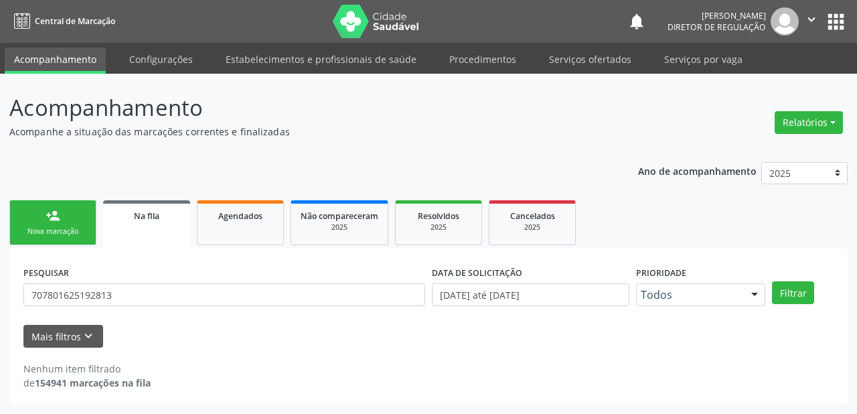
click at [43, 54] on link "Acompanhamento" at bounding box center [55, 61] width 101 height 26
click at [52, 225] on link "person_add Nova marcação" at bounding box center [52, 222] width 87 height 45
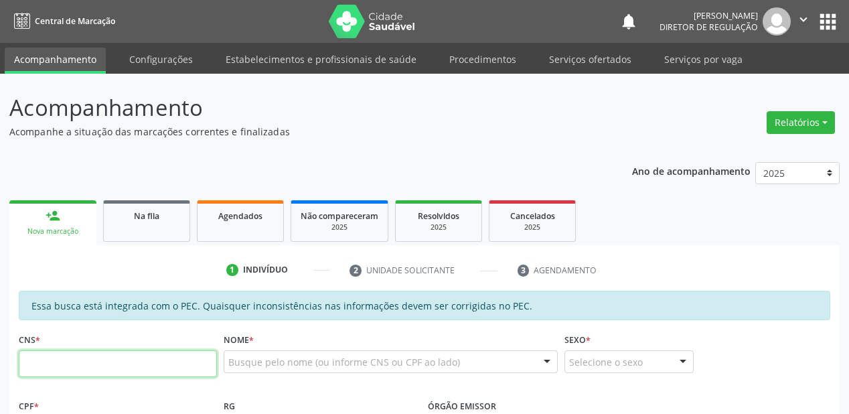
click at [96, 361] on input "text" at bounding box center [118, 363] width 198 height 27
paste input "707 8016 2519 2813"
type input "707 8016 2519 2813"
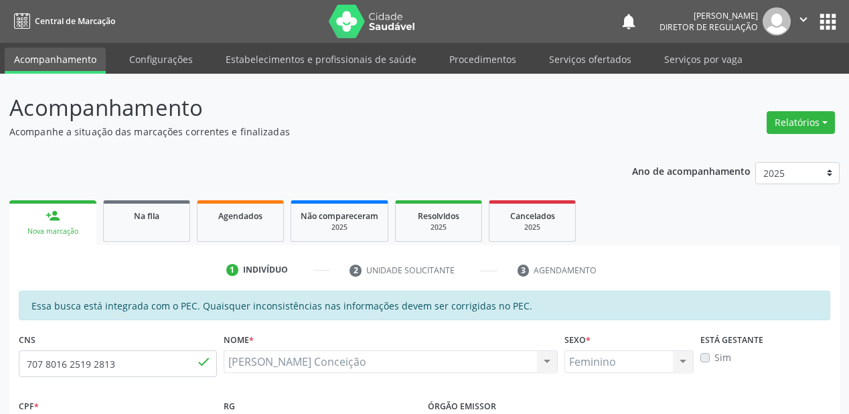
type input "110.303.104-08"
type input "[DATE]"
type input "[PERSON_NAME]"
type input "[PHONE_NUMBER]"
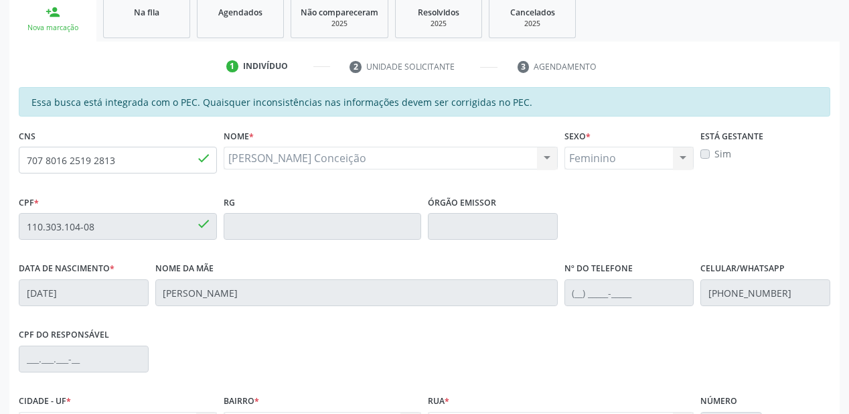
scroll to position [189, 0]
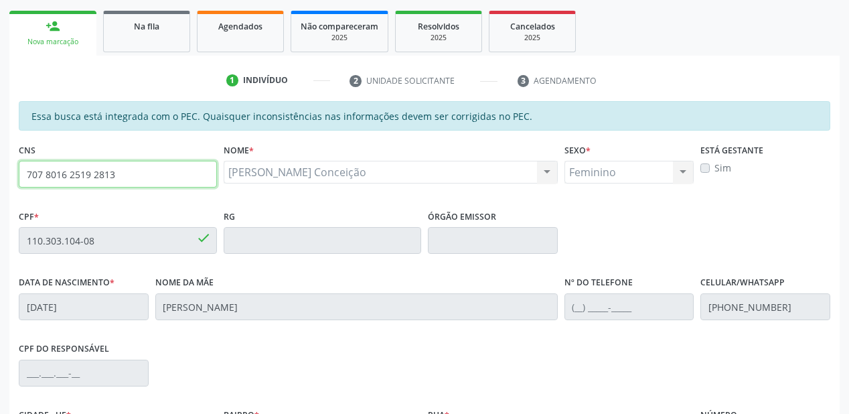
drag, startPoint x: 125, startPoint y: 173, endPoint x: 0, endPoint y: 182, distance: 125.5
click at [0, 182] on div "Acompanhamento Acompanhe a situação das marcações correntes e finalizadas Relat…" at bounding box center [424, 229] width 849 height 691
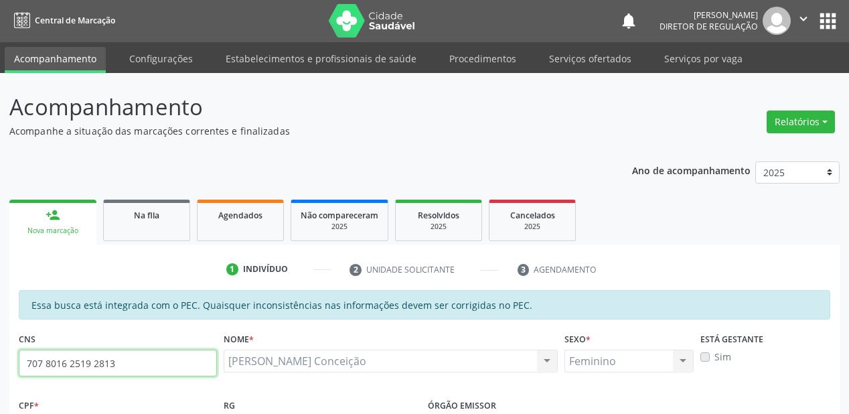
scroll to position [0, 0]
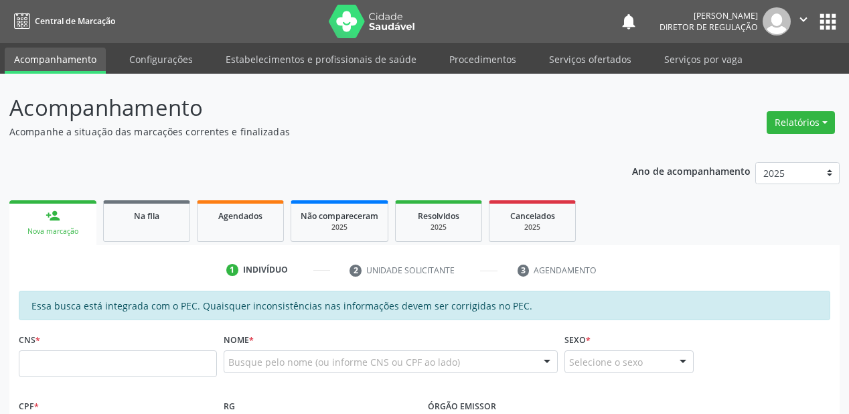
scroll to position [206, 0]
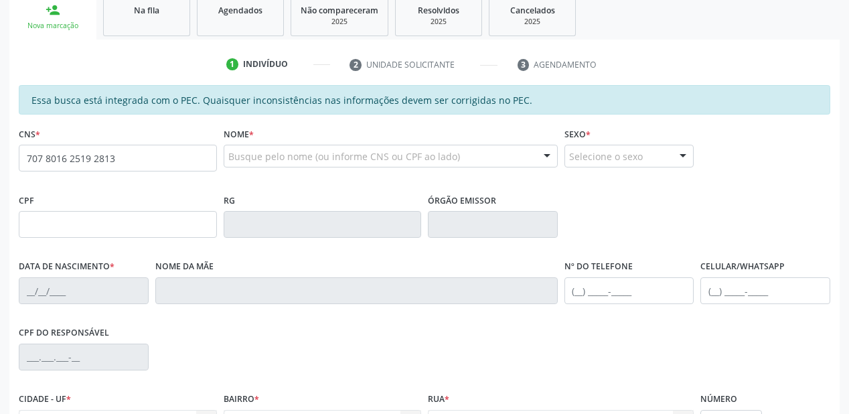
type input "707 8016 2519 2813"
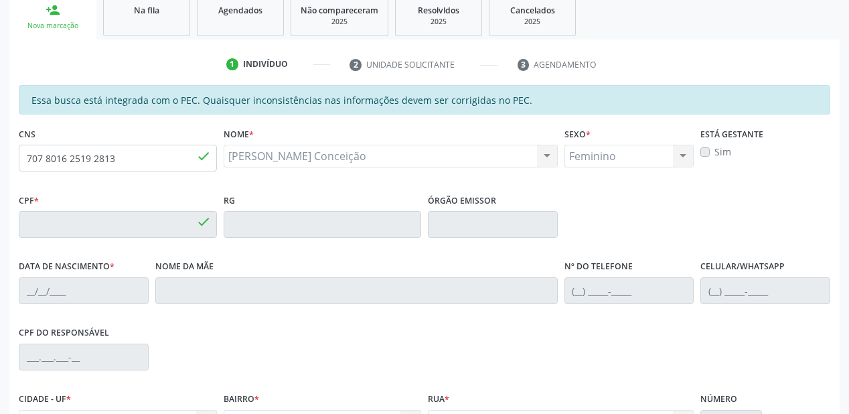
type input "110.303.104-08"
type input "[DATE]"
type input "[PERSON_NAME]"
type input "[PHONE_NUMBER]"
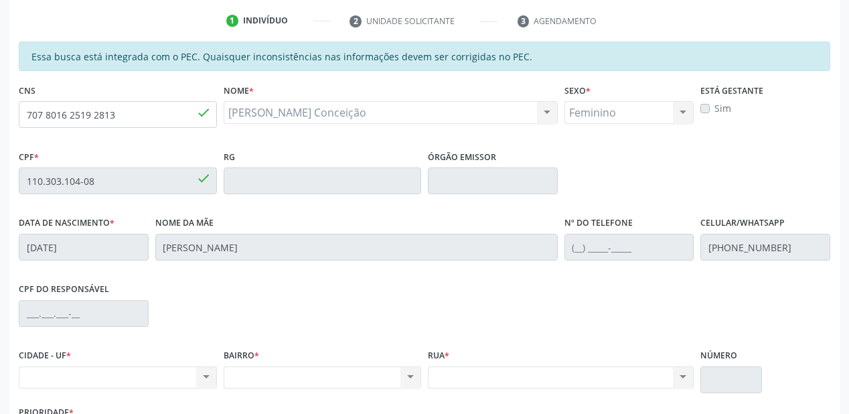
scroll to position [243, 0]
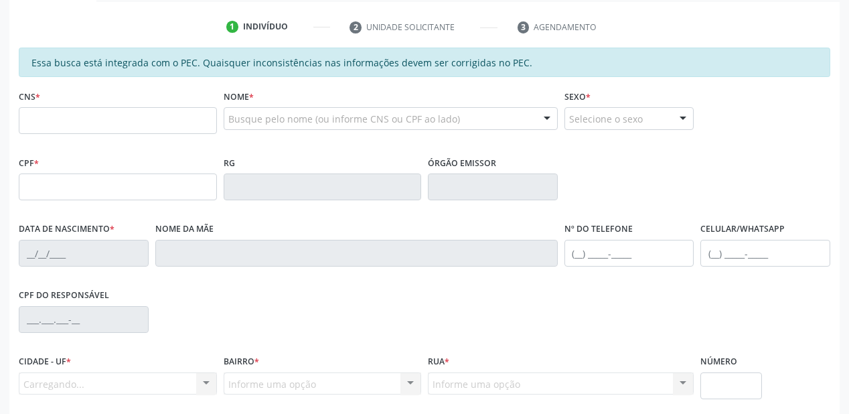
scroll to position [243, 0]
type input "707 8016 2519 2813"
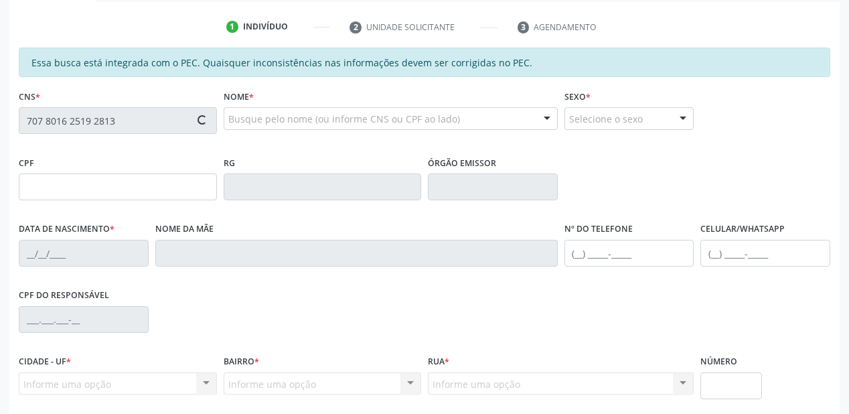
type input "110.303.104-08"
type input "[DATE]"
type input "[PERSON_NAME]"
type input "[PHONE_NUMBER]"
type input "S/N"
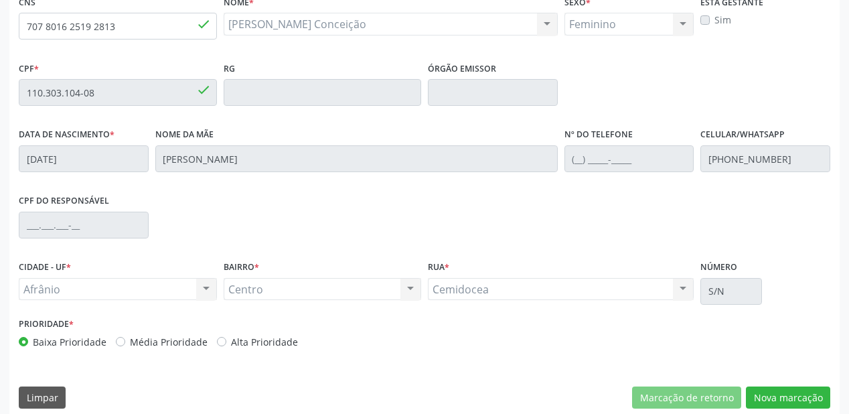
scroll to position [350, 0]
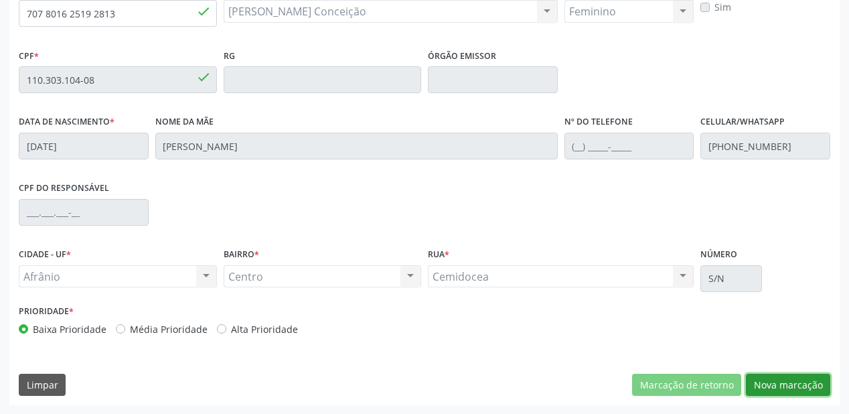
click at [773, 378] on button "Nova marcação" at bounding box center [788, 385] width 84 height 23
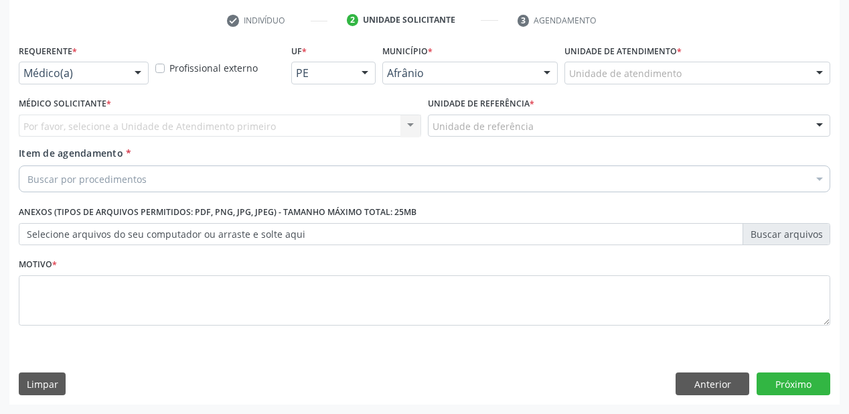
scroll to position [249, 0]
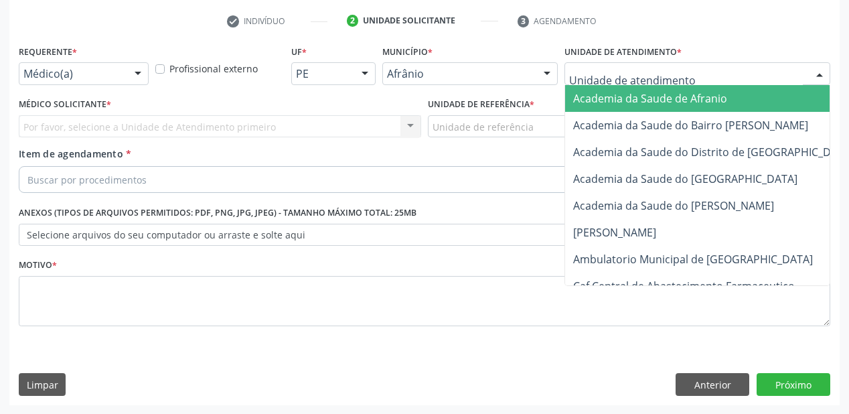
click at [566, 74] on div at bounding box center [697, 73] width 266 height 23
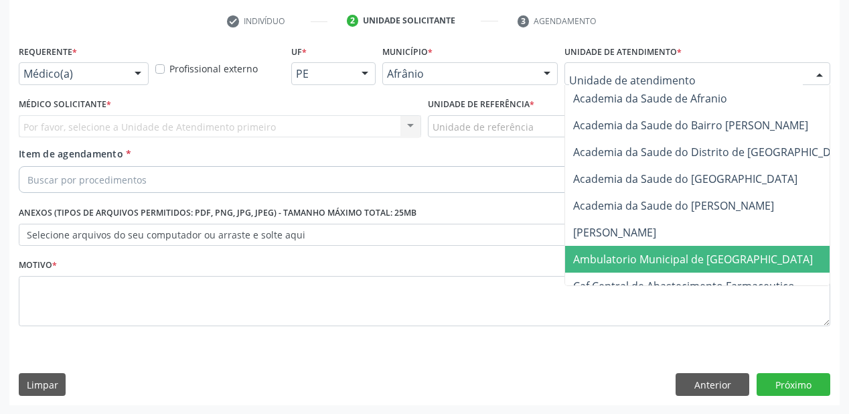
click at [616, 257] on span "Ambulatorio Municipal de [GEOGRAPHIC_DATA]" at bounding box center [693, 259] width 240 height 15
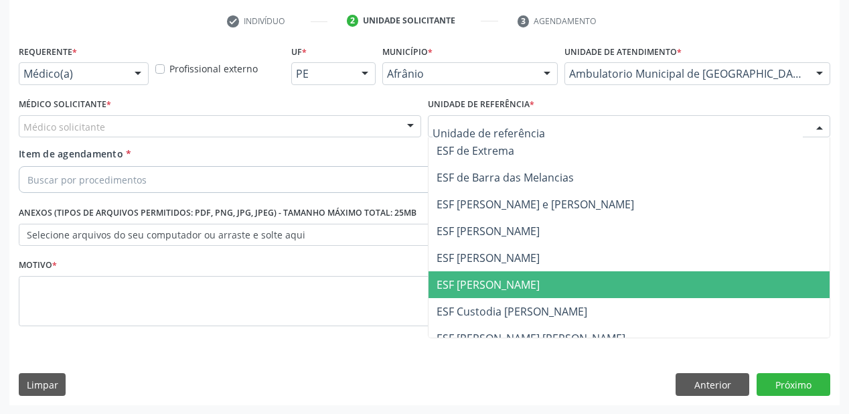
click at [474, 280] on span "ESF [PERSON_NAME]" at bounding box center [488, 284] width 103 height 15
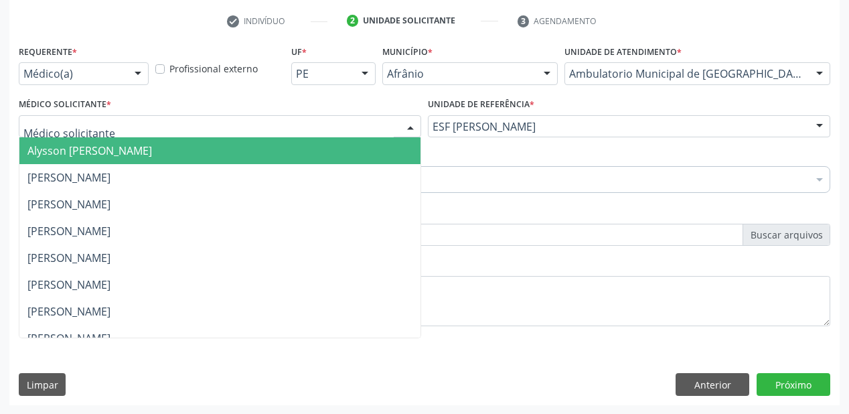
click at [54, 151] on span "Alysson [PERSON_NAME]" at bounding box center [89, 150] width 125 height 15
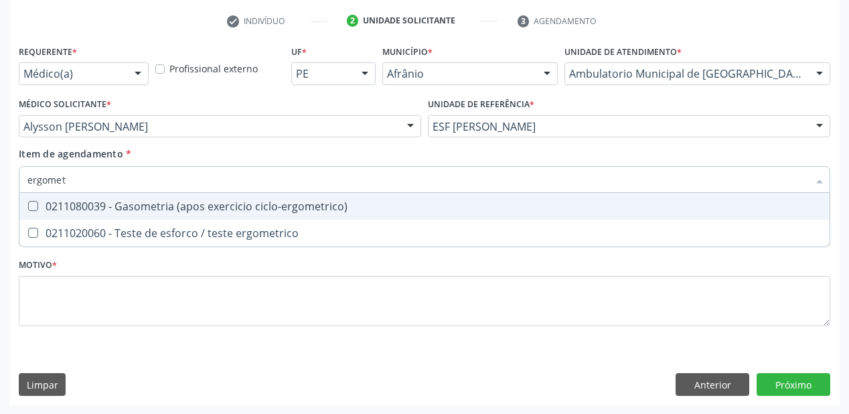
type input "ergometr"
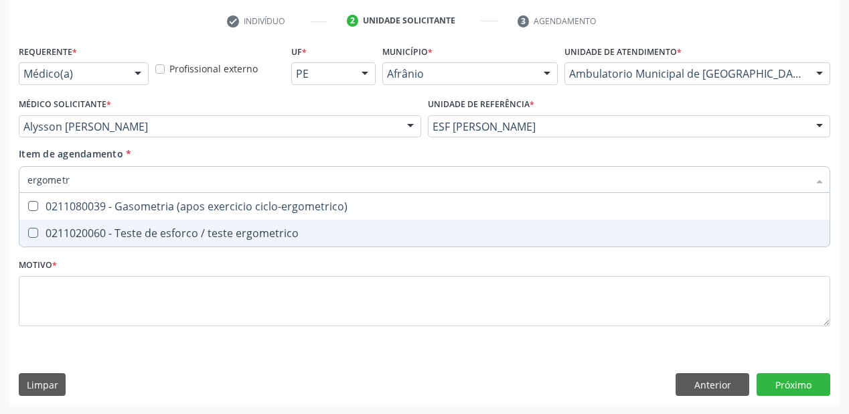
click at [58, 237] on div "0211020060 - Teste de esforco / teste ergometrico" at bounding box center [424, 233] width 794 height 11
checkbox ergometrico "true"
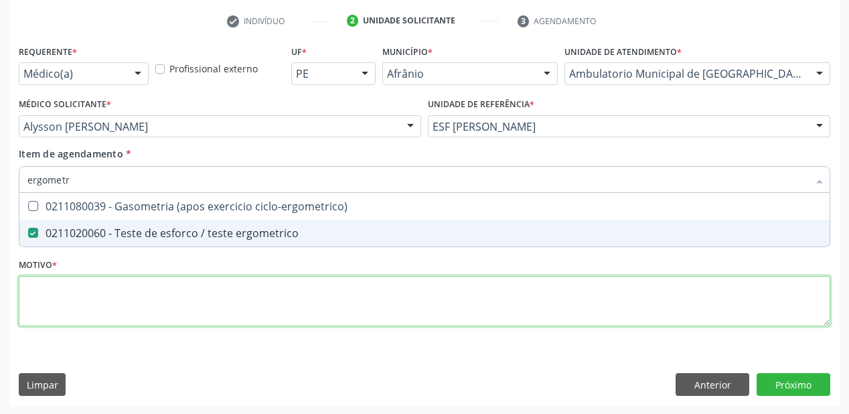
click at [35, 303] on div "Requerente * Médico(a) Médico(a) Enfermeiro(a) Paciente Nenhum resultado encont…" at bounding box center [424, 193] width 811 height 303
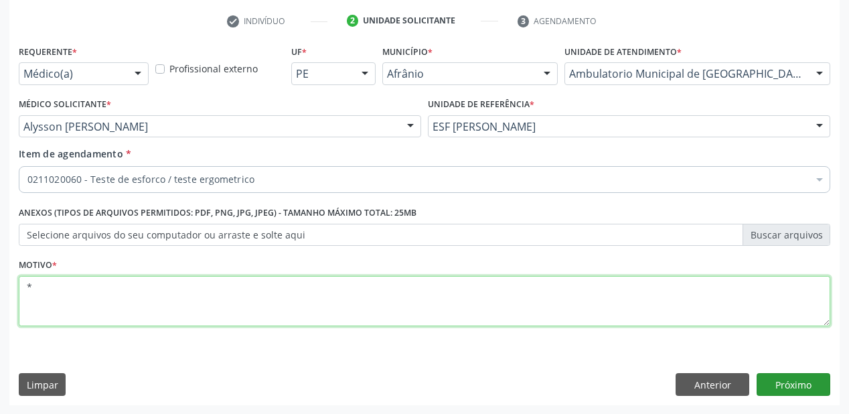
type textarea "*"
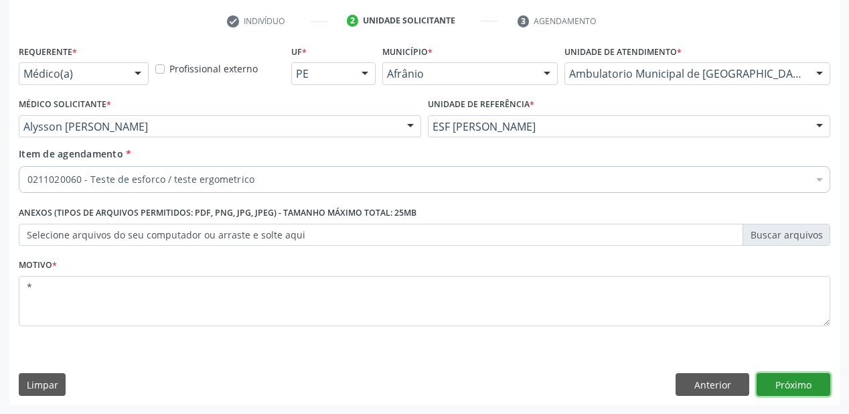
click at [779, 380] on button "Próximo" at bounding box center [794, 384] width 74 height 23
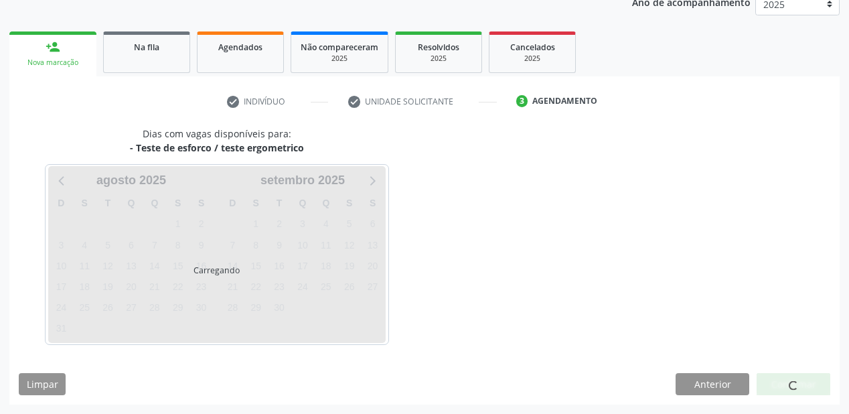
scroll to position [168, 0]
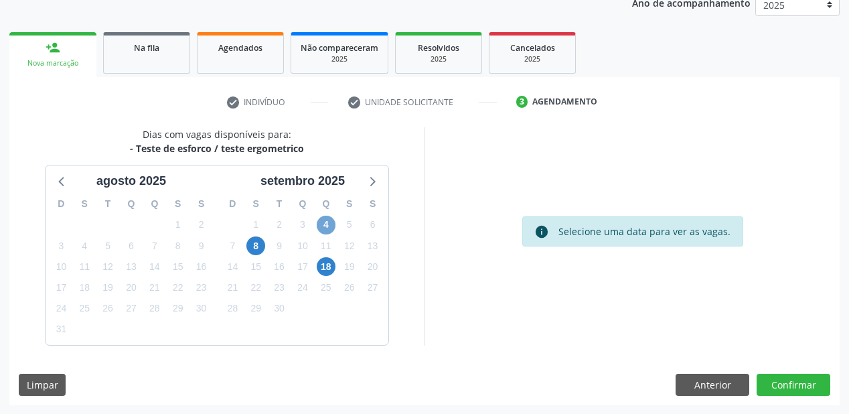
click at [322, 222] on span "4" at bounding box center [326, 225] width 19 height 19
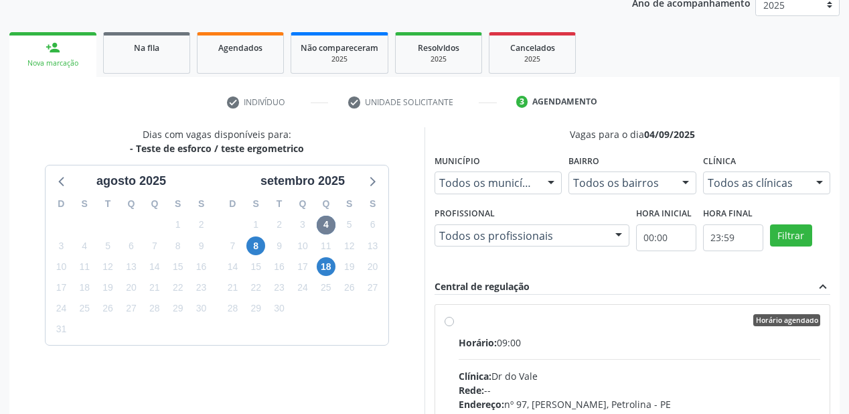
click at [601, 317] on div "Horário agendado" at bounding box center [640, 320] width 362 height 12
click at [454, 317] on input "Horário agendado Horário: 09:00 Clínica: Dr do Vale Rede: -- Endereço: [STREET_…" at bounding box center [449, 320] width 9 height 12
radio input "true"
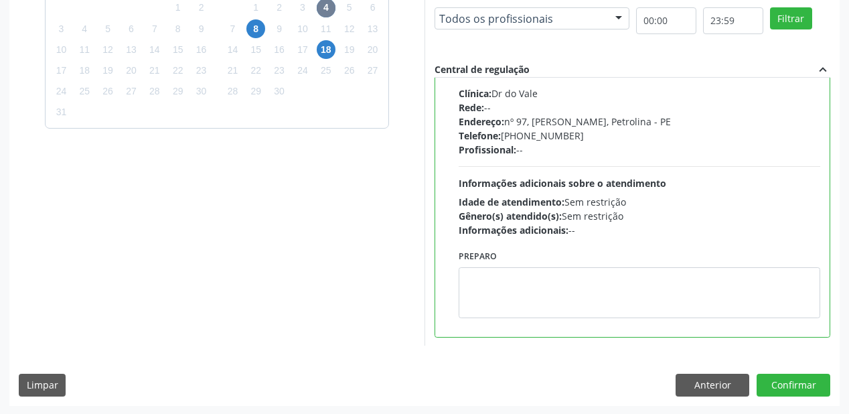
scroll to position [386, 0]
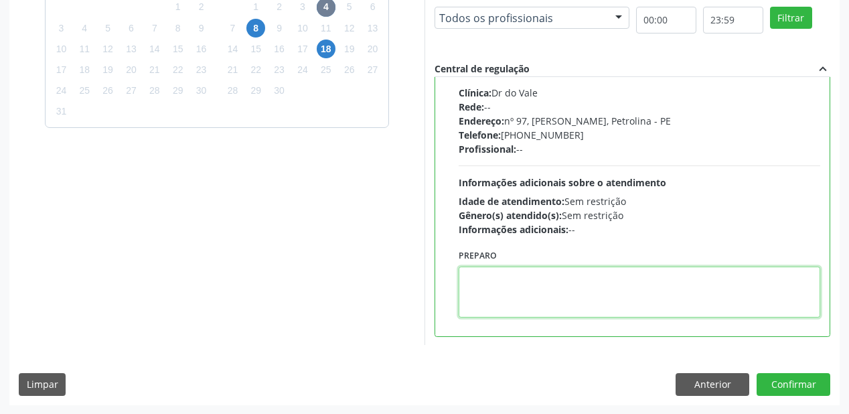
click at [483, 277] on textarea at bounding box center [640, 291] width 362 height 51
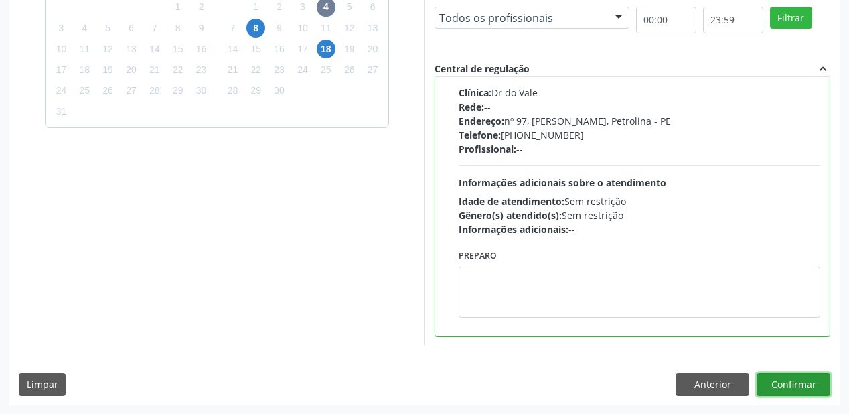
click at [777, 382] on button "Confirmar" at bounding box center [794, 384] width 74 height 23
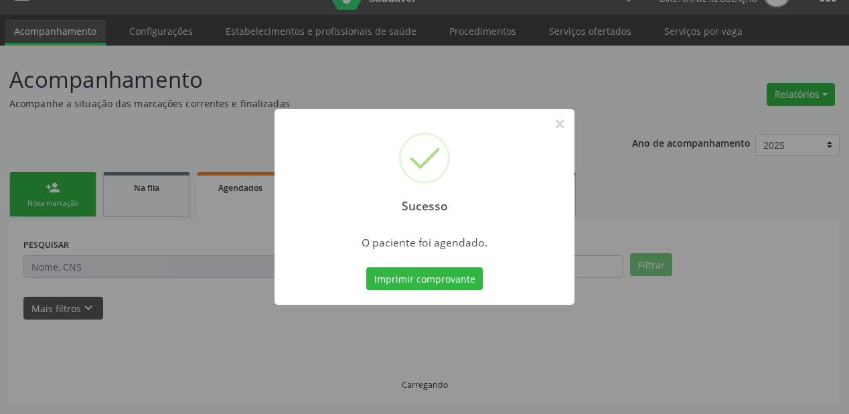
scroll to position [27, 0]
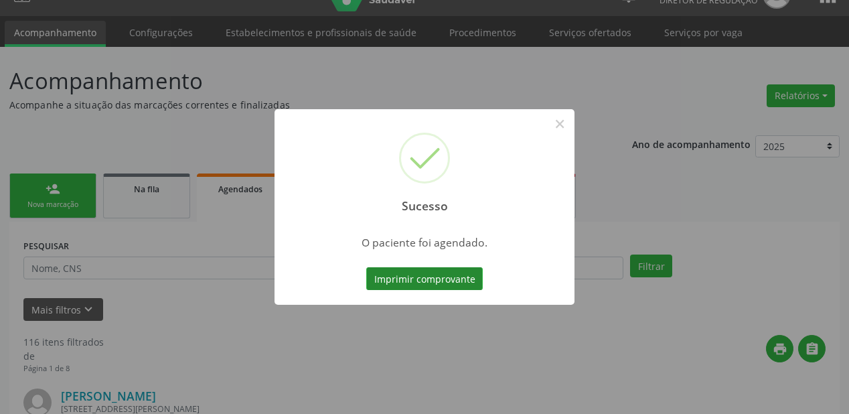
click at [471, 284] on button "Imprimir comprovante" at bounding box center [424, 278] width 116 height 23
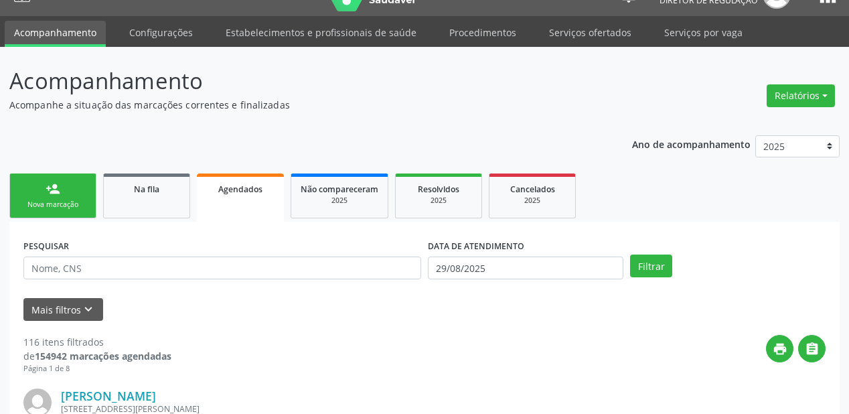
click at [55, 201] on div "Nova marcação" at bounding box center [52, 205] width 67 height 10
click at [160, 199] on link "Na fila" at bounding box center [146, 195] width 87 height 45
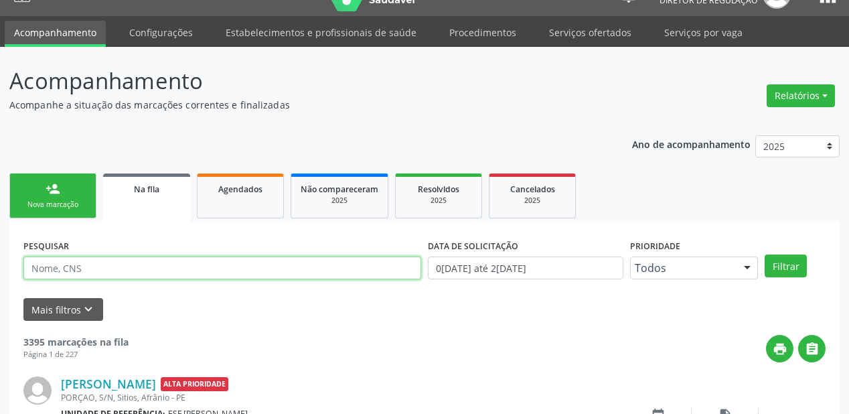
click at [93, 260] on input "text" at bounding box center [222, 267] width 398 height 23
type input "700008769421409"
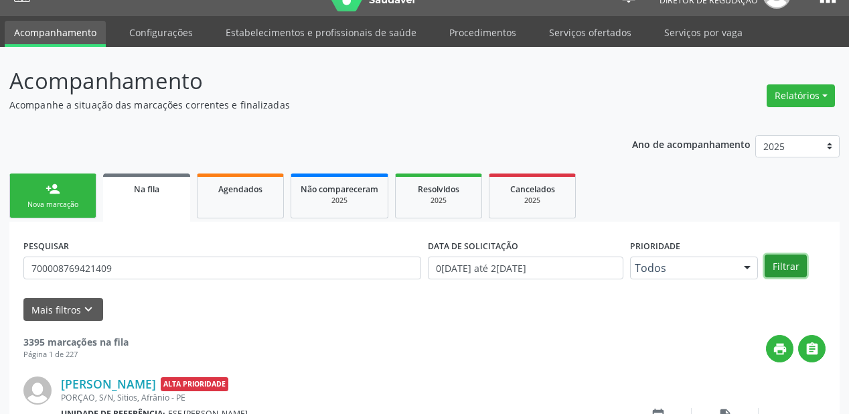
click at [785, 260] on button "Filtrar" at bounding box center [786, 265] width 42 height 23
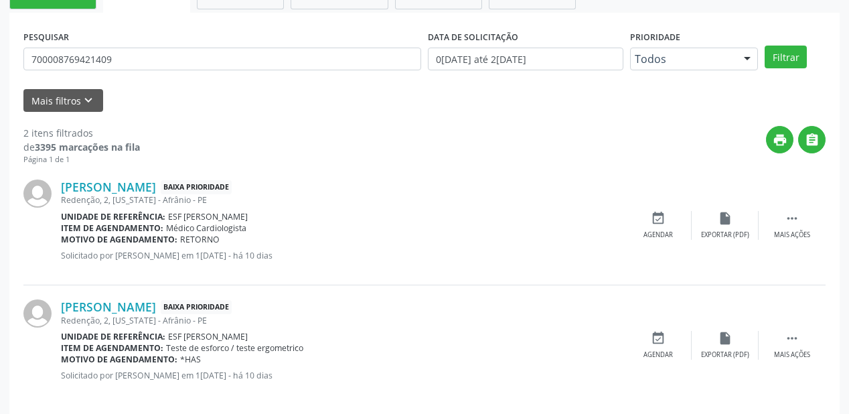
scroll to position [248, 0]
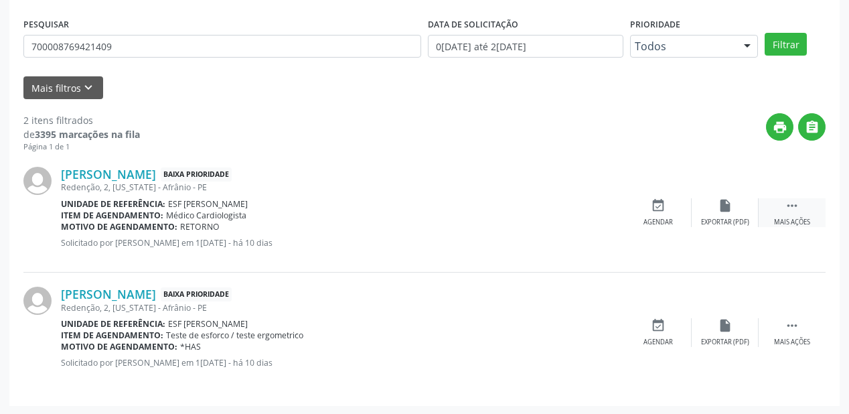
click at [789, 201] on icon "" at bounding box center [792, 205] width 15 height 15
click at [468, 222] on div "Agendar" at bounding box center [457, 222] width 29 height 9
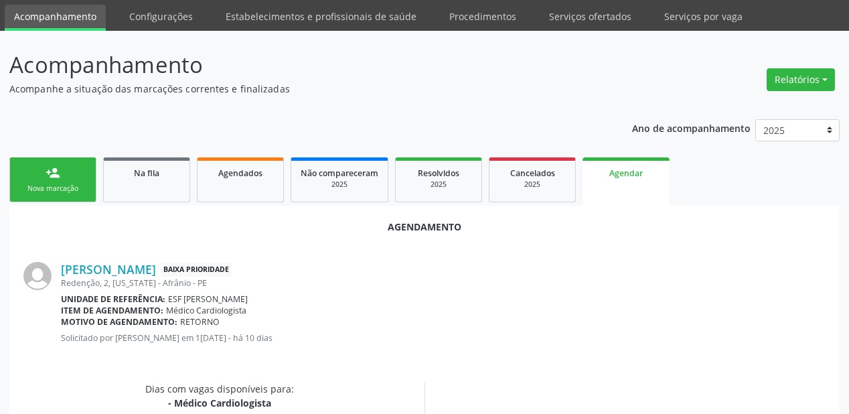
scroll to position [282, 0]
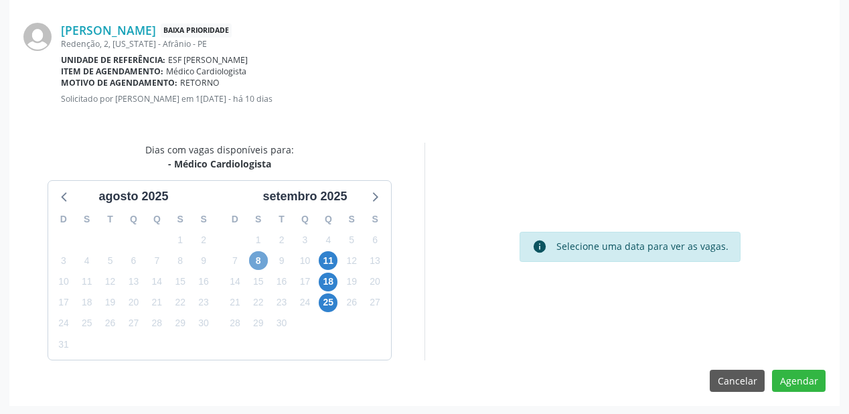
click at [257, 260] on span "8" at bounding box center [258, 260] width 19 height 19
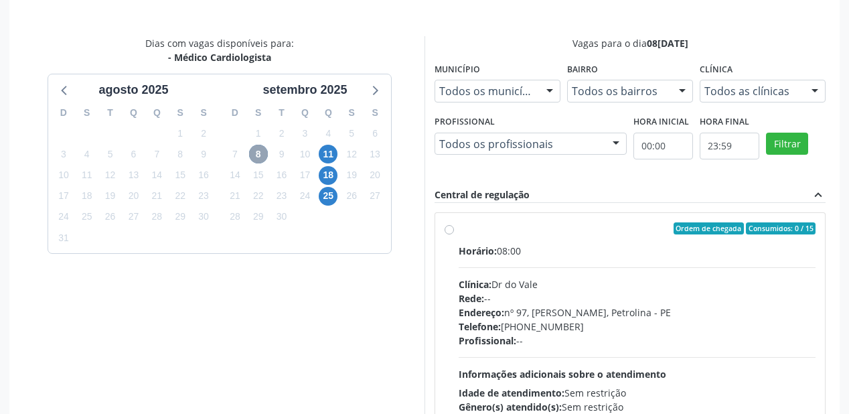
scroll to position [389, 0]
click at [515, 297] on div "Rede: --" at bounding box center [637, 298] width 357 height 14
click at [454, 234] on input "Ordem de chegada Consumidos: 0 / 15 Horário: 08:00 Clínica: Dr do Vale Rede: --…" at bounding box center [449, 228] width 9 height 12
radio input "true"
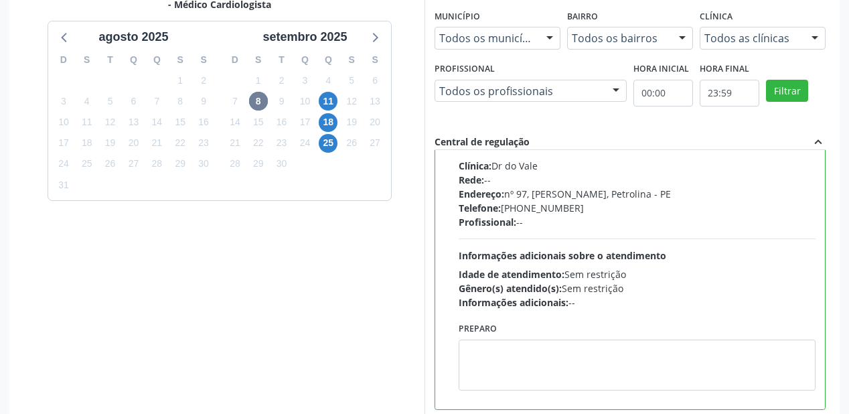
scroll to position [499, 0]
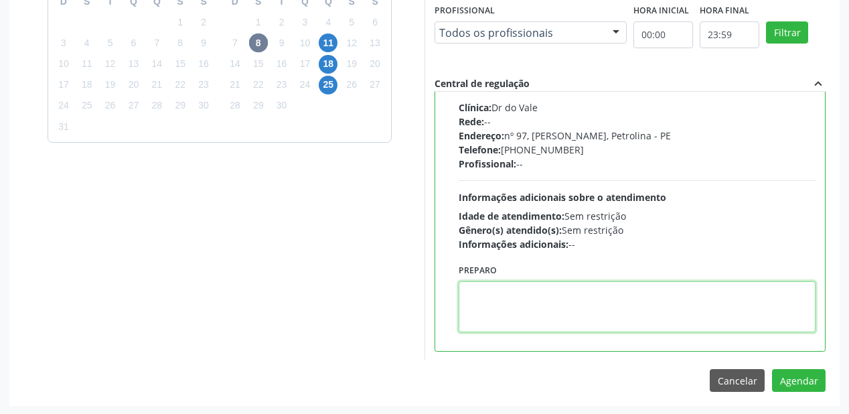
click at [517, 296] on textarea at bounding box center [637, 306] width 357 height 51
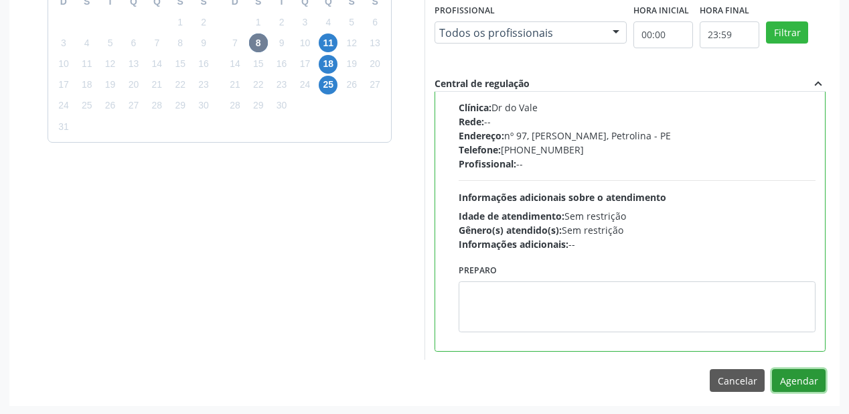
click at [788, 373] on button "Agendar" at bounding box center [799, 380] width 54 height 23
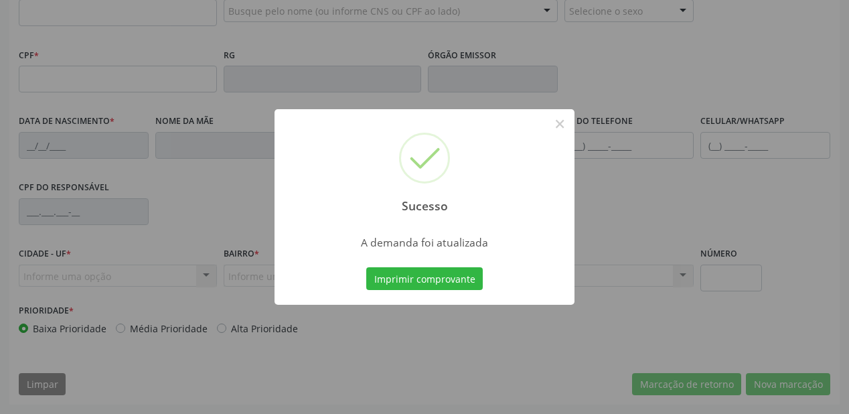
scroll to position [350, 0]
click at [420, 276] on button "Imprimir comprovante" at bounding box center [424, 278] width 116 height 23
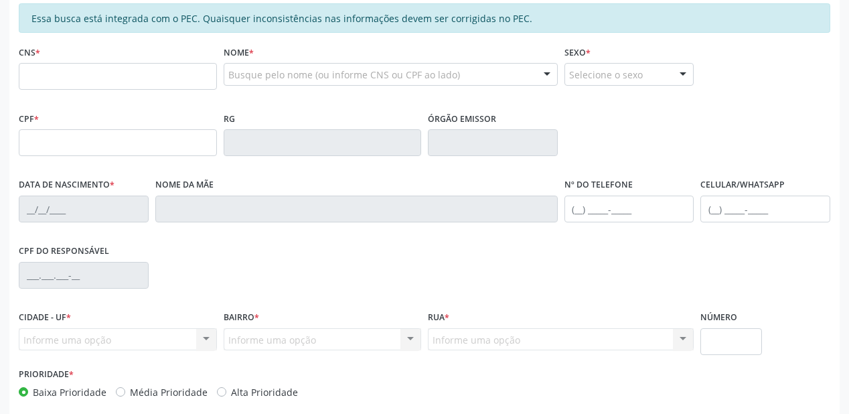
scroll to position [189, 0]
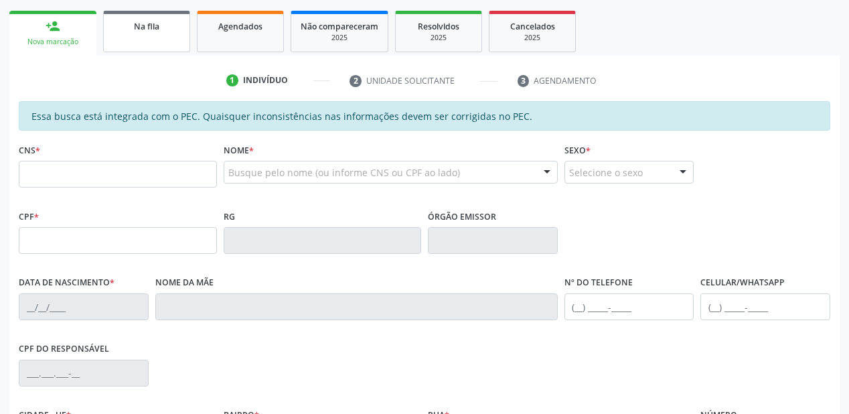
click at [135, 27] on span "Na fila" at bounding box center [146, 26] width 25 height 11
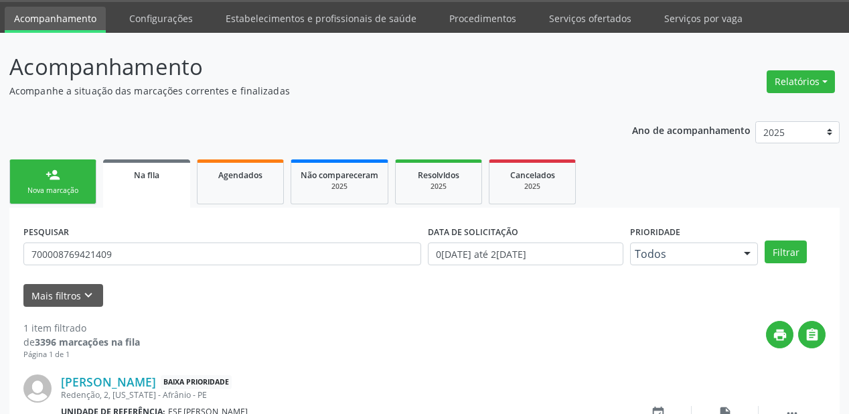
scroll to position [129, 0]
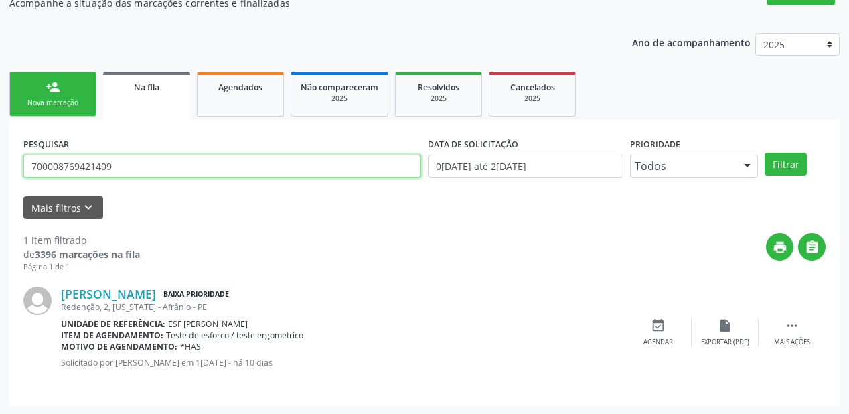
click at [155, 163] on input "700008769421409" at bounding box center [222, 166] width 398 height 23
type input "7"
type input "708004828479023"
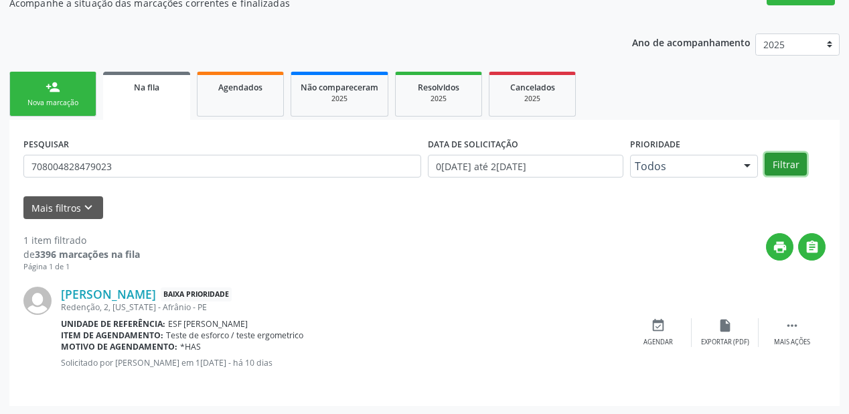
click at [789, 164] on button "Filtrar" at bounding box center [786, 164] width 42 height 23
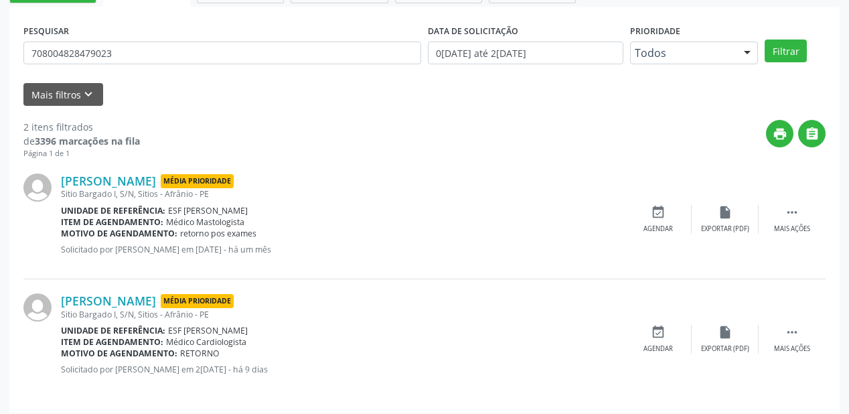
scroll to position [248, 0]
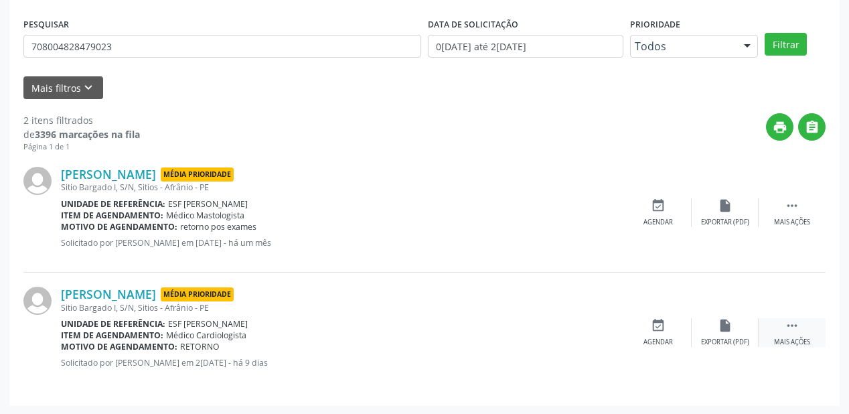
click at [789, 323] on icon "" at bounding box center [792, 325] width 15 height 15
click at [464, 331] on div "event_available Agendar" at bounding box center [457, 332] width 67 height 29
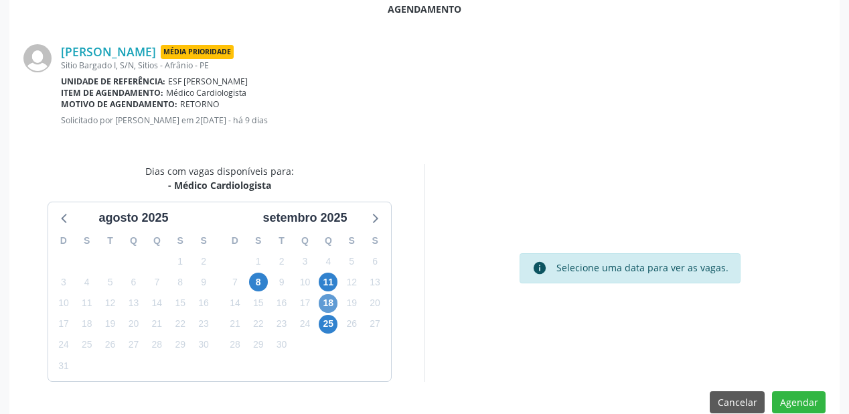
scroll to position [268, 0]
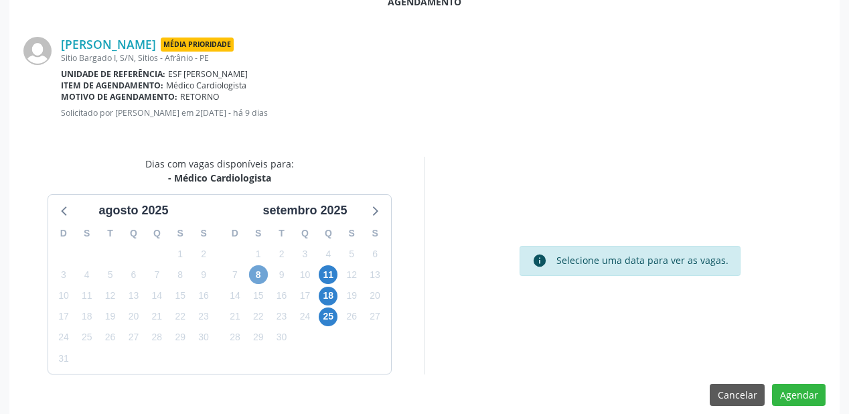
click at [260, 270] on span "8" at bounding box center [258, 274] width 19 height 19
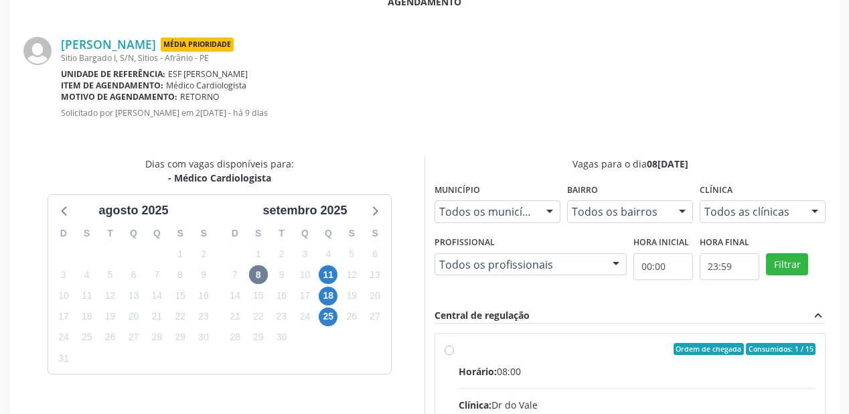
click at [616, 348] on div "Ordem de chegada Consumidos: 1 / 15" at bounding box center [637, 349] width 357 height 12
click at [454, 348] on input "Ordem de chegada Consumidos: 1 / 15 Horário: 08:00 Clínica: Dr do Vale Rede: --…" at bounding box center [449, 349] width 9 height 12
radio input "true"
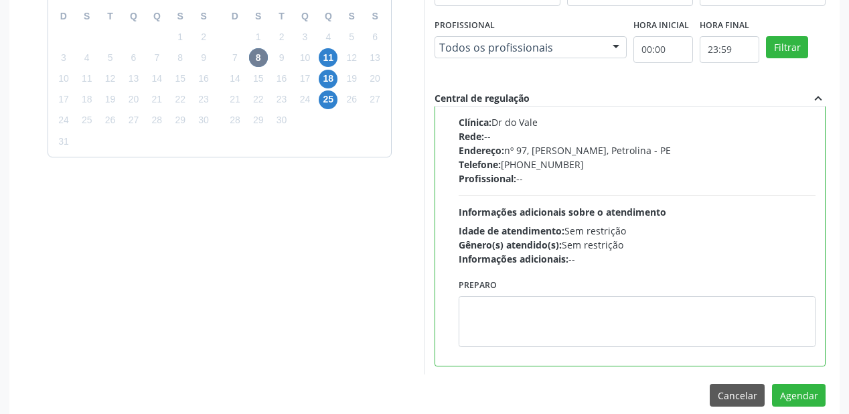
scroll to position [499, 0]
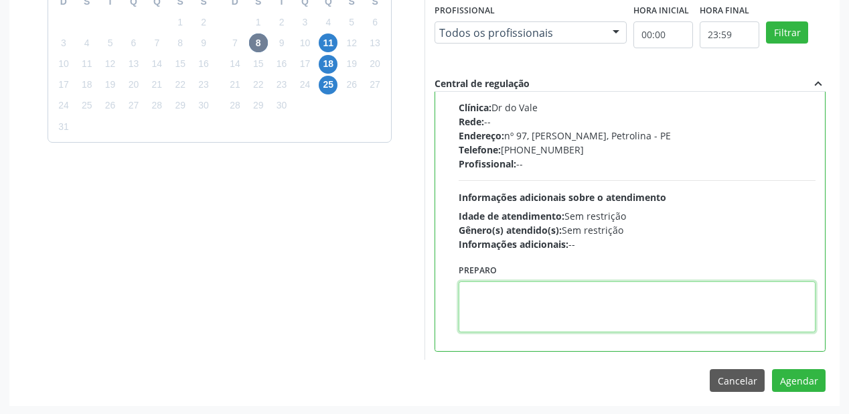
click at [525, 319] on textarea at bounding box center [637, 306] width 357 height 51
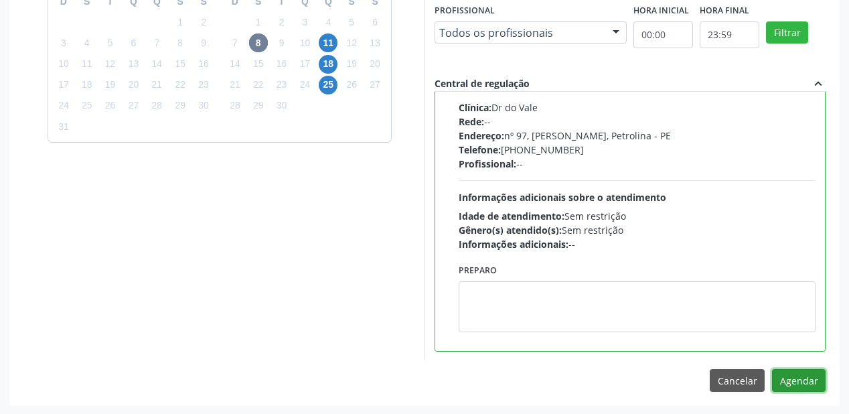
click at [779, 374] on button "Agendar" at bounding box center [799, 380] width 54 height 23
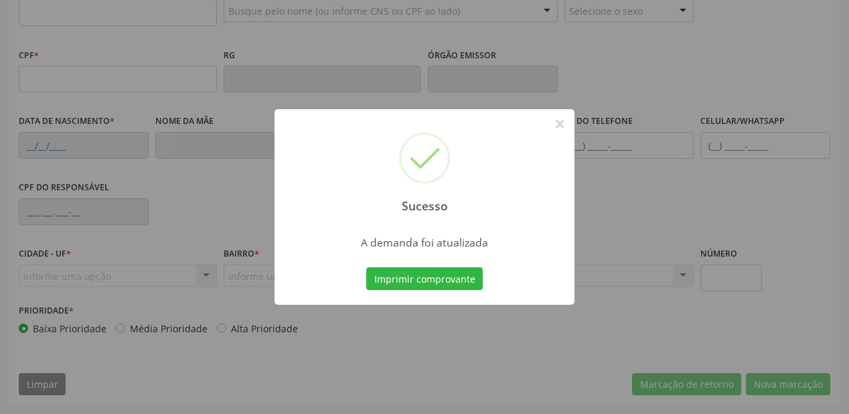
scroll to position [350, 0]
click at [427, 281] on button "Imprimir comprovante" at bounding box center [424, 278] width 116 height 23
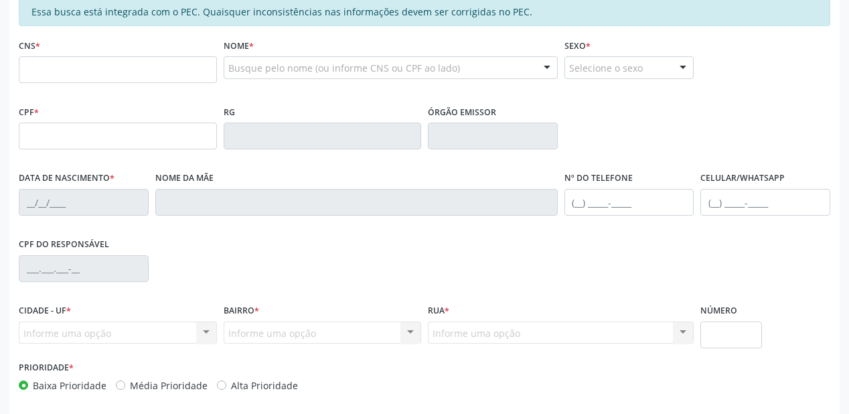
scroll to position [189, 0]
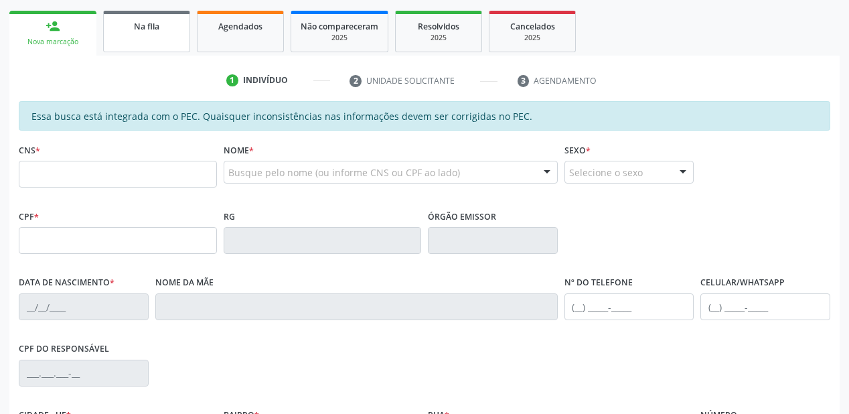
click at [157, 36] on link "Na fila" at bounding box center [146, 32] width 87 height 42
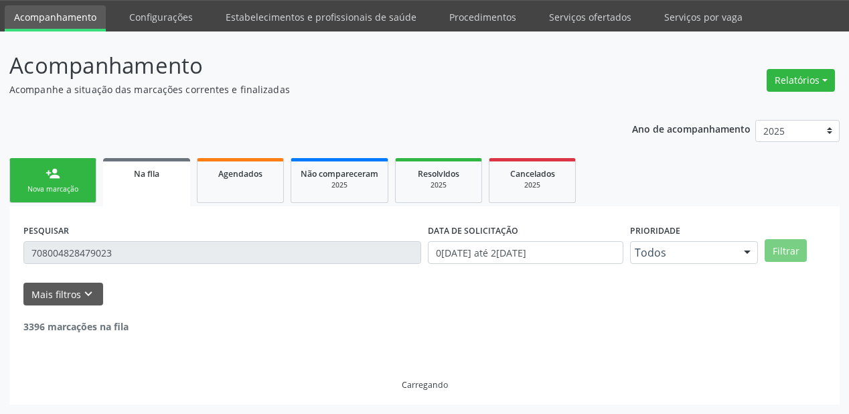
scroll to position [129, 0]
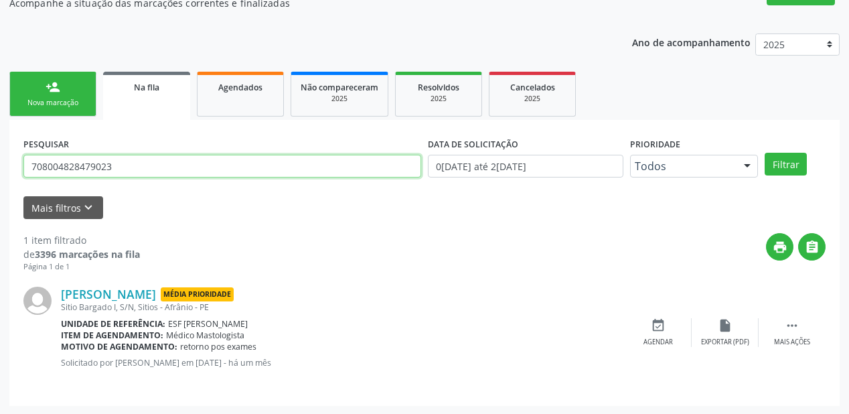
click at [121, 171] on input "708004828479023" at bounding box center [222, 166] width 398 height 23
type input "7"
type input "898004508866842"
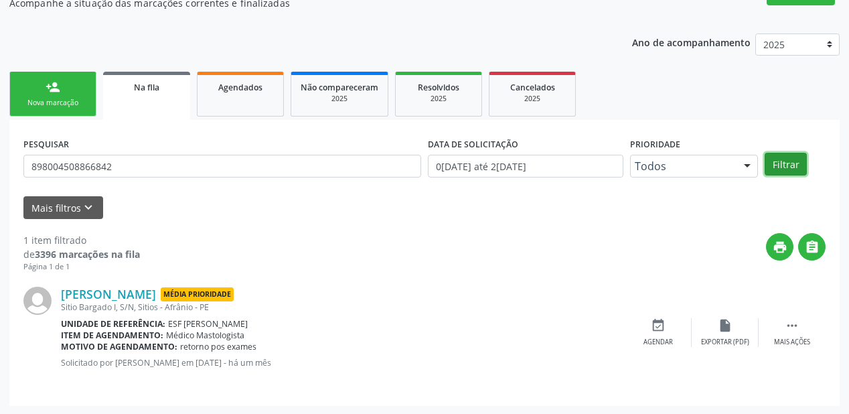
click at [782, 163] on button "Filtrar" at bounding box center [786, 164] width 42 height 23
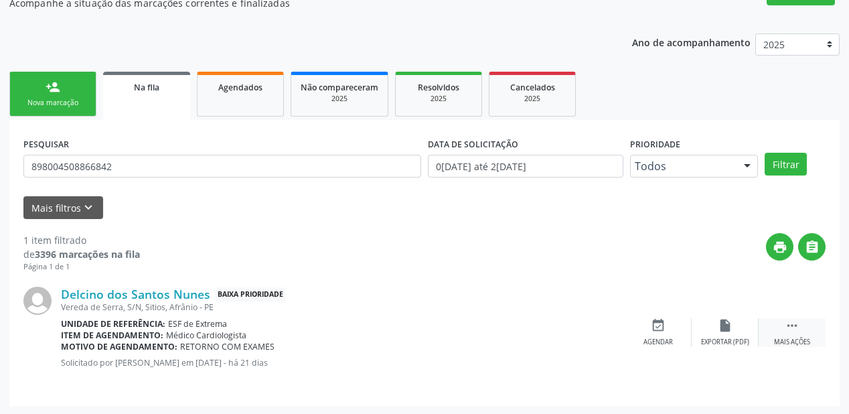
click at [788, 323] on icon "" at bounding box center [792, 325] width 15 height 15
click at [469, 339] on div "Agendar" at bounding box center [457, 341] width 29 height 9
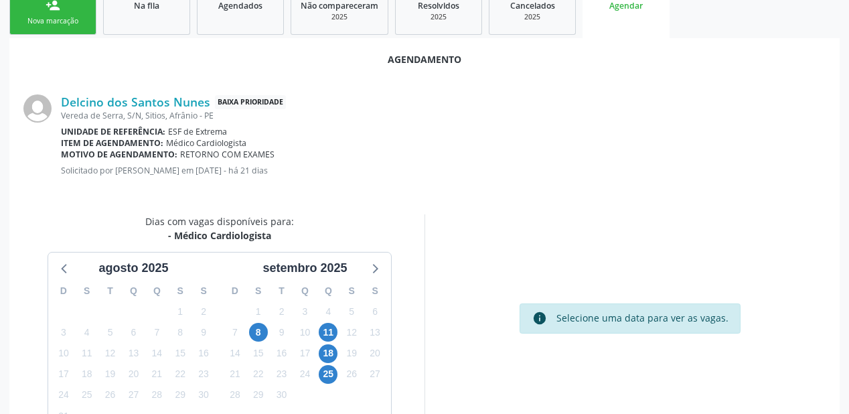
scroll to position [282, 0]
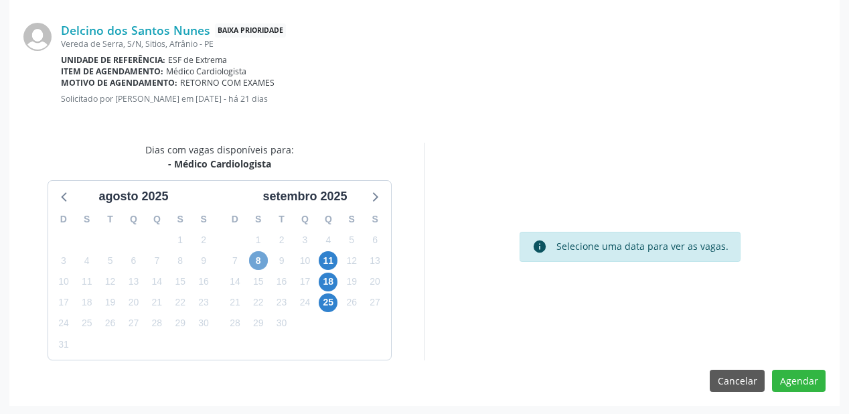
click at [254, 260] on span "8" at bounding box center [258, 260] width 19 height 19
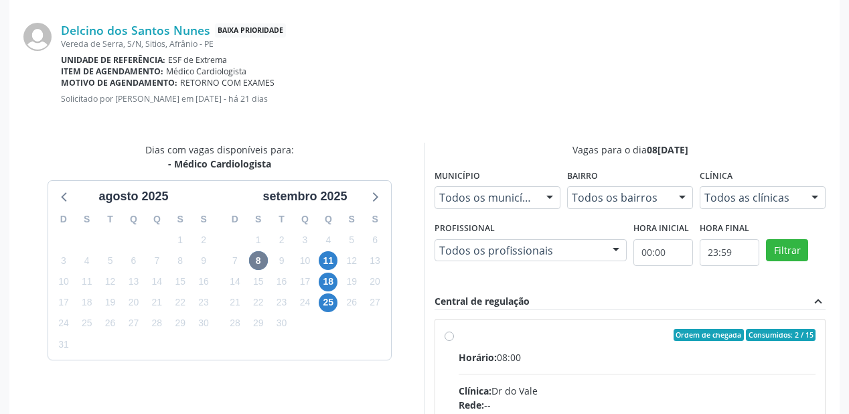
click at [454, 341] on input "Ordem de chegada Consumidos: 2 / 15 Horário: 08:00 Clínica: Dr do Vale Rede: --…" at bounding box center [449, 335] width 9 height 12
radio input "true"
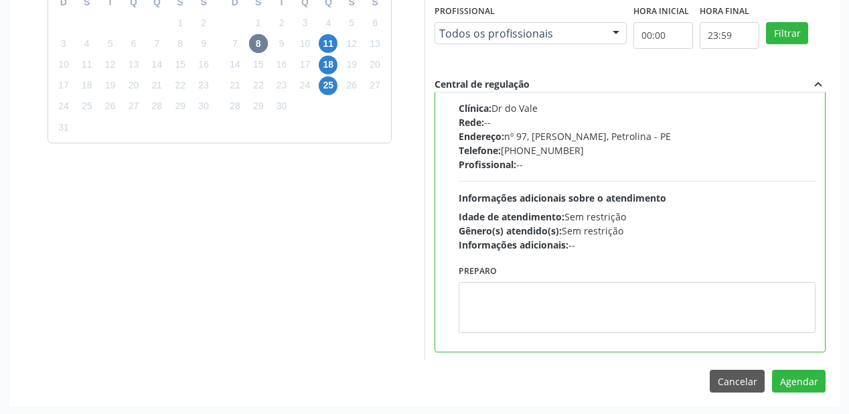
scroll to position [499, 0]
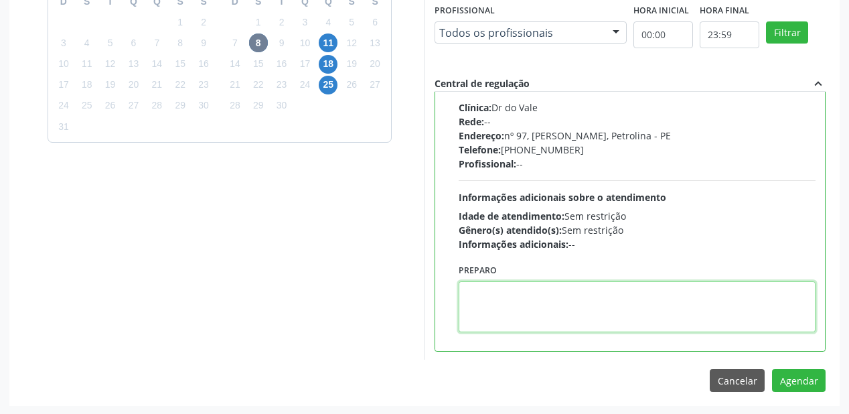
drag, startPoint x: 514, startPoint y: 303, endPoint x: 631, endPoint y: 324, distance: 118.4
click at [514, 302] on textarea at bounding box center [637, 306] width 357 height 51
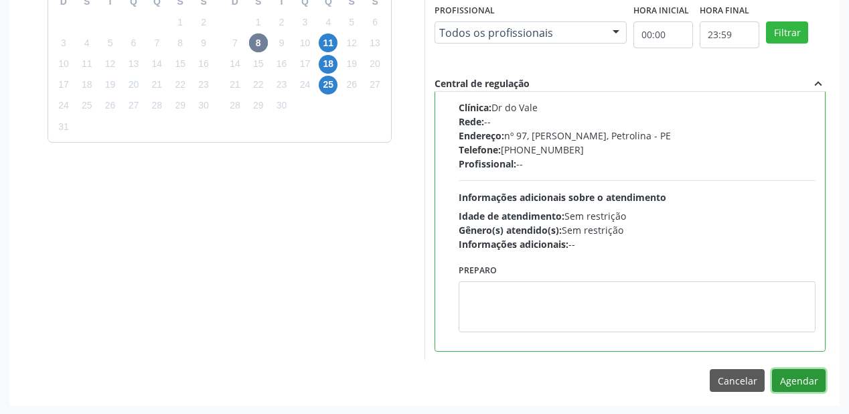
click at [787, 370] on button "Agendar" at bounding box center [799, 380] width 54 height 23
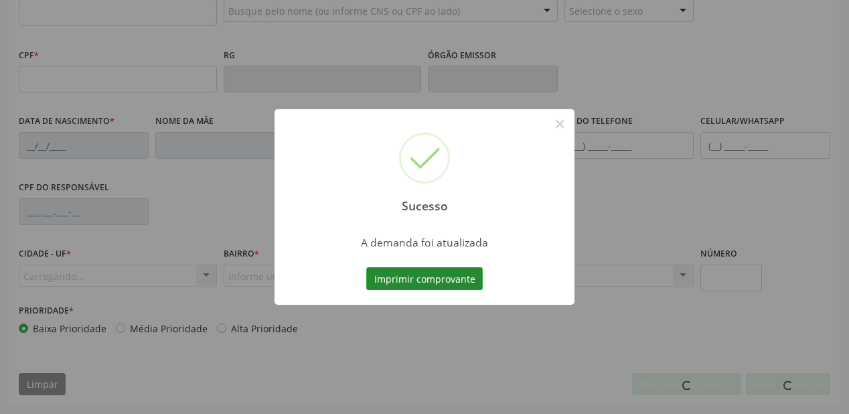
scroll to position [350, 0]
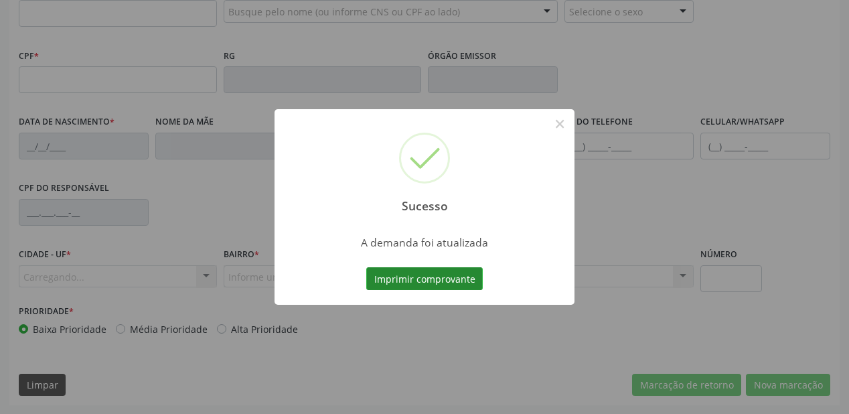
click at [433, 281] on button "Imprimir comprovante" at bounding box center [424, 278] width 116 height 23
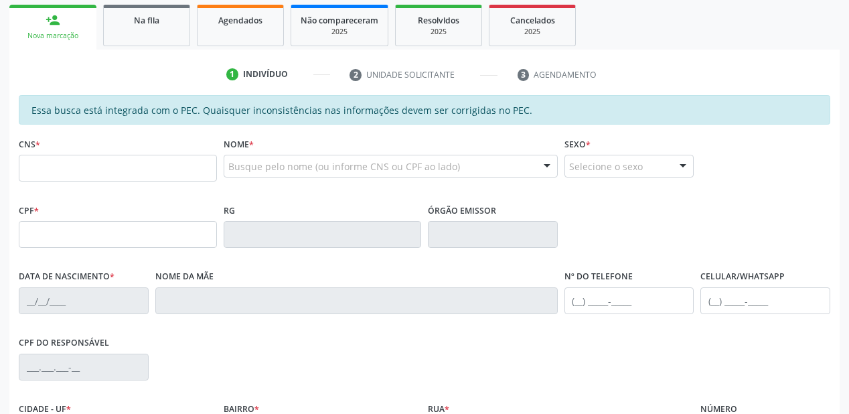
scroll to position [189, 0]
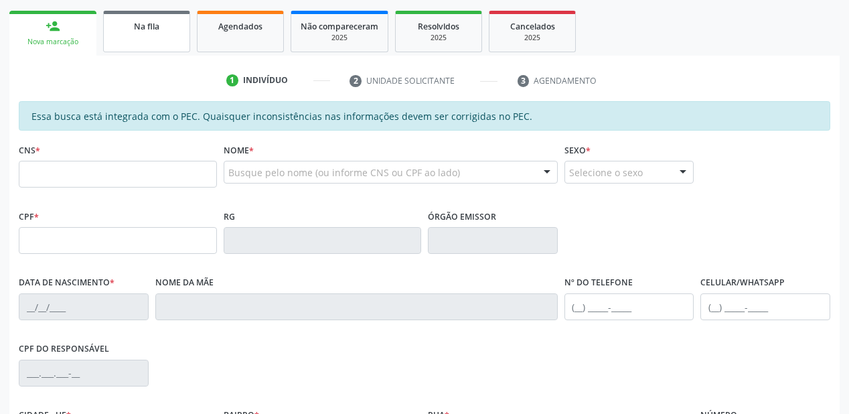
click at [136, 40] on link "Na fila" at bounding box center [146, 32] width 87 height 42
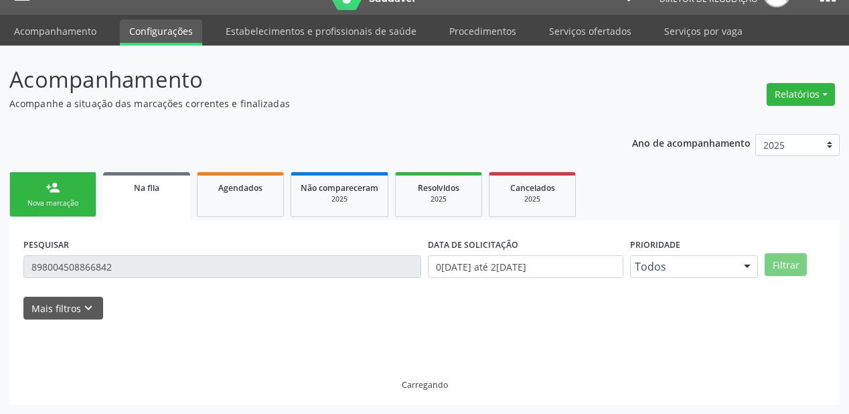
scroll to position [27, 0]
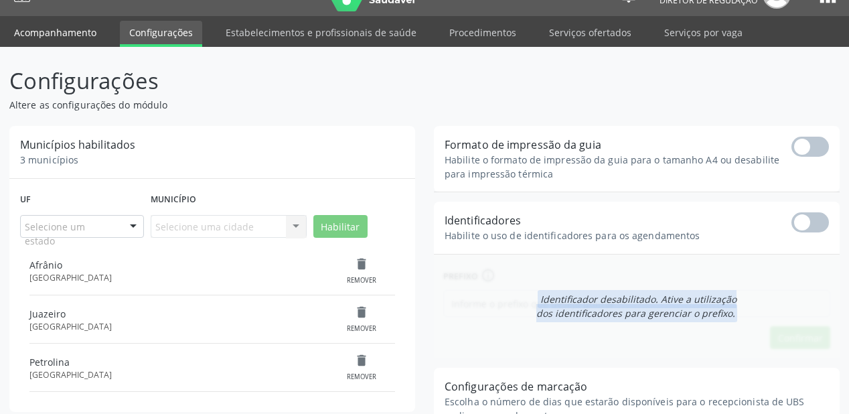
click at [56, 32] on link "Acompanhamento" at bounding box center [55, 32] width 101 height 23
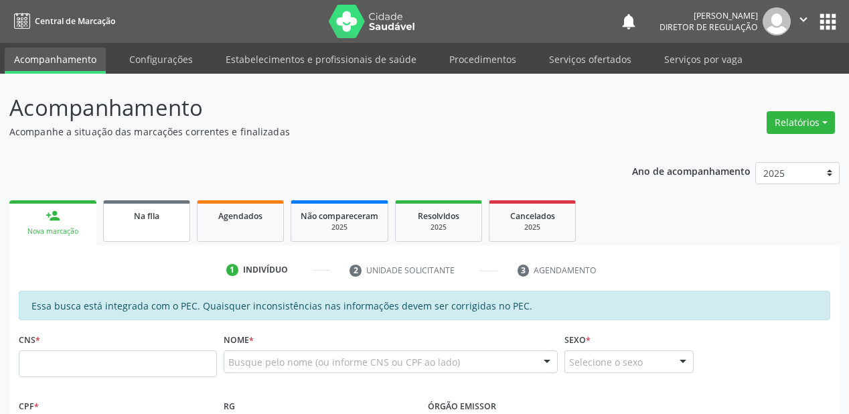
click at [157, 225] on link "Na fila" at bounding box center [146, 221] width 87 height 42
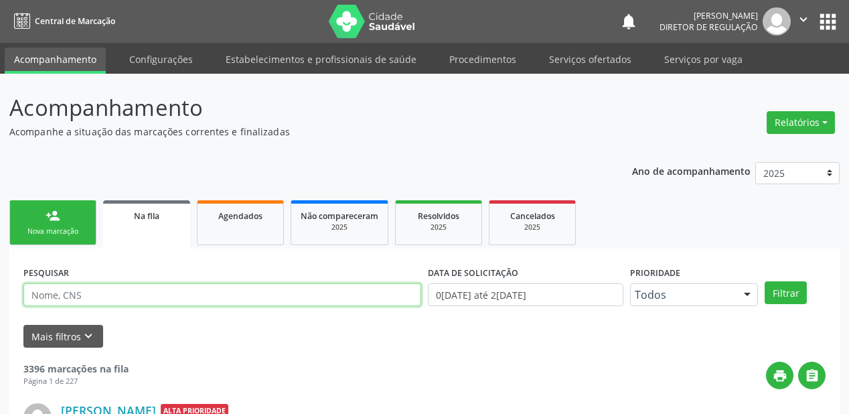
click at [80, 301] on input "text" at bounding box center [222, 294] width 398 height 23
type input "706205576875666"
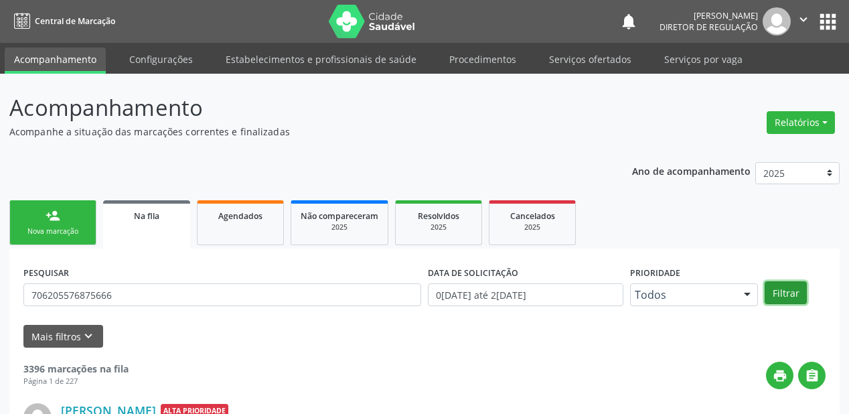
click at [783, 292] on button "Filtrar" at bounding box center [786, 292] width 42 height 23
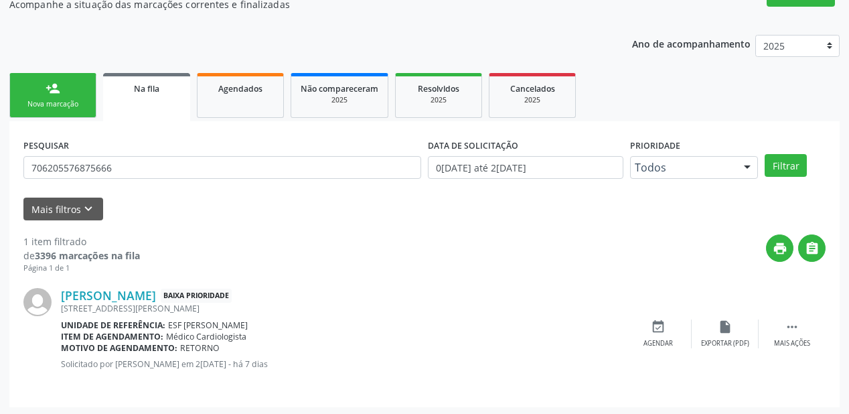
scroll to position [129, 0]
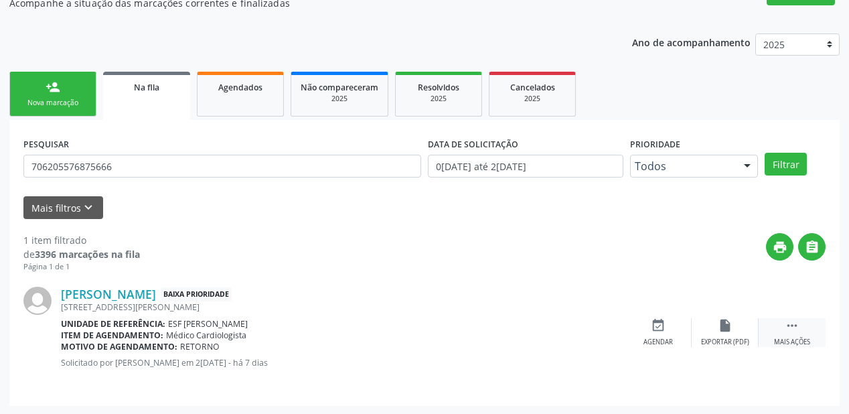
drag, startPoint x: 785, startPoint y: 318, endPoint x: 769, endPoint y: 324, distance: 17.2
click at [784, 319] on div " Mais ações" at bounding box center [792, 332] width 67 height 29
click at [462, 341] on div "Agendar" at bounding box center [457, 341] width 29 height 9
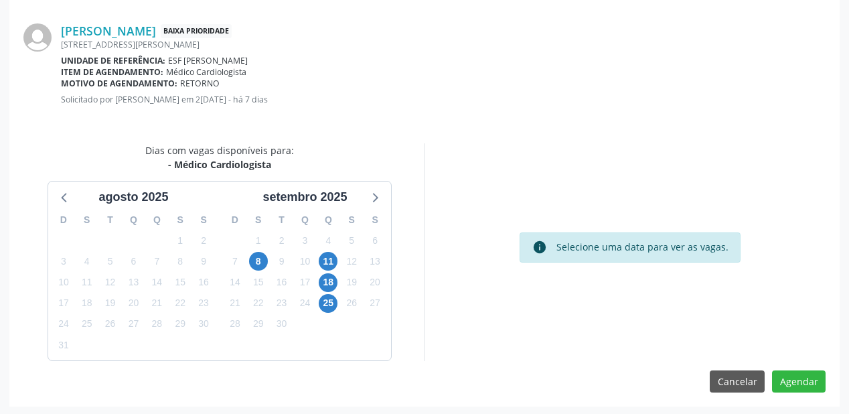
scroll to position [282, 0]
click at [258, 263] on span "8" at bounding box center [258, 260] width 19 height 19
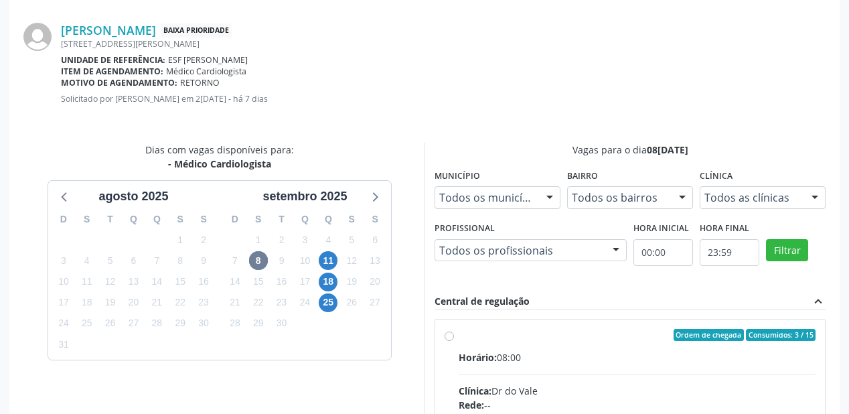
click at [454, 341] on input "Ordem de chegada Consumidos: 3 / 15 Horário: 08:00 Clínica: Dr do Vale Rede: --…" at bounding box center [449, 335] width 9 height 12
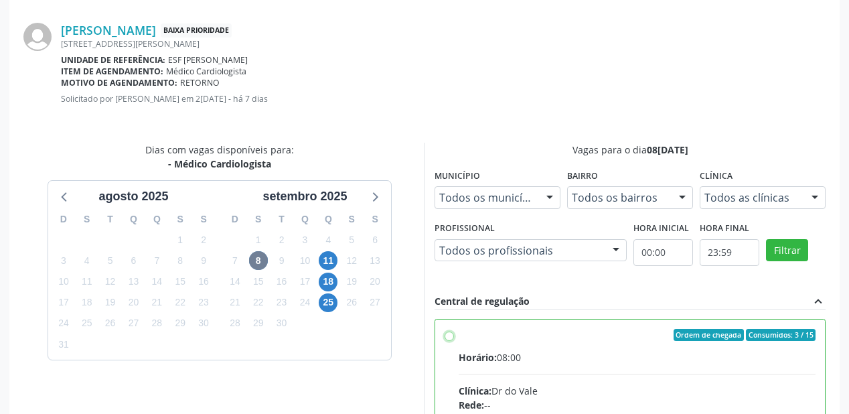
radio input "true"
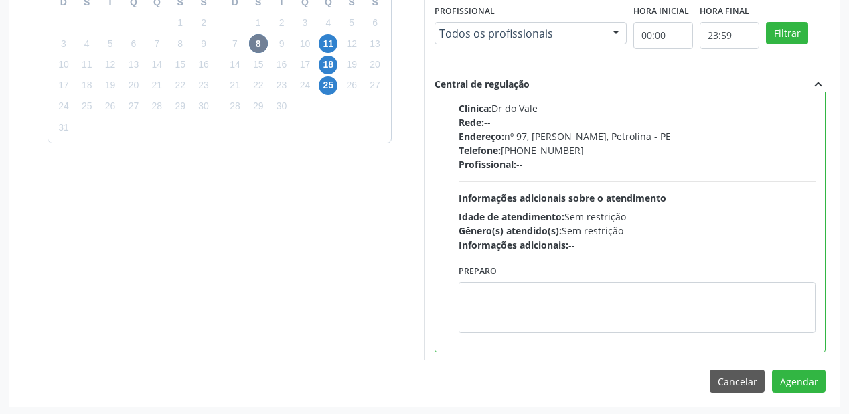
scroll to position [499, 0]
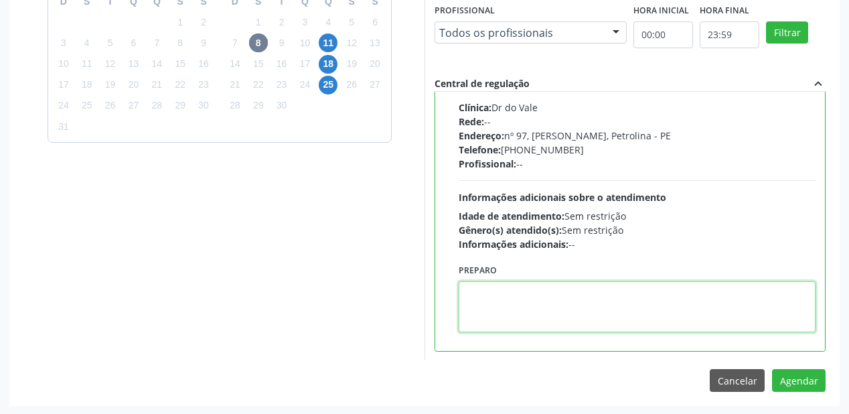
click at [552, 301] on textarea at bounding box center [637, 306] width 357 height 51
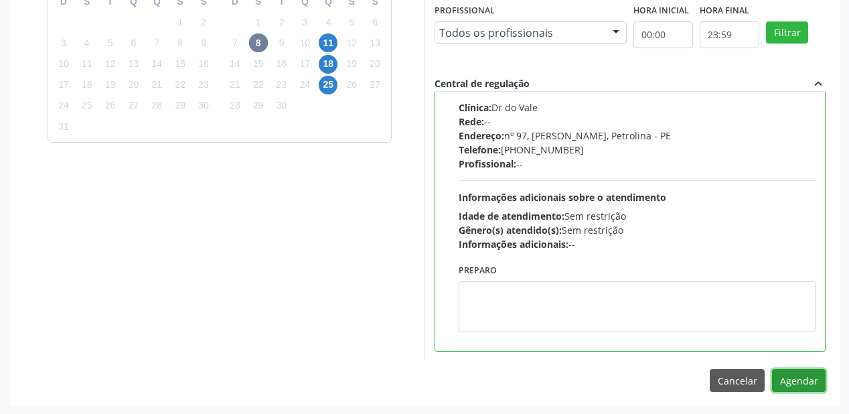
click at [795, 378] on button "Agendar" at bounding box center [799, 380] width 54 height 23
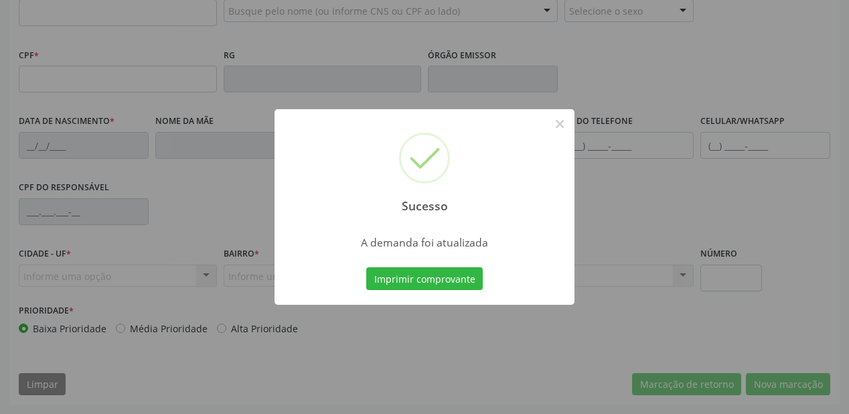
scroll to position [350, 0]
click at [394, 273] on button "Imprimir comprovante" at bounding box center [424, 278] width 116 height 23
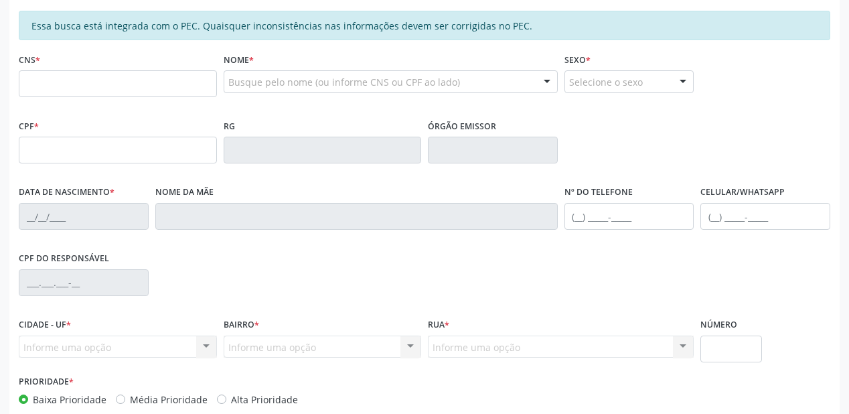
scroll to position [189, 0]
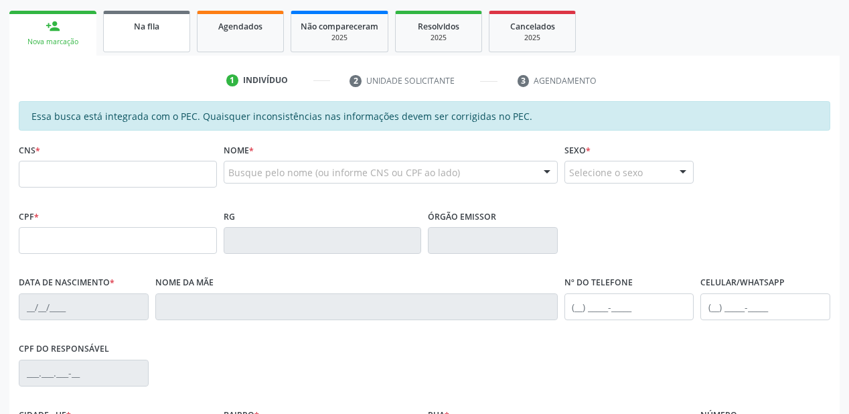
click at [169, 31] on div "Na fila" at bounding box center [146, 26] width 67 height 14
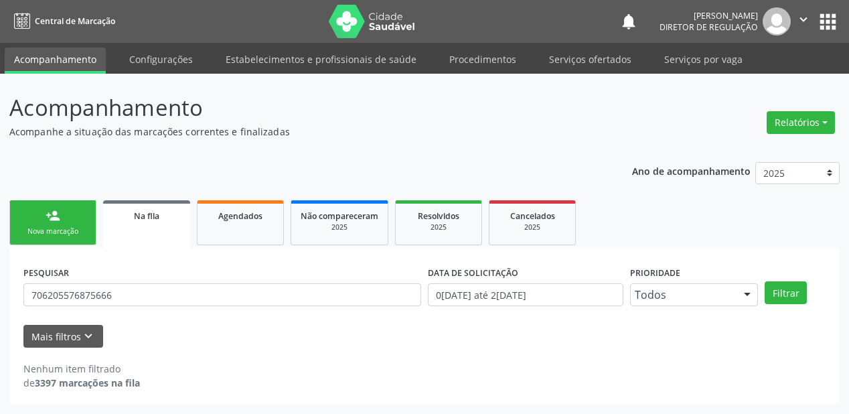
scroll to position [0, 0]
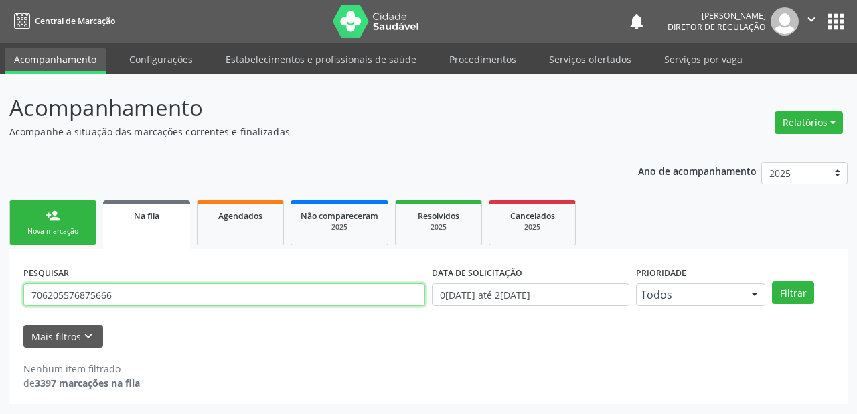
click at [129, 290] on input "706205576875666" at bounding box center [224, 294] width 402 height 23
type input "7"
type input "700009930726203"
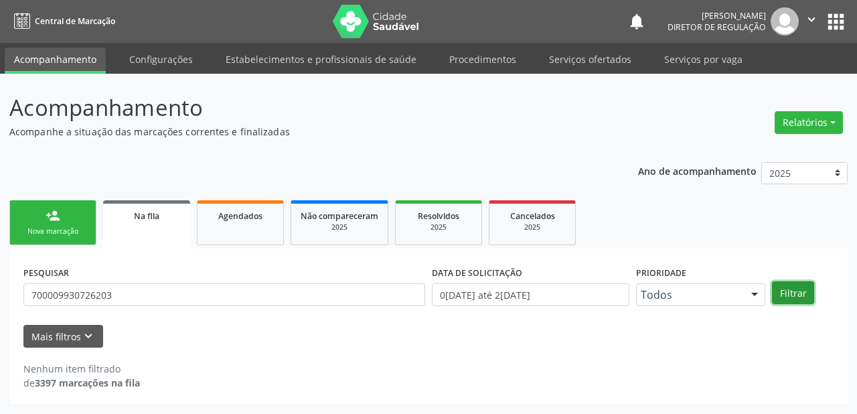
click at [789, 298] on button "Filtrar" at bounding box center [793, 292] width 42 height 23
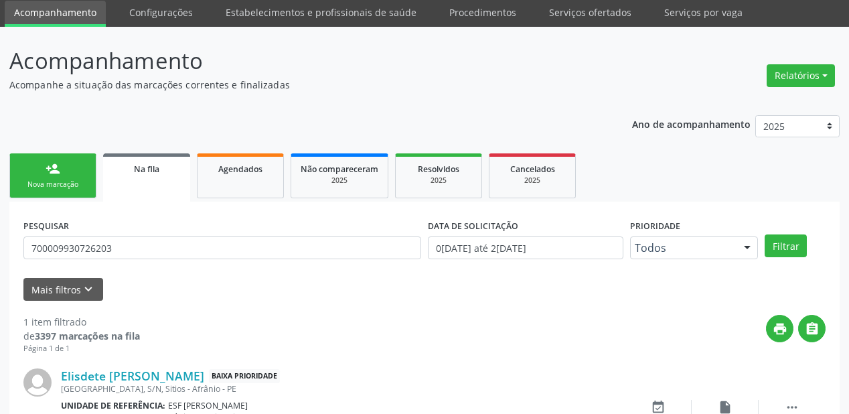
scroll to position [129, 0]
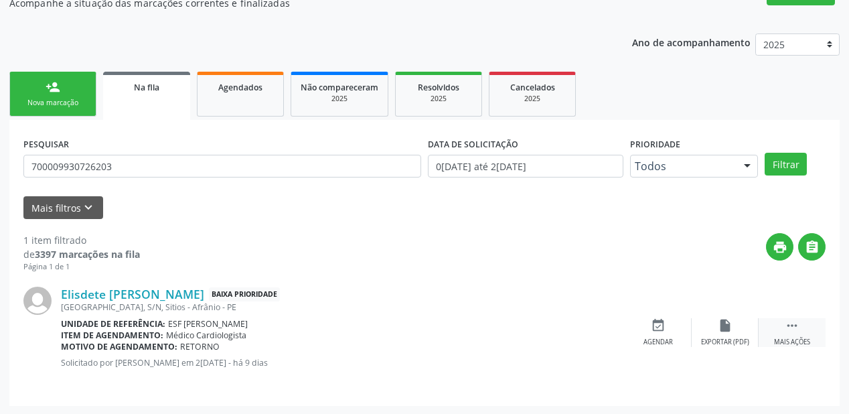
click at [787, 319] on icon "" at bounding box center [792, 325] width 15 height 15
click at [479, 328] on div "event_available Agendar" at bounding box center [457, 332] width 67 height 29
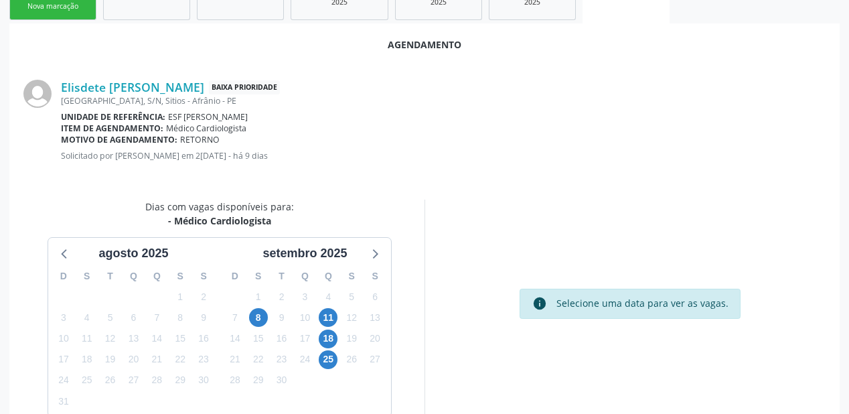
scroll to position [282, 0]
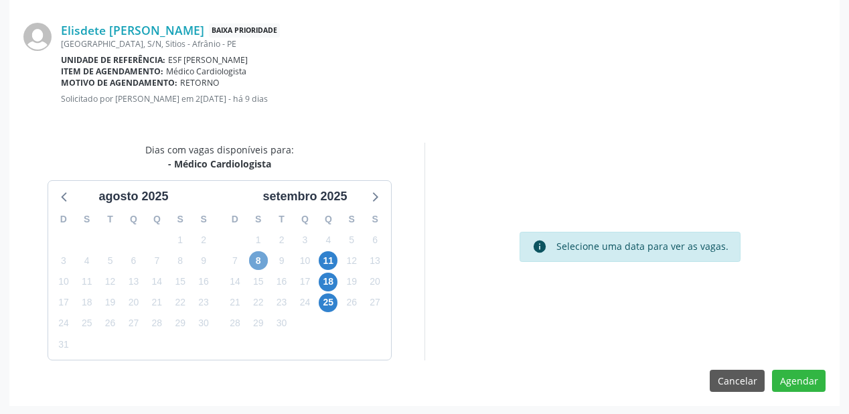
click at [252, 260] on span "8" at bounding box center [258, 260] width 19 height 19
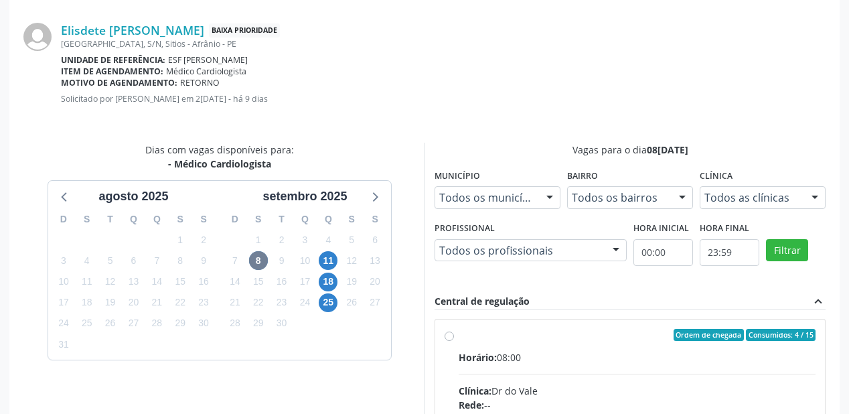
click at [454, 341] on input "Ordem de chegada Consumidos: 4 / 15 Horário: 08:00 Clínica: Dr do Vale Rede: --…" at bounding box center [449, 335] width 9 height 12
radio input "true"
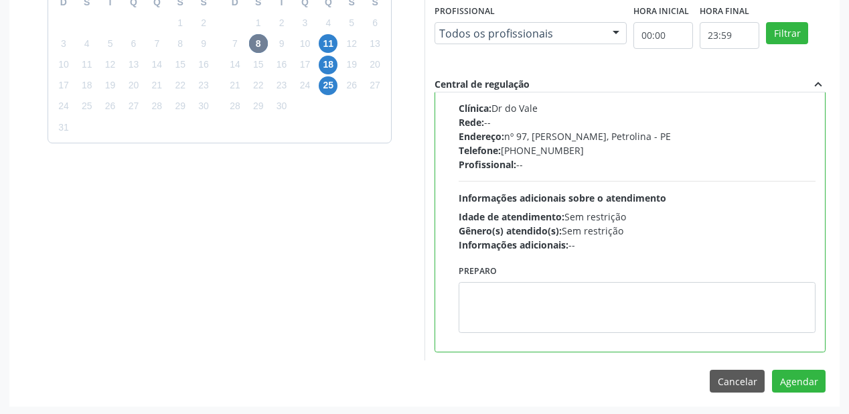
scroll to position [499, 0]
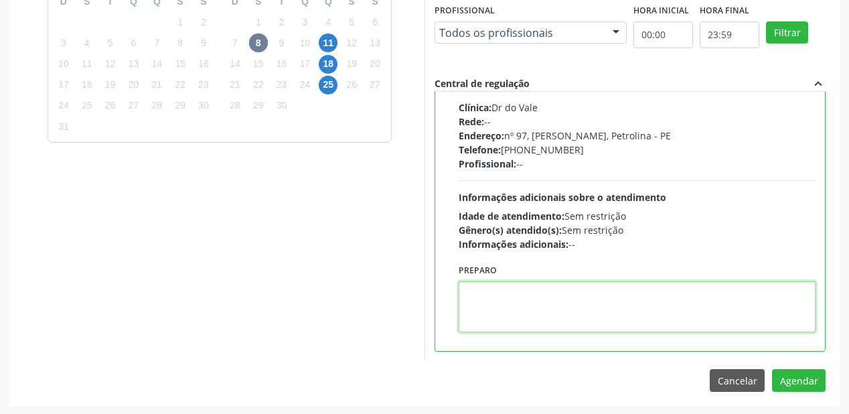
drag, startPoint x: 548, startPoint y: 299, endPoint x: 720, endPoint y: 368, distance: 185.4
click at [549, 299] on textarea at bounding box center [637, 306] width 357 height 51
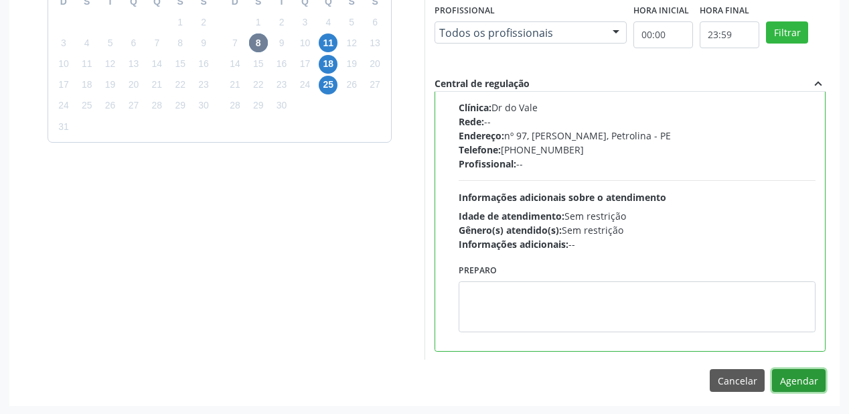
click at [799, 382] on button "Agendar" at bounding box center [799, 380] width 54 height 23
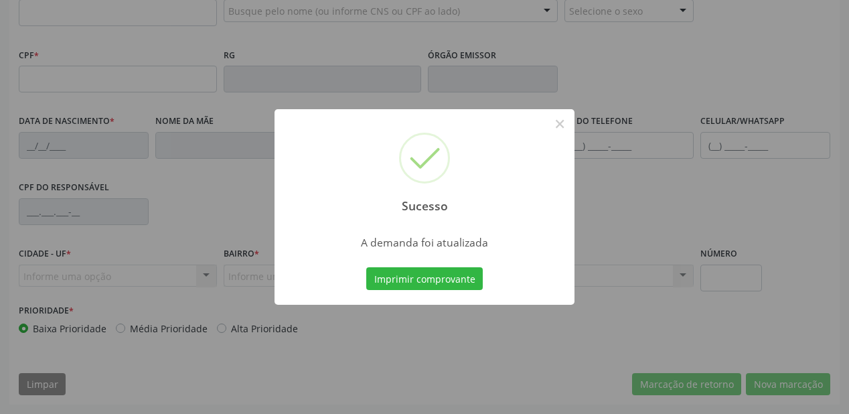
scroll to position [350, 0]
click at [421, 276] on button "Imprimir comprovante" at bounding box center [424, 278] width 116 height 23
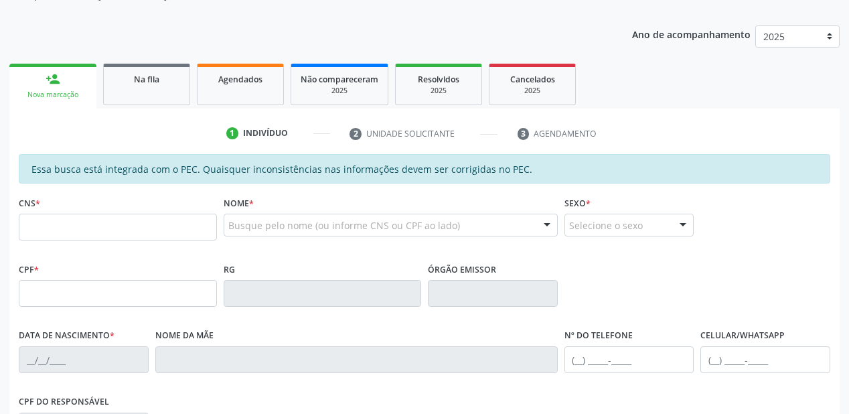
scroll to position [136, 0]
click at [147, 92] on link "Na fila" at bounding box center [146, 85] width 87 height 42
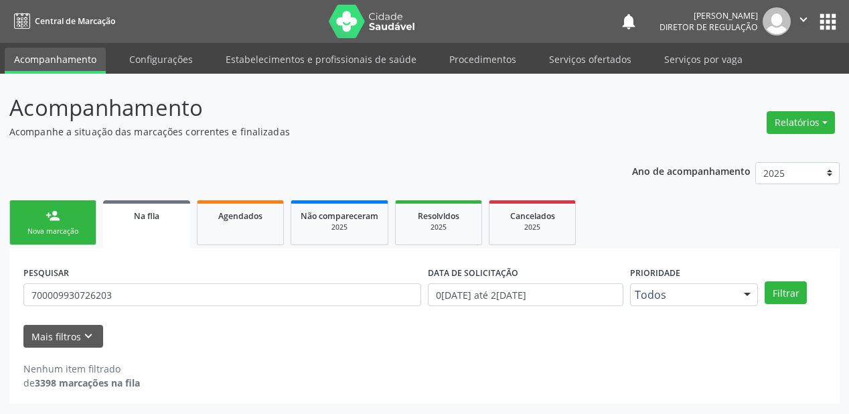
scroll to position [0, 0]
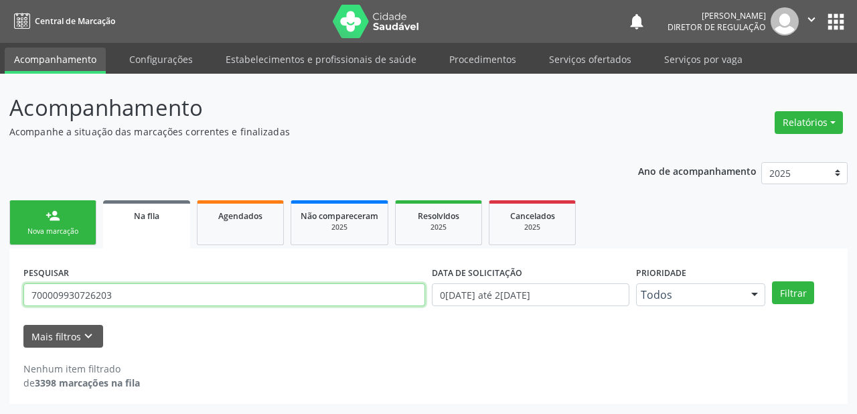
click at [129, 295] on input "700009930726203" at bounding box center [224, 294] width 402 height 23
type input "7"
type input "700404425350244"
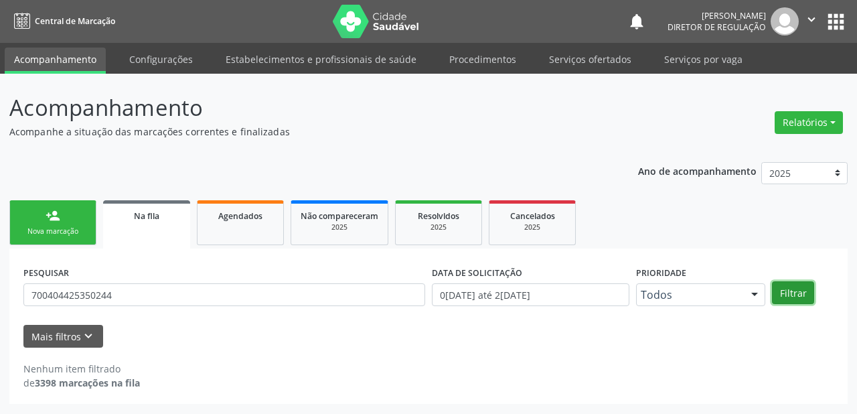
click at [787, 292] on button "Filtrar" at bounding box center [793, 292] width 42 height 23
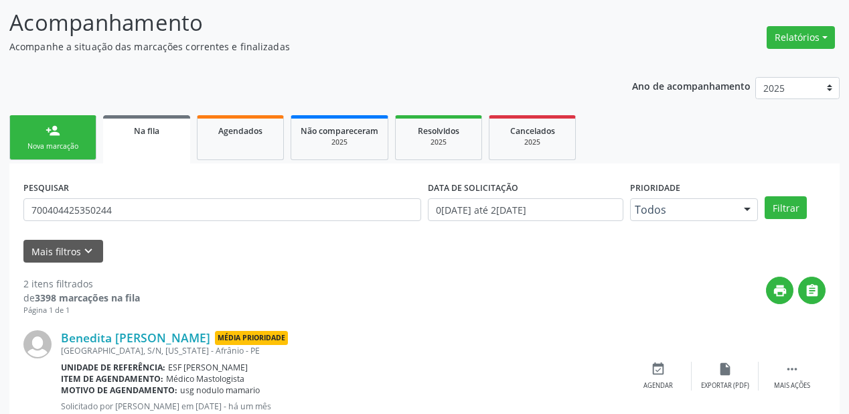
scroll to position [248, 0]
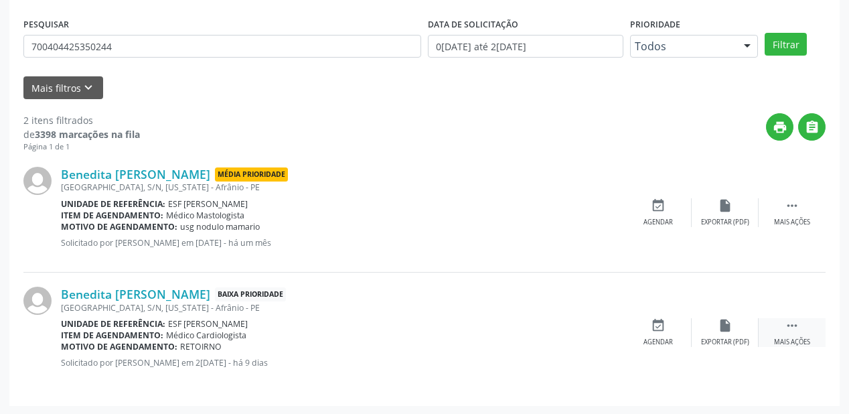
click at [793, 319] on icon "" at bounding box center [792, 325] width 15 height 15
click at [459, 331] on icon "event_available" at bounding box center [457, 325] width 15 height 15
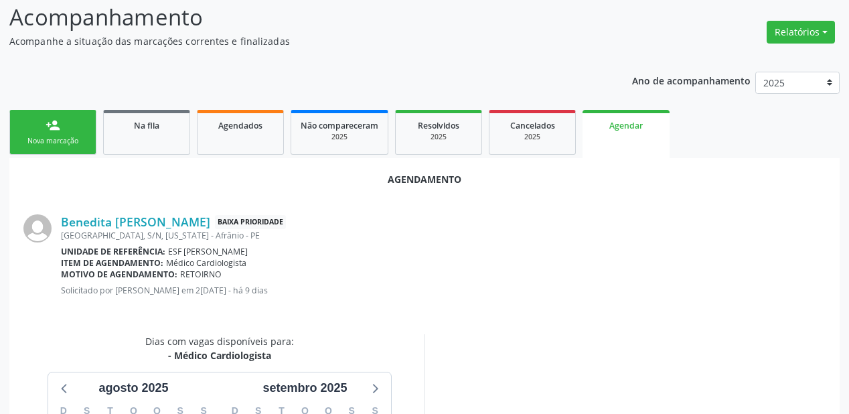
scroll to position [268, 0]
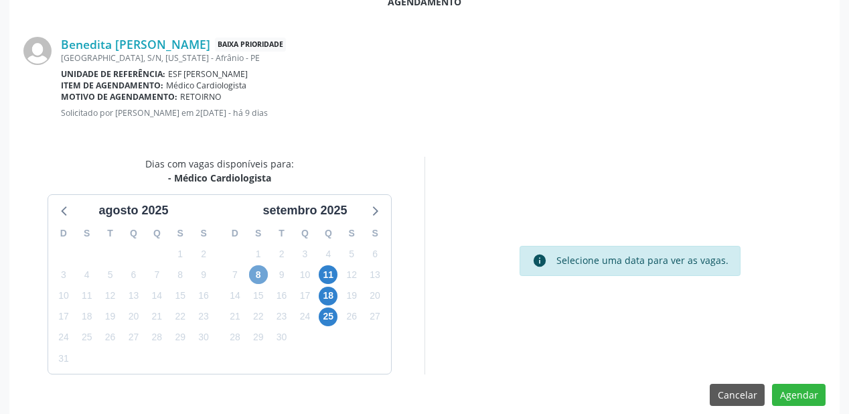
click at [261, 275] on span "8" at bounding box center [258, 274] width 19 height 19
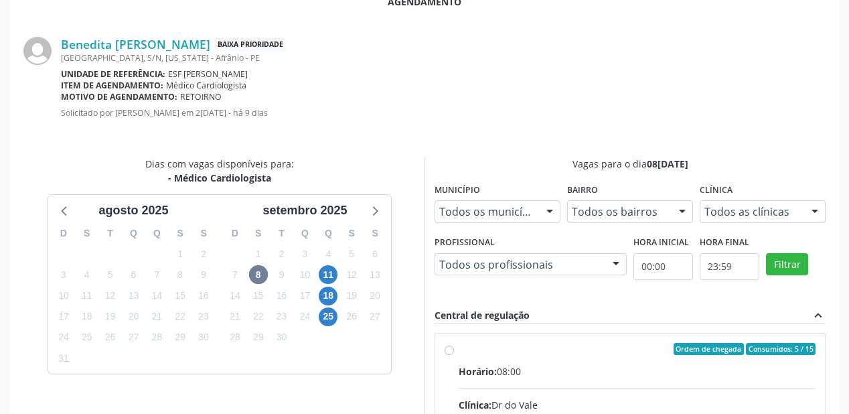
click at [454, 355] on input "Ordem de chegada Consumidos: 5 / 15 Horário: 08:00 Clínica: Dr do Vale Rede: --…" at bounding box center [449, 349] width 9 height 12
radio input "true"
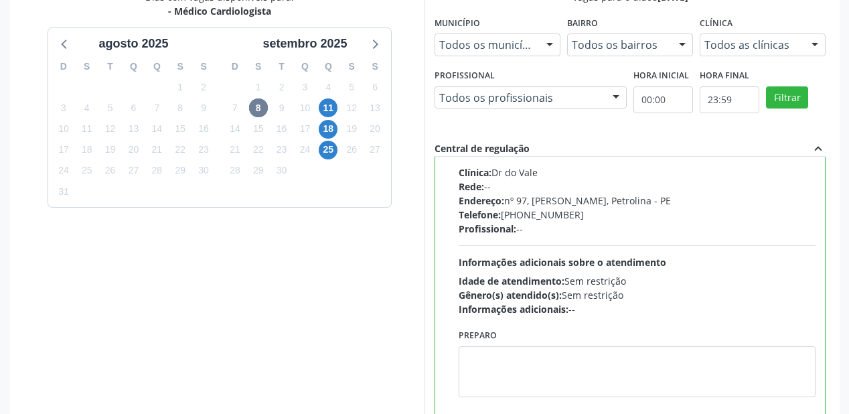
scroll to position [499, 0]
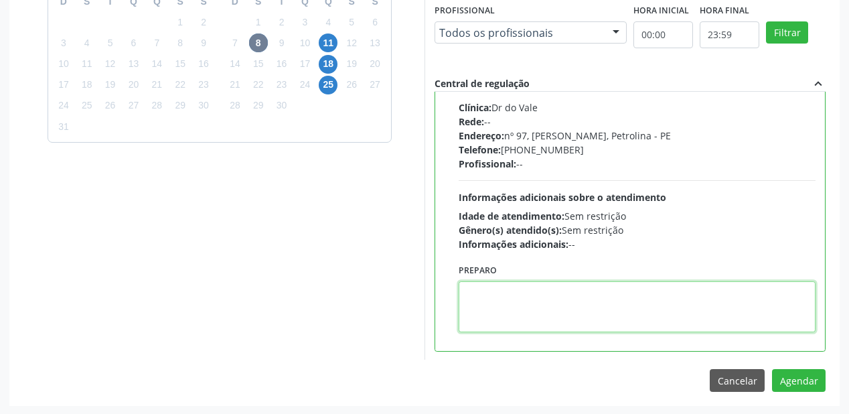
click at [615, 289] on textarea at bounding box center [637, 306] width 357 height 51
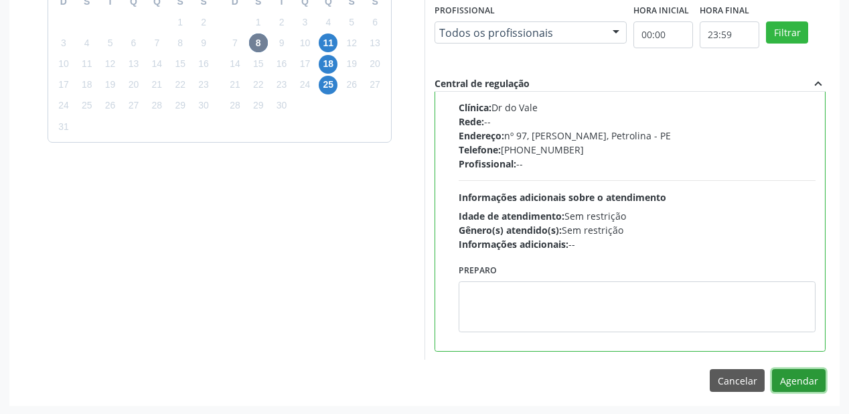
click at [789, 384] on button "Agendar" at bounding box center [799, 380] width 54 height 23
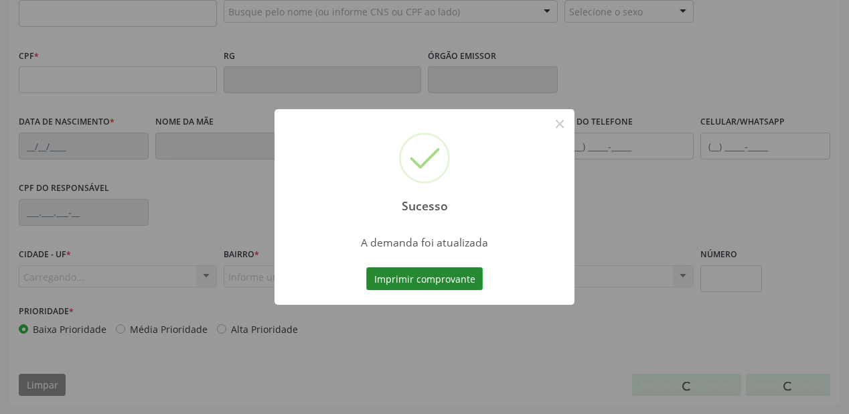
click at [434, 281] on button "Imprimir comprovante" at bounding box center [424, 278] width 116 height 23
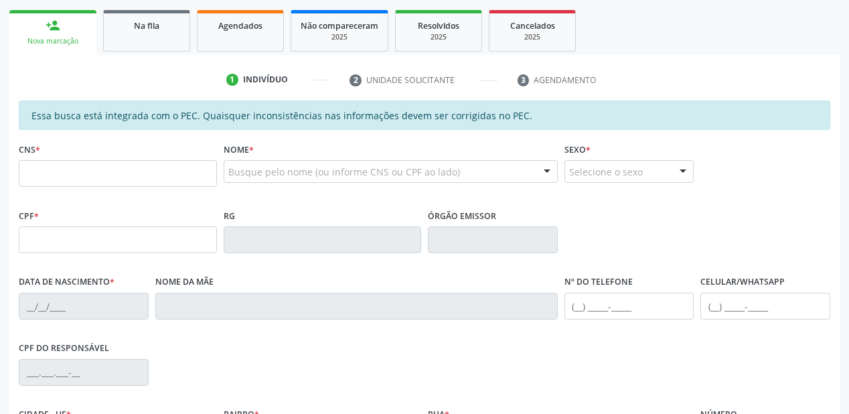
scroll to position [189, 0]
click at [145, 36] on link "Na fila" at bounding box center [146, 32] width 87 height 42
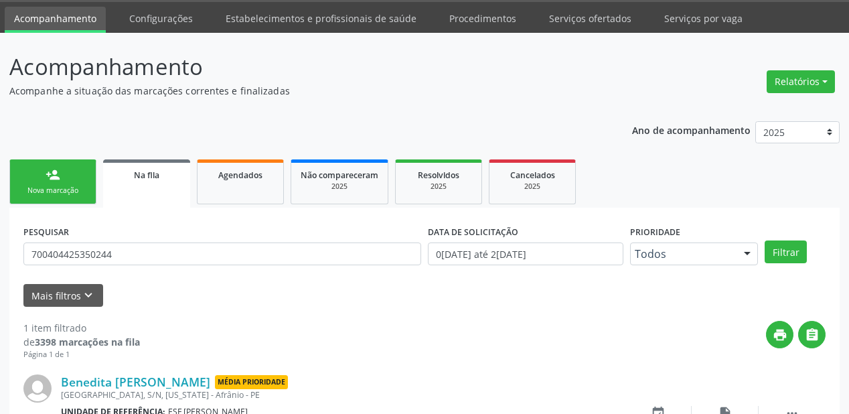
scroll to position [129, 0]
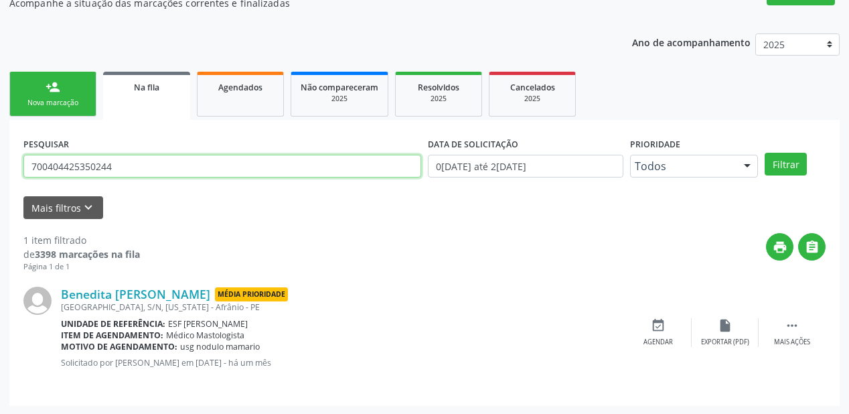
click at [134, 165] on input "700404425350244" at bounding box center [222, 166] width 398 height 23
type input "7"
type input "702409594224727"
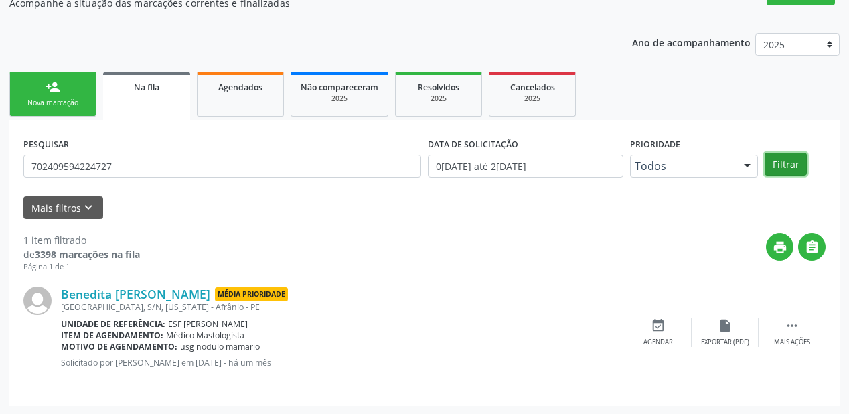
drag, startPoint x: 782, startPoint y: 159, endPoint x: 690, endPoint y: 145, distance: 92.9
click at [782, 159] on button "Filtrar" at bounding box center [786, 164] width 42 height 23
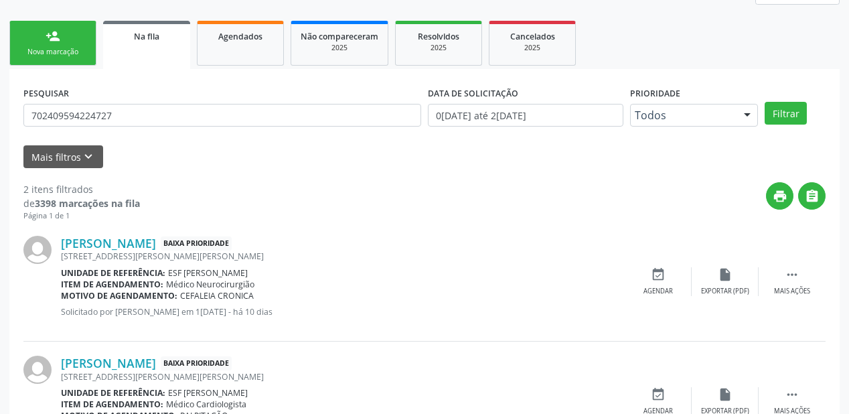
scroll to position [248, 0]
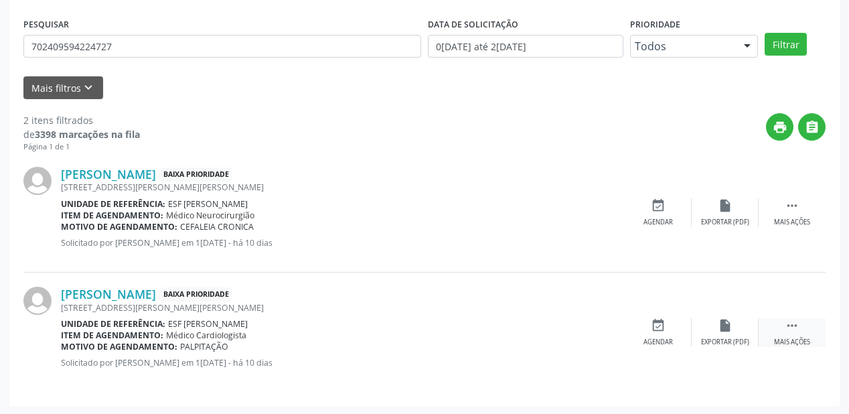
click at [787, 320] on icon "" at bounding box center [792, 325] width 15 height 15
click at [445, 327] on div "event_available Agendar" at bounding box center [457, 332] width 67 height 29
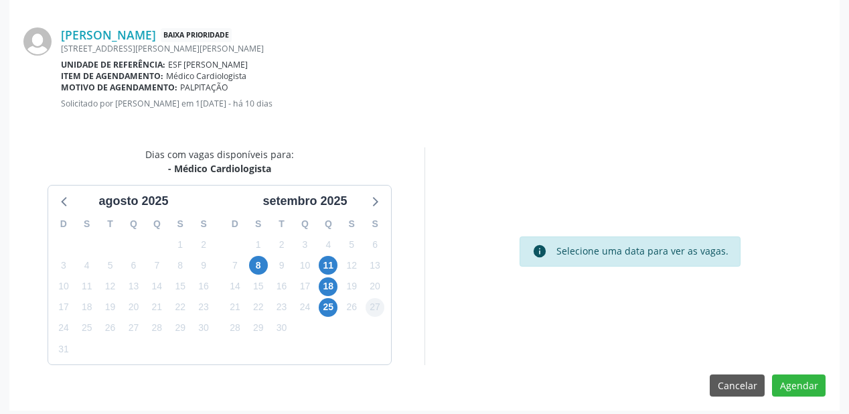
scroll to position [282, 0]
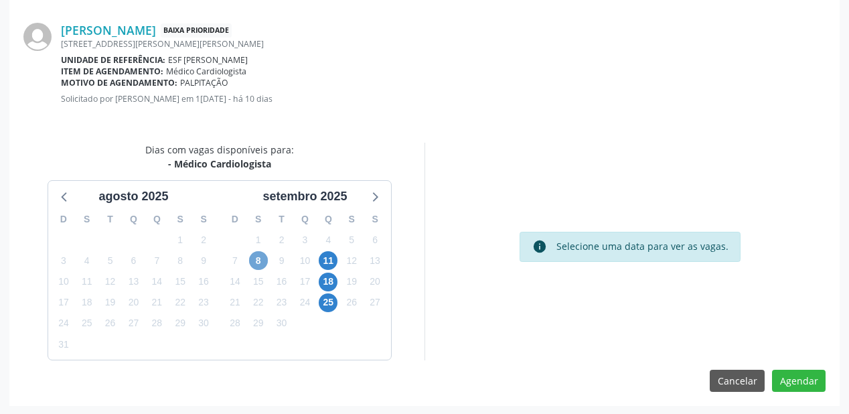
click at [254, 260] on span "8" at bounding box center [258, 260] width 19 height 19
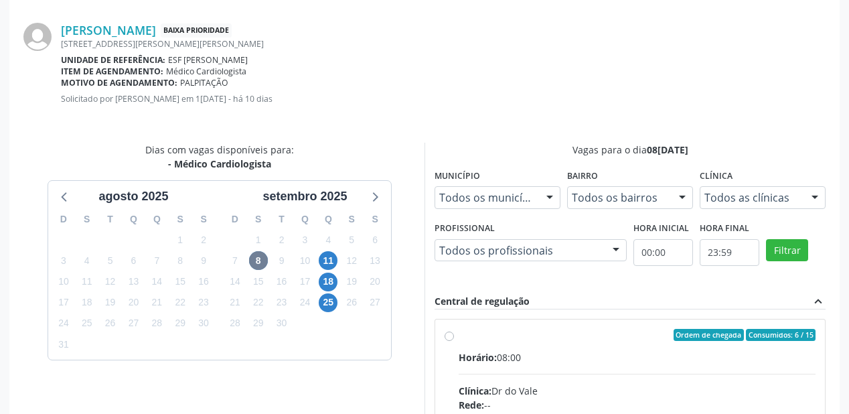
click at [454, 341] on input "Ordem de chegada Consumidos: 6 / 15 Horário: 08:00 Clínica: Dr do Vale Rede: --…" at bounding box center [449, 335] width 9 height 12
radio input "true"
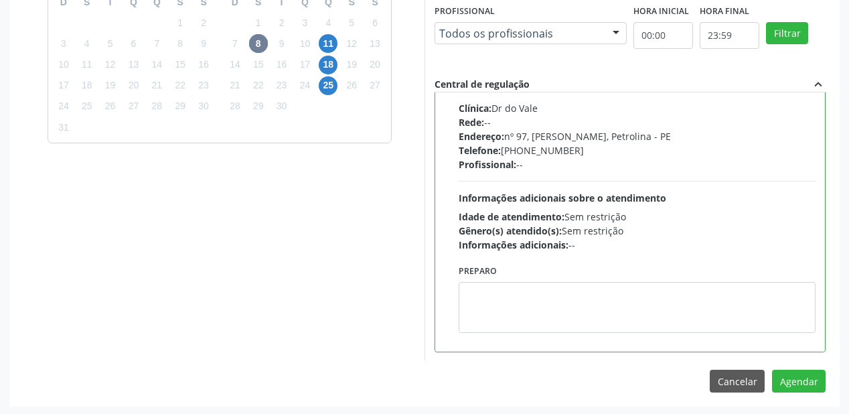
scroll to position [499, 0]
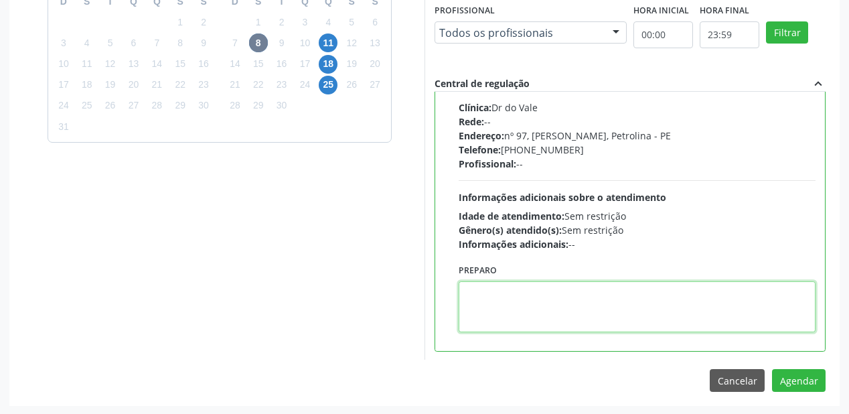
click at [557, 300] on textarea at bounding box center [637, 306] width 357 height 51
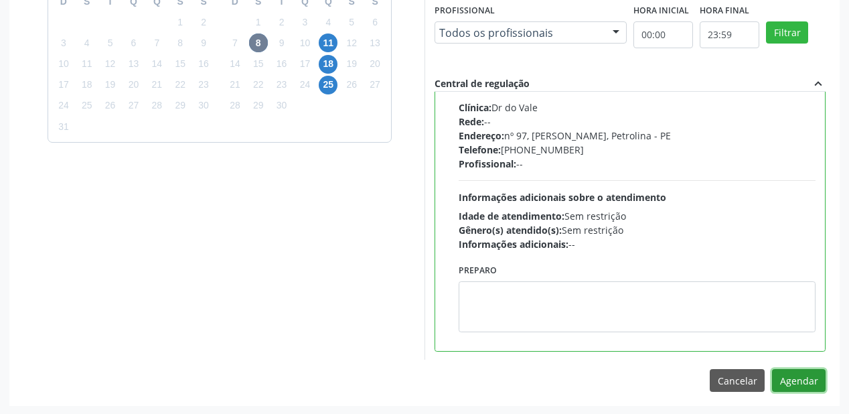
click at [775, 380] on button "Agendar" at bounding box center [799, 380] width 54 height 23
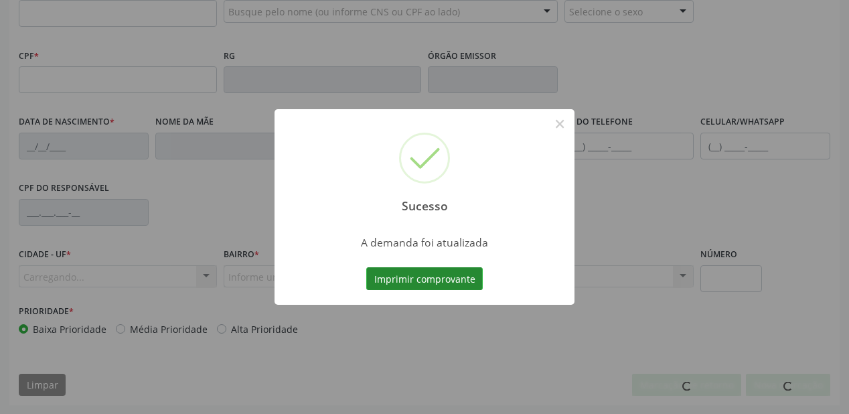
click at [404, 302] on div at bounding box center [425, 303] width 300 height 3
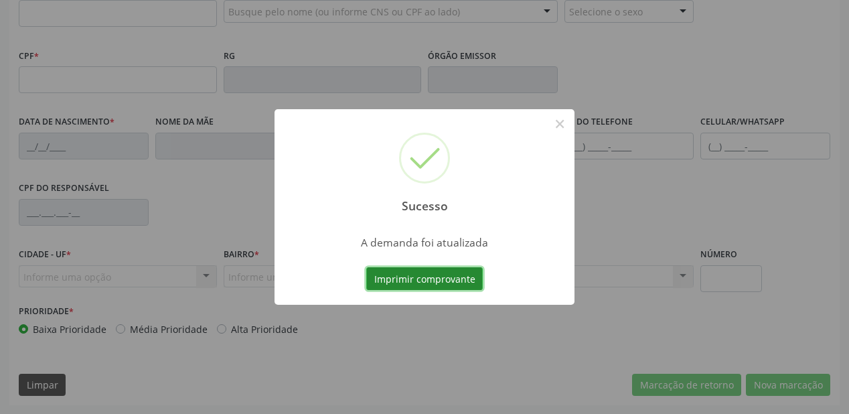
click at [439, 279] on button "Imprimir comprovante" at bounding box center [424, 278] width 116 height 23
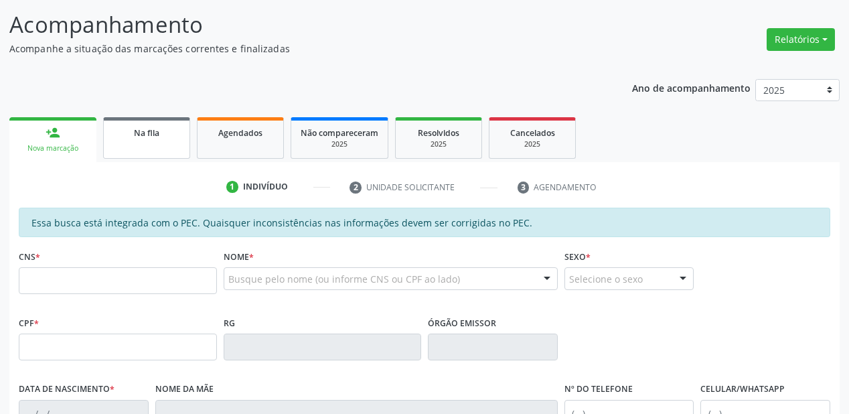
scroll to position [82, 0]
click at [145, 138] on span "Na fila" at bounding box center [146, 133] width 25 height 11
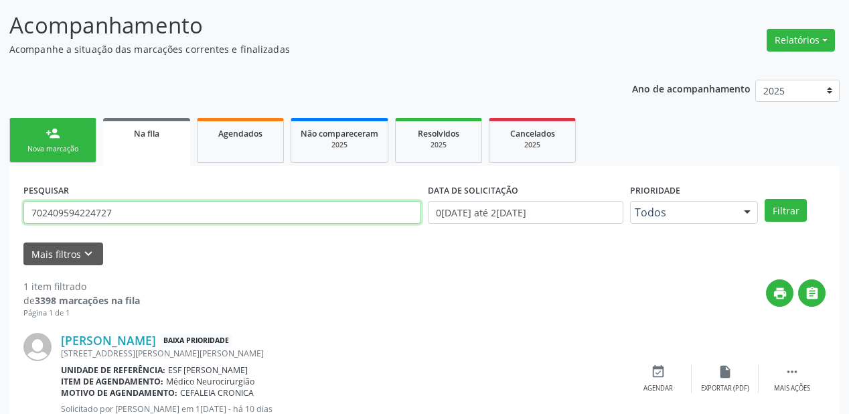
click at [115, 214] on input "702409594224727" at bounding box center [222, 212] width 398 height 23
type input "7"
type input "706400630251584"
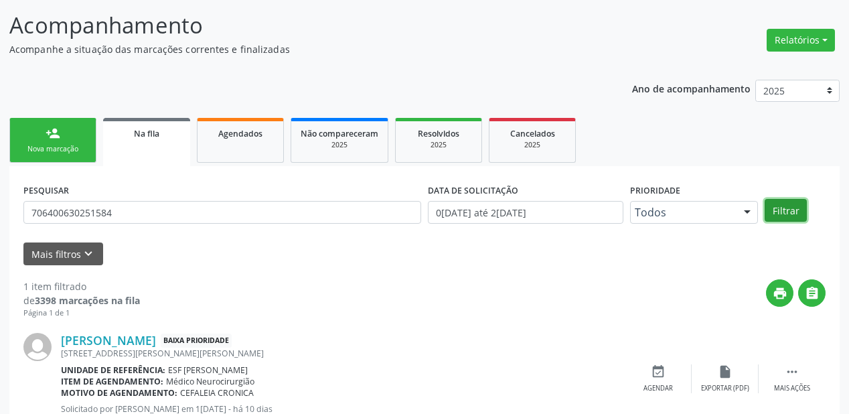
click at [793, 209] on button "Filtrar" at bounding box center [786, 210] width 42 height 23
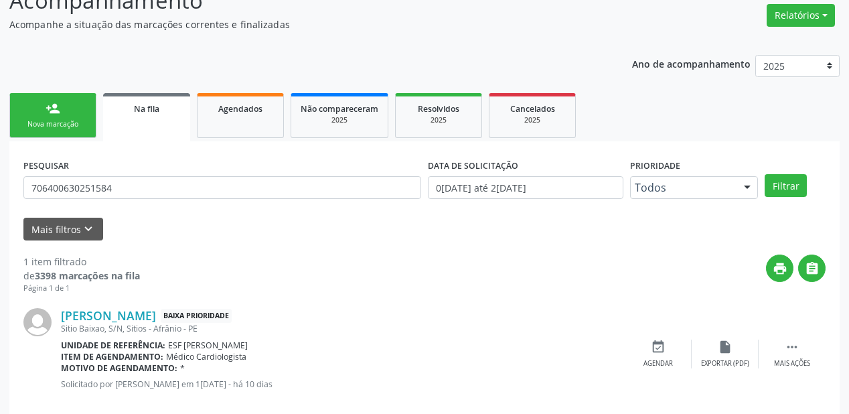
scroll to position [129, 0]
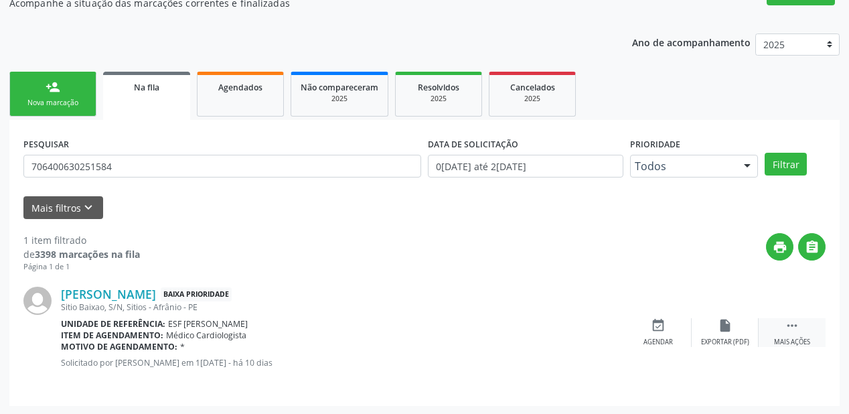
click at [794, 321] on icon "" at bounding box center [792, 325] width 15 height 15
click at [455, 332] on div "event_available Agendar" at bounding box center [457, 332] width 67 height 29
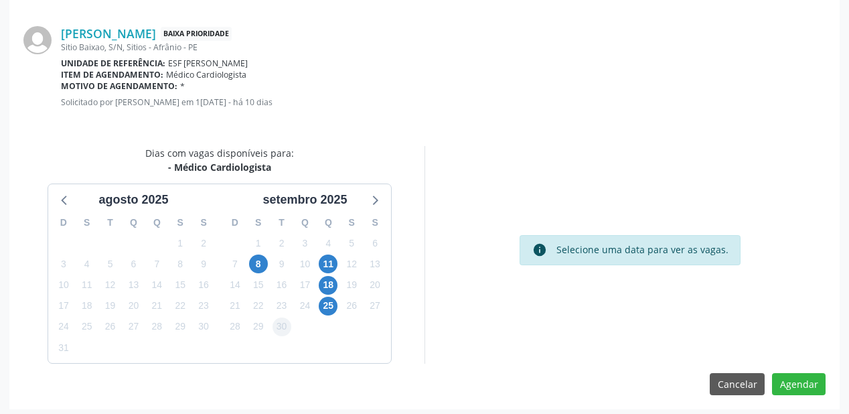
scroll to position [282, 0]
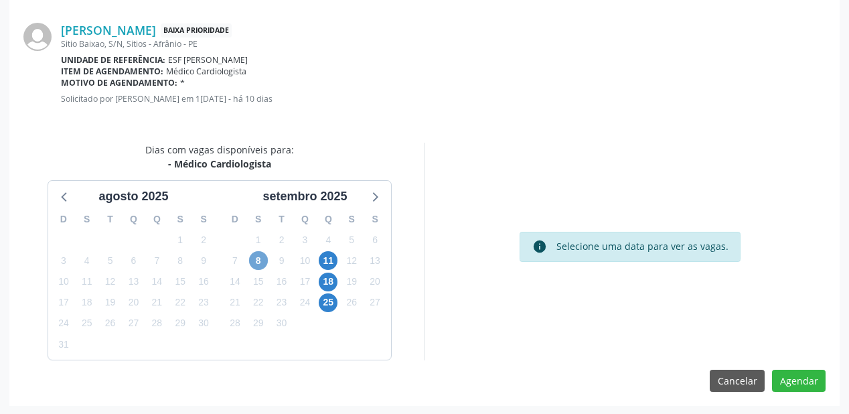
click at [260, 260] on span "8" at bounding box center [258, 260] width 19 height 19
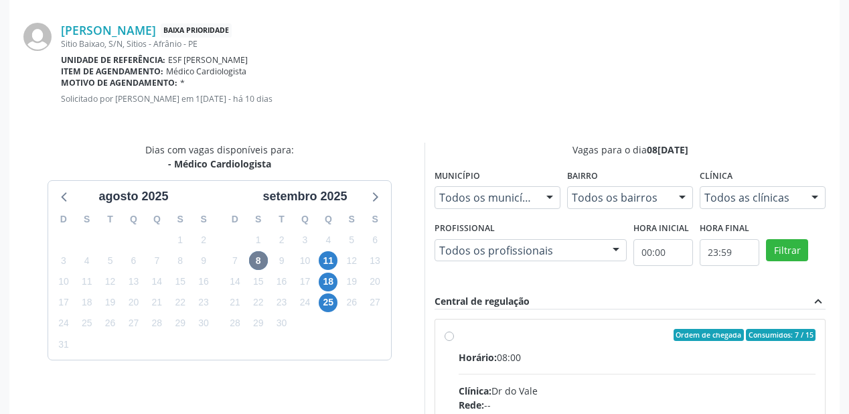
click at [635, 354] on div "Horário: 08:00" at bounding box center [637, 357] width 357 height 14
click at [454, 341] on input "Ordem de chegada Consumidos: 7 / 15 Horário: 08:00 Clínica: Dr do Vale Rede: --…" at bounding box center [449, 335] width 9 height 12
radio input "true"
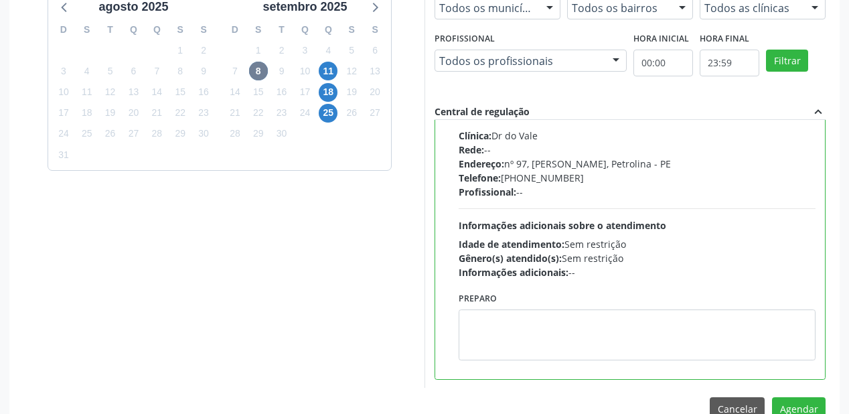
scroll to position [499, 0]
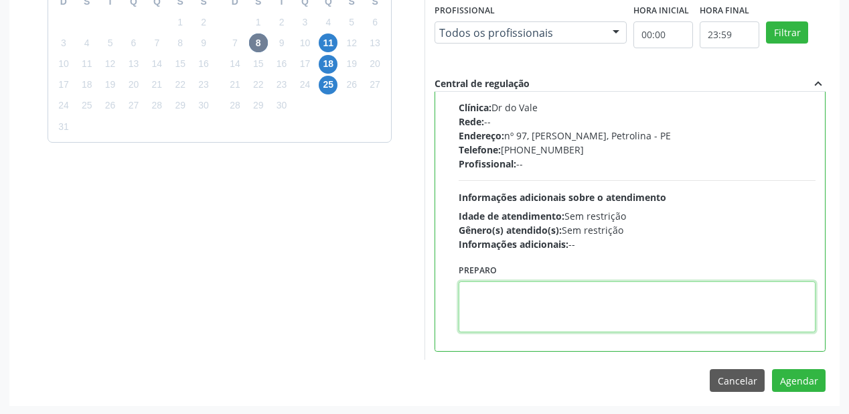
click at [532, 308] on textarea at bounding box center [637, 306] width 357 height 51
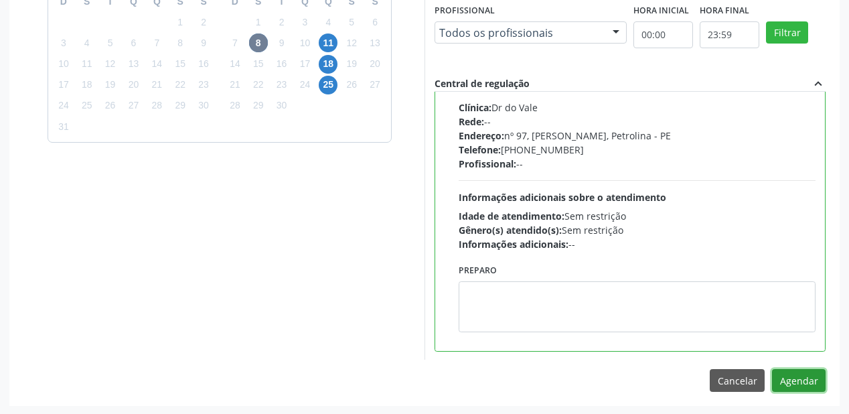
click at [808, 379] on button "Agendar" at bounding box center [799, 380] width 54 height 23
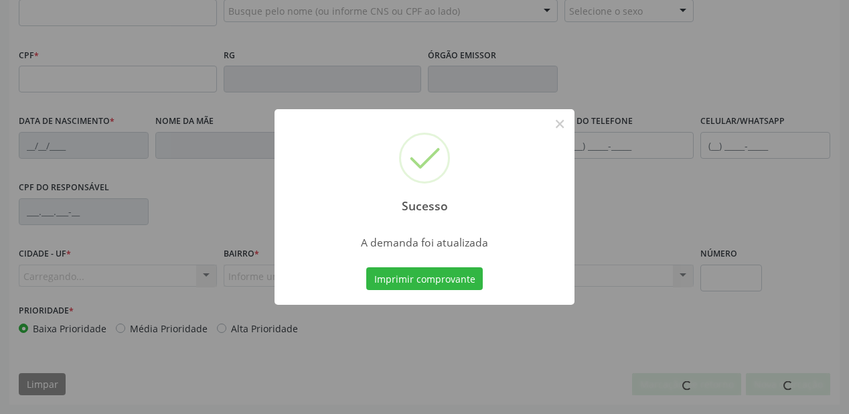
scroll to position [350, 0]
click at [408, 275] on button "Imprimir comprovante" at bounding box center [424, 278] width 116 height 23
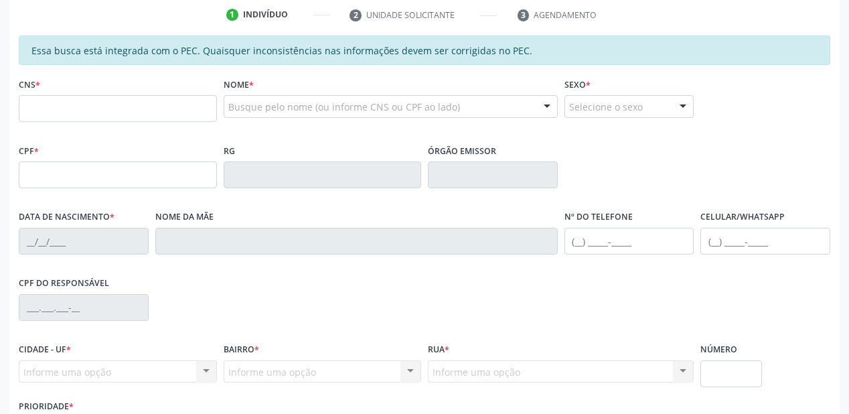
scroll to position [189, 0]
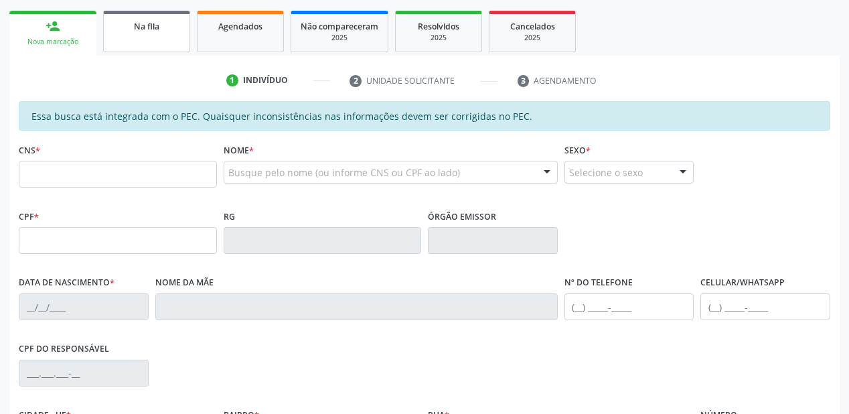
click at [157, 31] on span "Na fila" at bounding box center [146, 26] width 25 height 11
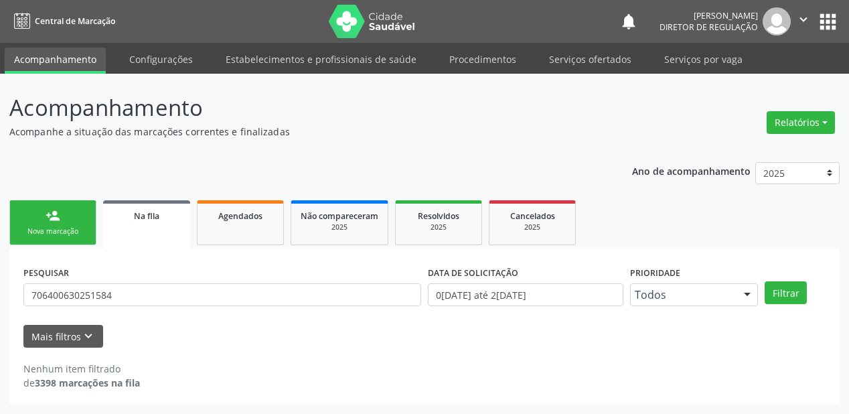
scroll to position [0, 0]
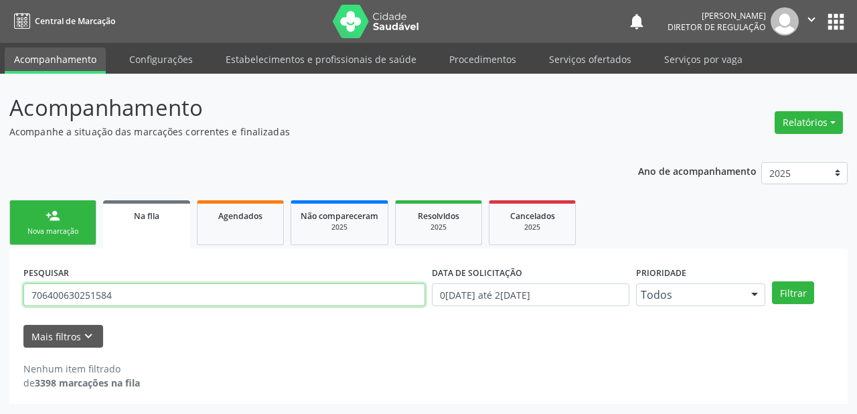
click at [120, 301] on input "706400630251584" at bounding box center [224, 294] width 402 height 23
type input "7"
type input "700802976578386"
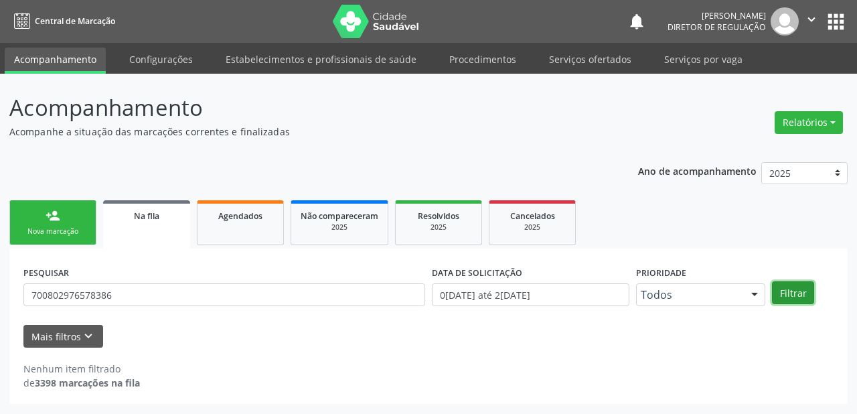
click at [792, 295] on button "Filtrar" at bounding box center [793, 292] width 42 height 23
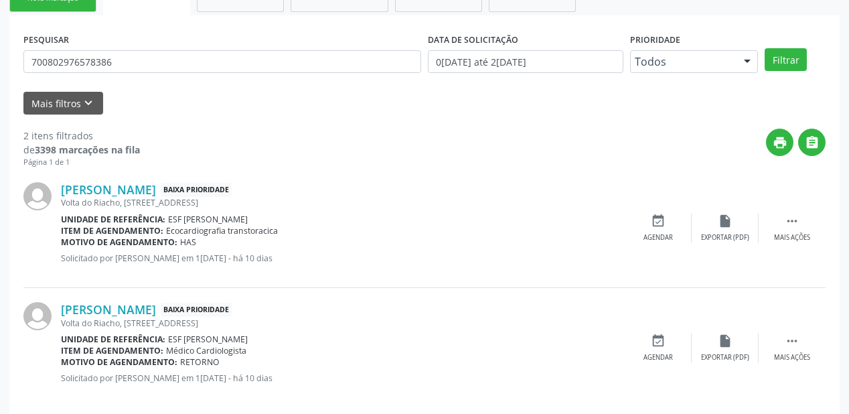
scroll to position [248, 0]
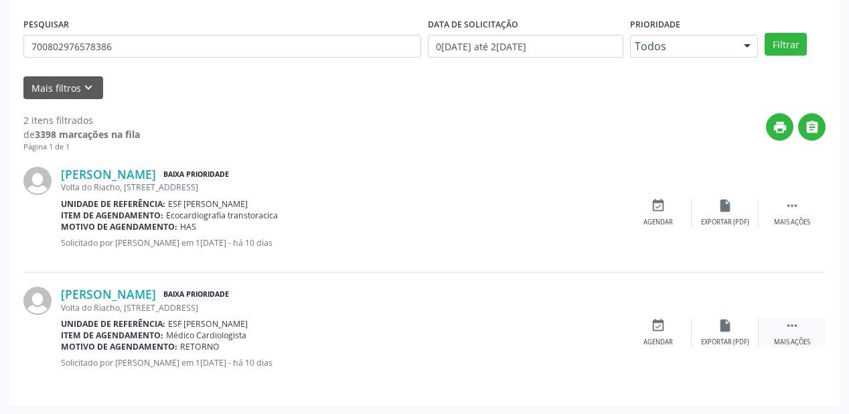
click at [787, 323] on icon "" at bounding box center [792, 325] width 15 height 15
click at [454, 330] on icon "event_available" at bounding box center [457, 325] width 15 height 15
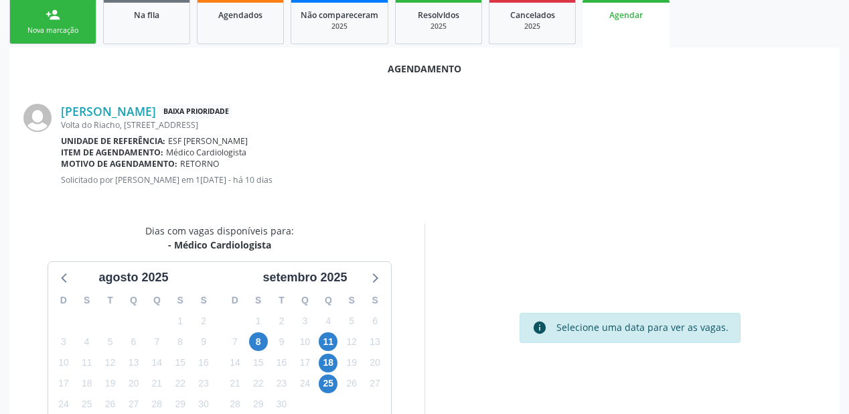
scroll to position [282, 0]
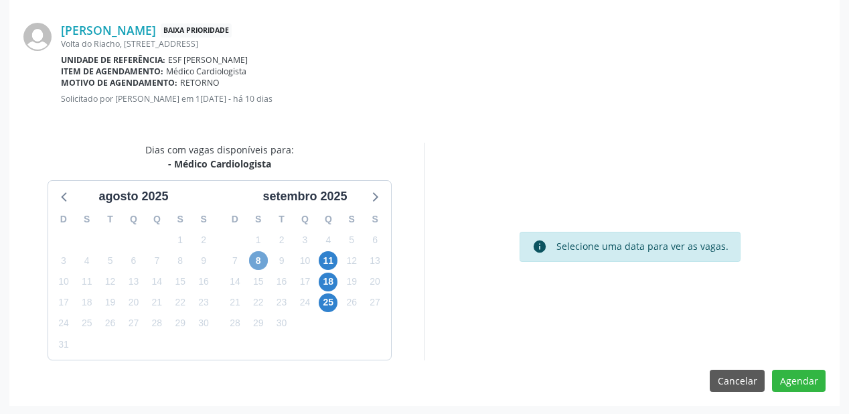
click at [262, 260] on span "8" at bounding box center [258, 260] width 19 height 19
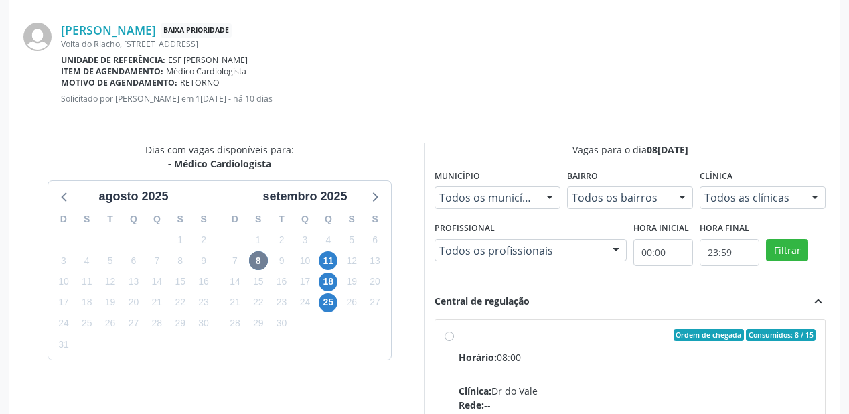
click at [454, 341] on input "Ordem de chegada Consumidos: 8 / 15 Horário: 08:00 Clínica: Dr do Vale Rede: --…" at bounding box center [449, 335] width 9 height 12
radio input "true"
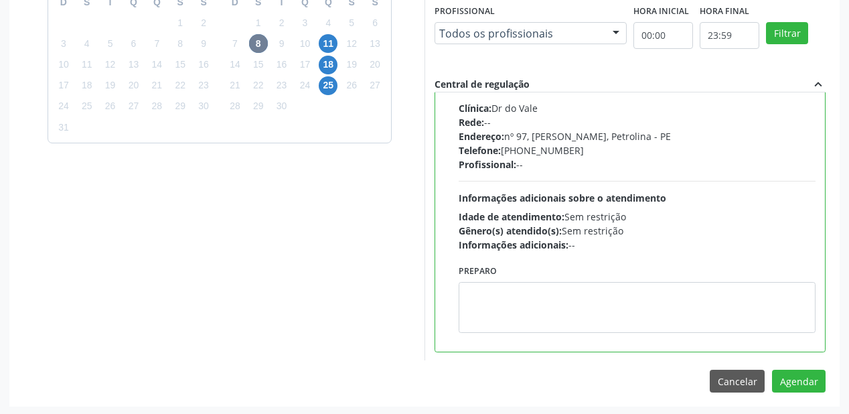
scroll to position [499, 0]
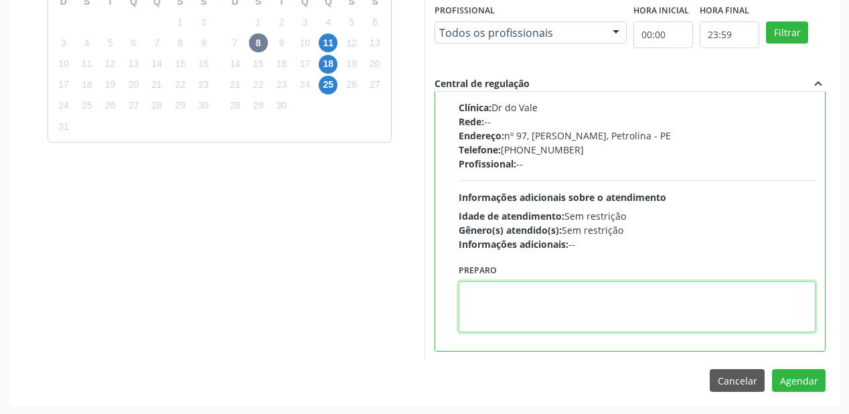
click at [581, 313] on textarea at bounding box center [637, 306] width 357 height 51
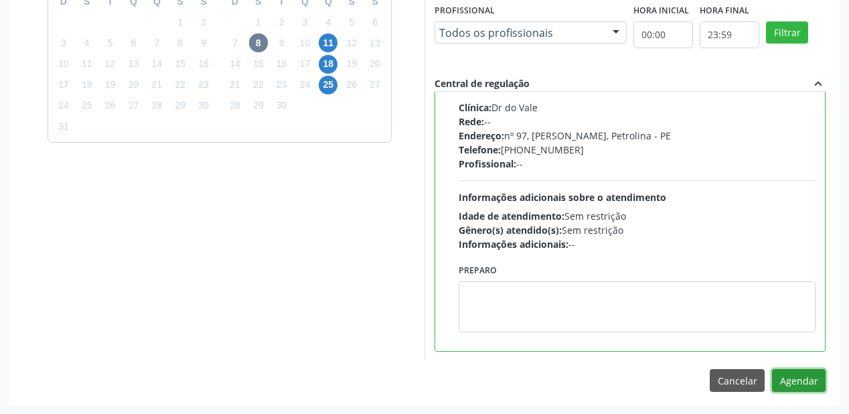
click at [788, 376] on button "Agendar" at bounding box center [799, 380] width 54 height 23
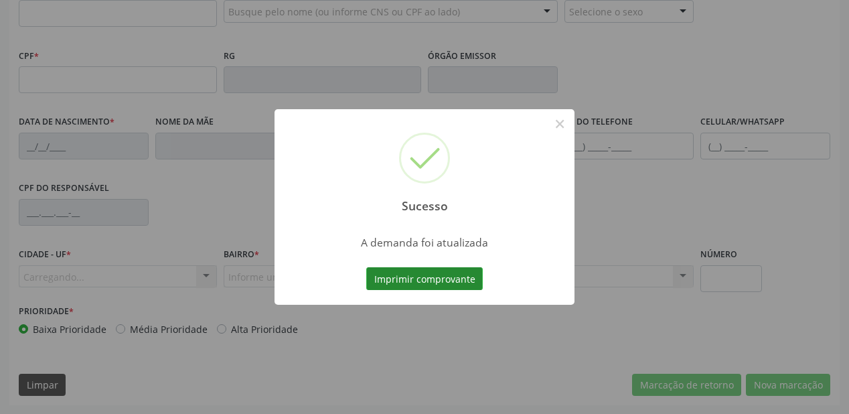
click at [423, 277] on button "Imprimir comprovante" at bounding box center [424, 278] width 116 height 23
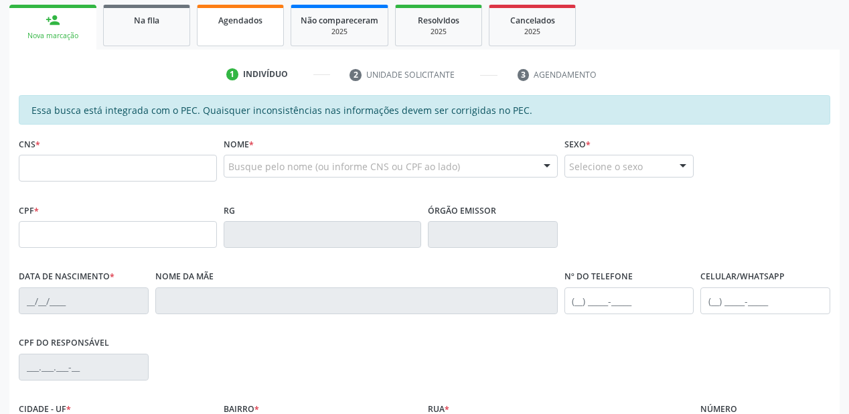
scroll to position [189, 0]
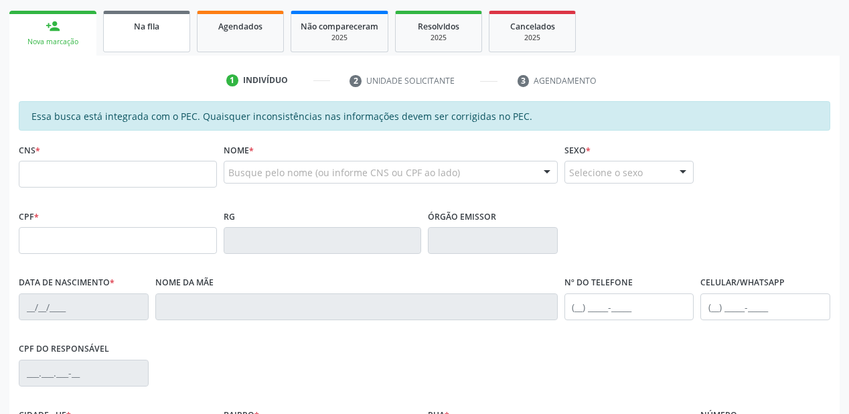
click at [168, 44] on link "Na fila" at bounding box center [146, 32] width 87 height 42
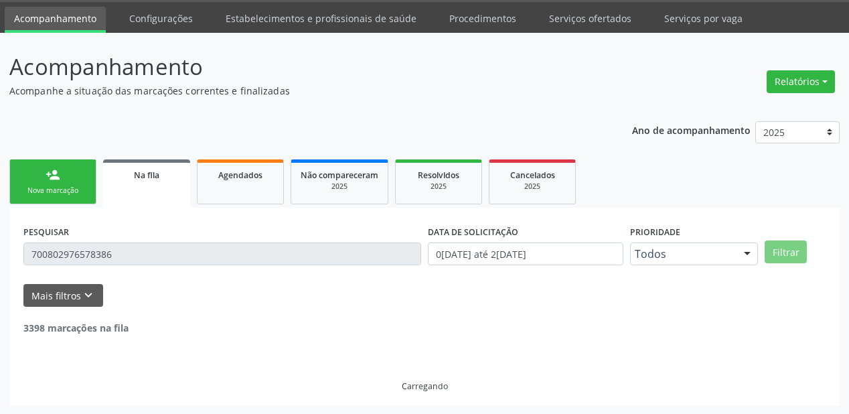
scroll to position [129, 0]
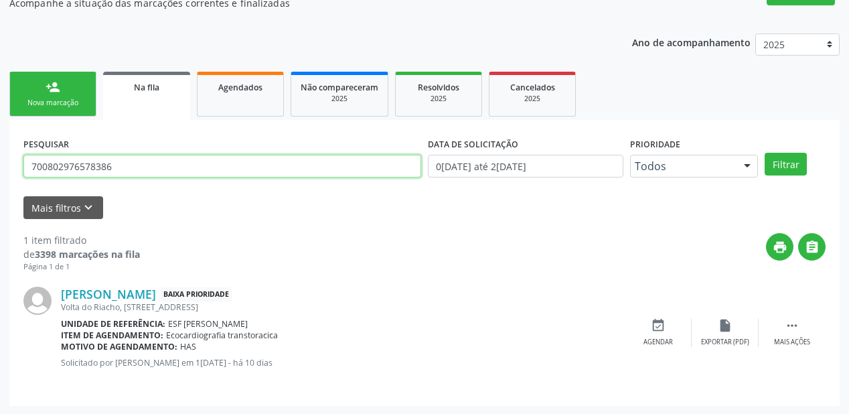
click at [127, 174] on input "700802976578386" at bounding box center [222, 166] width 398 height 23
type input "7"
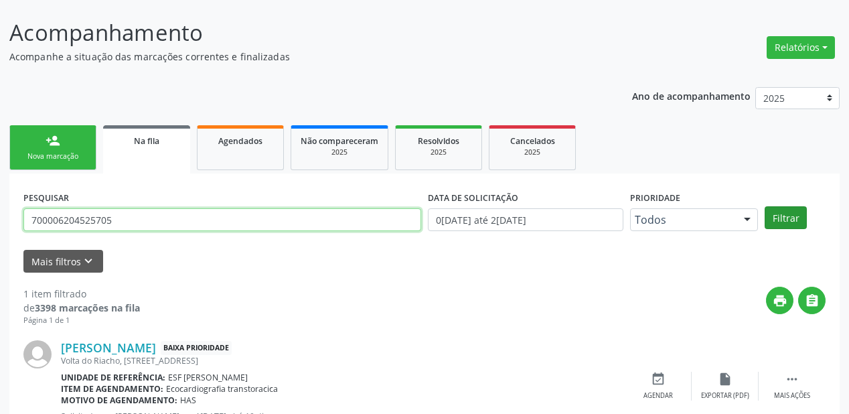
type input "700006204525705"
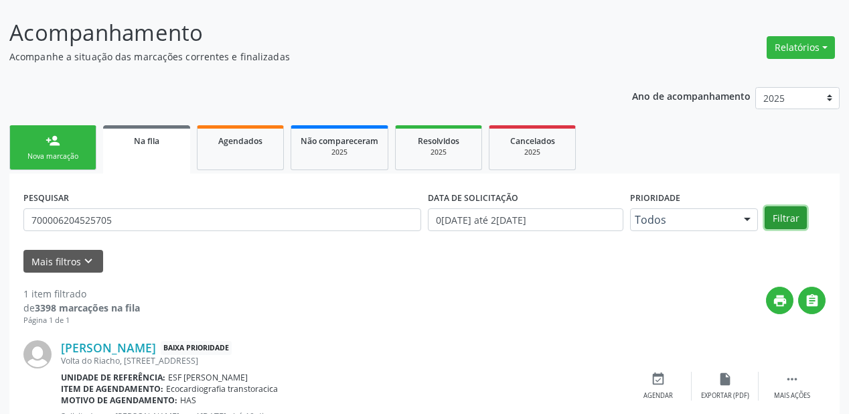
click at [781, 220] on button "Filtrar" at bounding box center [786, 217] width 42 height 23
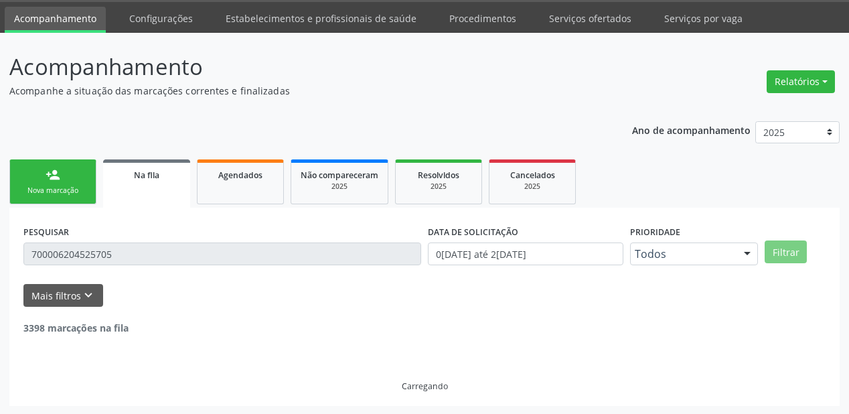
scroll to position [0, 0]
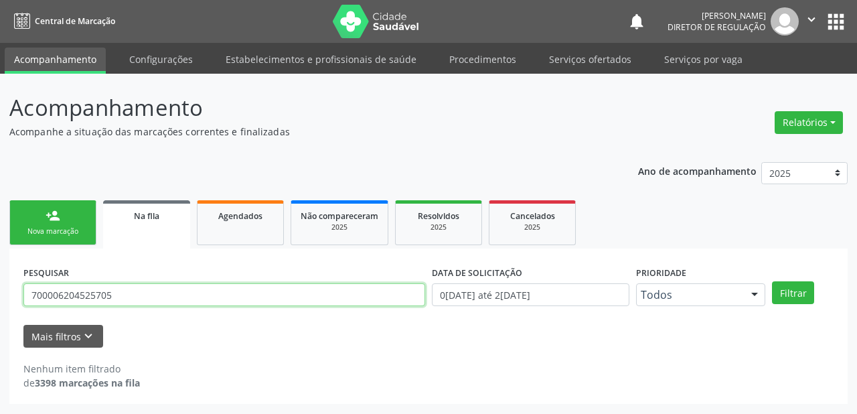
drag, startPoint x: 138, startPoint y: 299, endPoint x: 0, endPoint y: 305, distance: 138.1
click at [0, 305] on div "Acompanhamento Acompanhe a situação das marcações correntes e finalizadas Relat…" at bounding box center [428, 244] width 857 height 340
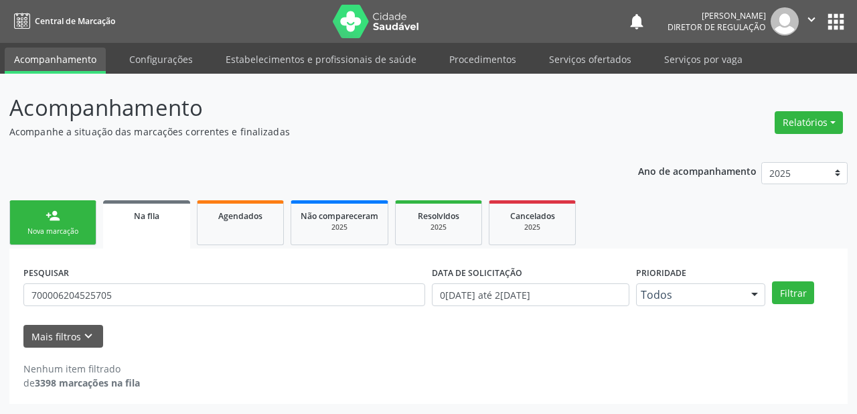
click at [50, 224] on link "person_add Nova marcação" at bounding box center [52, 222] width 87 height 45
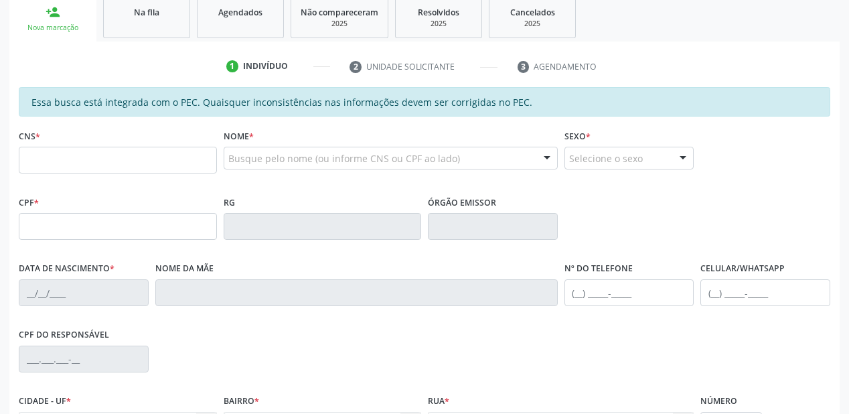
scroll to position [214, 0]
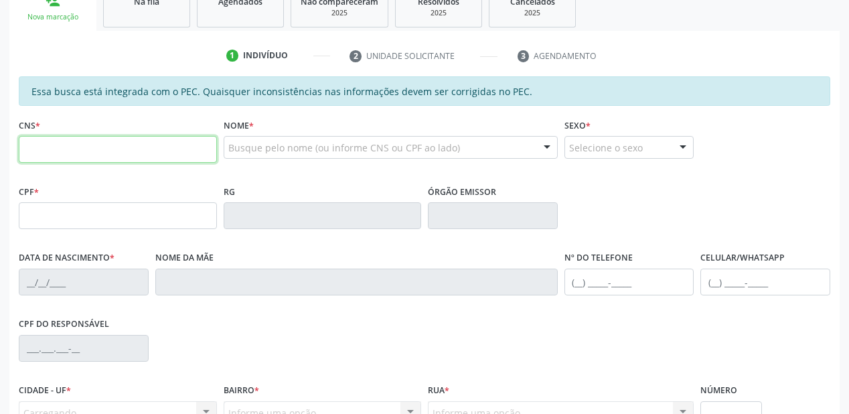
click at [53, 147] on input "text" at bounding box center [118, 149] width 198 height 27
paste input "700 0062 0452 5705"
type input "700 0062 0452 5705"
type input "062.119.834-09"
type input "0[DATE]"
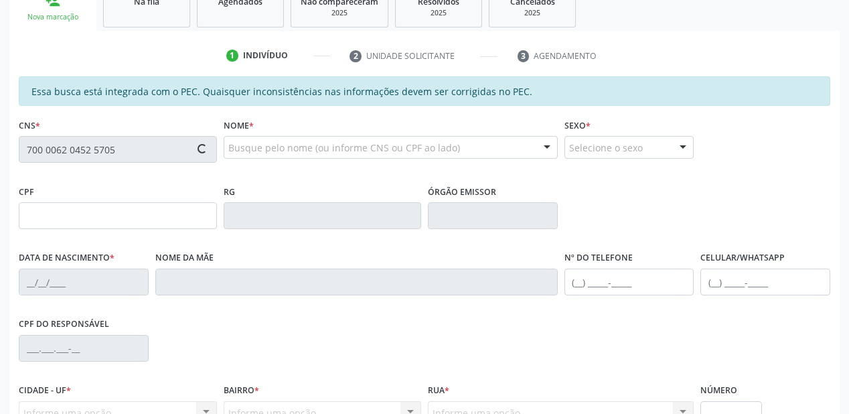
type input "[PERSON_NAME]"
type input "[PHONE_NUMBER]"
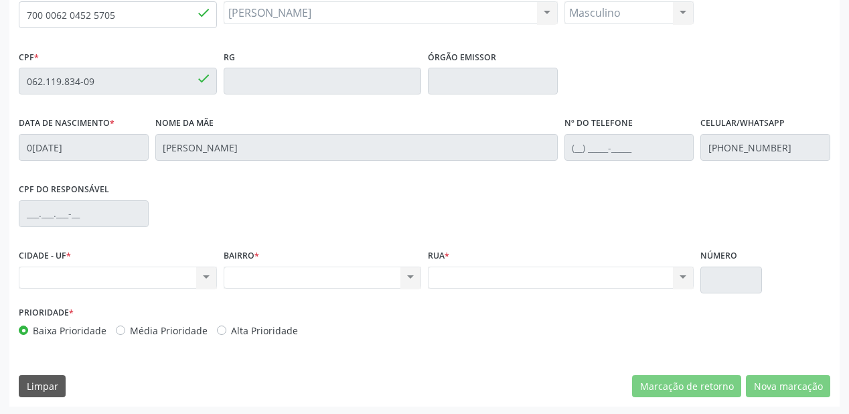
scroll to position [350, 0]
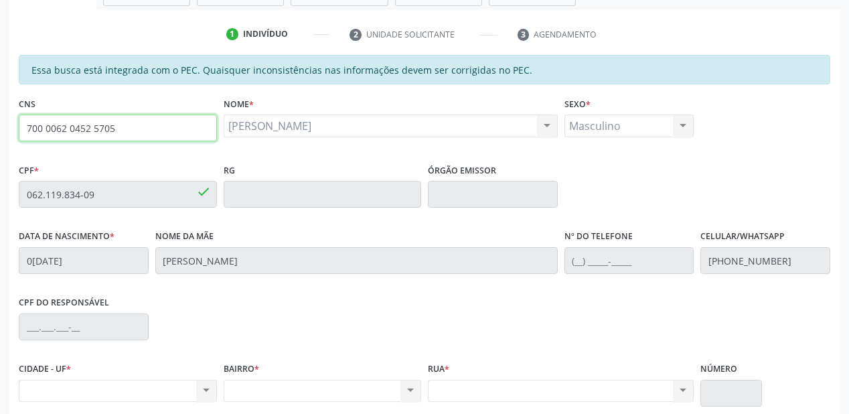
drag, startPoint x: 121, startPoint y: 17, endPoint x: 0, endPoint y: 6, distance: 121.0
click at [0, 6] on div "Acompanhamento Acompanhe a situação das marcações correntes e finalizadas Relat…" at bounding box center [424, 183] width 849 height 691
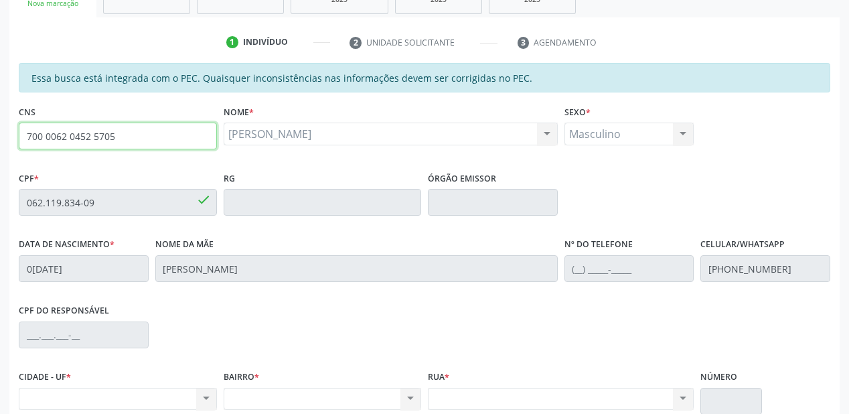
click at [133, 133] on input "700 0062 0452 5705" at bounding box center [118, 136] width 198 height 27
type input "7"
type input "700 0062 0452 5705"
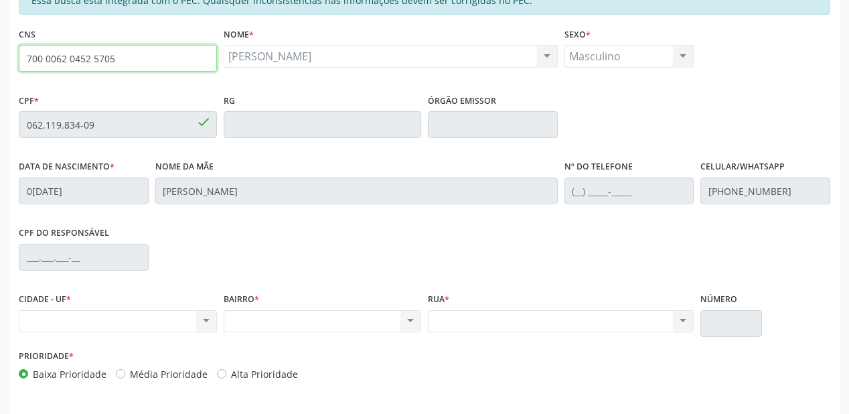
scroll to position [335, 0]
